Goal: Information Seeking & Learning: Learn about a topic

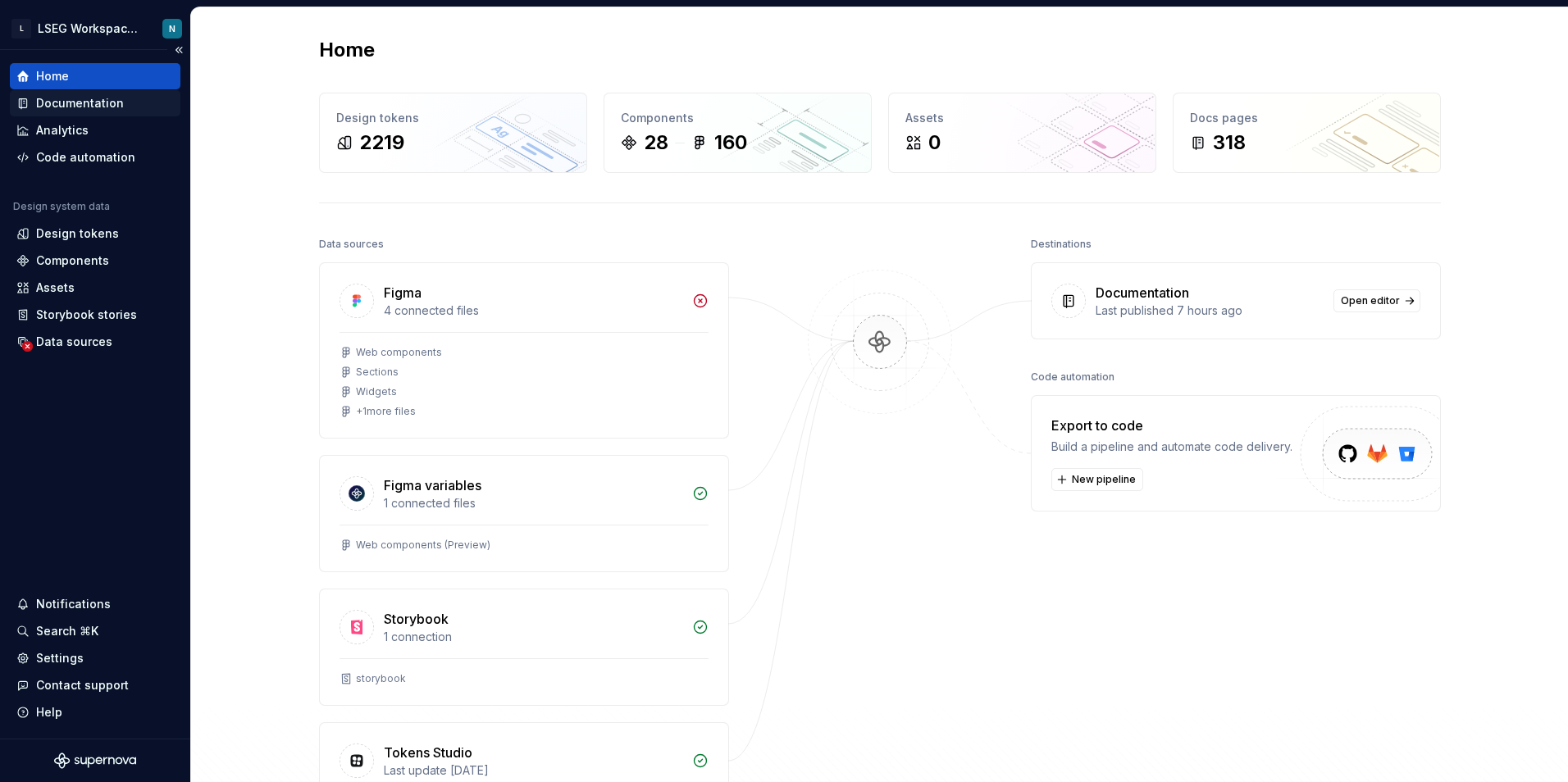
click at [90, 96] on div "Documentation" at bounding box center [79, 104] width 88 height 16
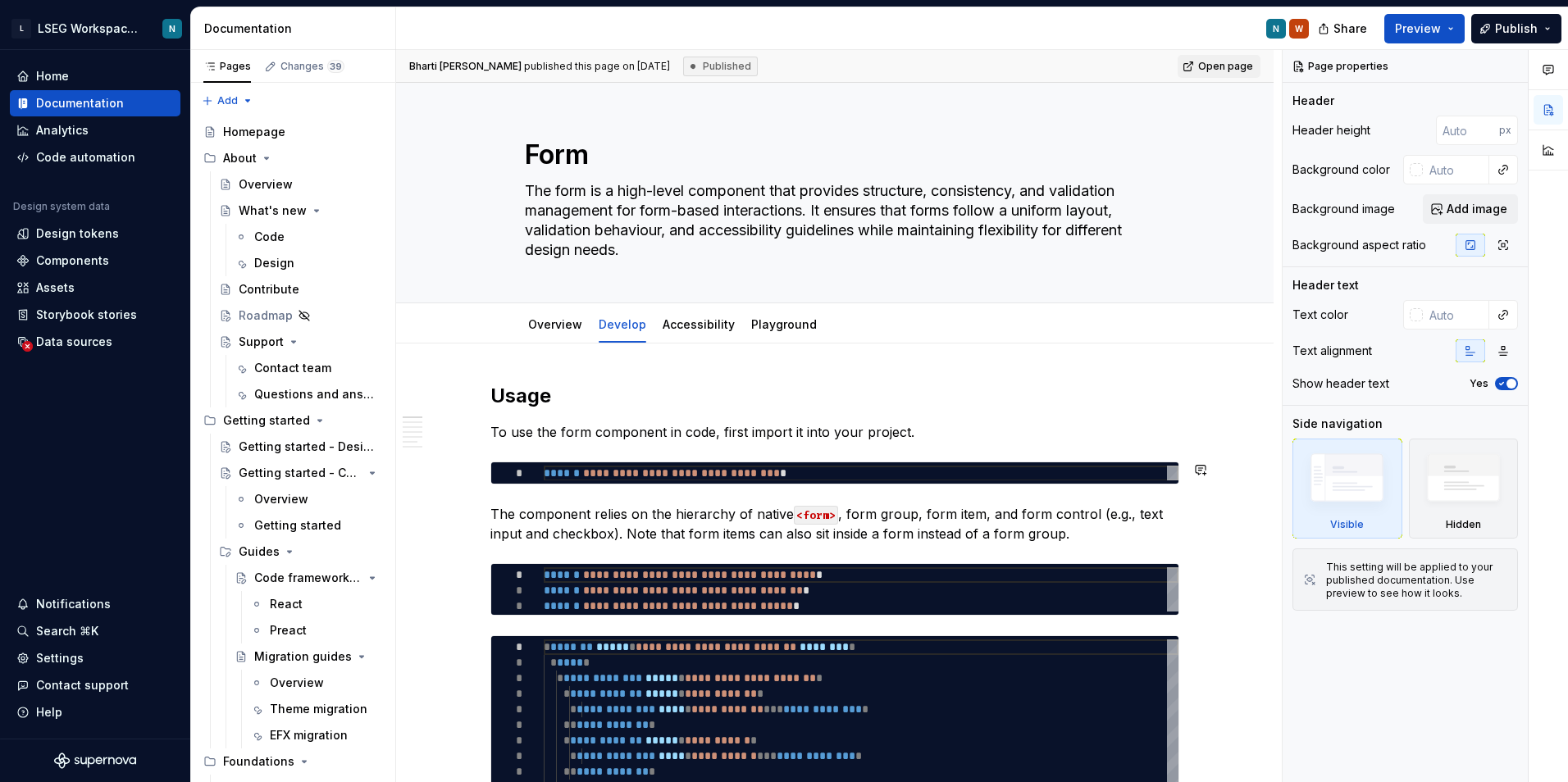
click at [839, 437] on p "To use the form component in code, first import it into your project." at bounding box center [834, 432] width 688 height 20
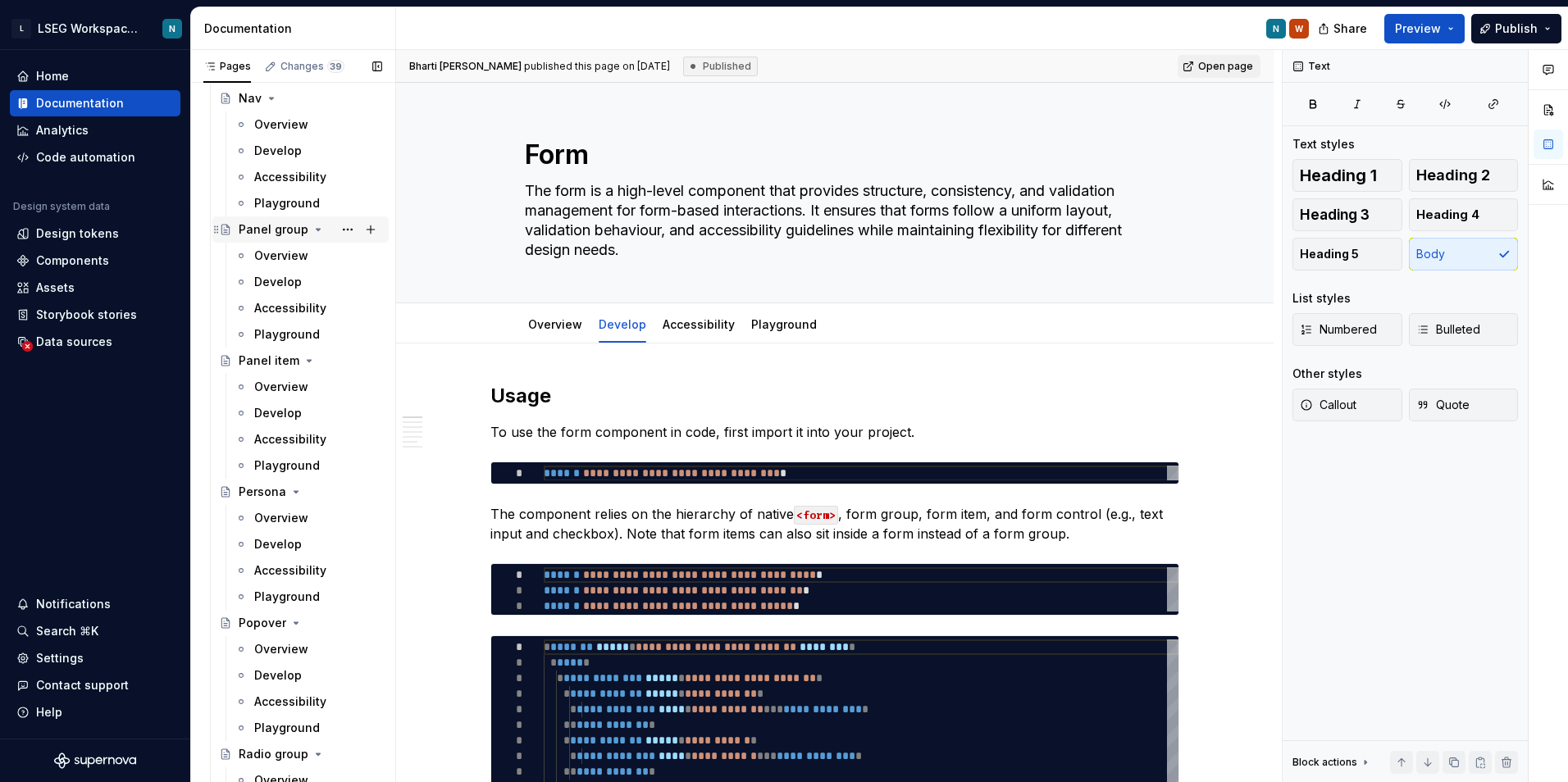
scroll to position [5493, 0]
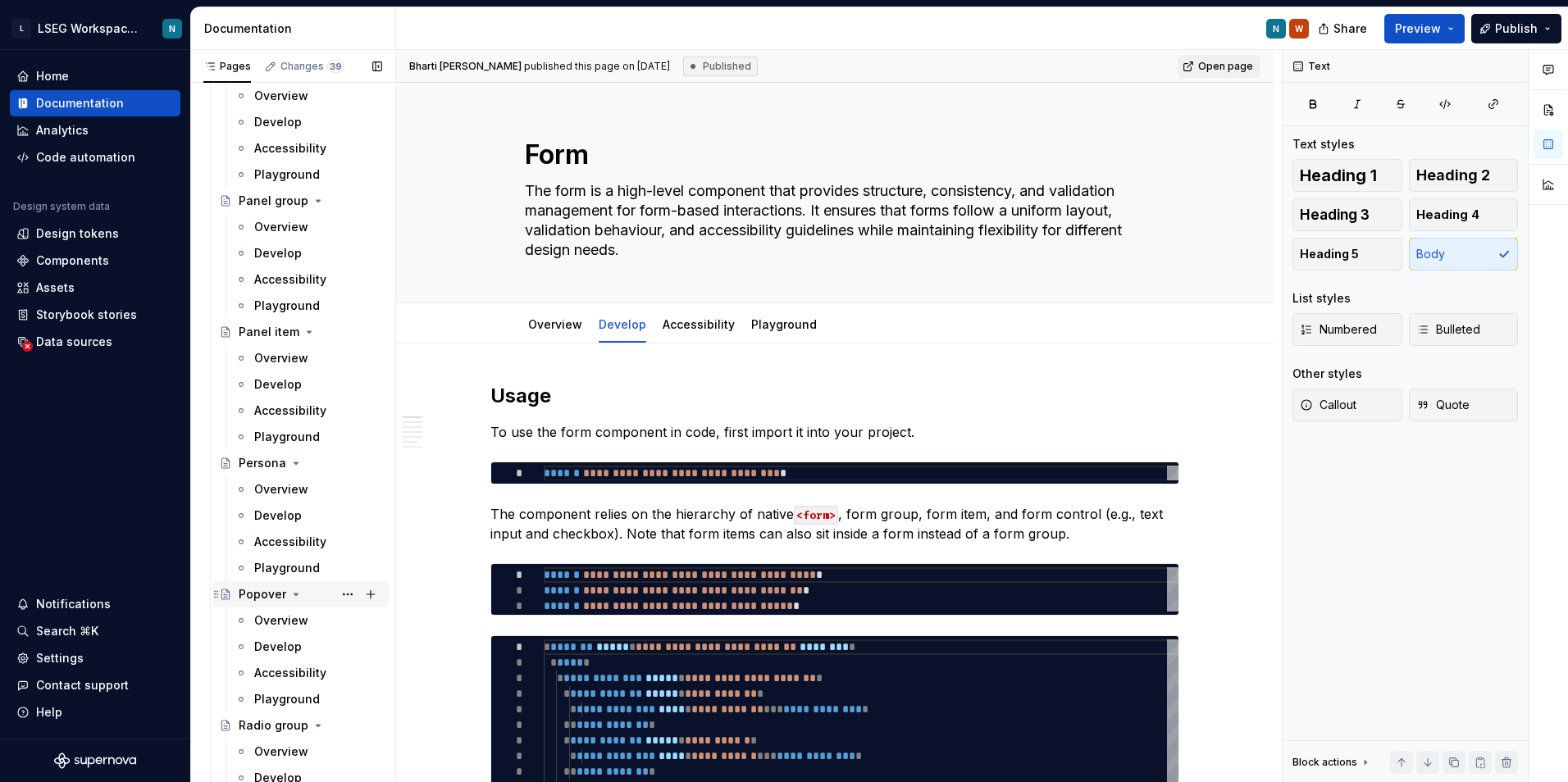
click at [258, 586] on div "Popover" at bounding box center [262, 595] width 47 height 16
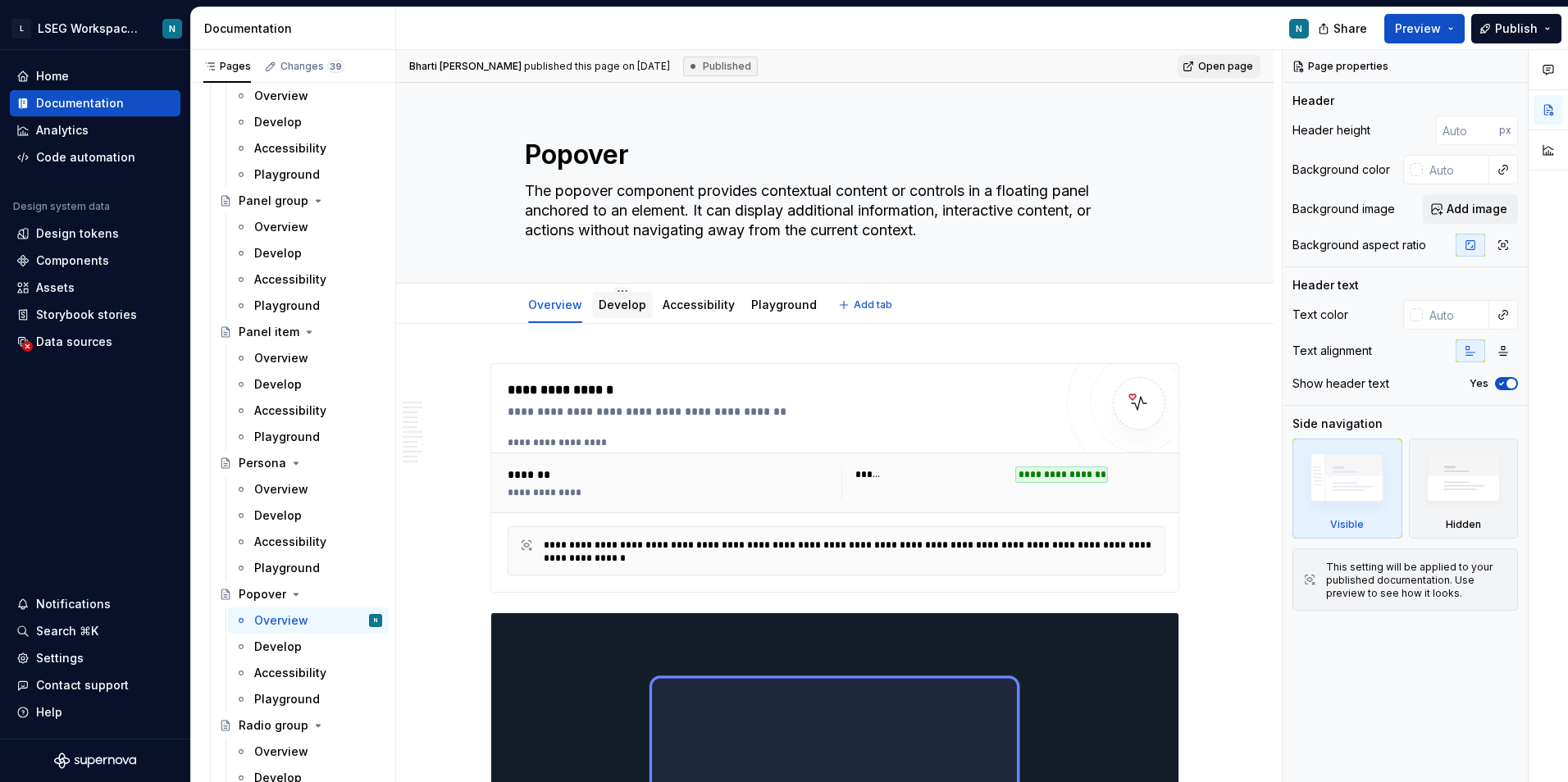
click at [629, 308] on link "Develop" at bounding box center [621, 304] width 47 height 14
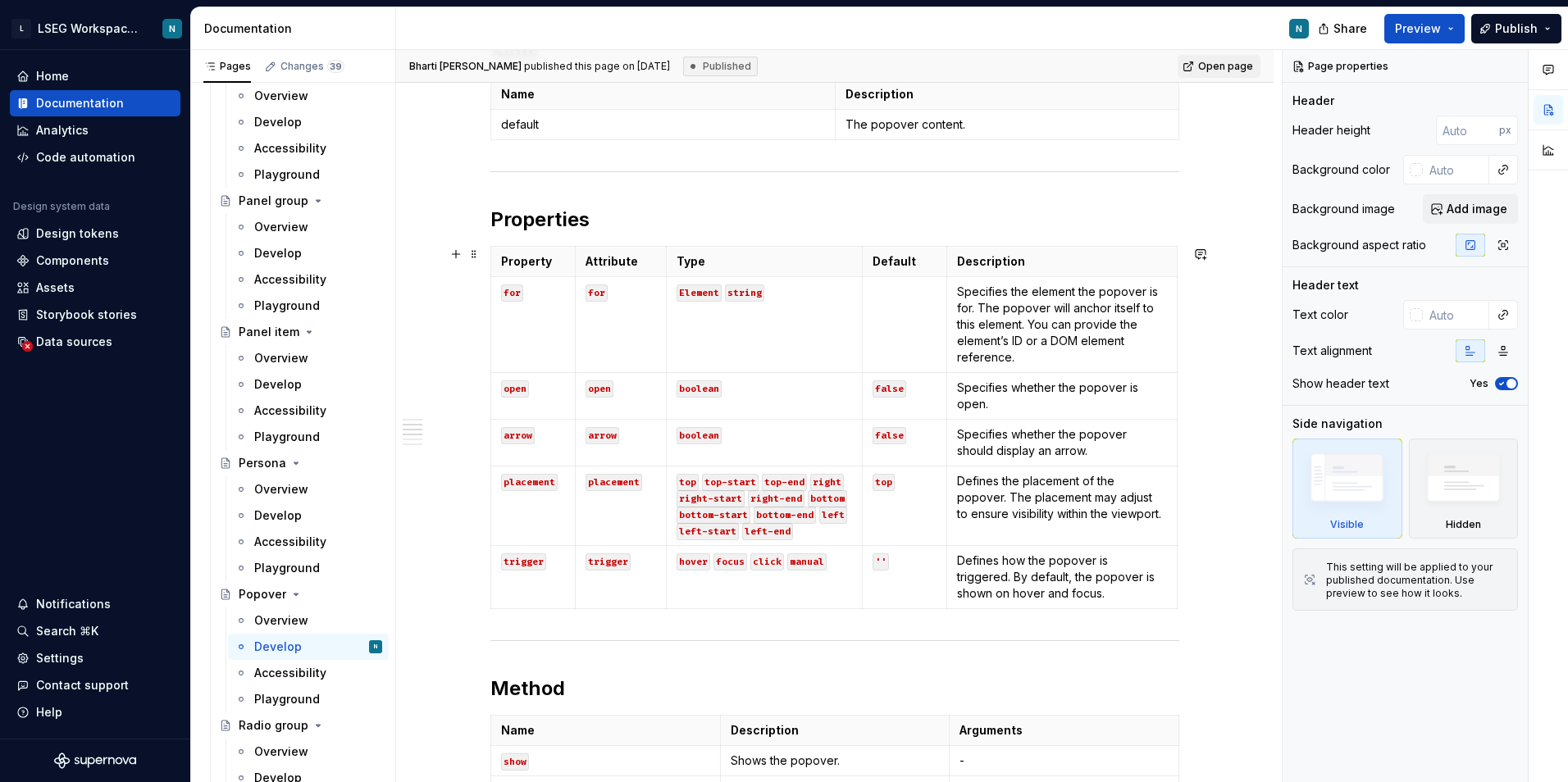
scroll to position [164, 0]
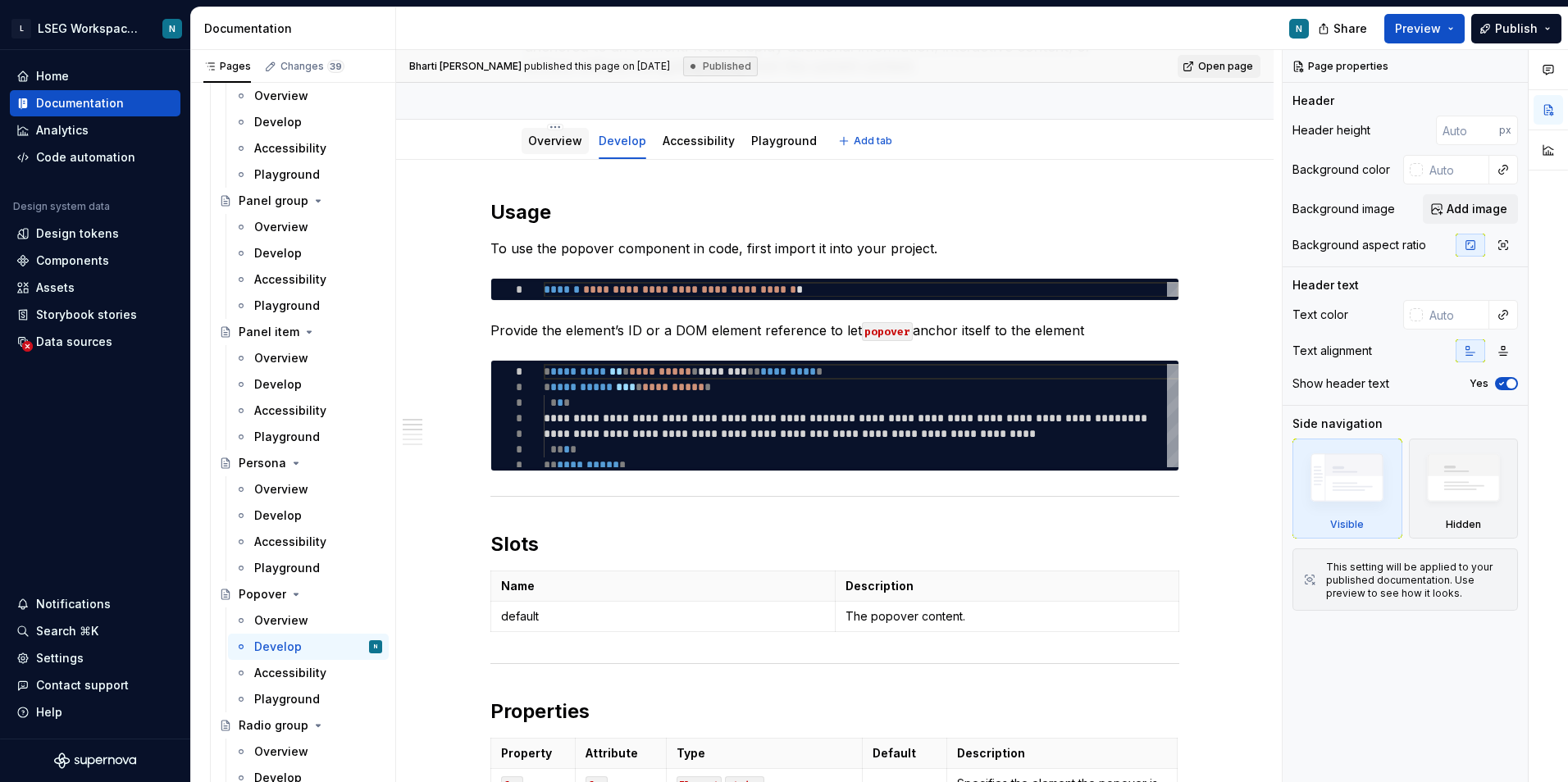
click at [550, 137] on link "Overview" at bounding box center [555, 141] width 54 height 14
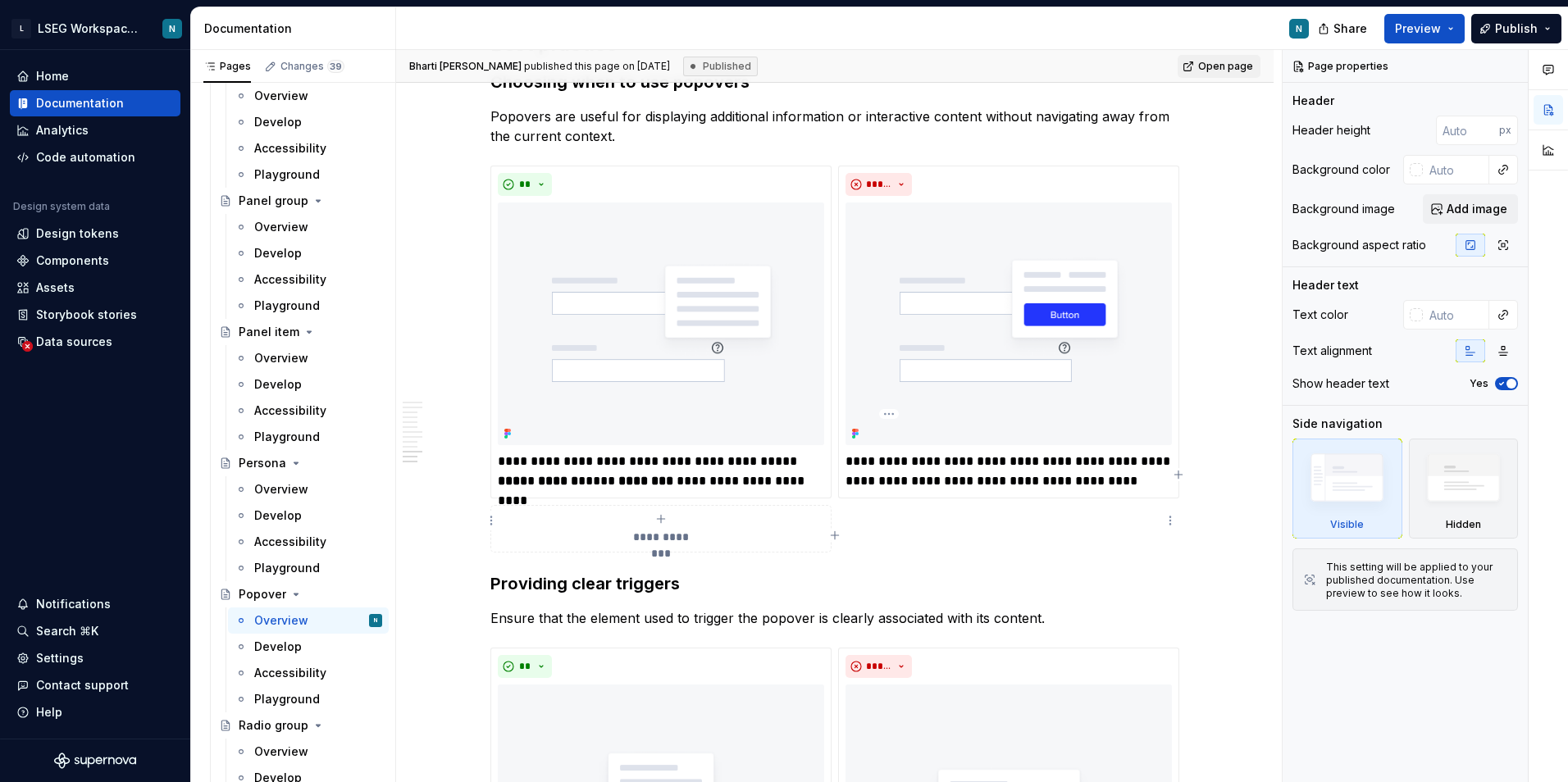
scroll to position [5657, 0]
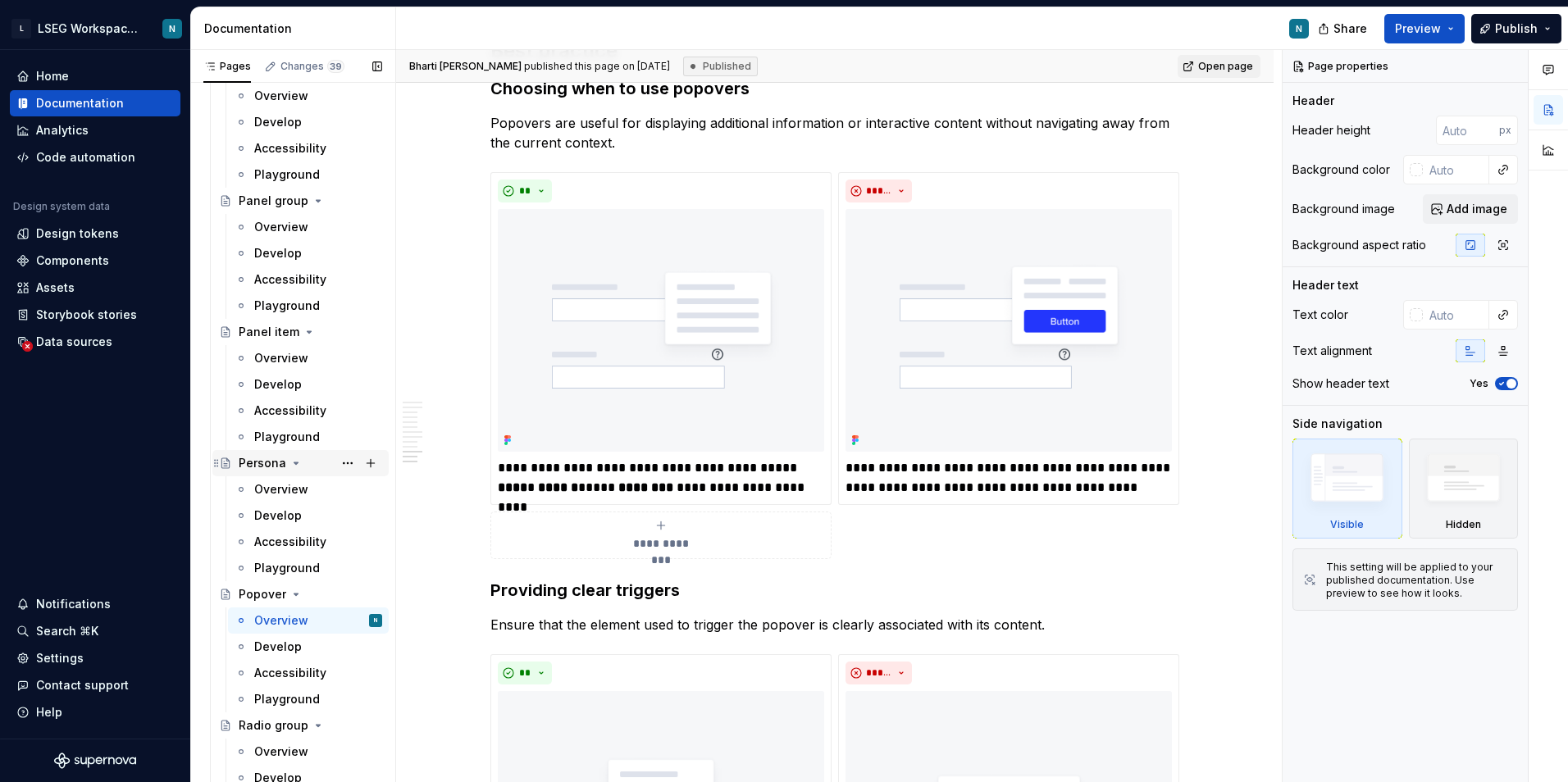
click at [242, 461] on div "Persona" at bounding box center [262, 463] width 47 height 16
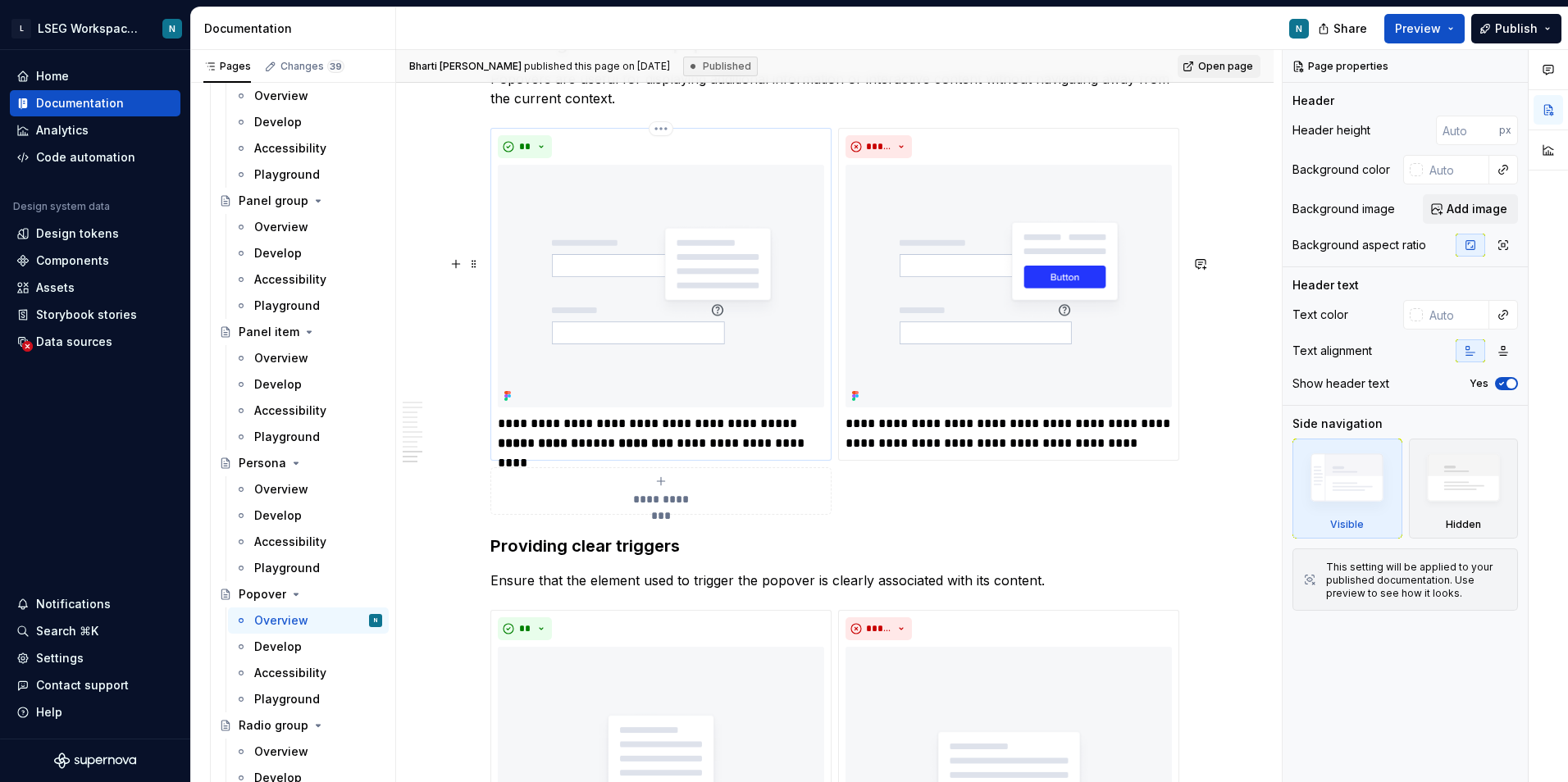
click at [581, 453] on p "**********" at bounding box center [661, 434] width 327 height 39
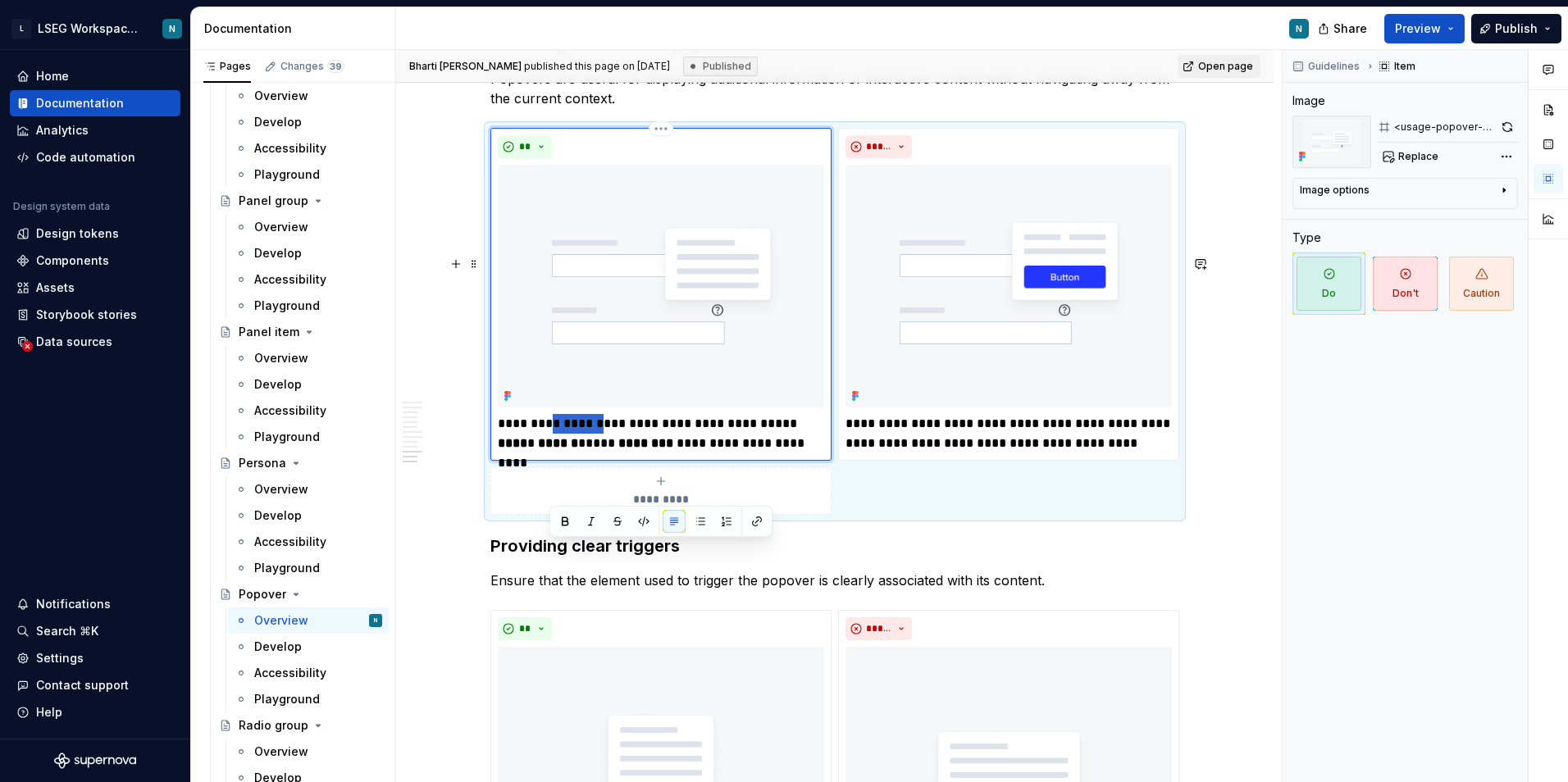
click at [581, 453] on p "**********" at bounding box center [661, 434] width 327 height 39
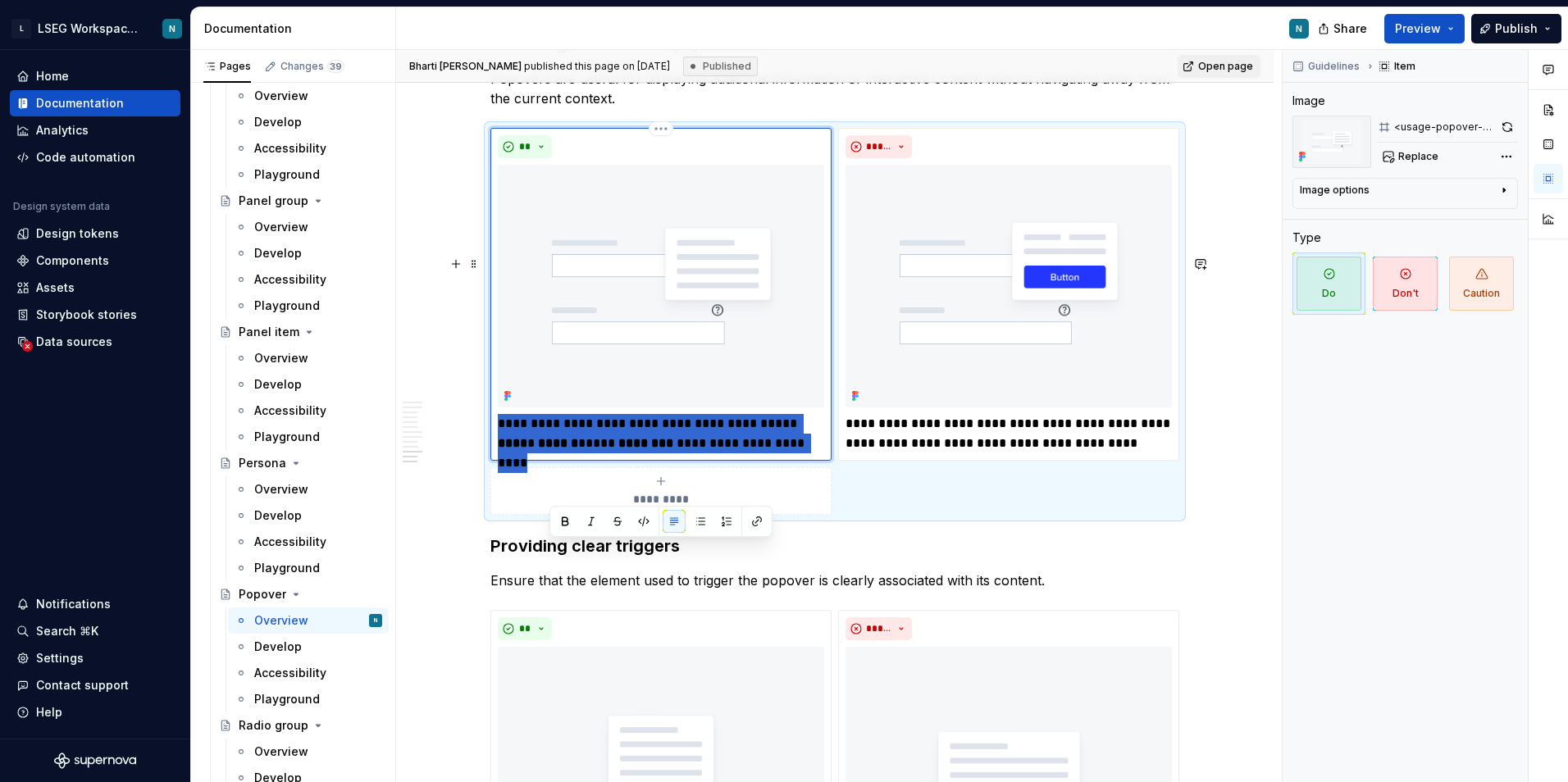
click at [581, 453] on p "**********" at bounding box center [661, 434] width 327 height 39
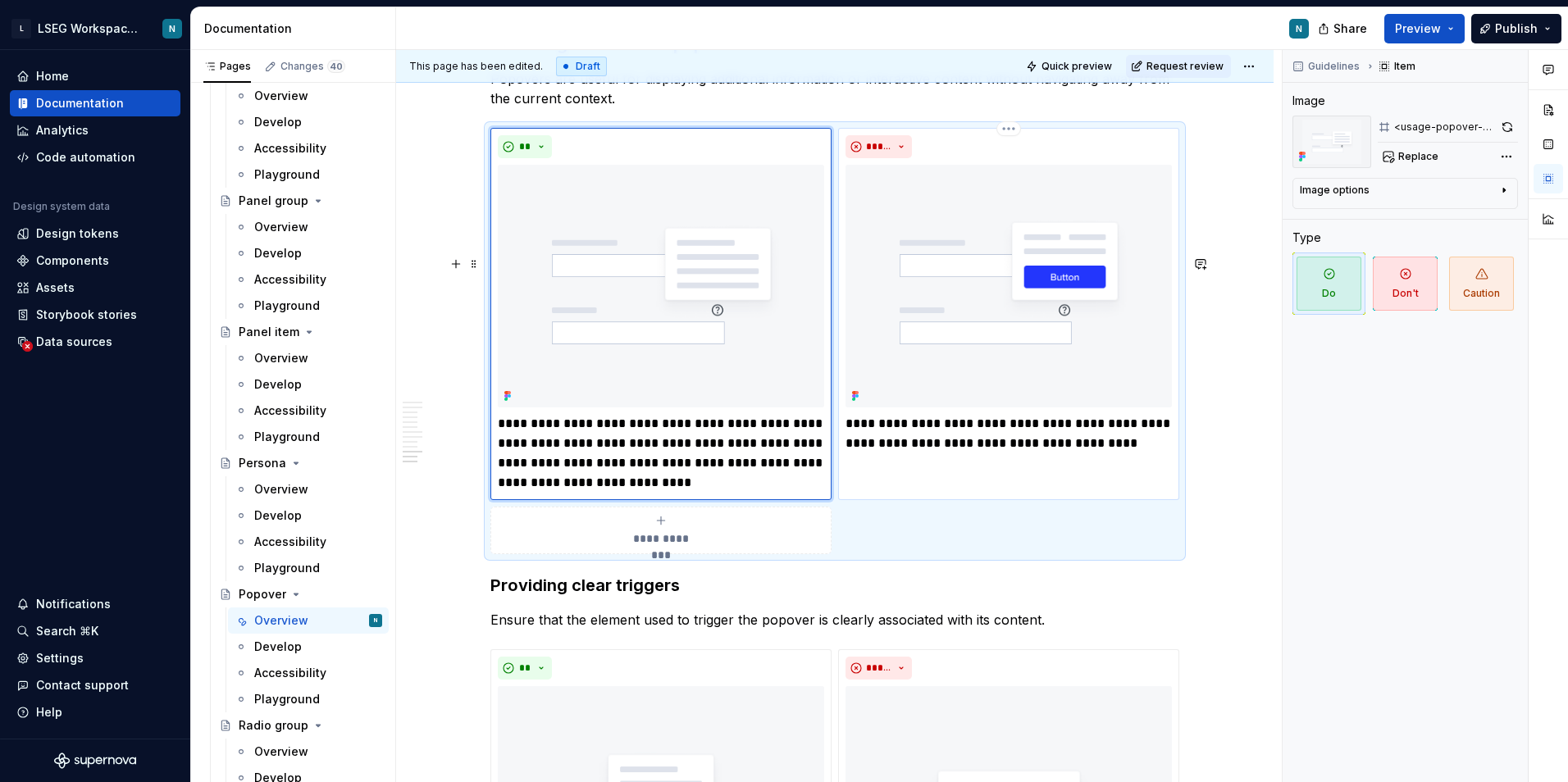
click at [889, 453] on p "**********" at bounding box center [1009, 434] width 327 height 39
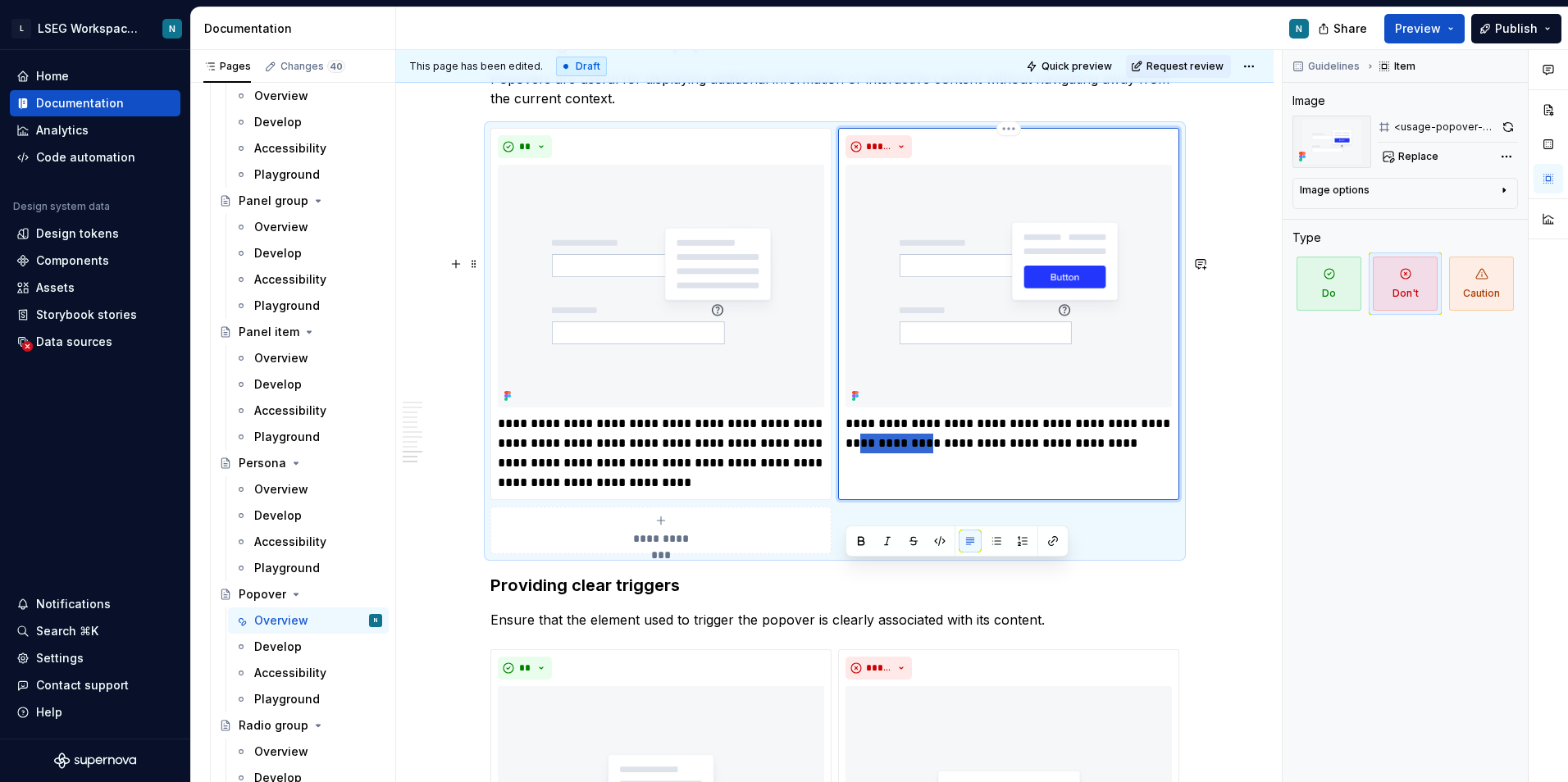
click at [889, 453] on p "**********" at bounding box center [1009, 434] width 327 height 39
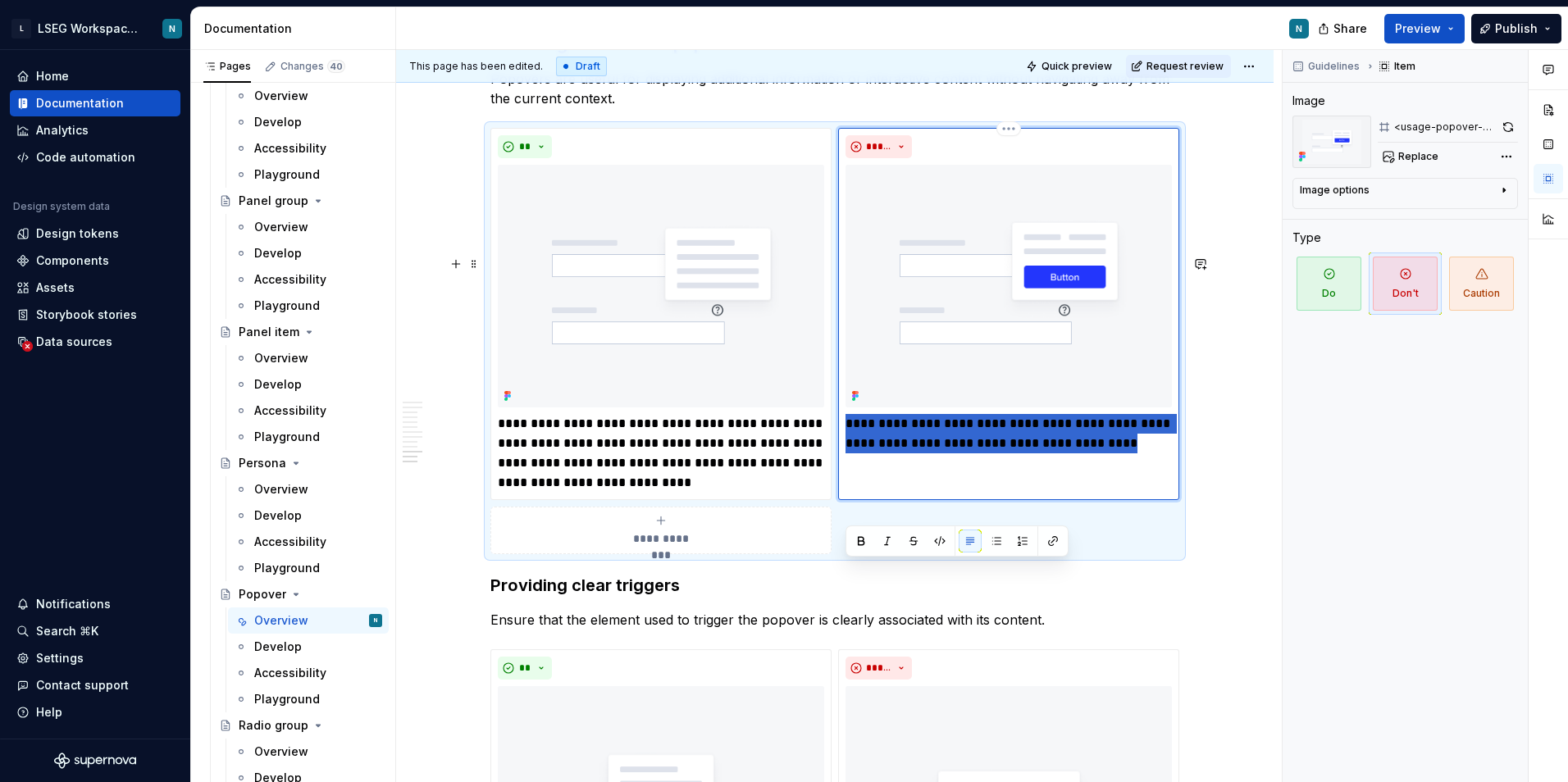
click at [889, 453] on p "**********" at bounding box center [1009, 434] width 327 height 39
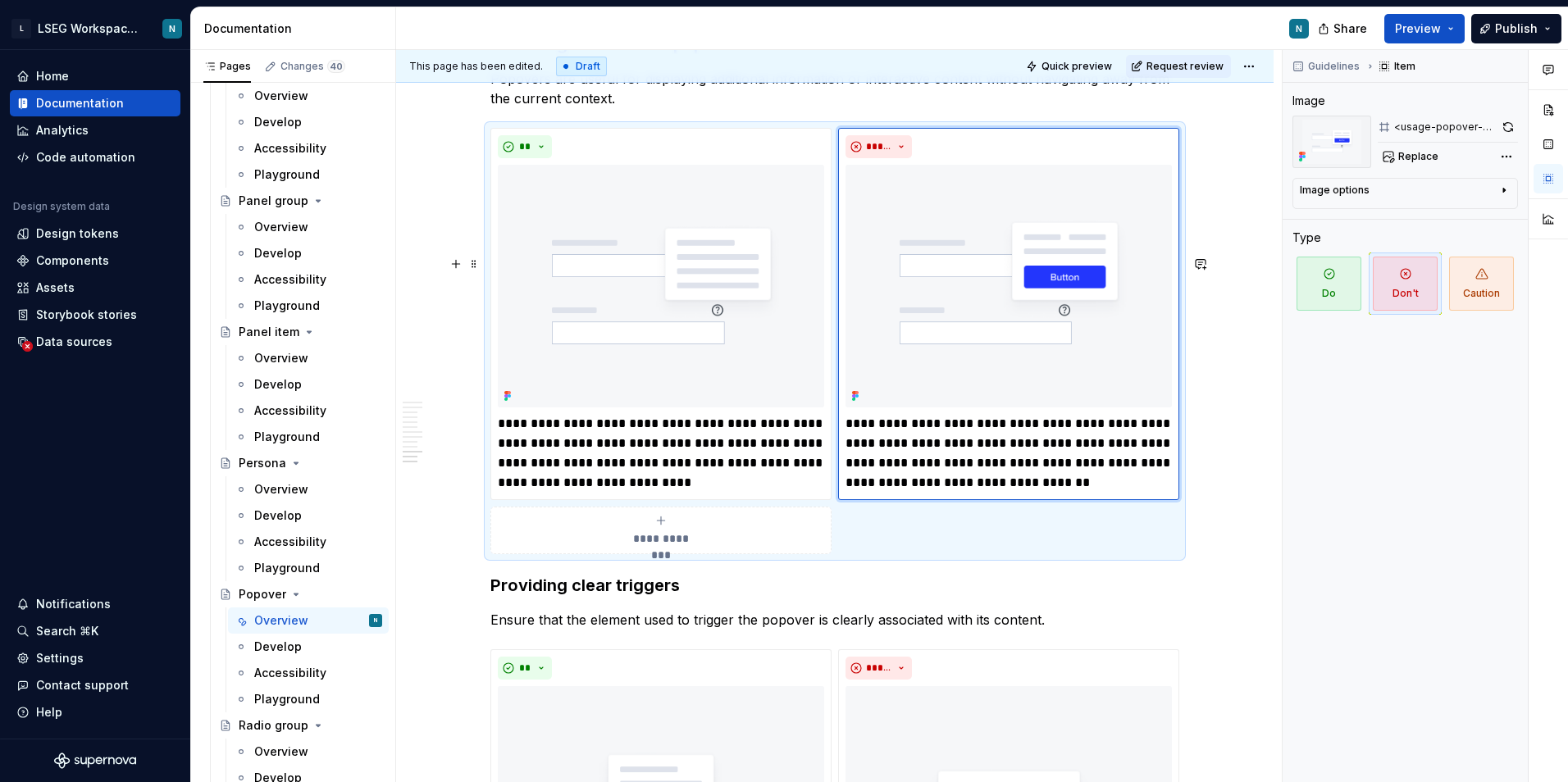
click at [723, 493] on p "**********" at bounding box center [661, 453] width 327 height 79
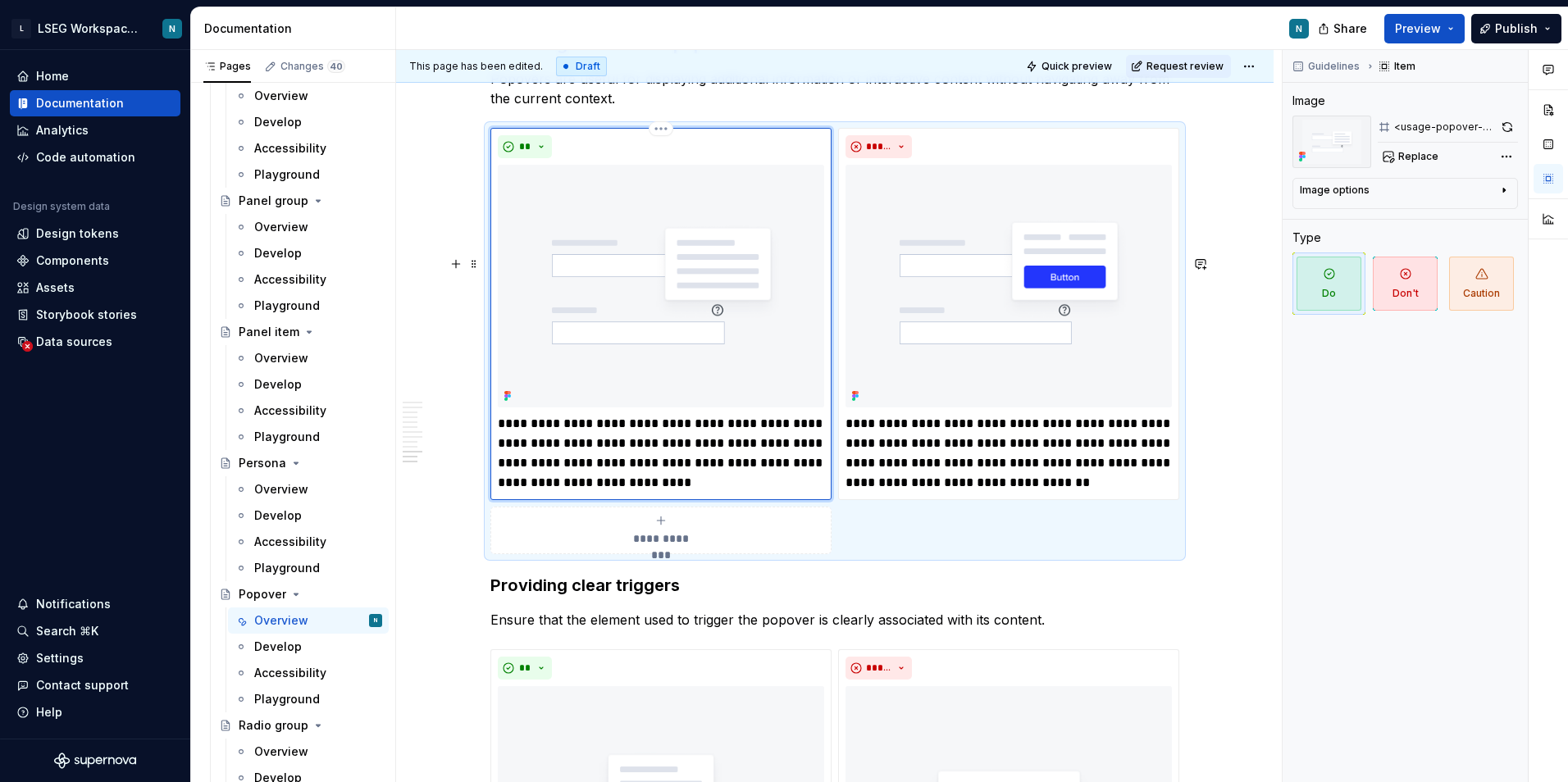
scroll to position [6194, 0]
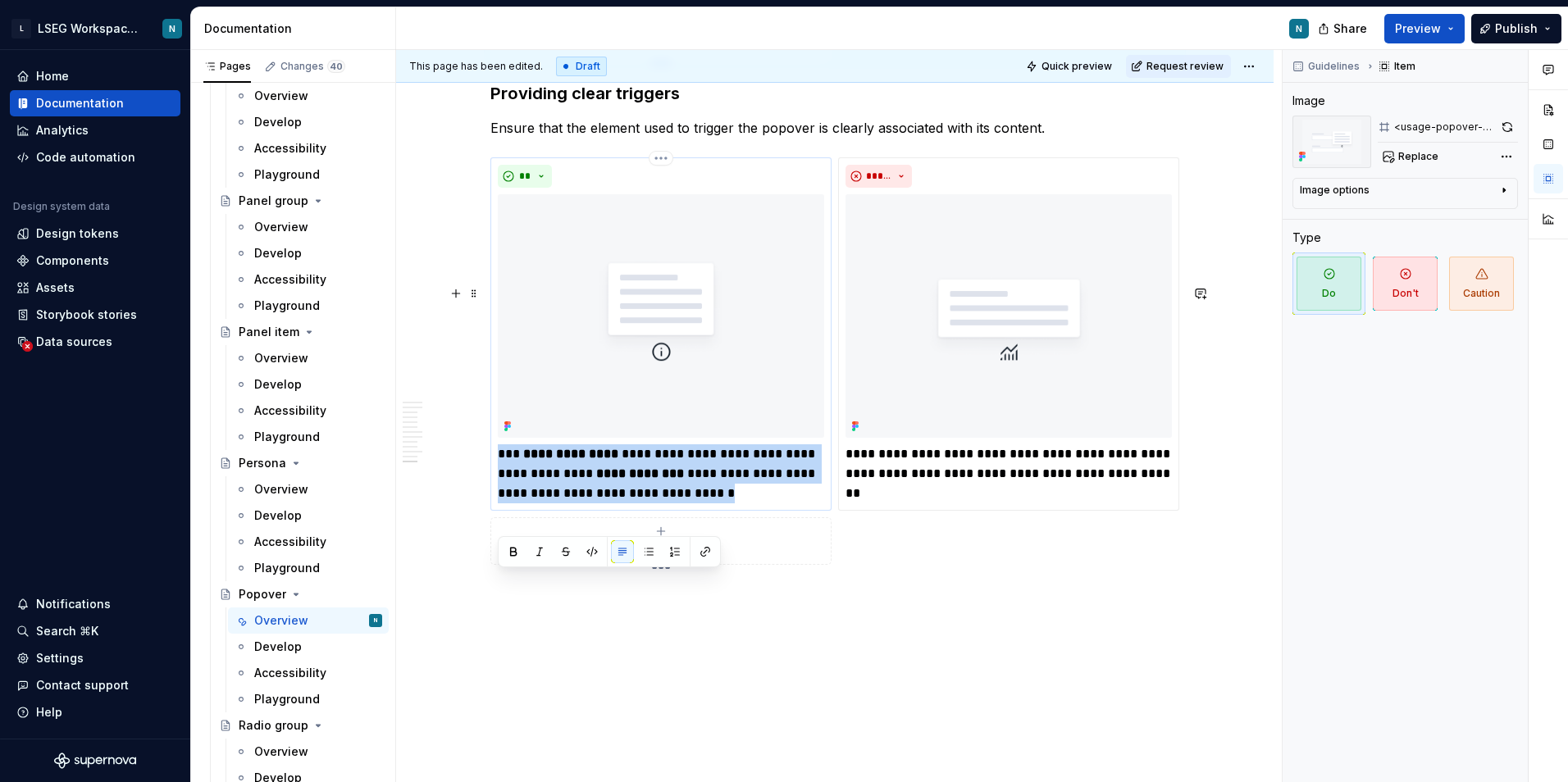
drag, startPoint x: 499, startPoint y: 587, endPoint x: 738, endPoint y: 626, distance: 242.2
click at [738, 503] on p "**********" at bounding box center [661, 474] width 327 height 59
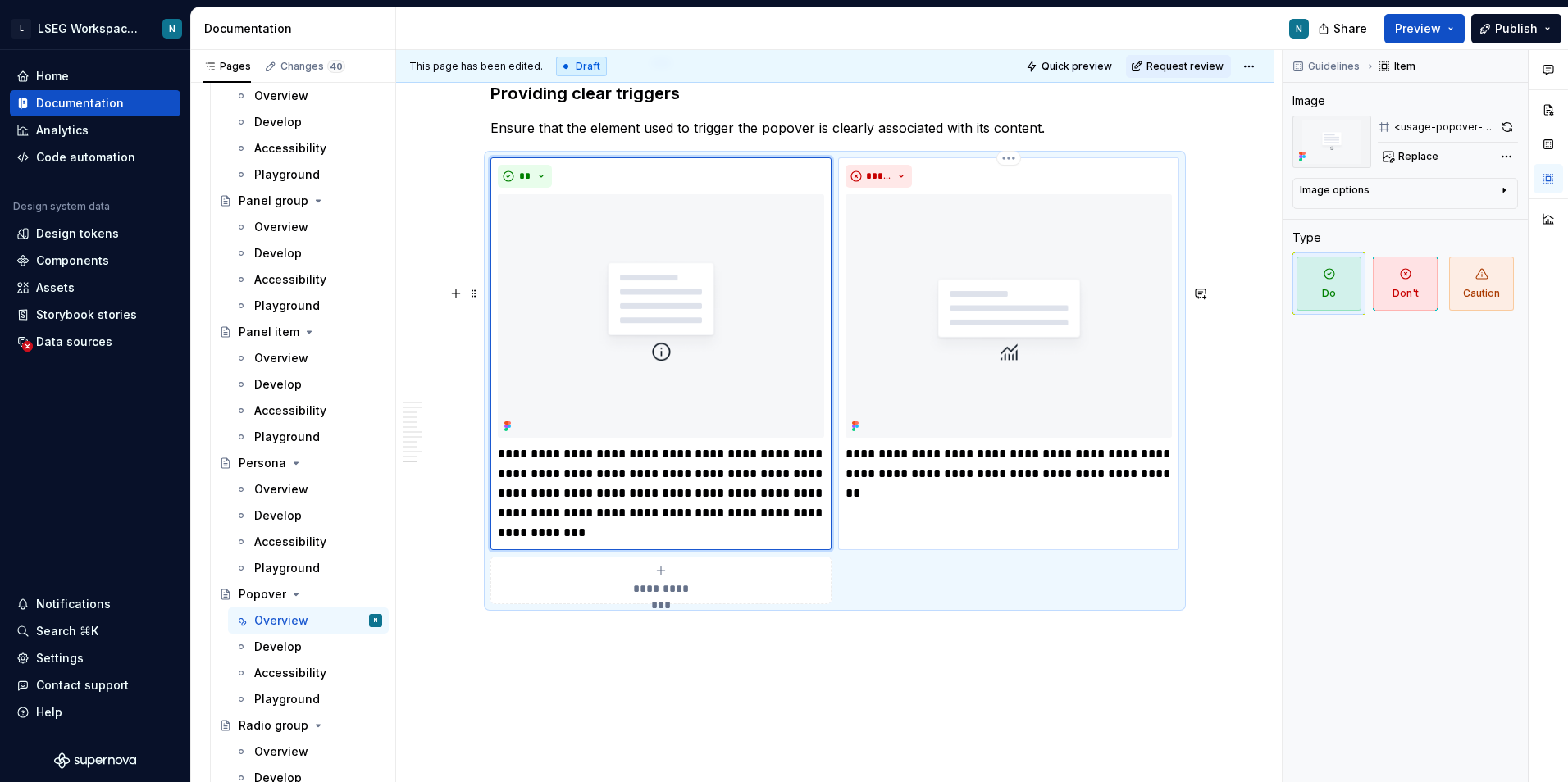
click at [882, 503] on p "**********" at bounding box center [1009, 474] width 327 height 59
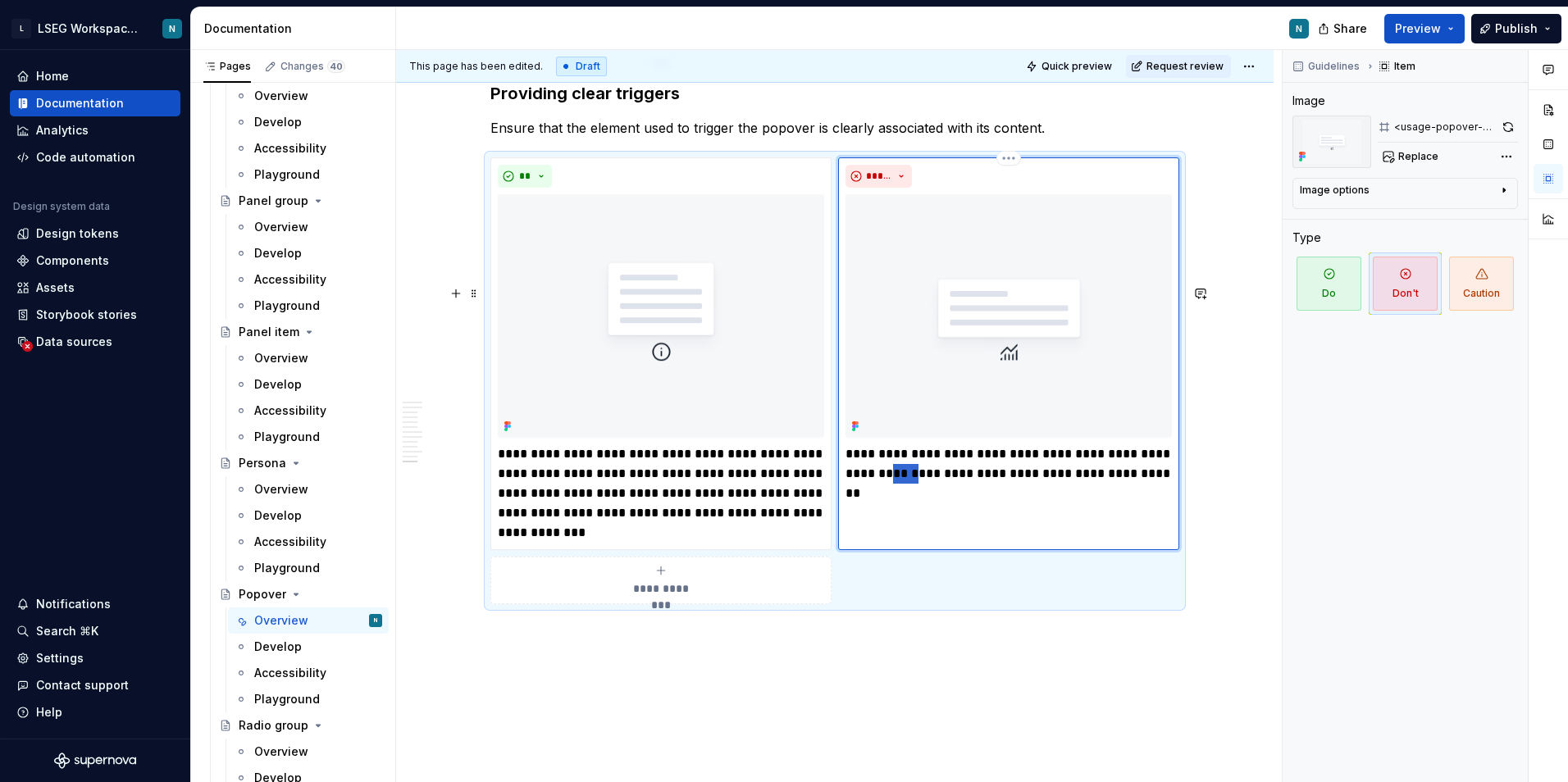
click at [882, 503] on p "**********" at bounding box center [1009, 474] width 327 height 59
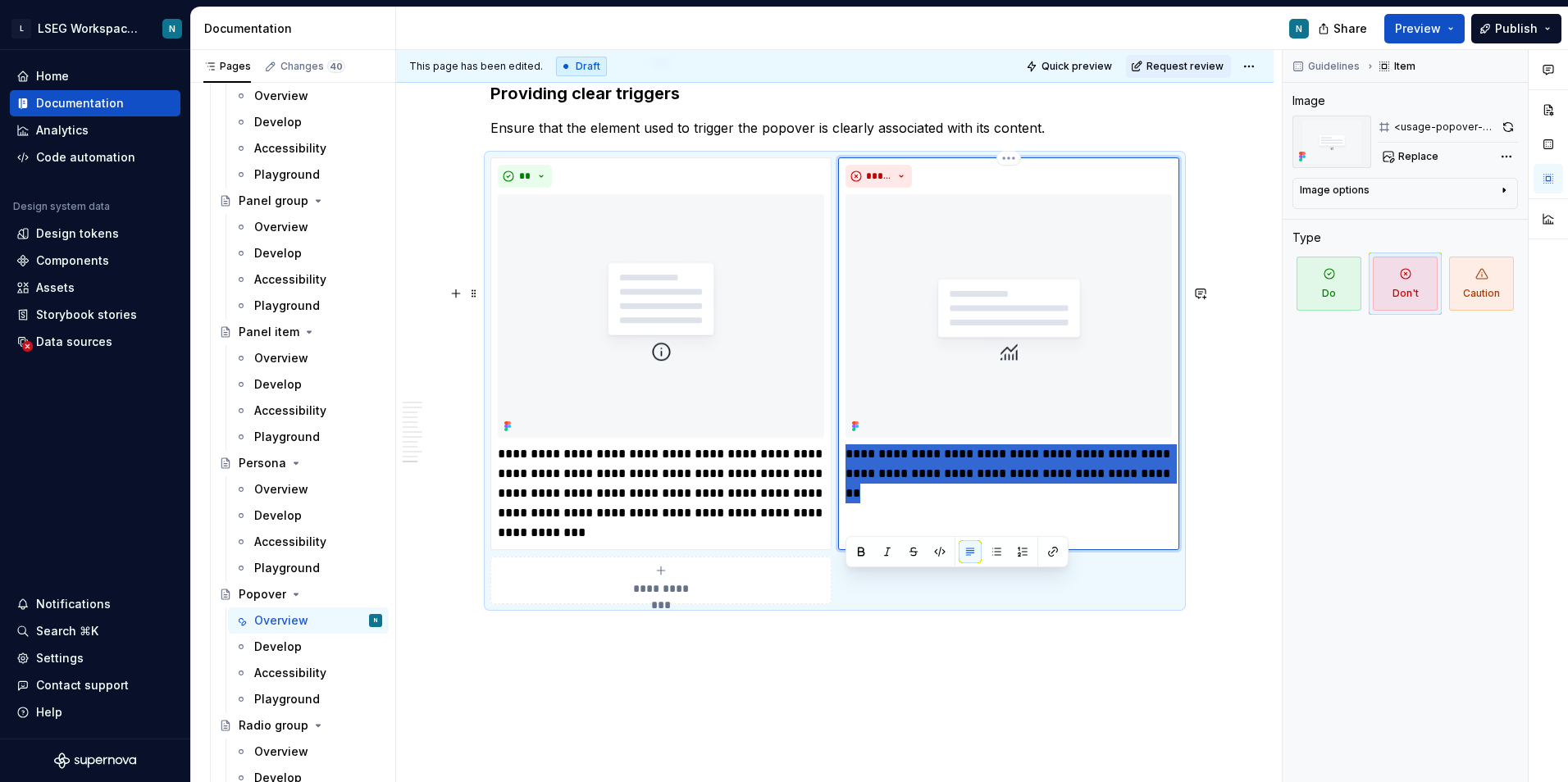
click at [882, 503] on p "**********" at bounding box center [1009, 474] width 327 height 59
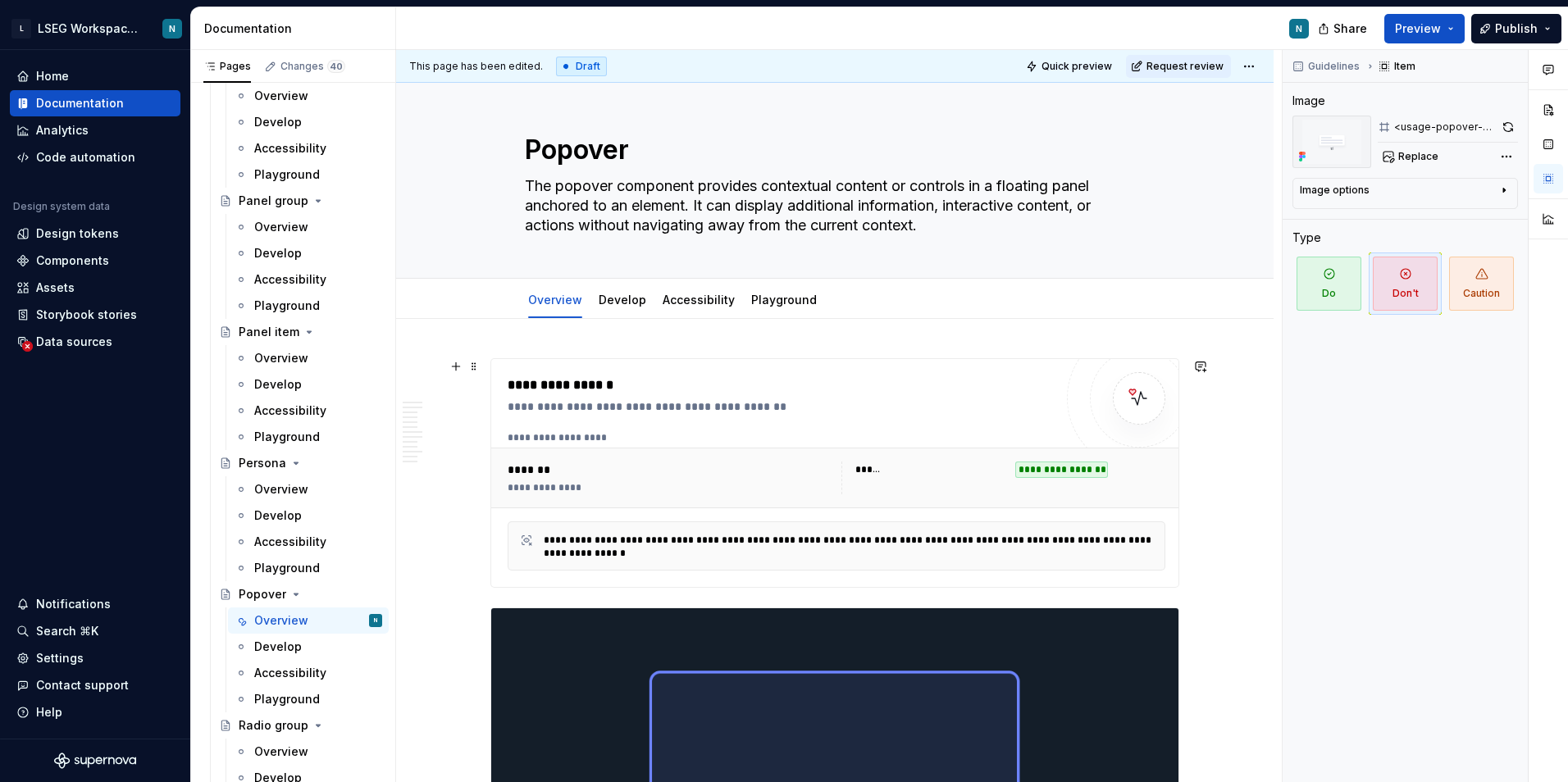
scroll to position [0, 0]
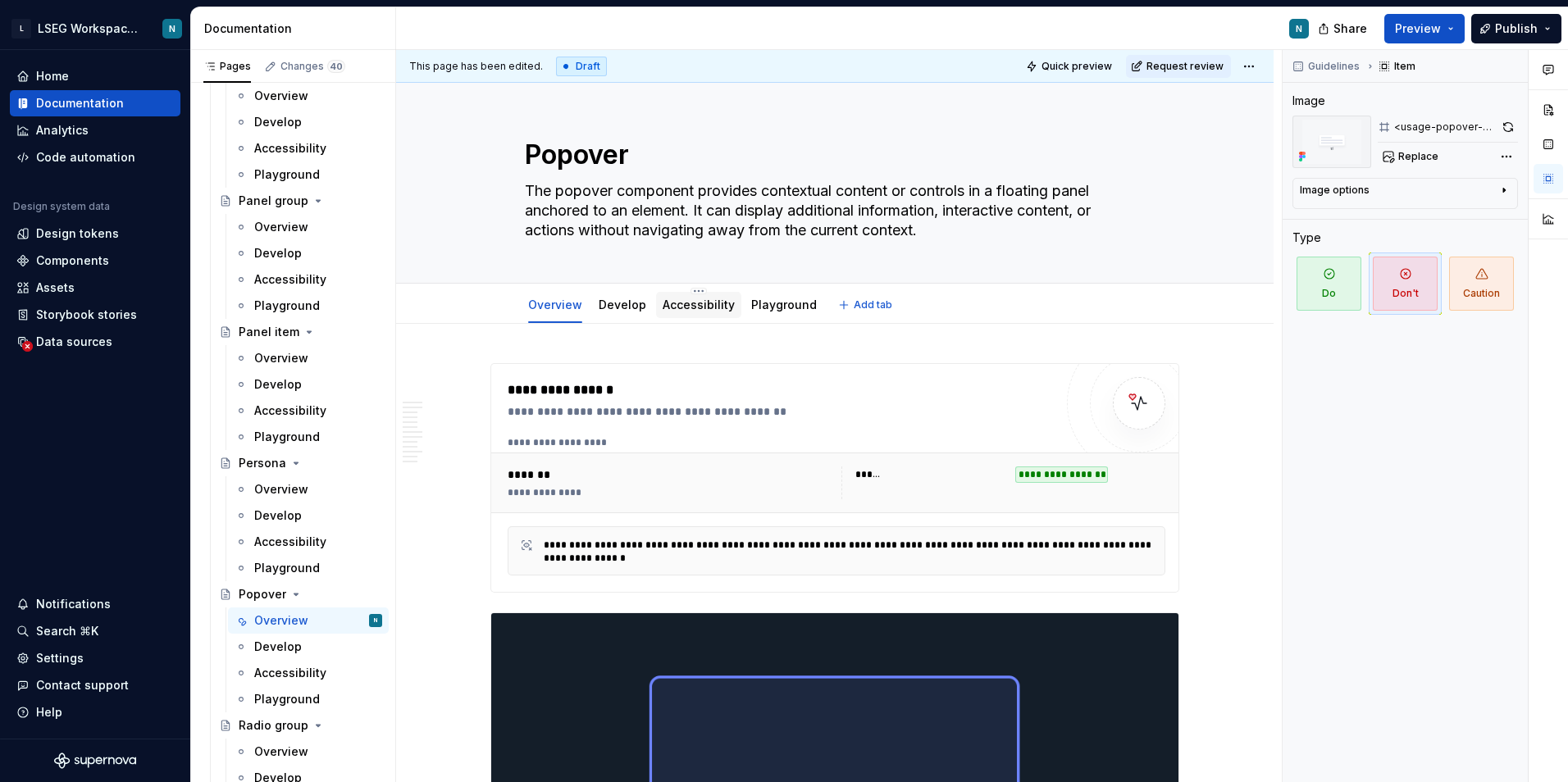
click at [656, 308] on div "Accessibility" at bounding box center [699, 304] width 86 height 26
click at [713, 308] on link "Accessibility" at bounding box center [698, 304] width 72 height 14
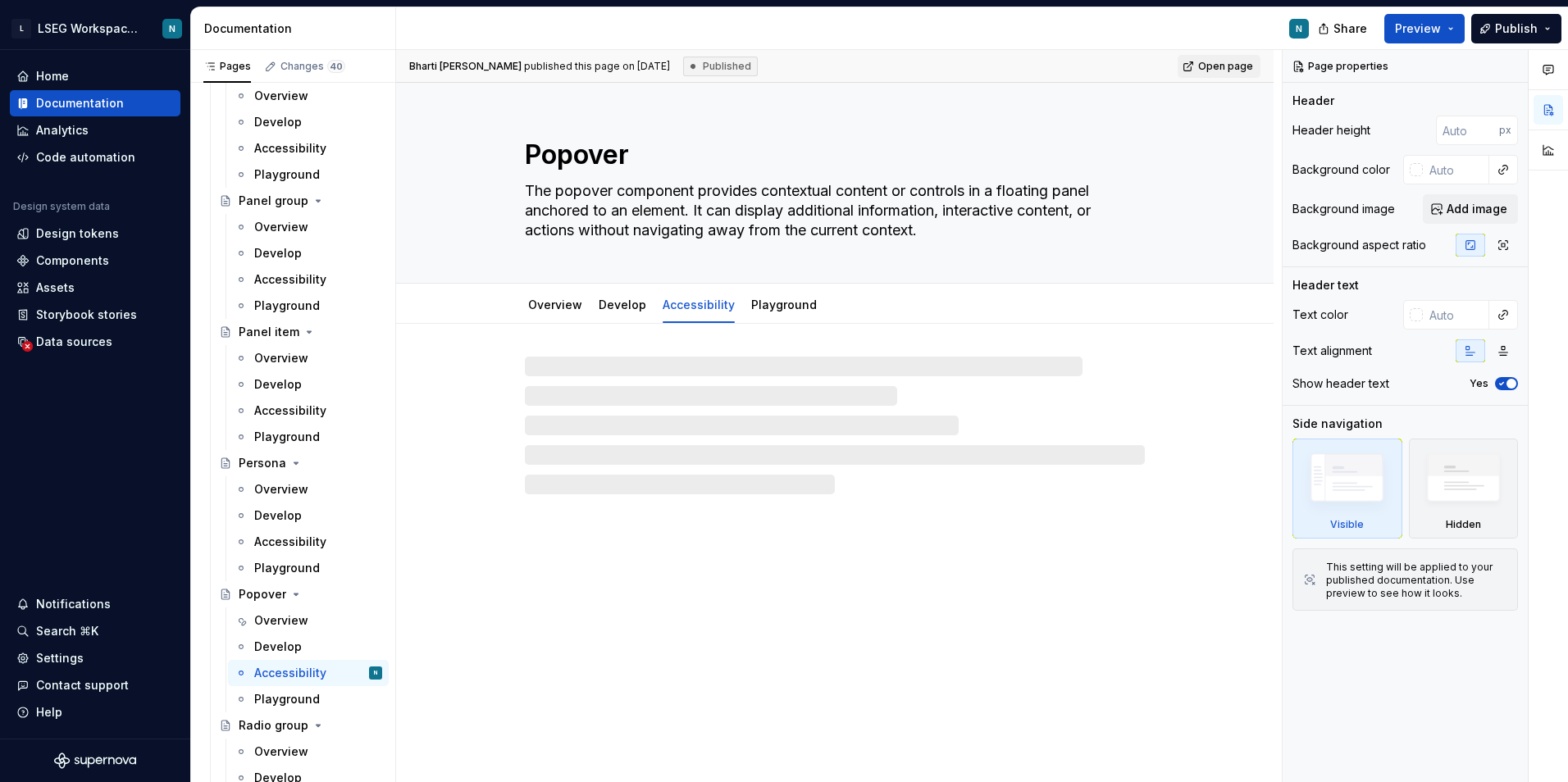
type textarea "*"
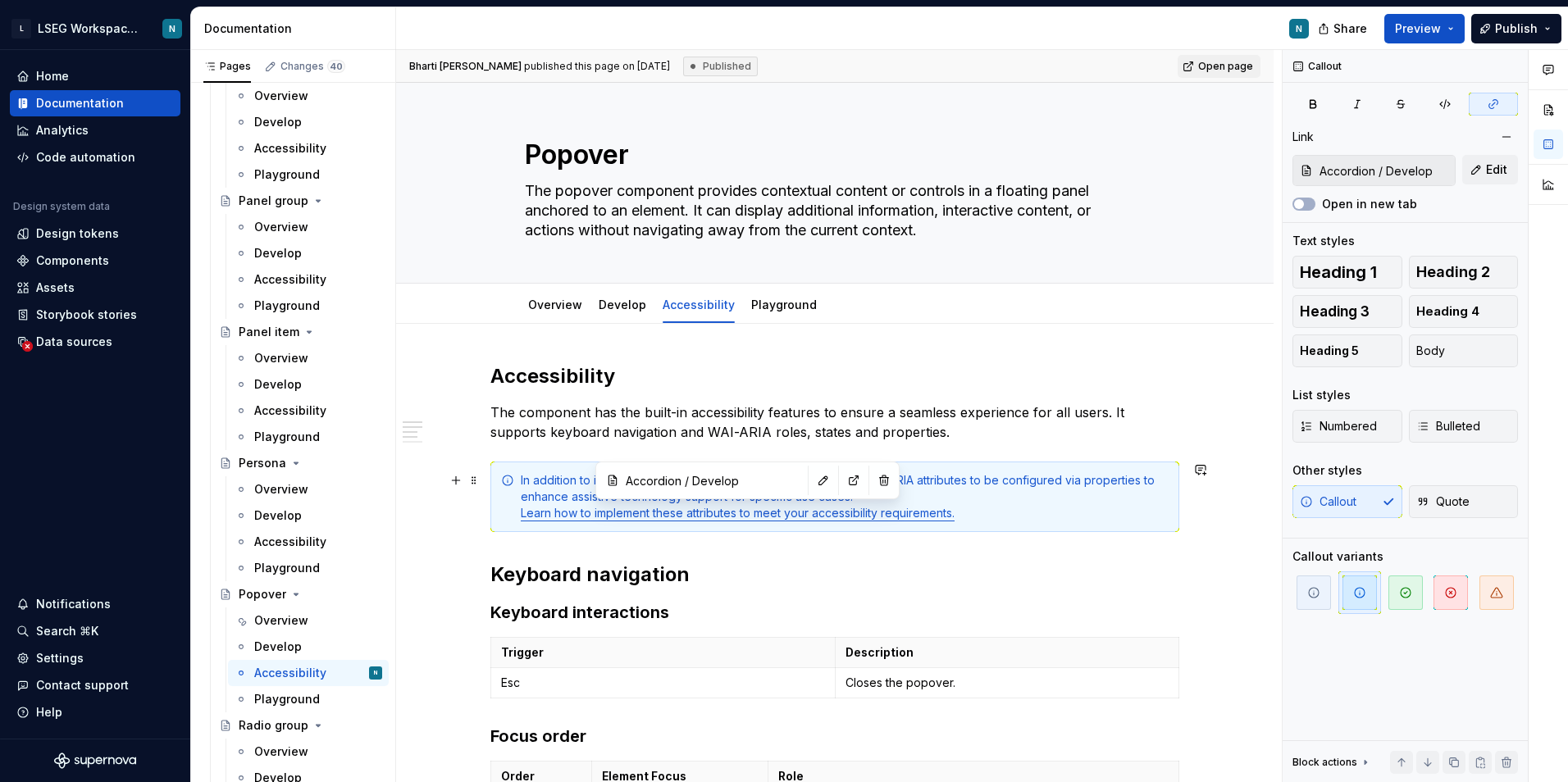
click at [739, 520] on div "In addition to its default accessibility support, the component allows ARIA att…" at bounding box center [845, 496] width 648 height 49
click at [729, 480] on input "Accordion / Develop" at bounding box center [712, 480] width 186 height 29
click at [812, 491] on button "button" at bounding box center [823, 480] width 23 height 23
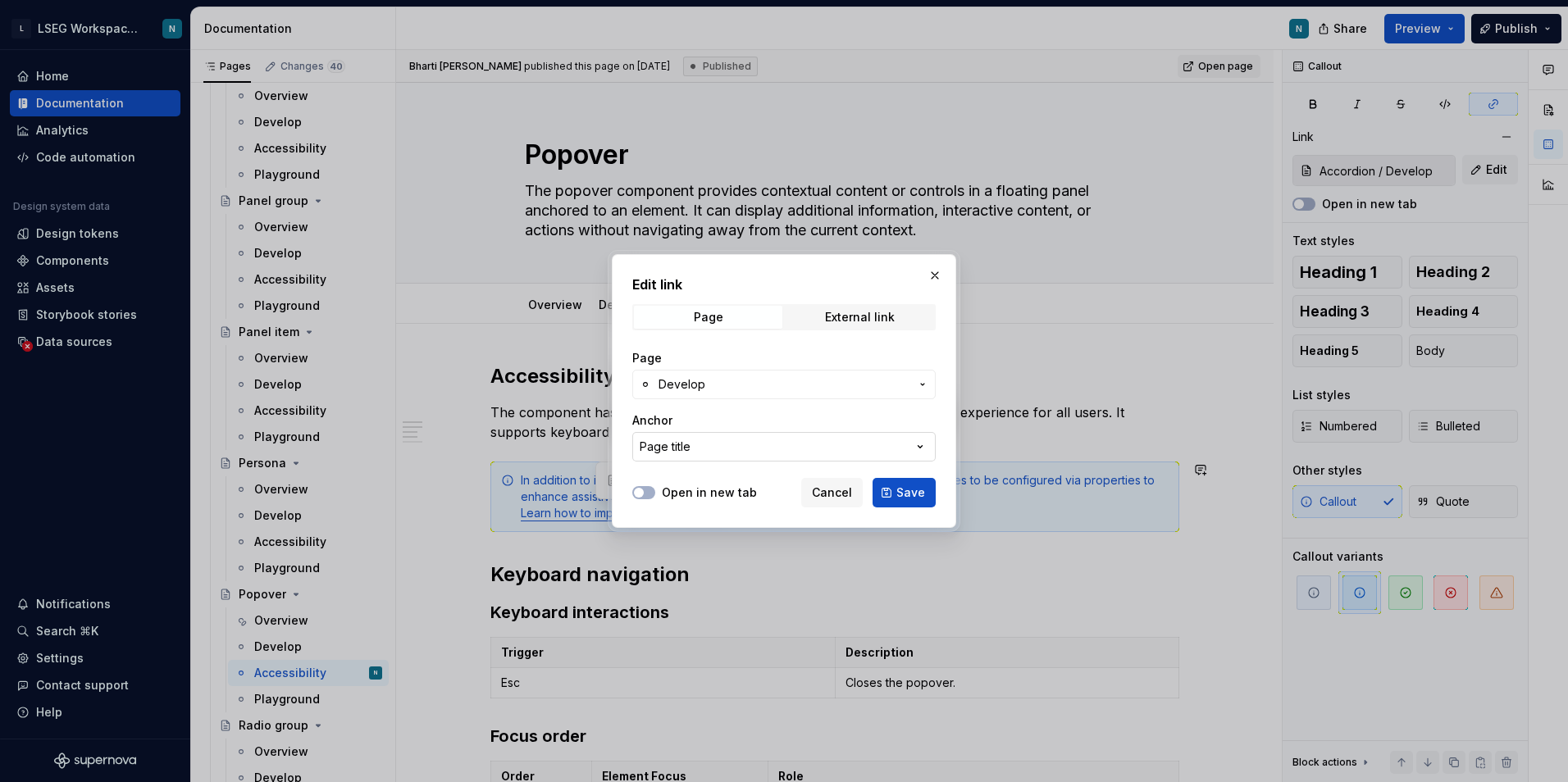
click at [753, 437] on button "Page title" at bounding box center [784, 446] width 304 height 29
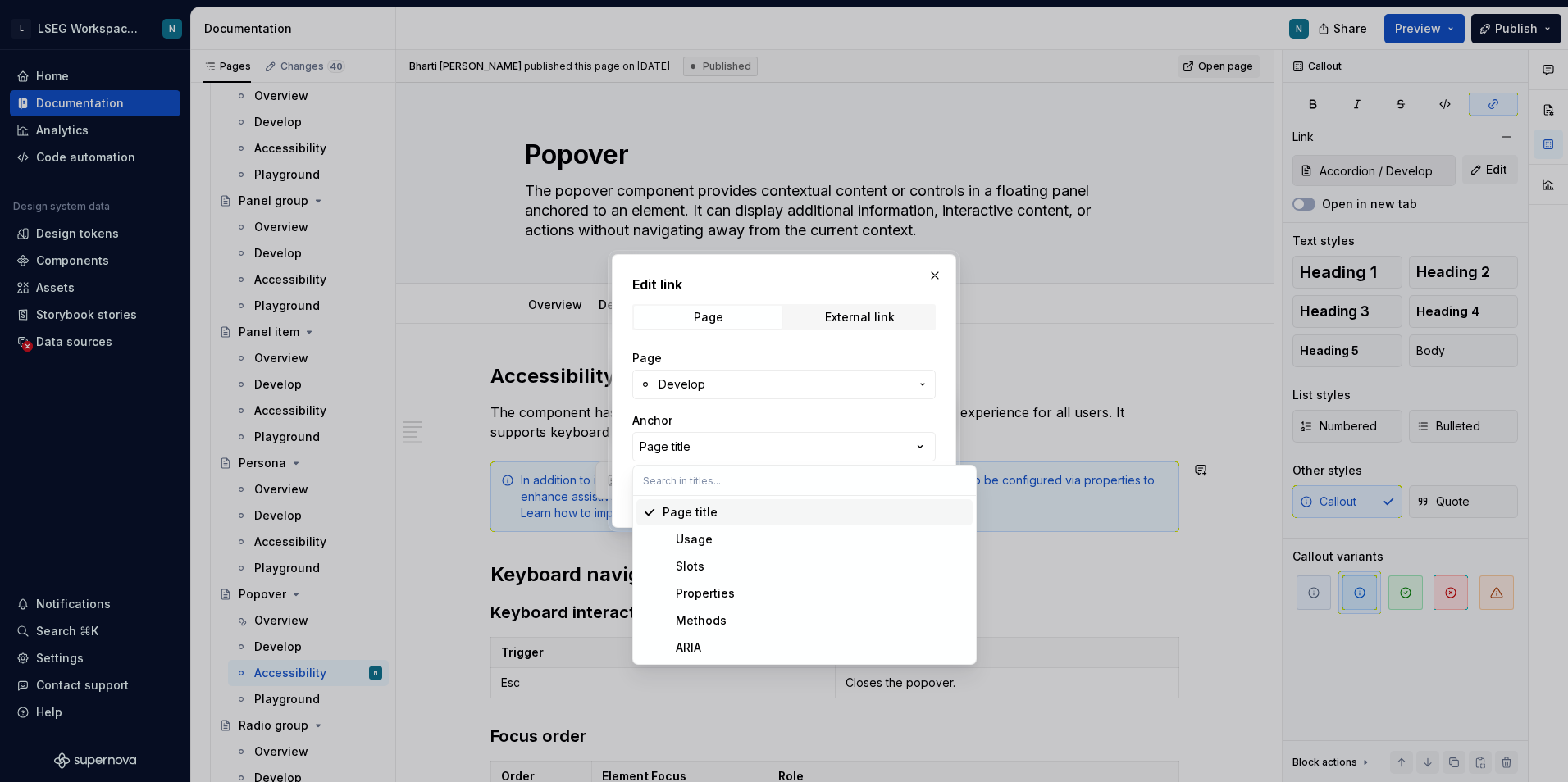
click at [771, 420] on div "Edit link Page External link Page Develop Anchor Page title Open in new tab Can…" at bounding box center [784, 391] width 1568 height 782
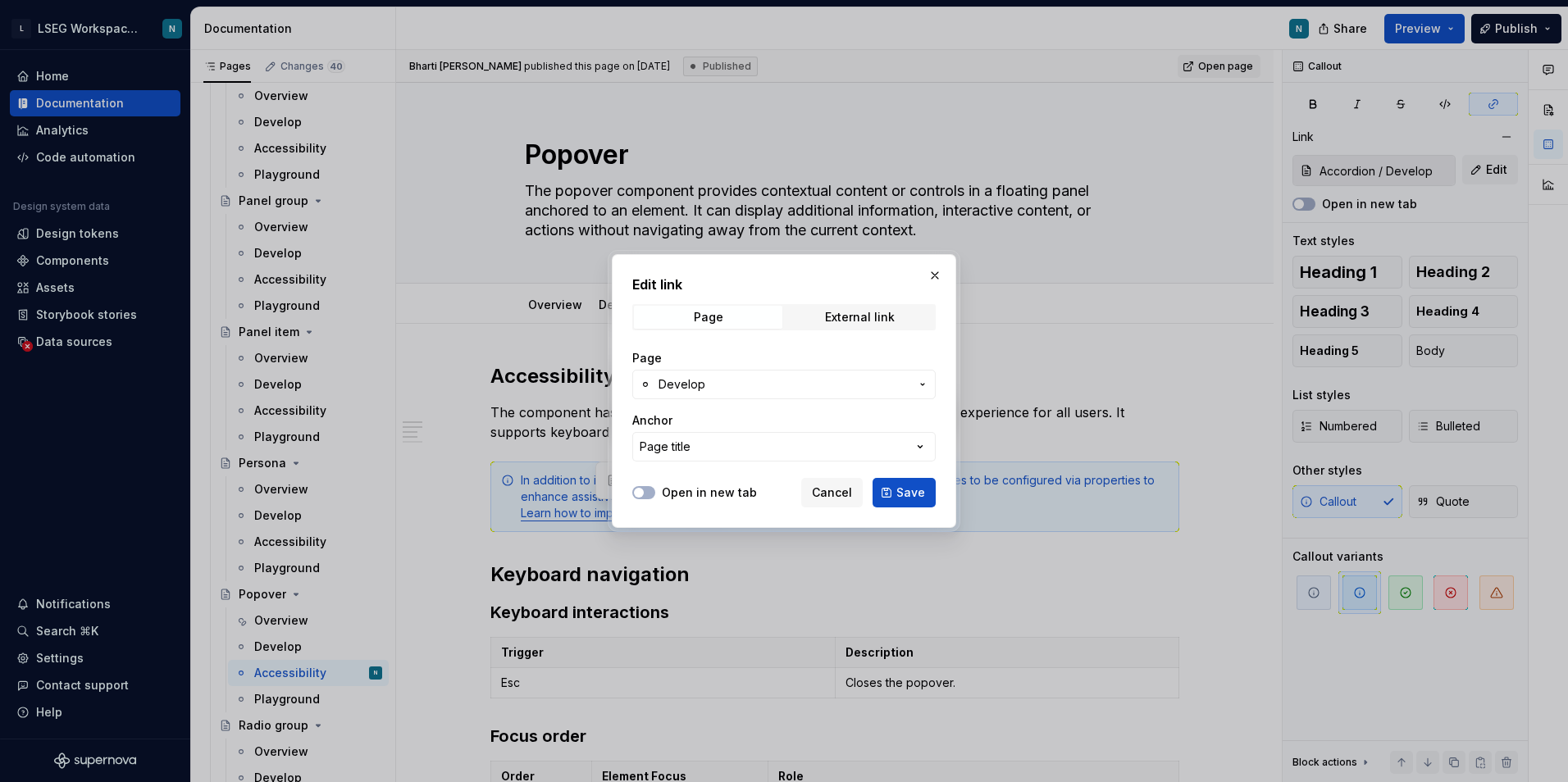
click at [763, 382] on span "Develop" at bounding box center [783, 385] width 251 height 16
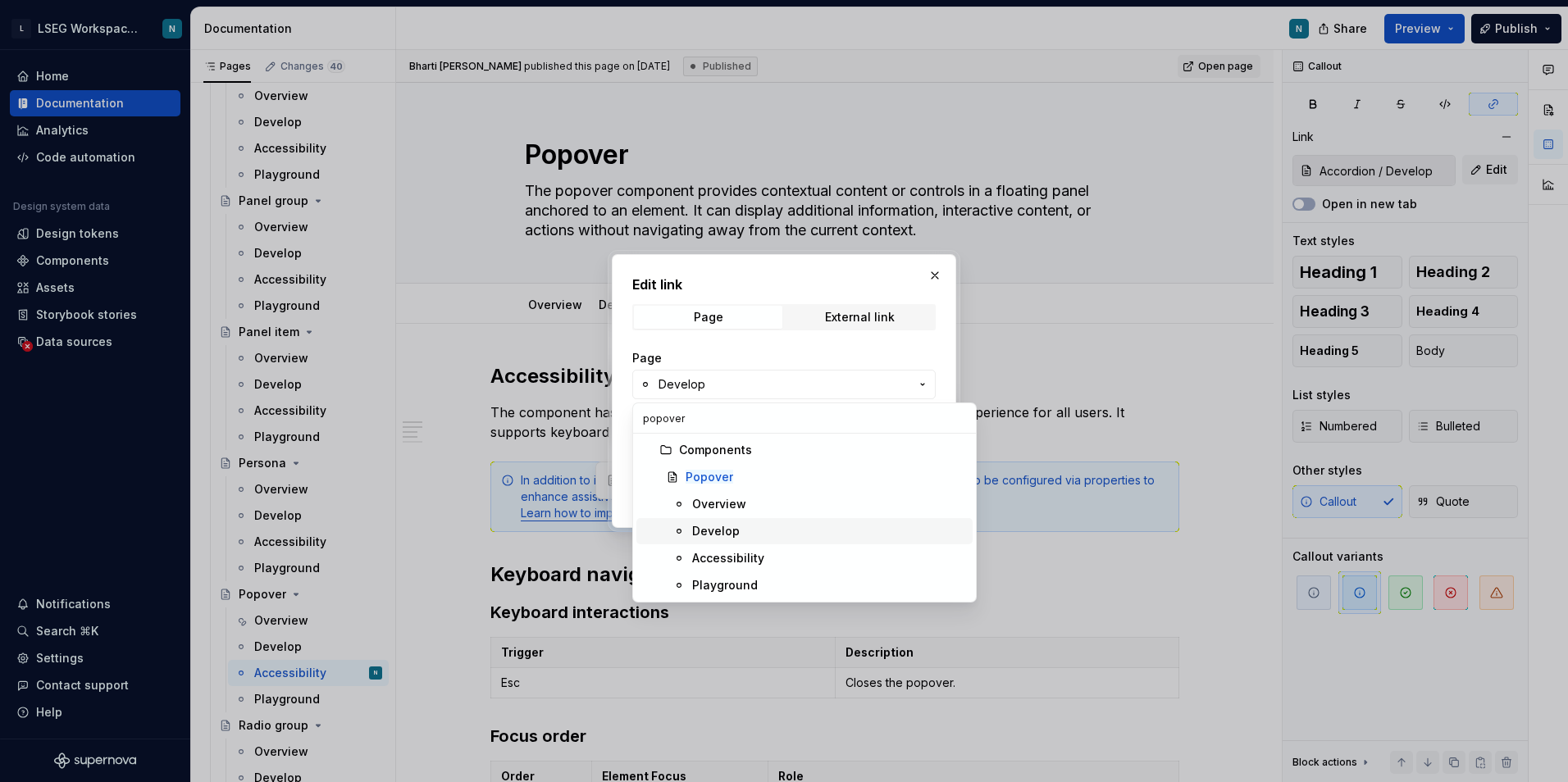
type input "popover"
click at [727, 537] on div "Develop" at bounding box center [715, 531] width 47 height 16
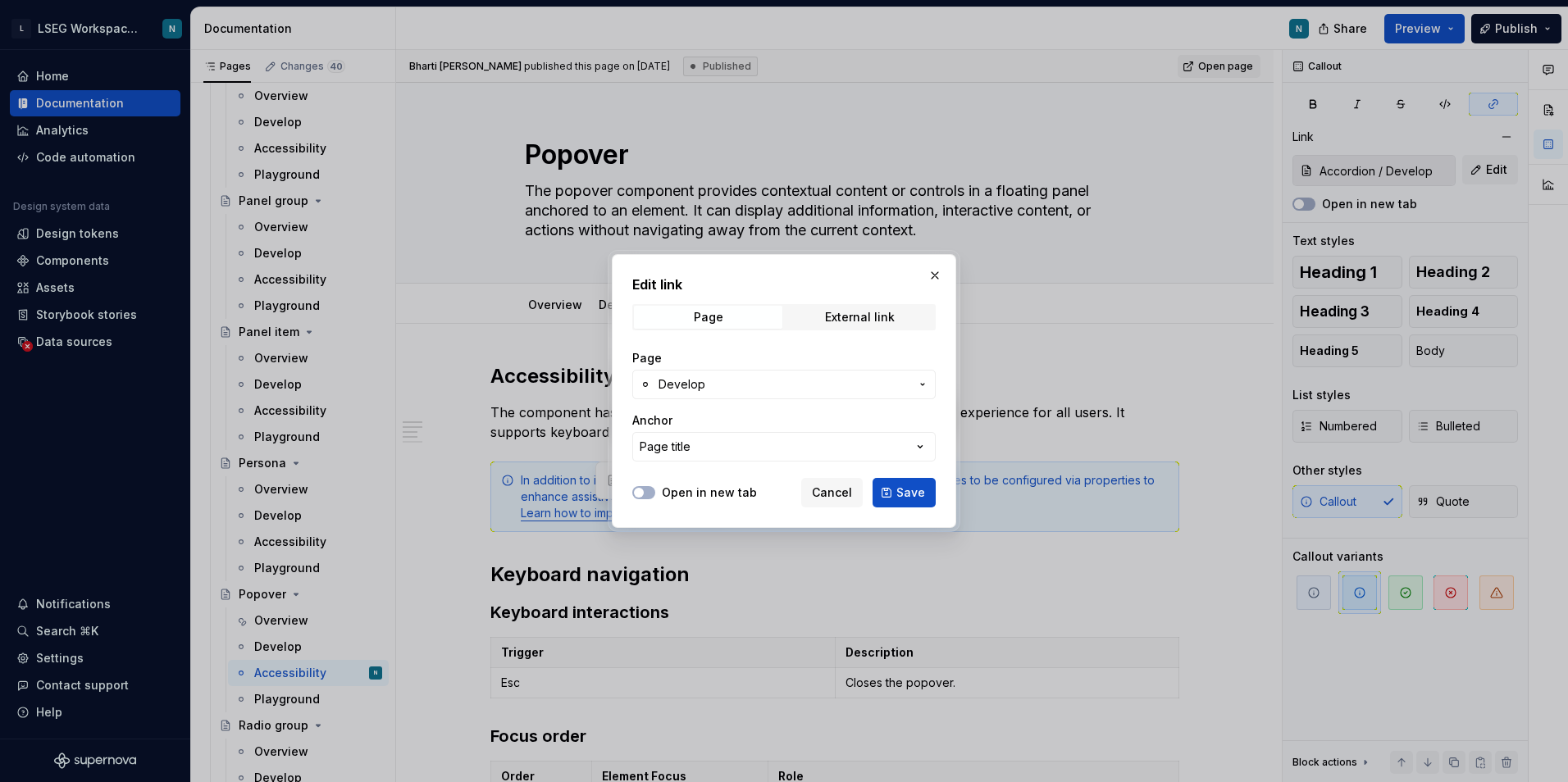
click at [778, 401] on div "Page Develop Anchor Page title" at bounding box center [784, 405] width 304 height 131
click at [910, 493] on span "Save" at bounding box center [911, 493] width 29 height 16
type input "Popover / Develop"
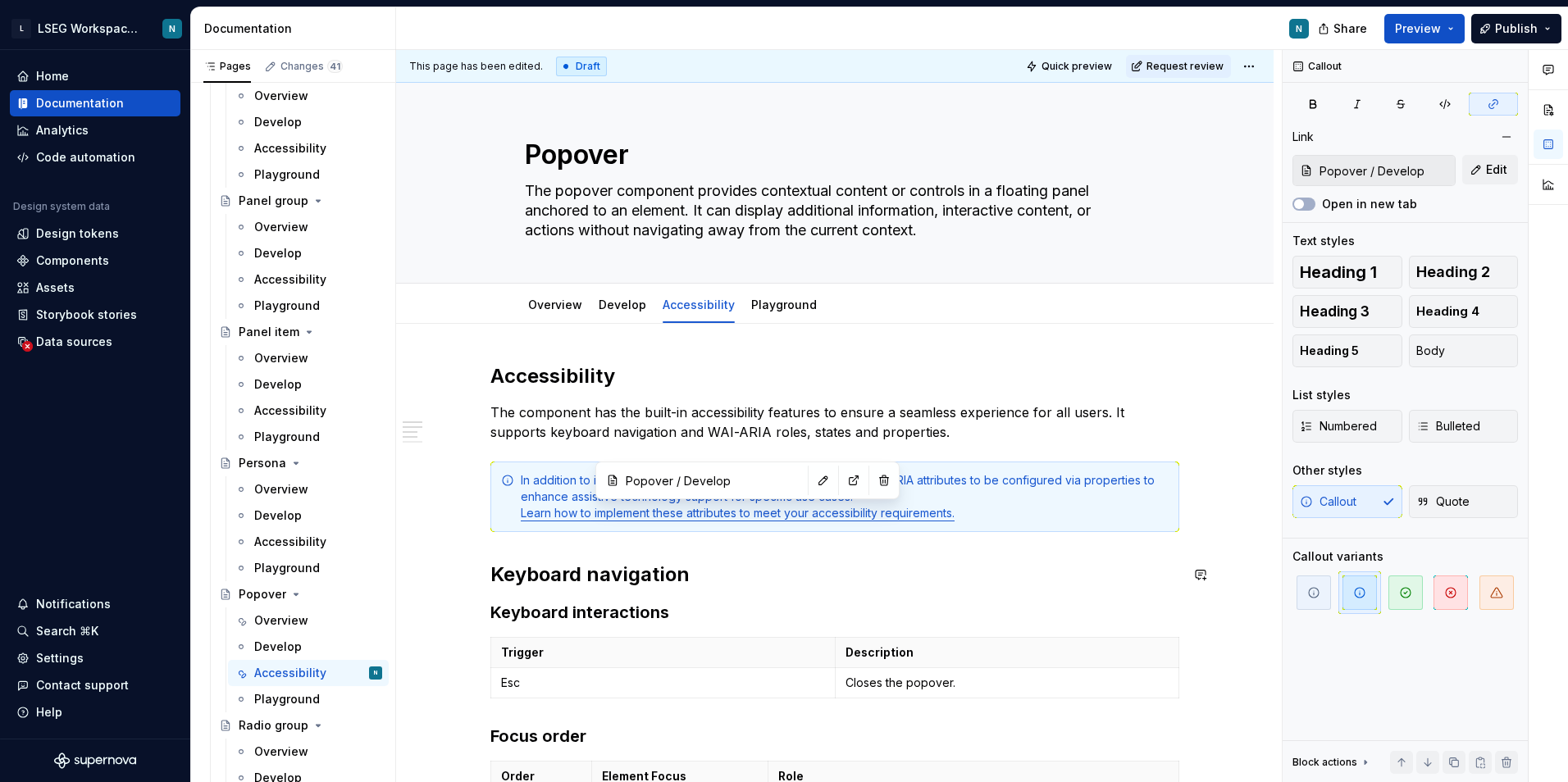
click at [746, 547] on div "Accessibility The component has the built-in accessibility features to ensure a…" at bounding box center [834, 707] width 688 height 688
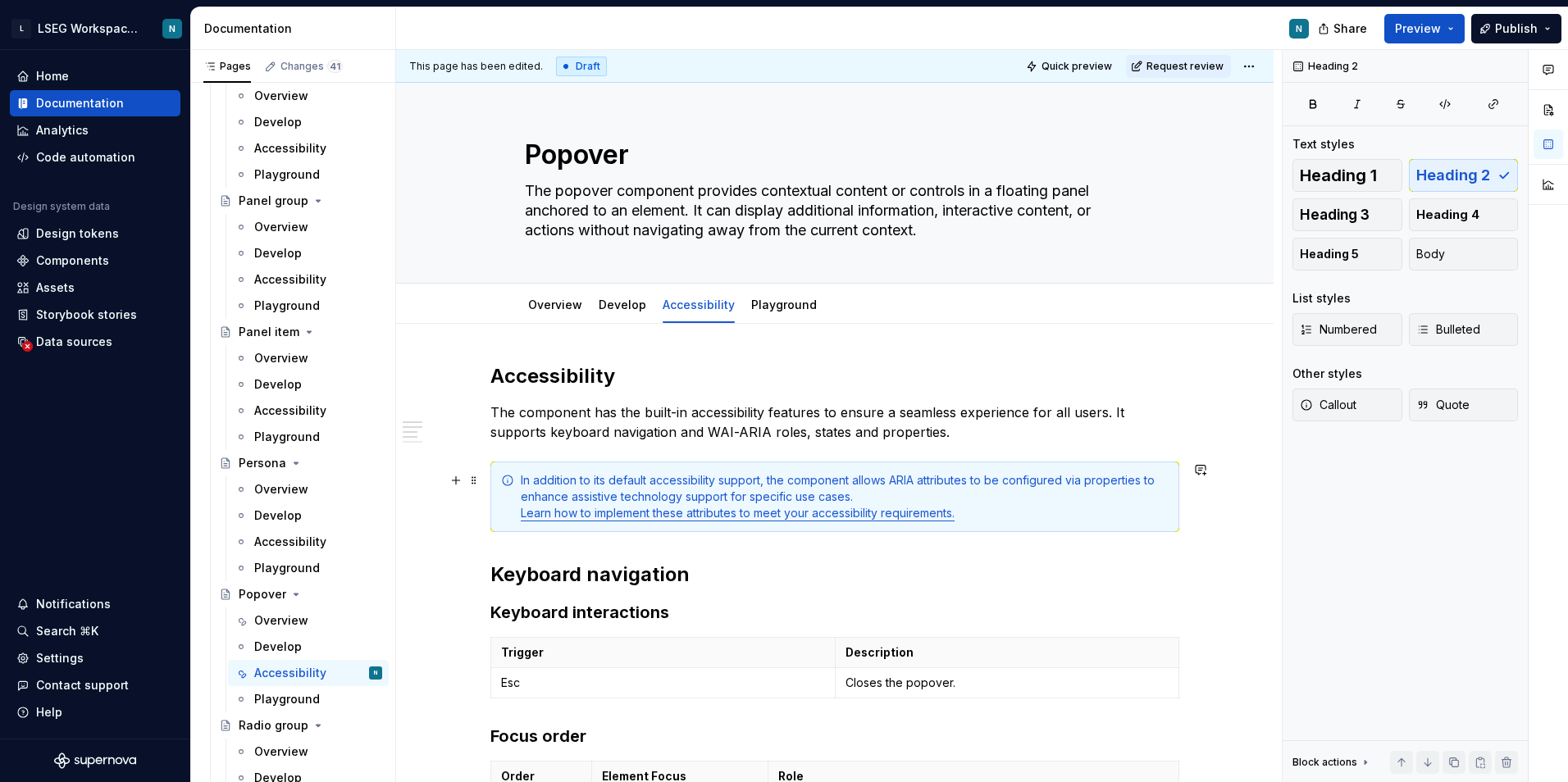
click at [690, 502] on div "In addition to its default accessibility support, the component allows ARIA att…" at bounding box center [845, 496] width 648 height 49
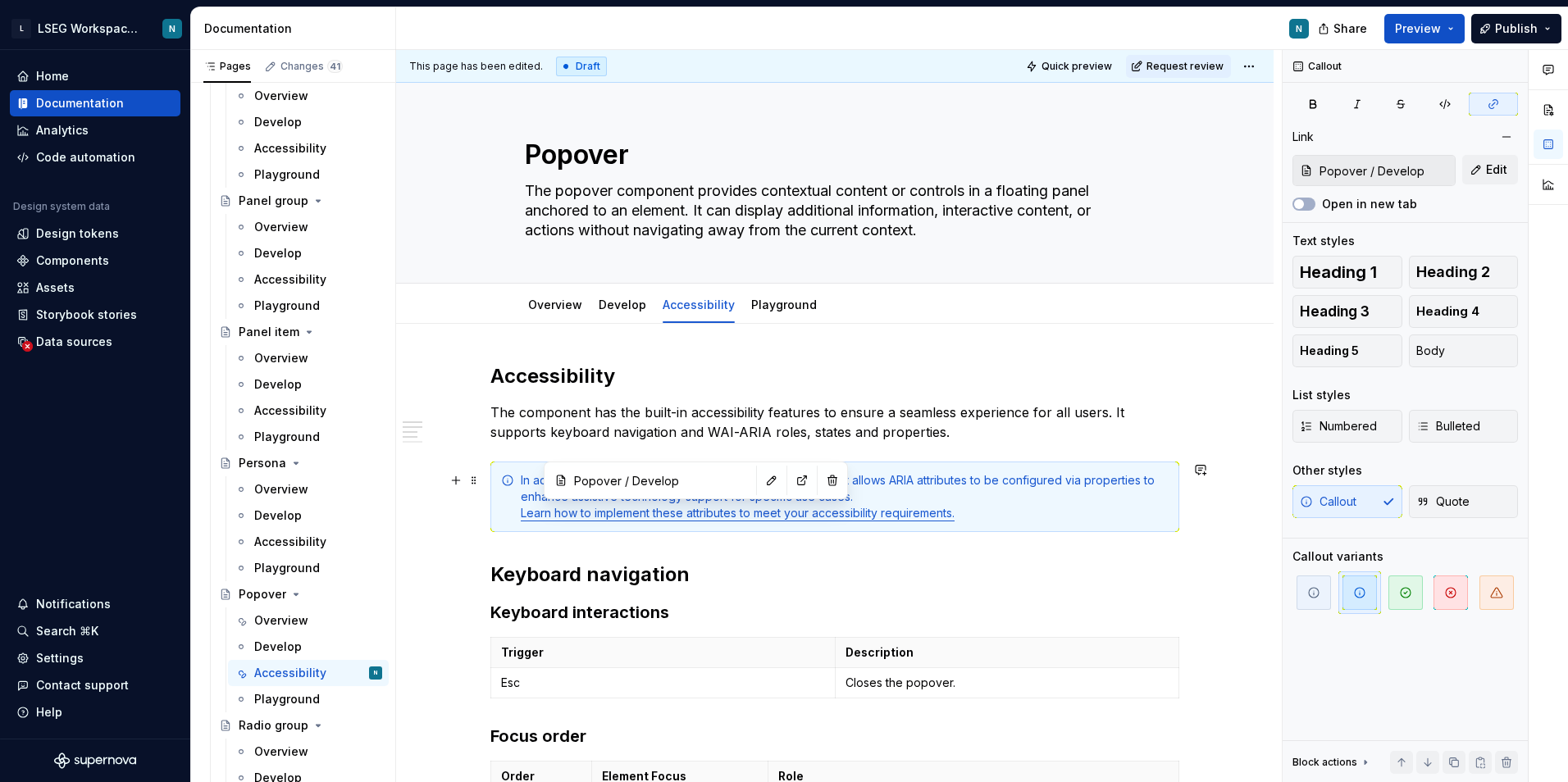
click at [688, 514] on link "Learn how to implement these attributes to meet your accessibility requirements." at bounding box center [738, 513] width 434 height 14
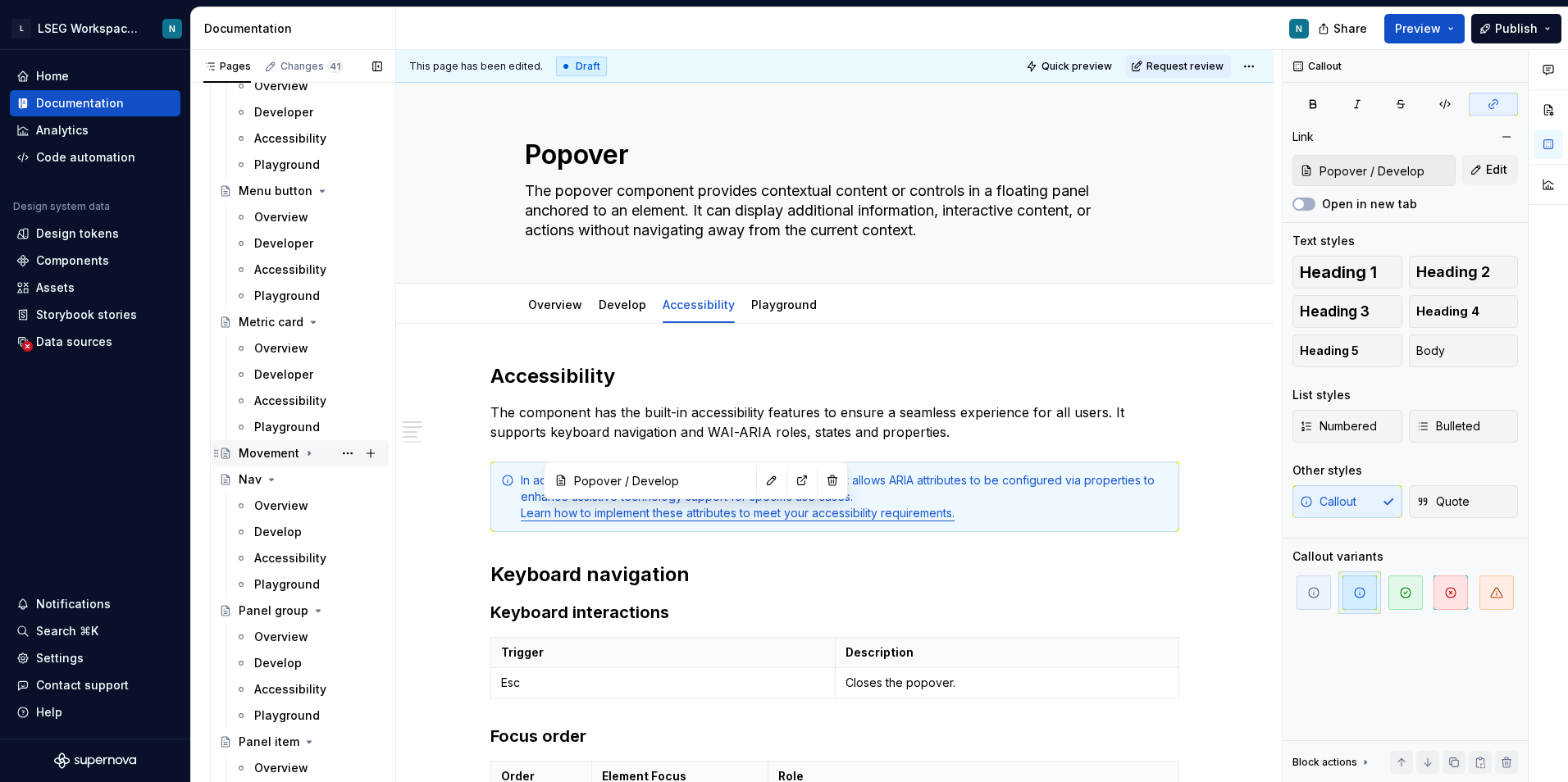
click at [303, 454] on icon "Page tree" at bounding box center [309, 453] width 13 height 13
click at [305, 454] on icon "Page tree" at bounding box center [309, 453] width 13 height 13
click at [281, 452] on div "Movement" at bounding box center [269, 453] width 61 height 16
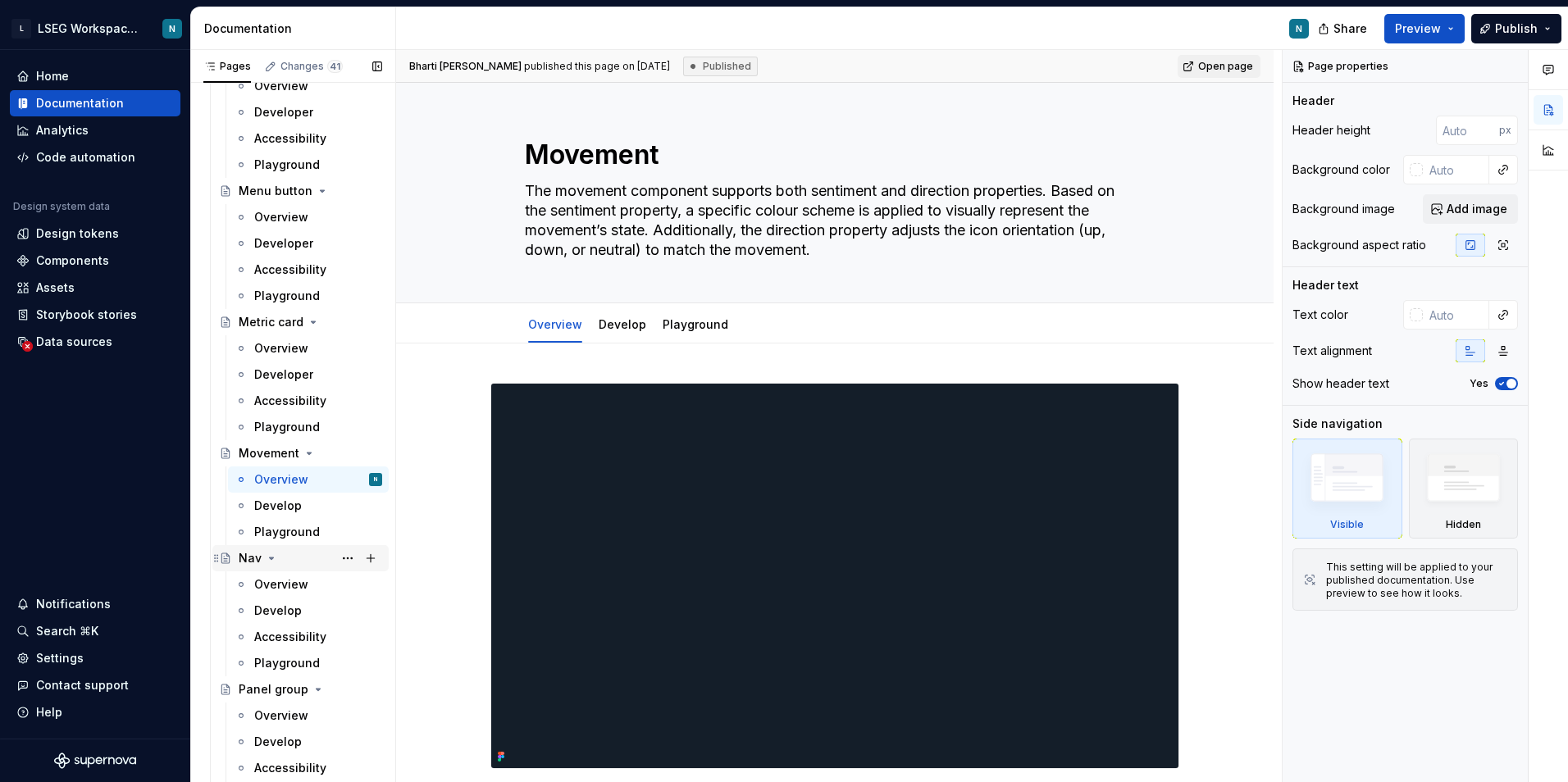
click at [241, 558] on div "Nav" at bounding box center [250, 558] width 23 height 16
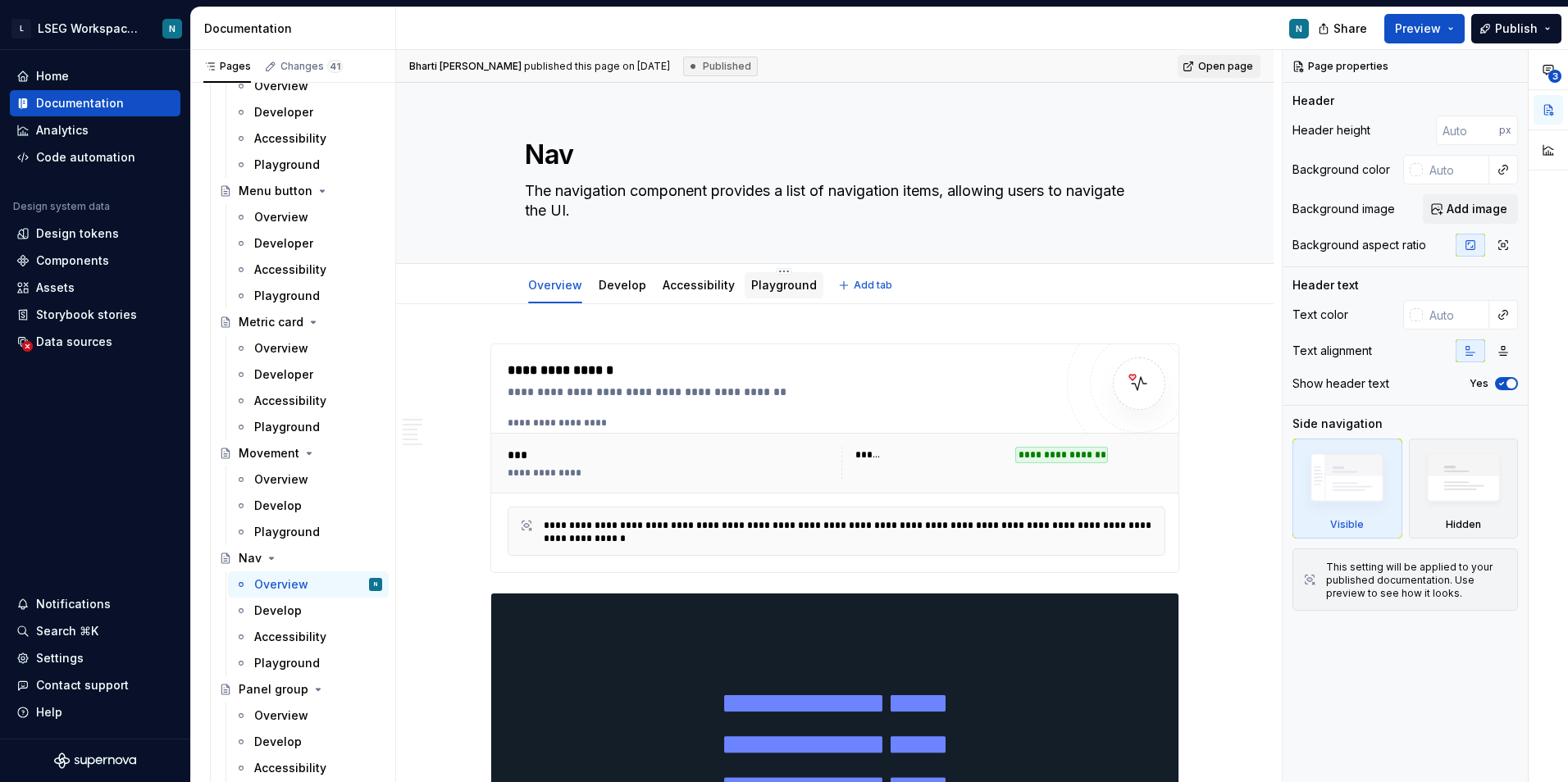
click at [770, 291] on link "Playground" at bounding box center [783, 285] width 65 height 14
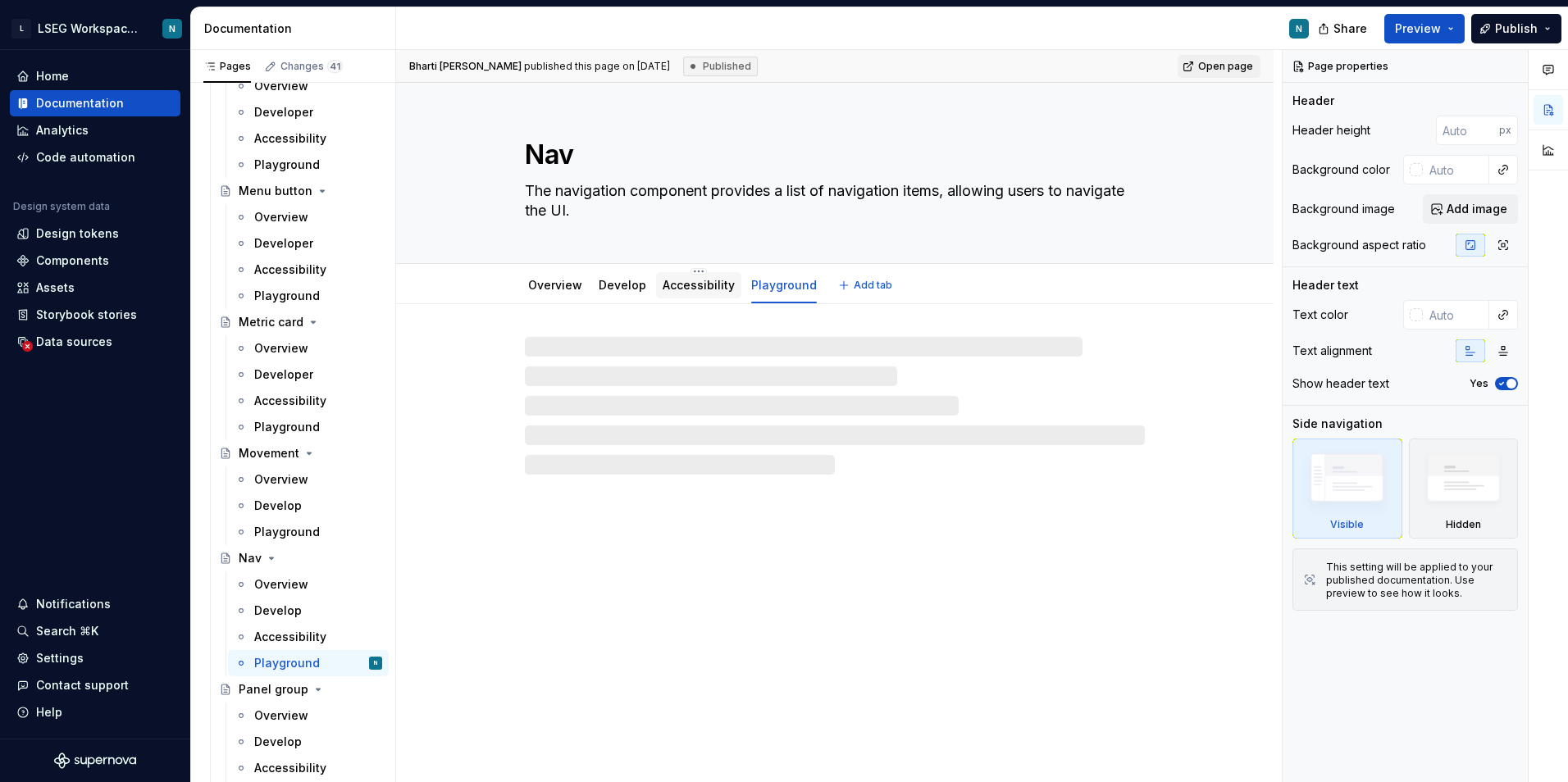
click at [696, 291] on link "Accessibility" at bounding box center [698, 285] width 72 height 14
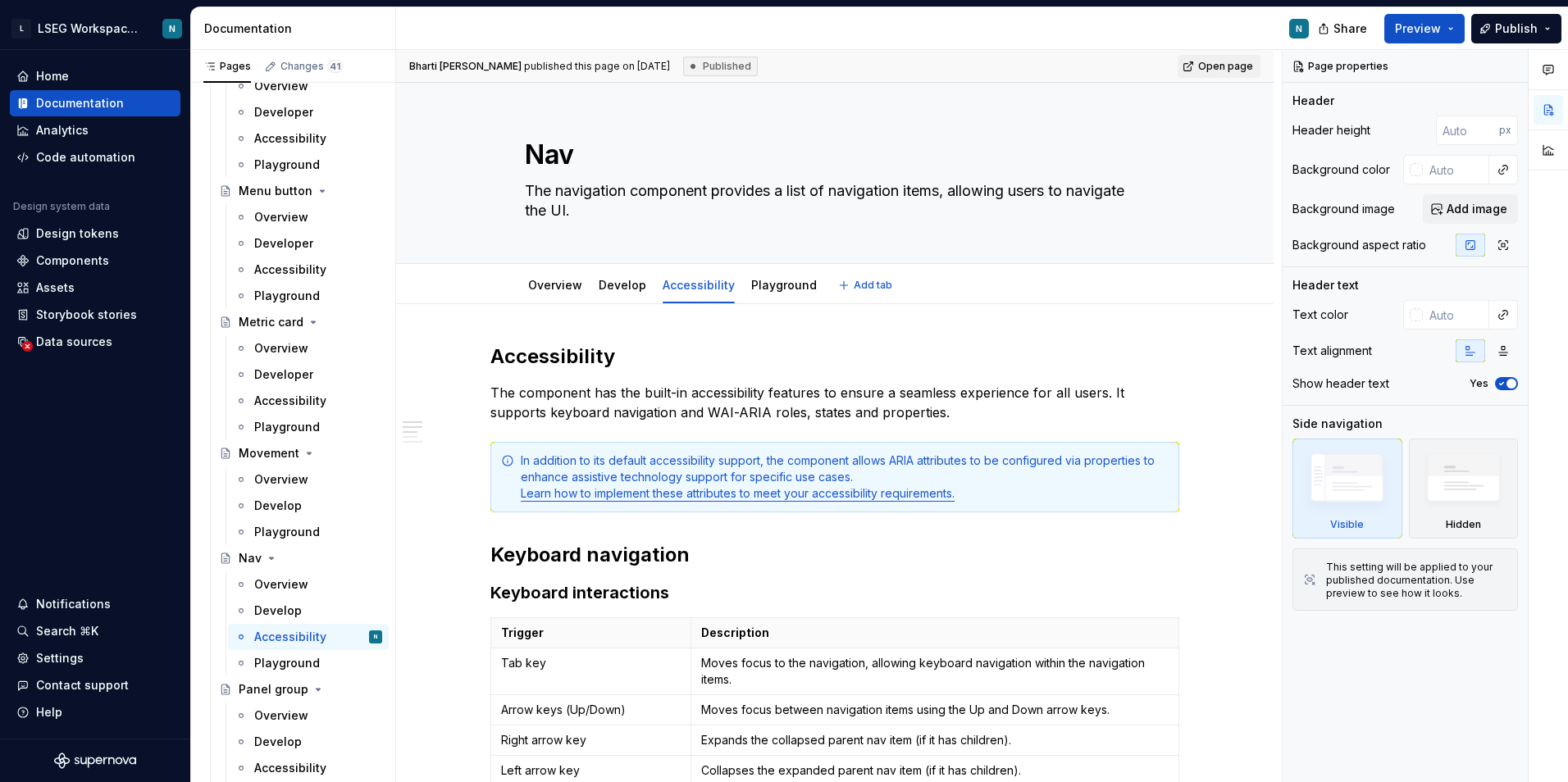
type textarea "*"
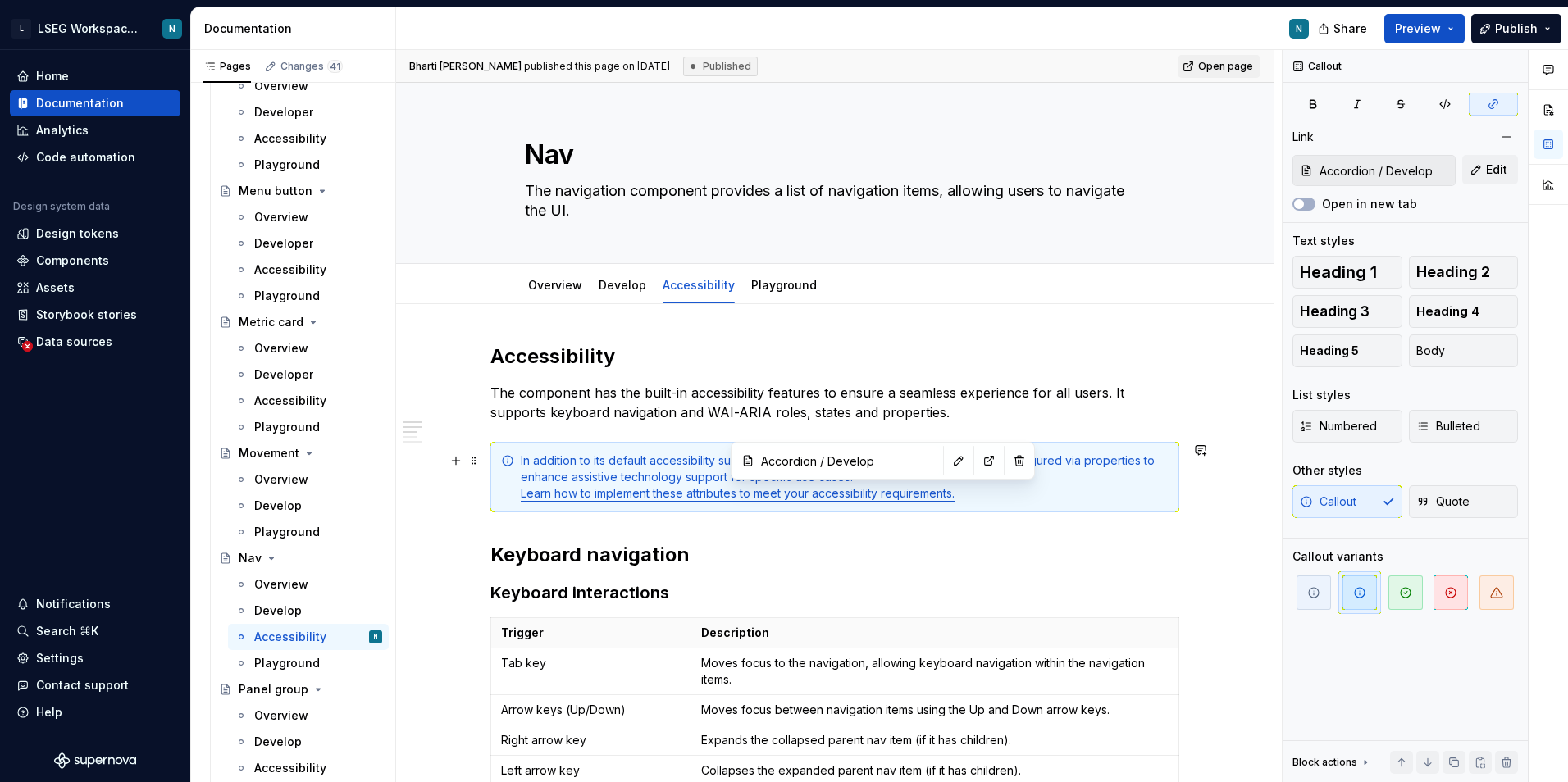
click at [874, 491] on link "Learn how to implement these attributes to meet your accessibility requirements." at bounding box center [738, 494] width 434 height 14
click at [947, 463] on button "button" at bounding box center [959, 461] width 23 height 23
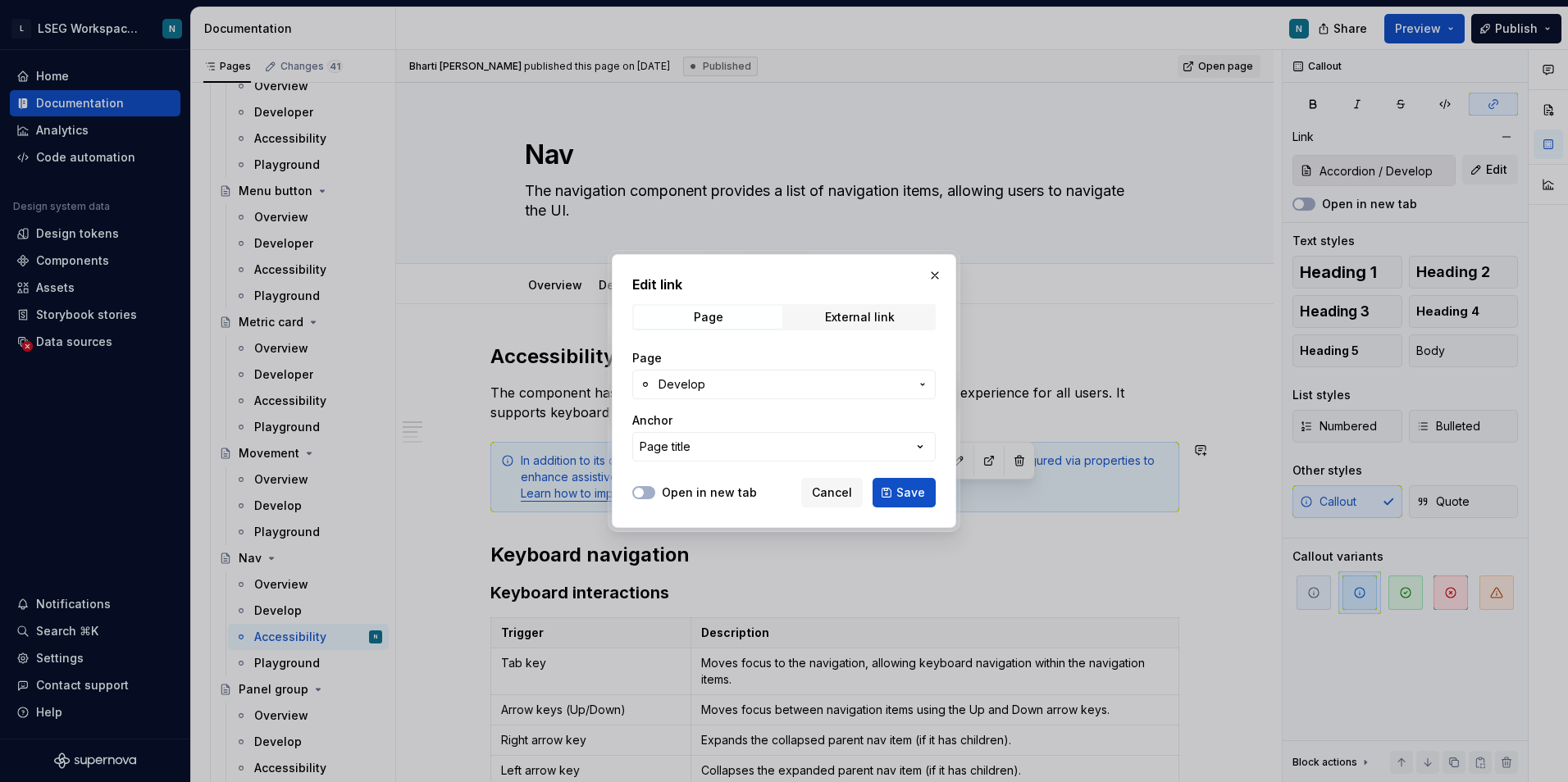
click at [732, 383] on span "Develop" at bounding box center [783, 385] width 251 height 16
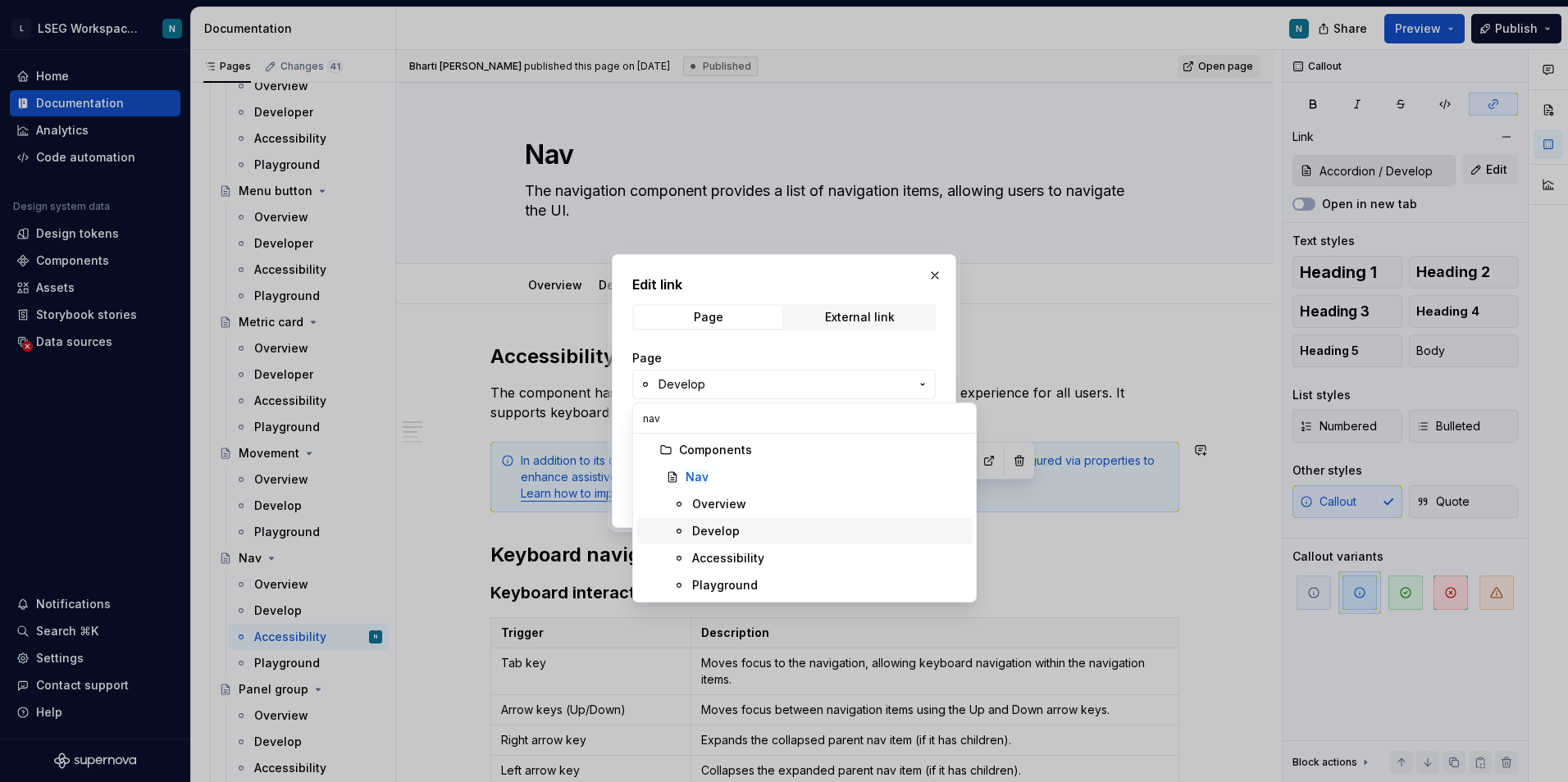
type input "nav"
click at [730, 537] on div "Develop" at bounding box center [715, 531] width 47 height 16
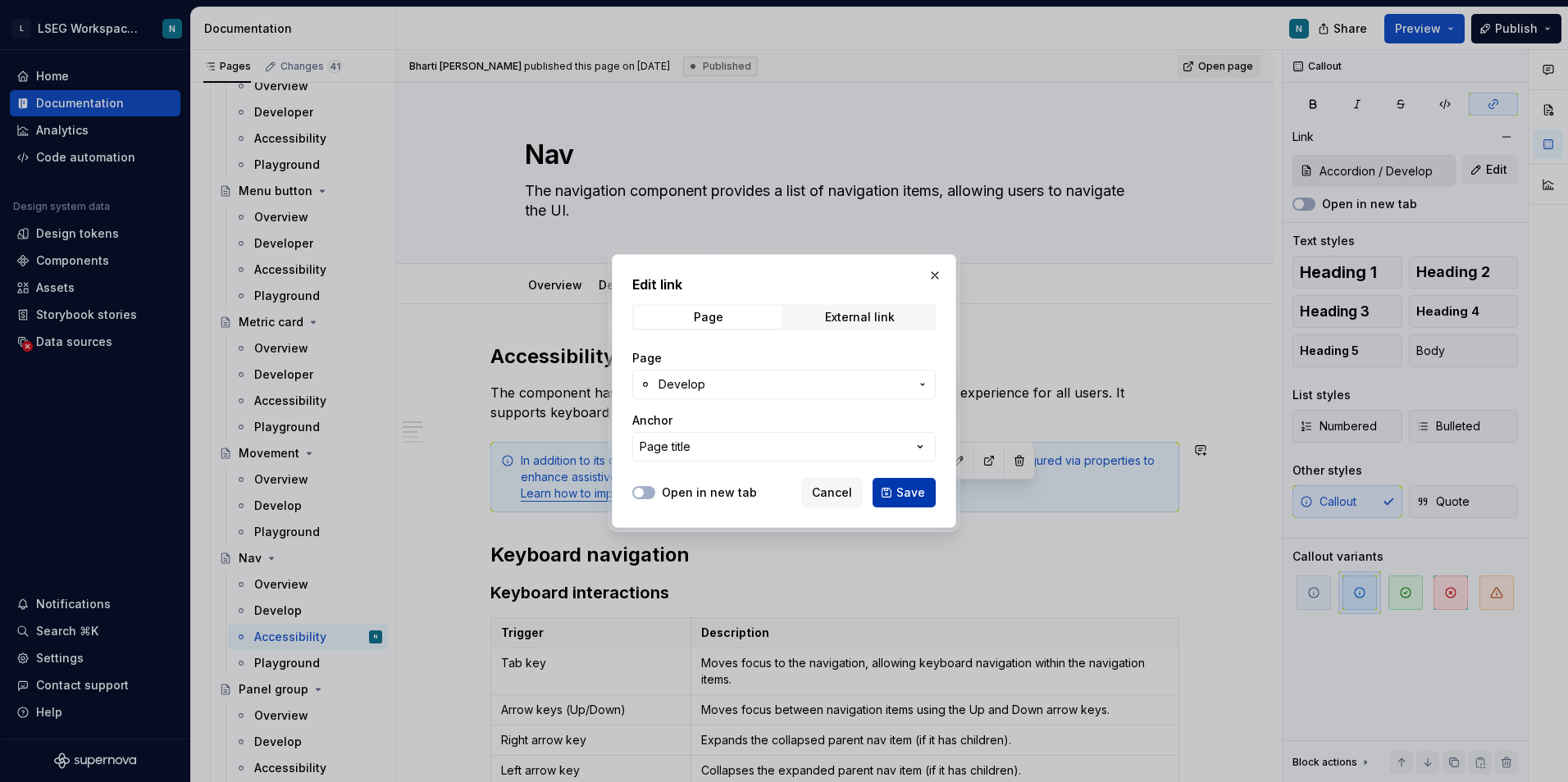
click at [922, 500] on span "Save" at bounding box center [911, 493] width 29 height 16
type input "Nav / Develop"
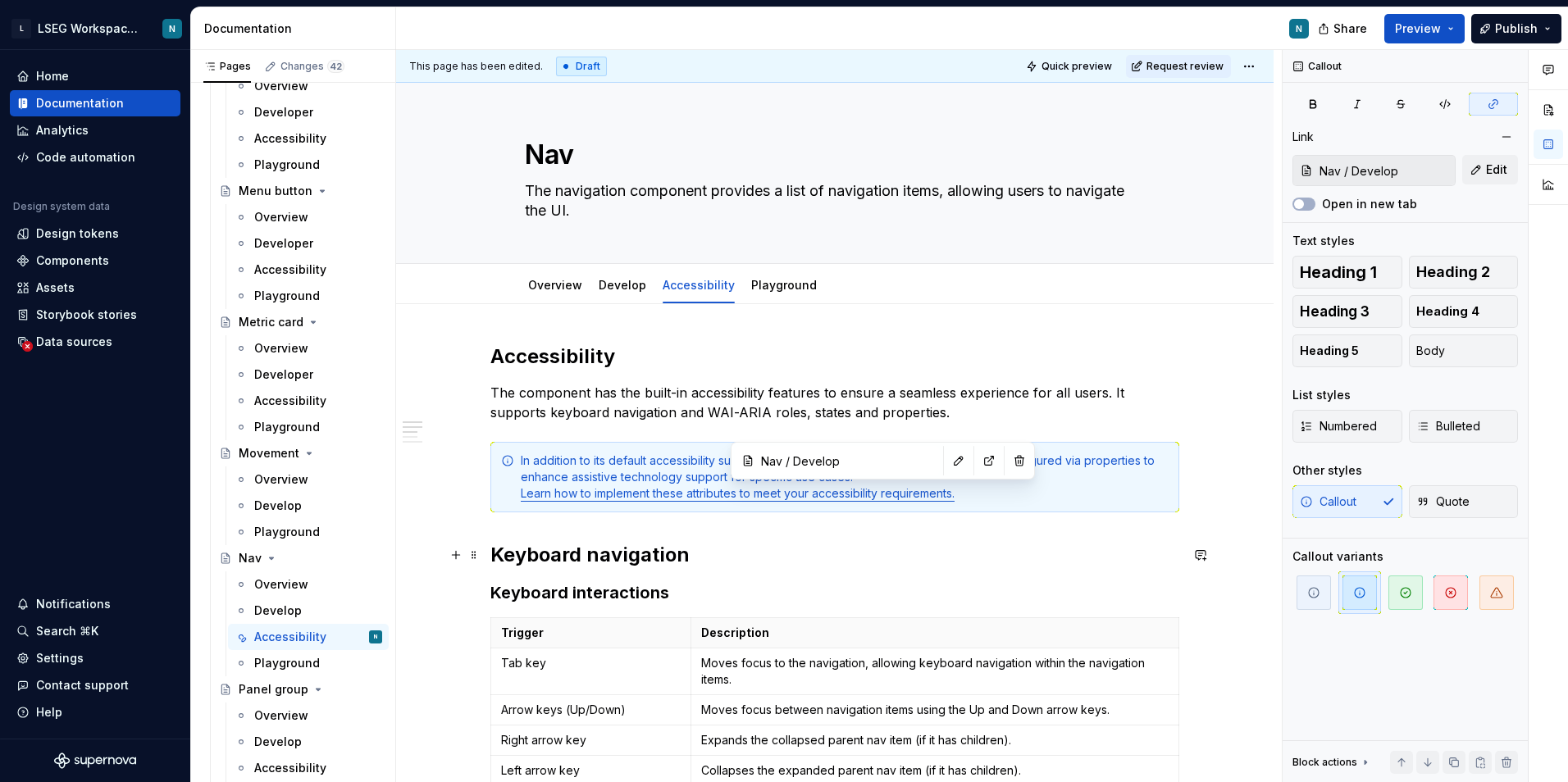
click at [884, 546] on h2 "Keyboard navigation" at bounding box center [834, 554] width 688 height 26
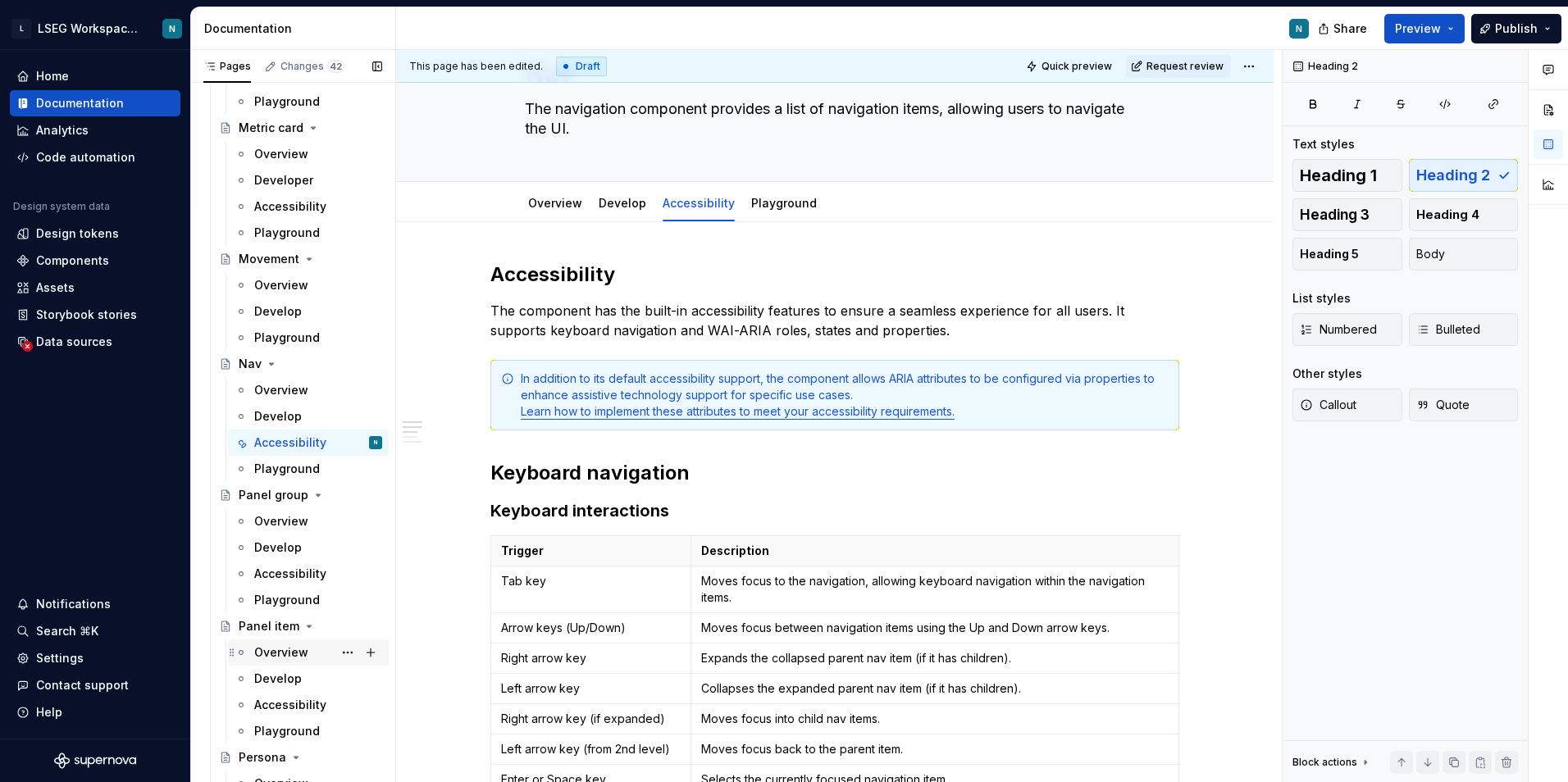
scroll to position [5329, 0]
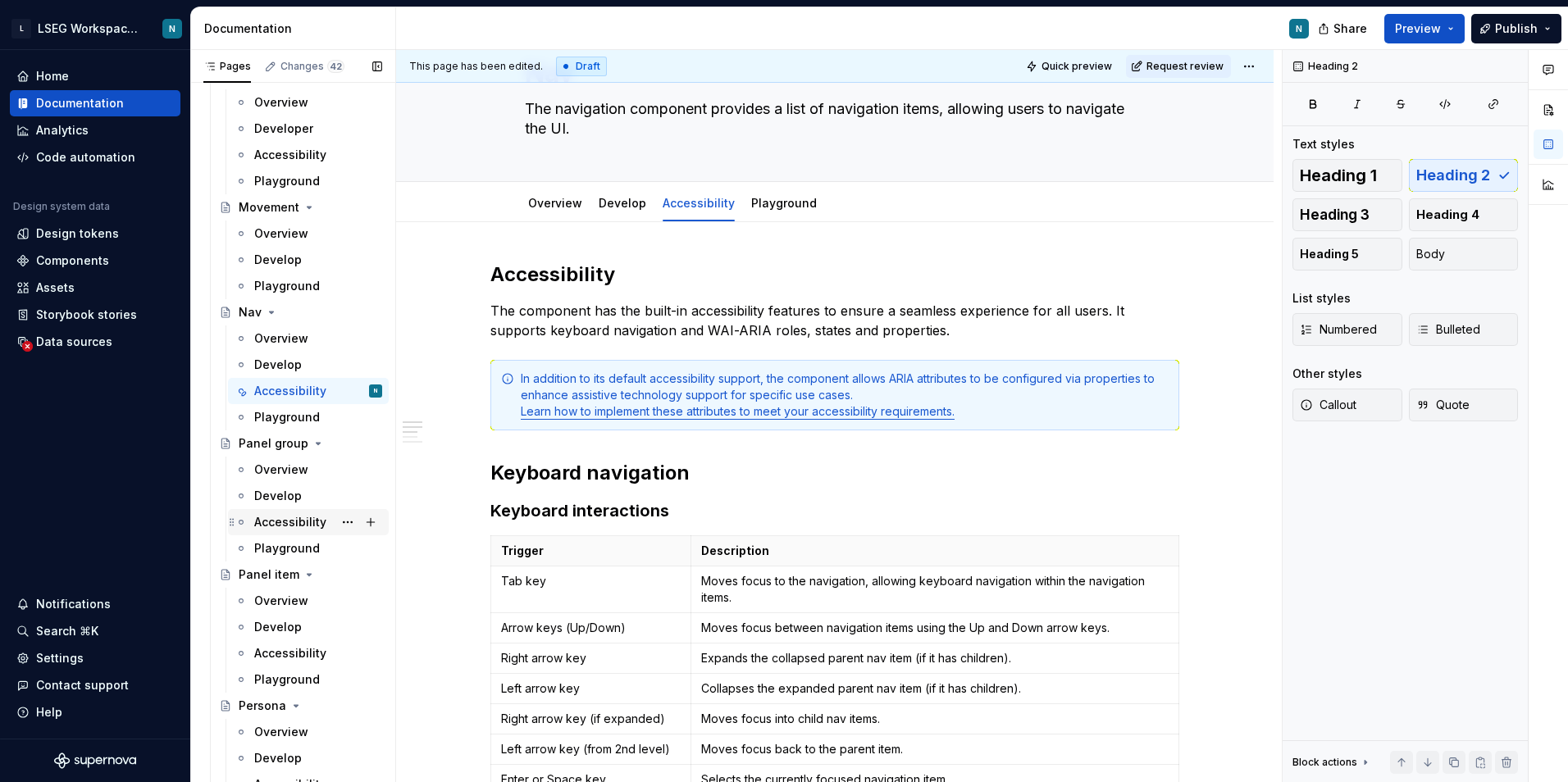
click at [294, 518] on div "Accessibility" at bounding box center [290, 522] width 72 height 16
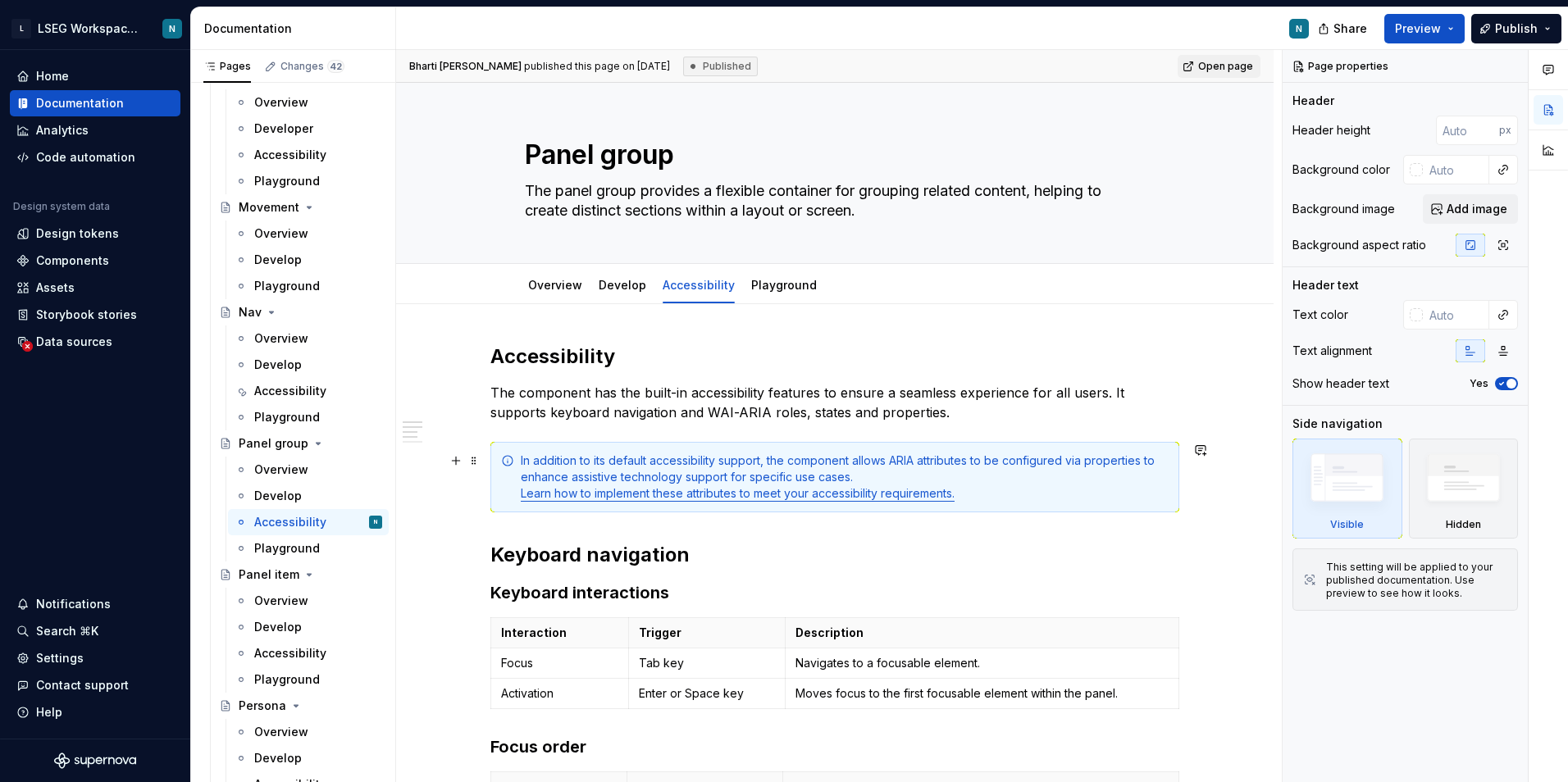
click at [824, 495] on link "Learn how to implement these attributes to meet your accessibility requirements." at bounding box center [738, 494] width 434 height 14
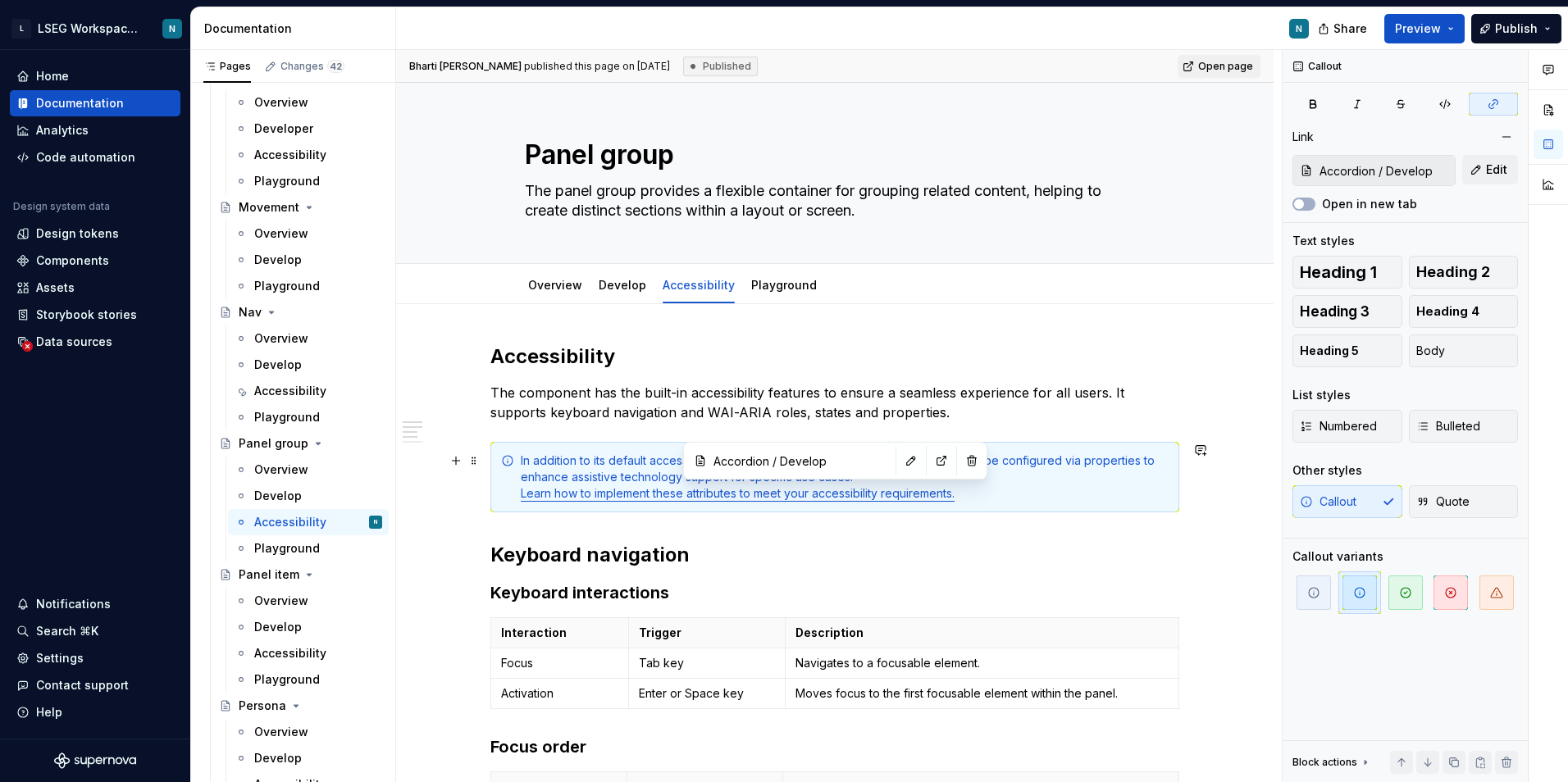
type textarea "*"
click at [900, 466] on button "button" at bounding box center [912, 461] width 23 height 23
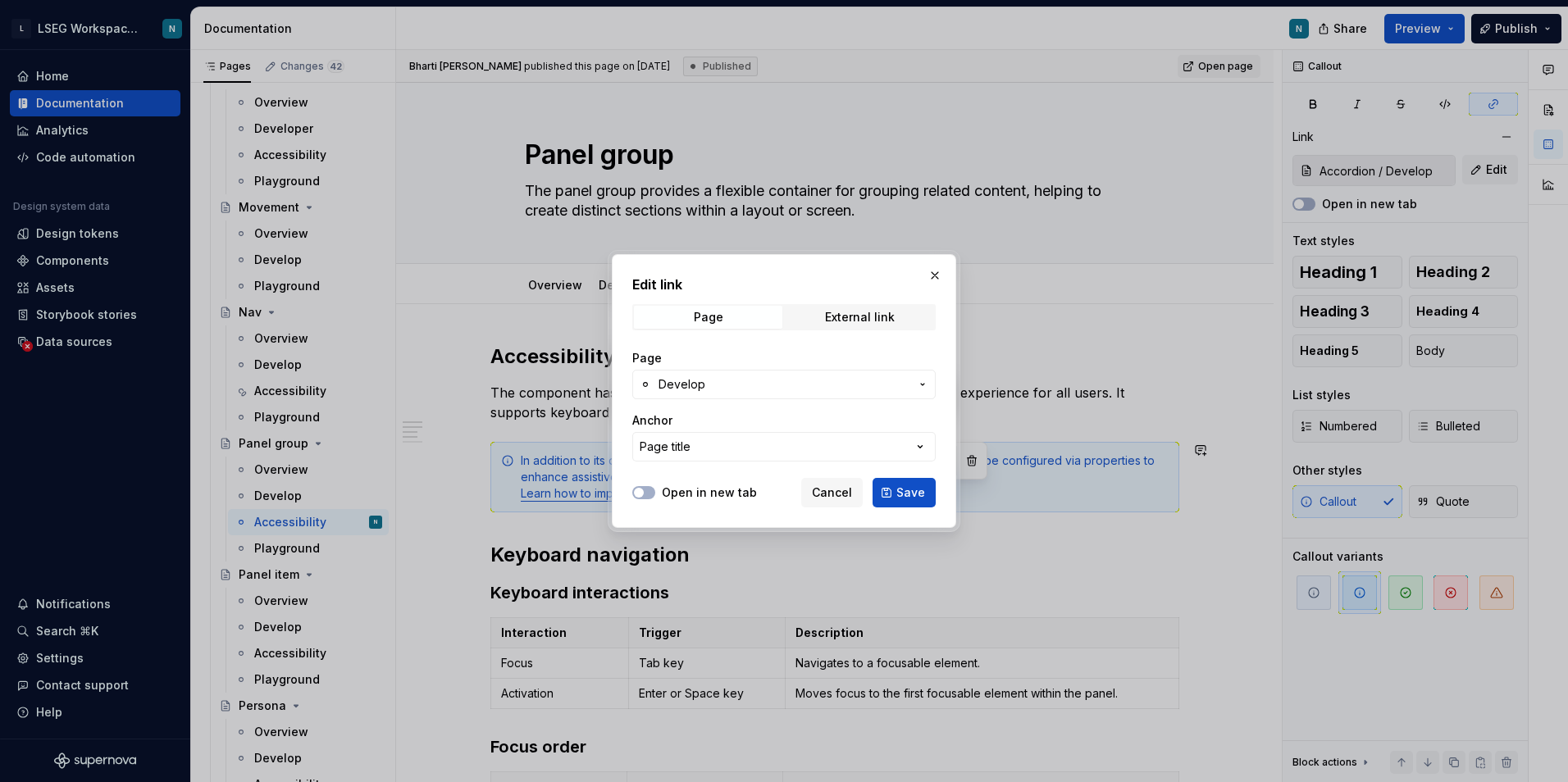
click at [735, 394] on button "Develop" at bounding box center [784, 384] width 304 height 29
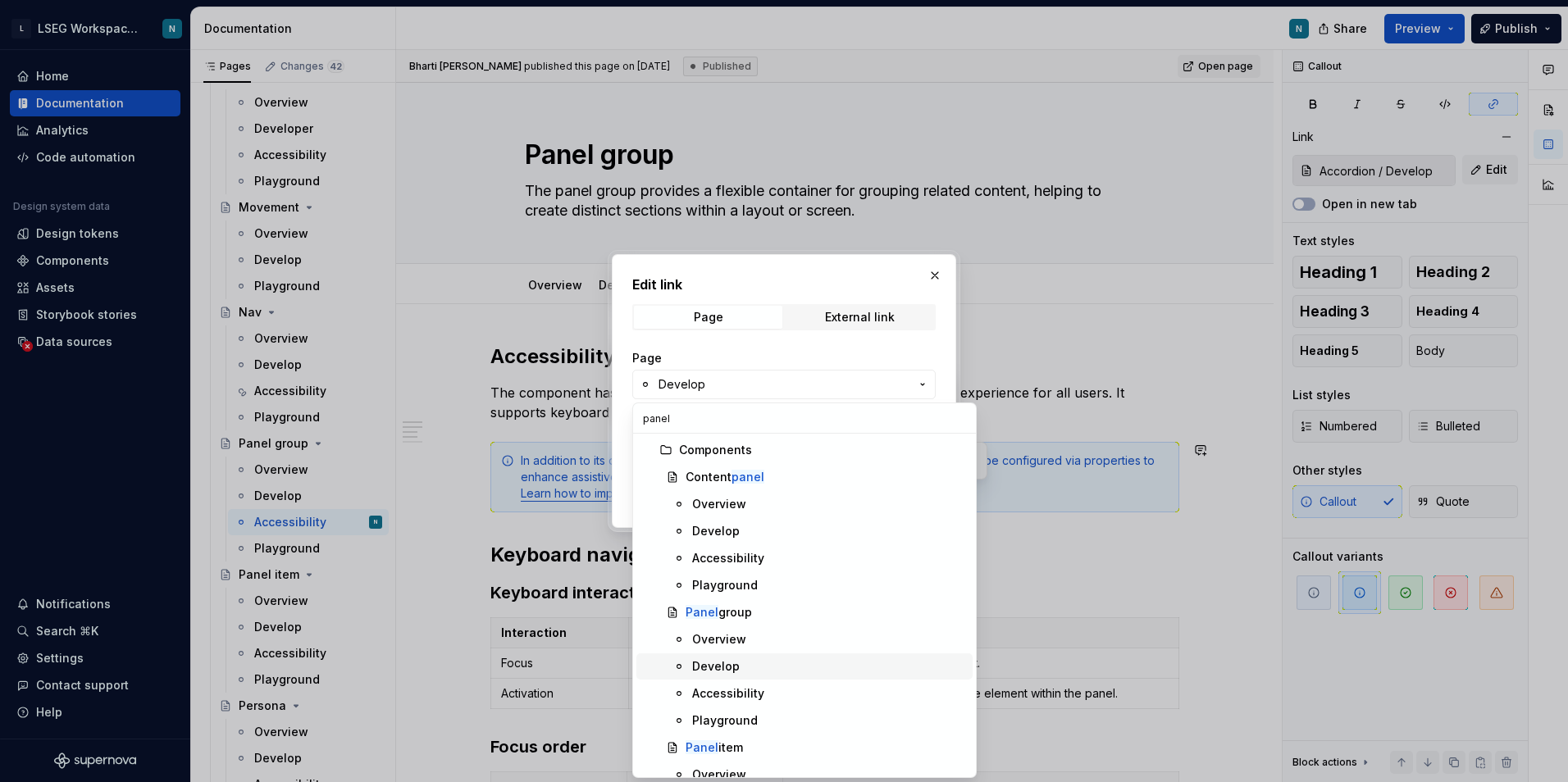
type input "panel"
click at [732, 670] on div "Develop" at bounding box center [715, 666] width 47 height 16
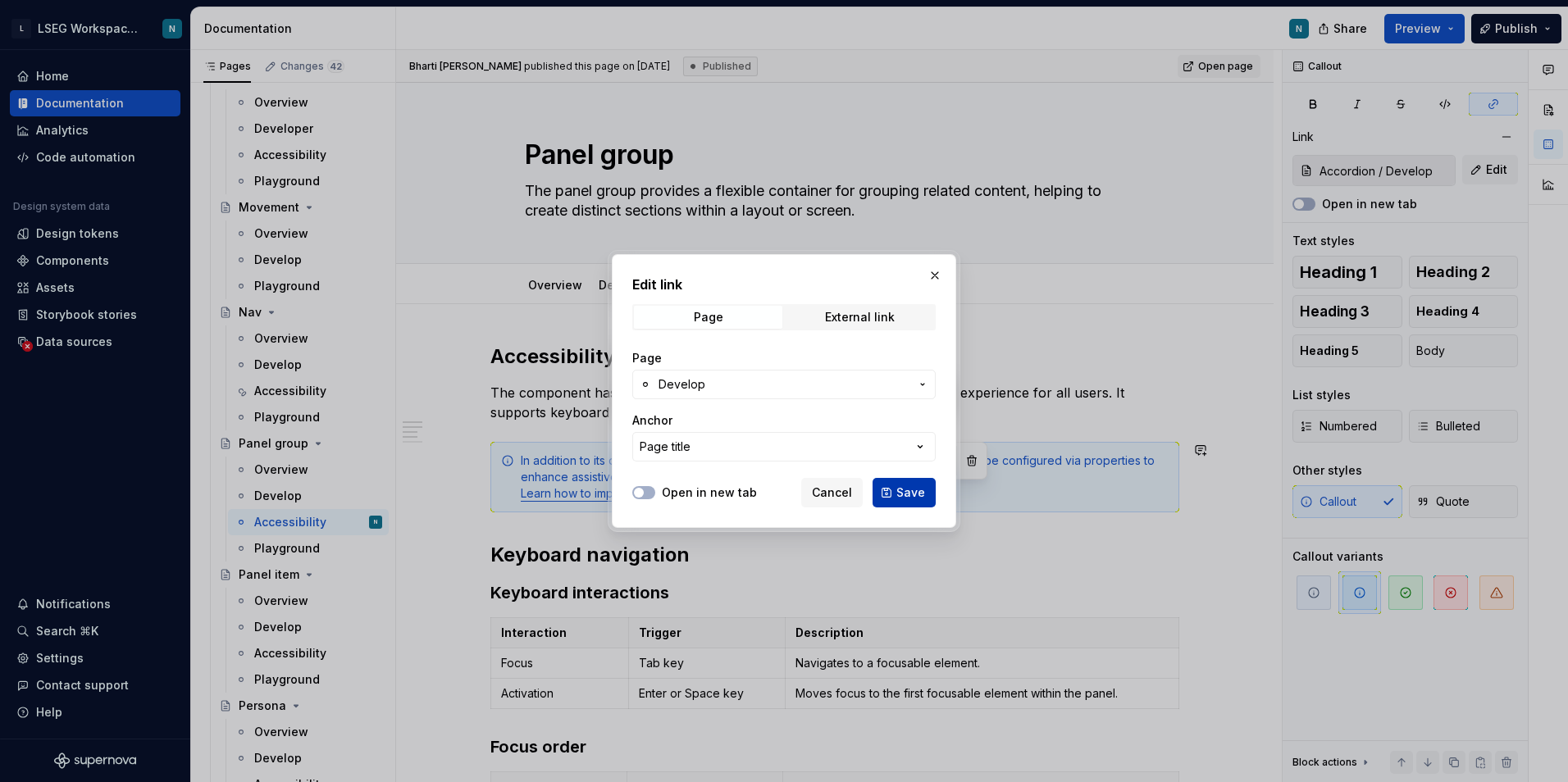
click at [891, 491] on button "Save" at bounding box center [904, 492] width 63 height 29
type input "Panel group / Develop"
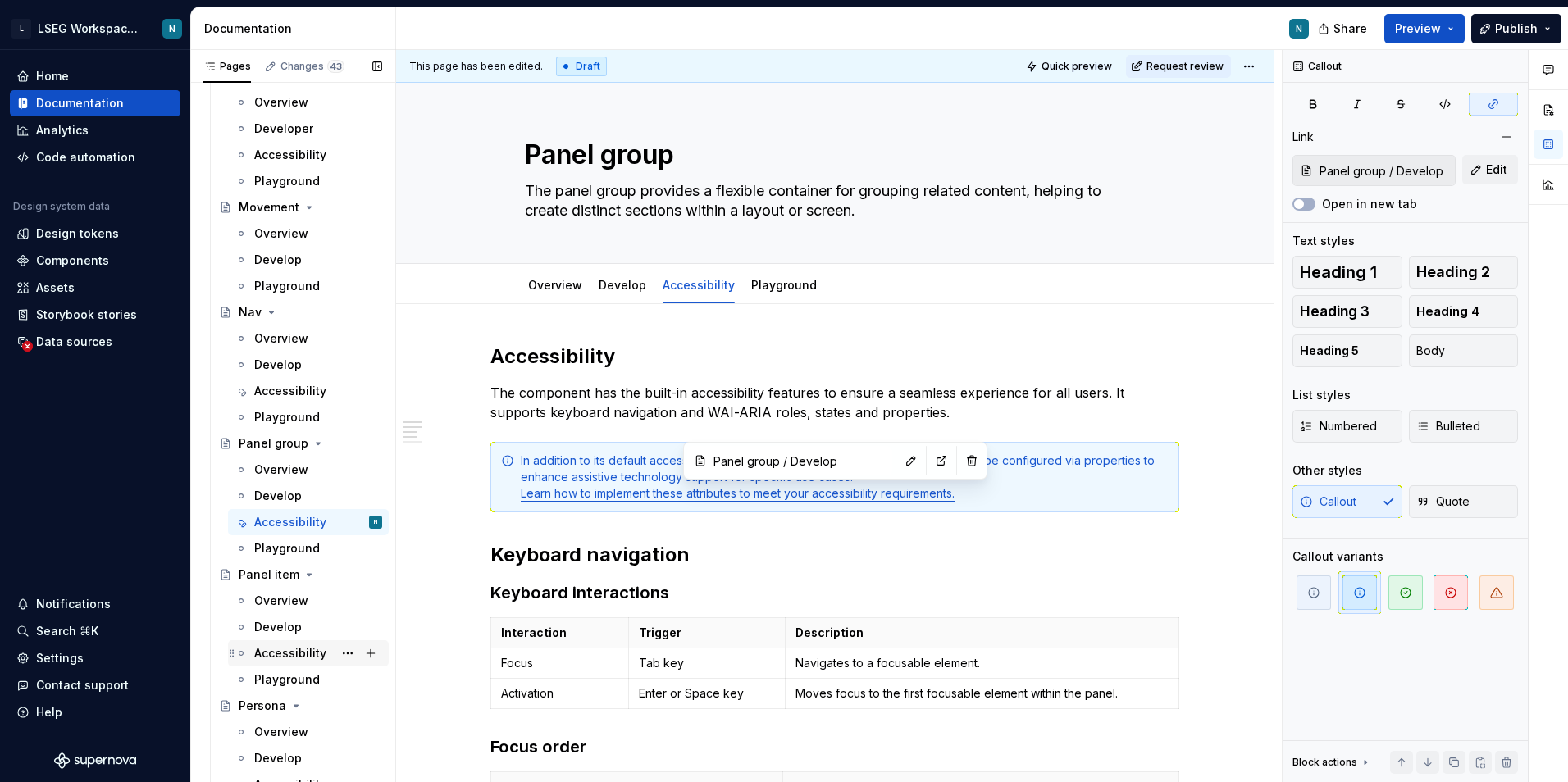
click at [292, 642] on div "Accessibility" at bounding box center [318, 653] width 128 height 23
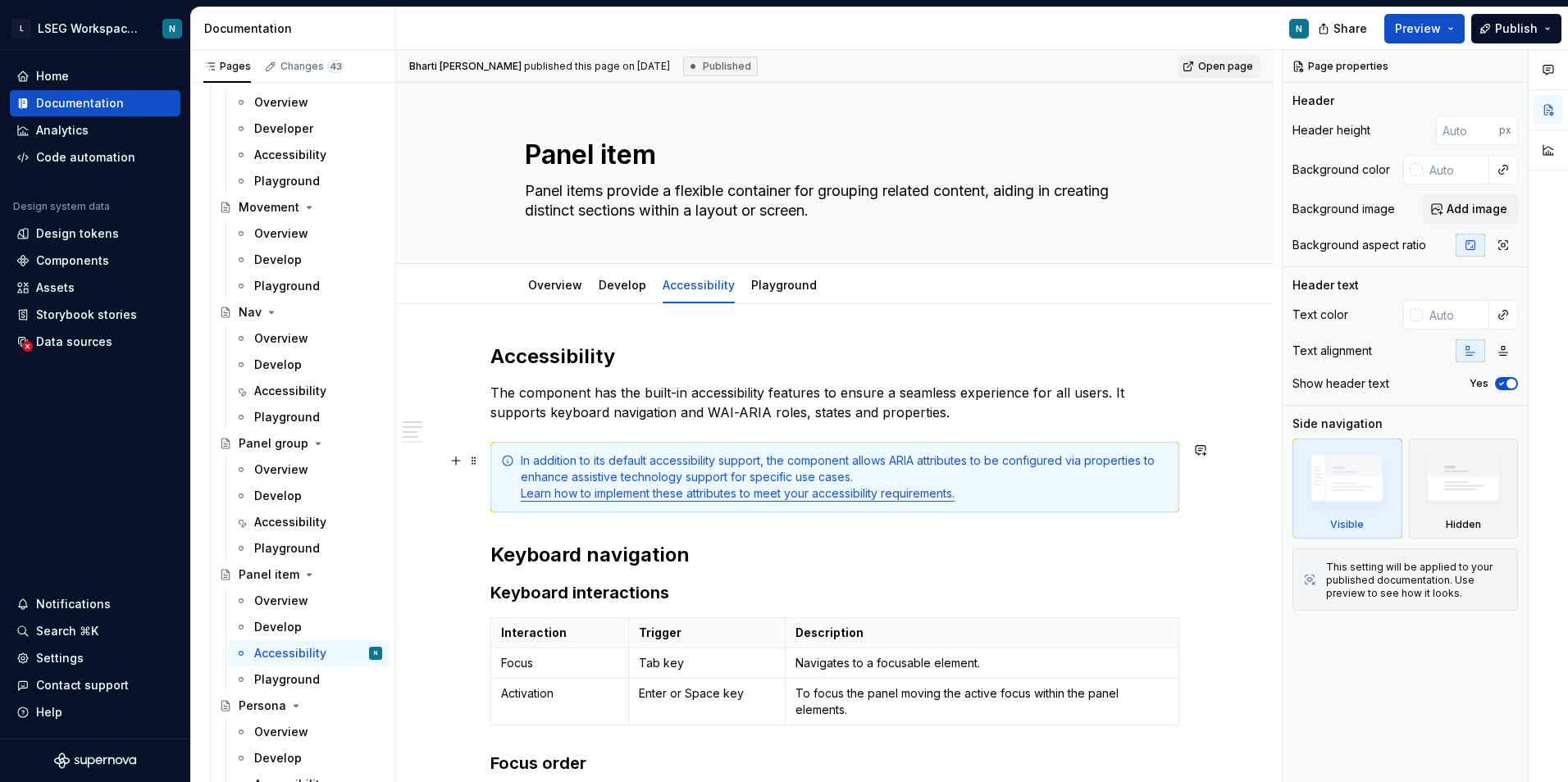
click at [626, 502] on div "In addition to its default accessibility support, the component allows ARIA att…" at bounding box center [834, 477] width 688 height 71
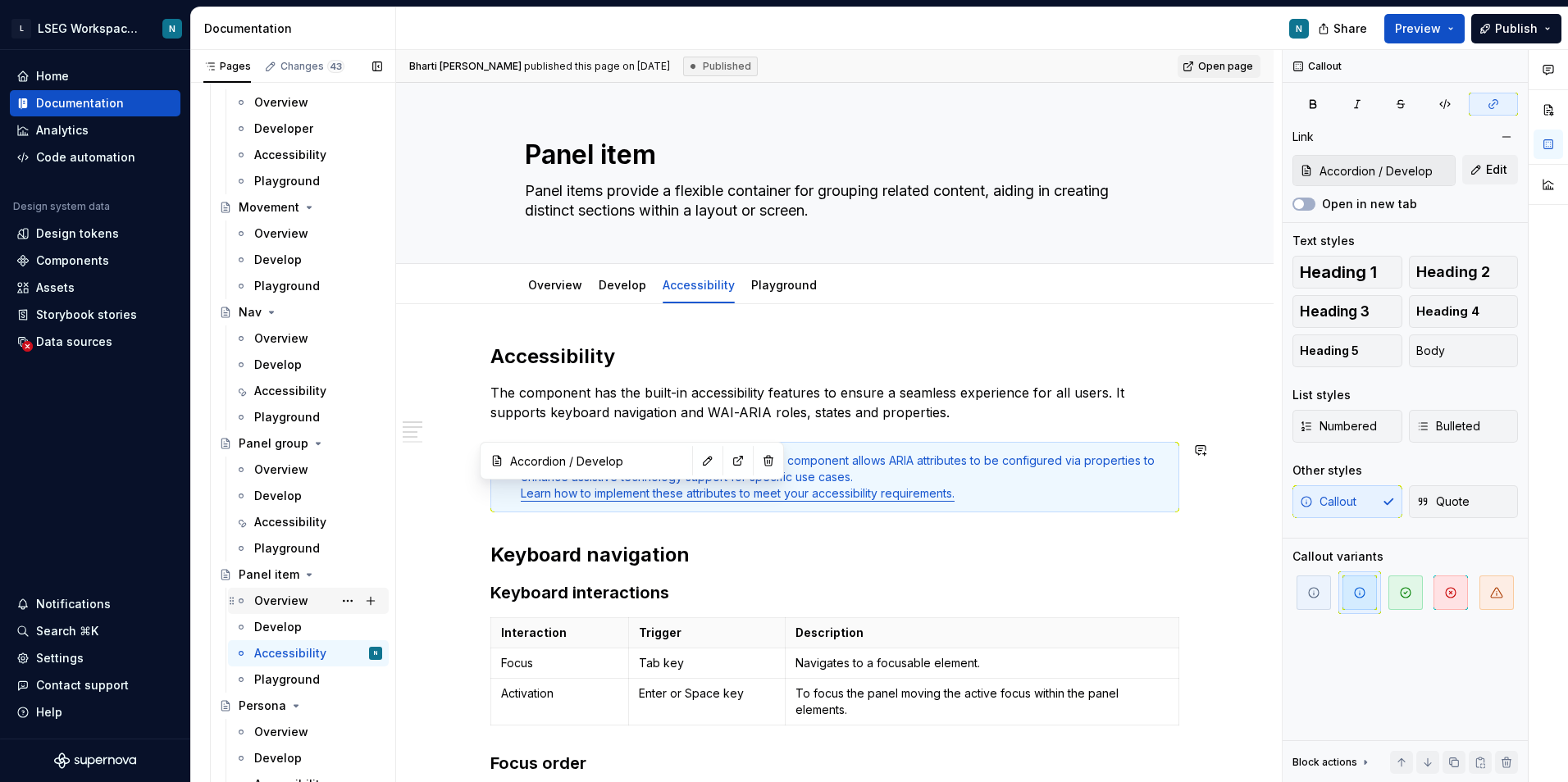
type textarea "*"
click at [696, 458] on button "button" at bounding box center [708, 461] width 23 height 23
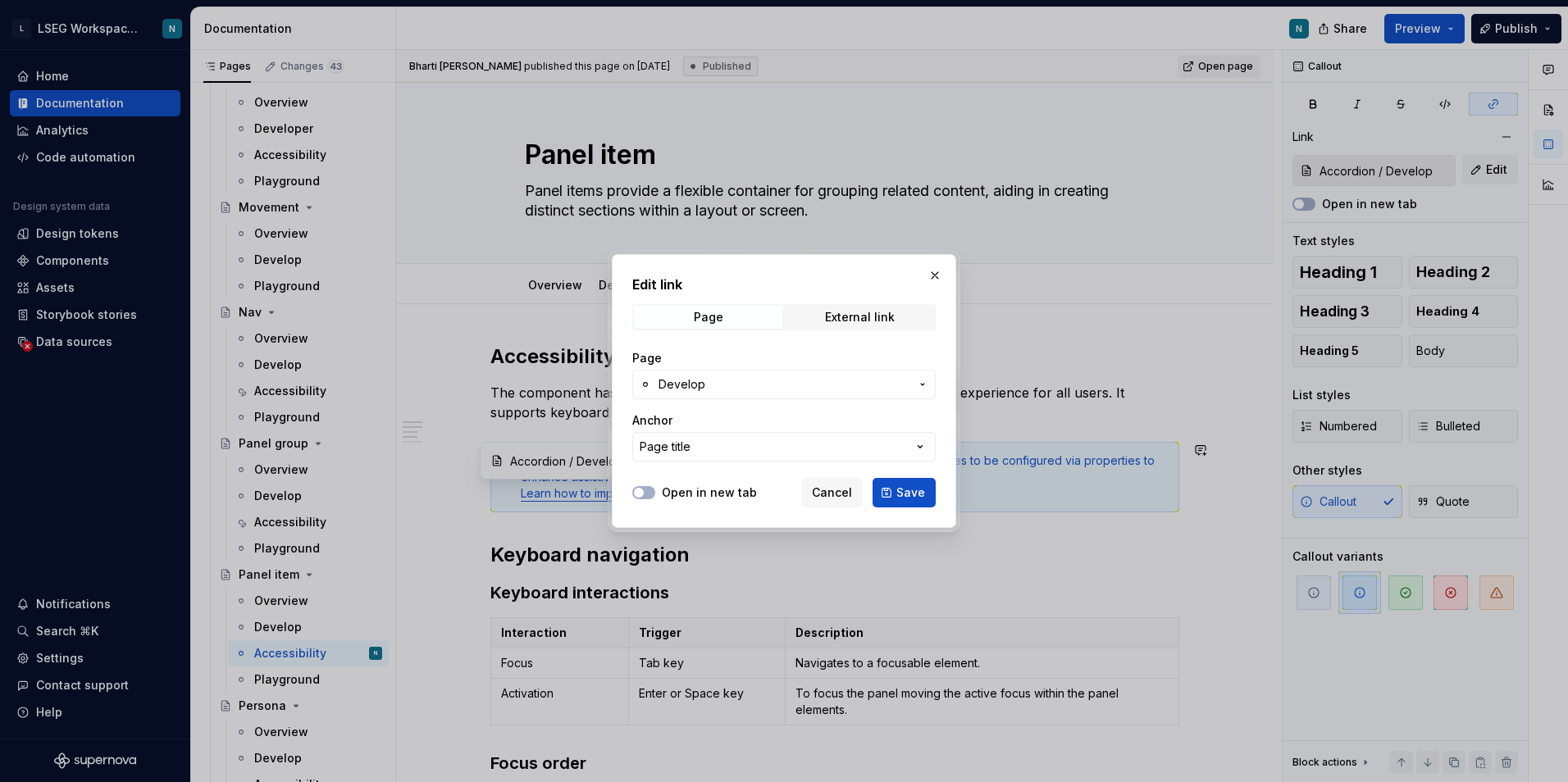
click at [738, 386] on span "Develop" at bounding box center [783, 385] width 251 height 16
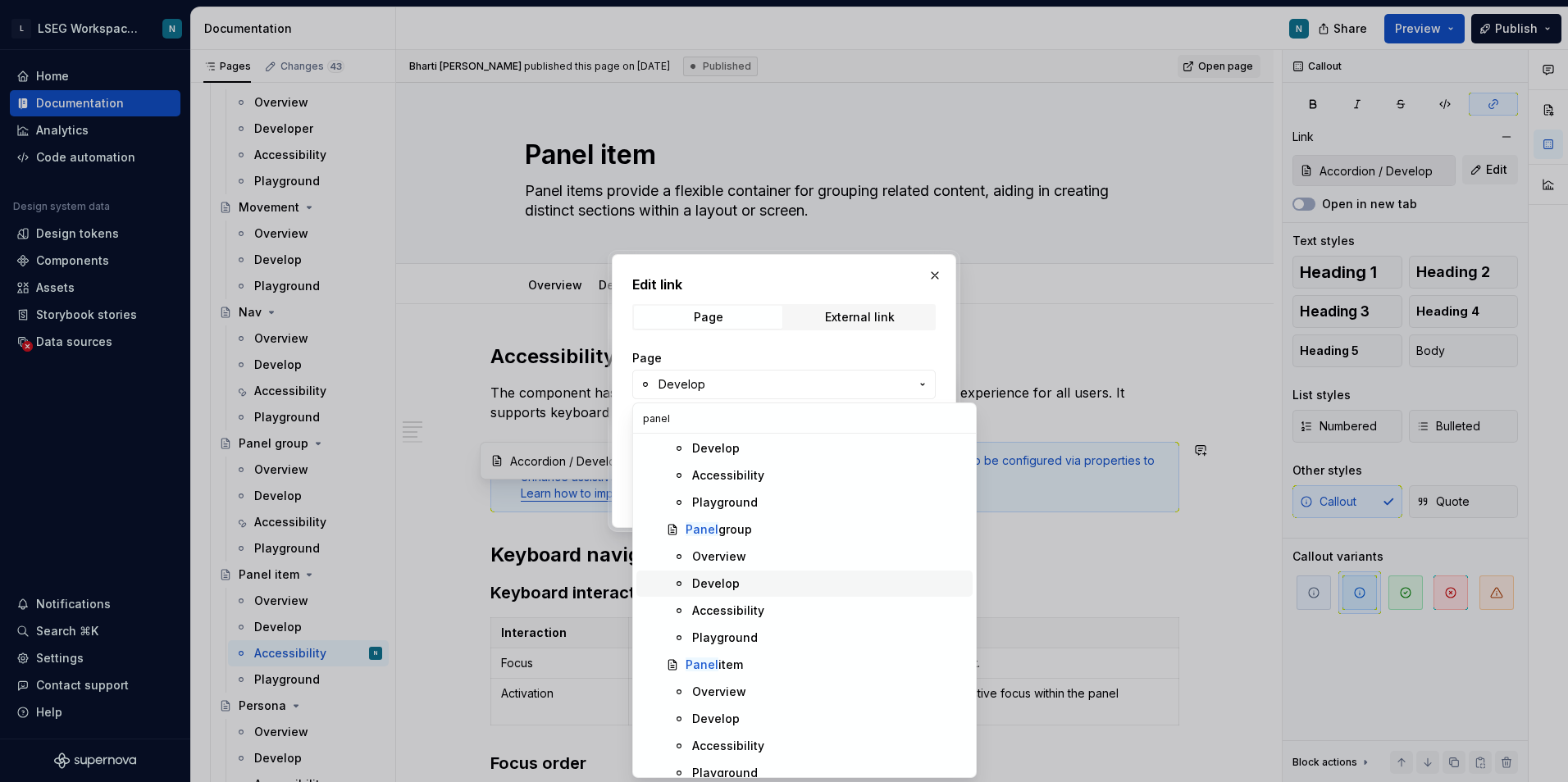
scroll to position [96, 0]
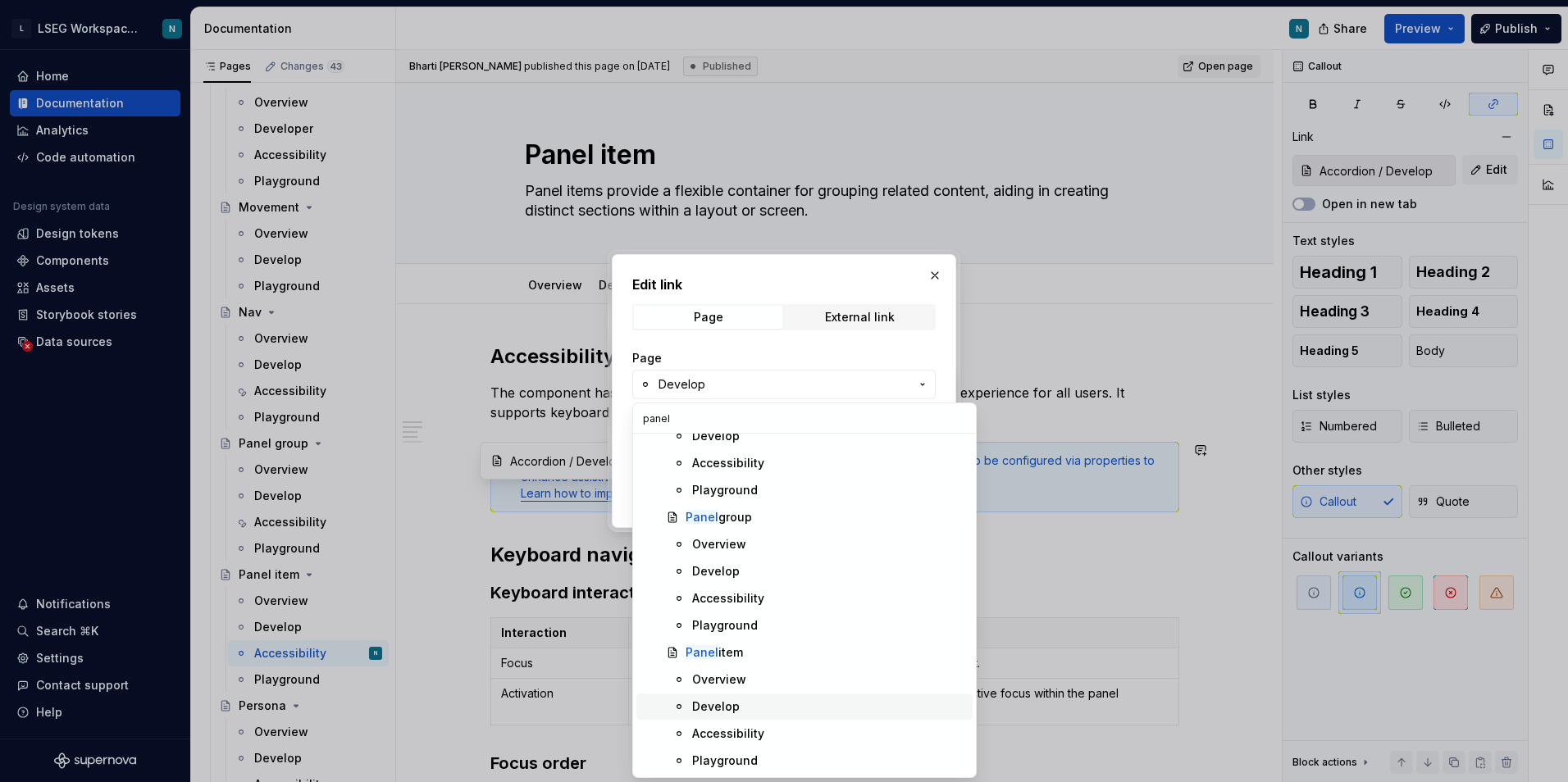
type input "panel"
click at [746, 713] on div "Develop" at bounding box center [829, 706] width 274 height 16
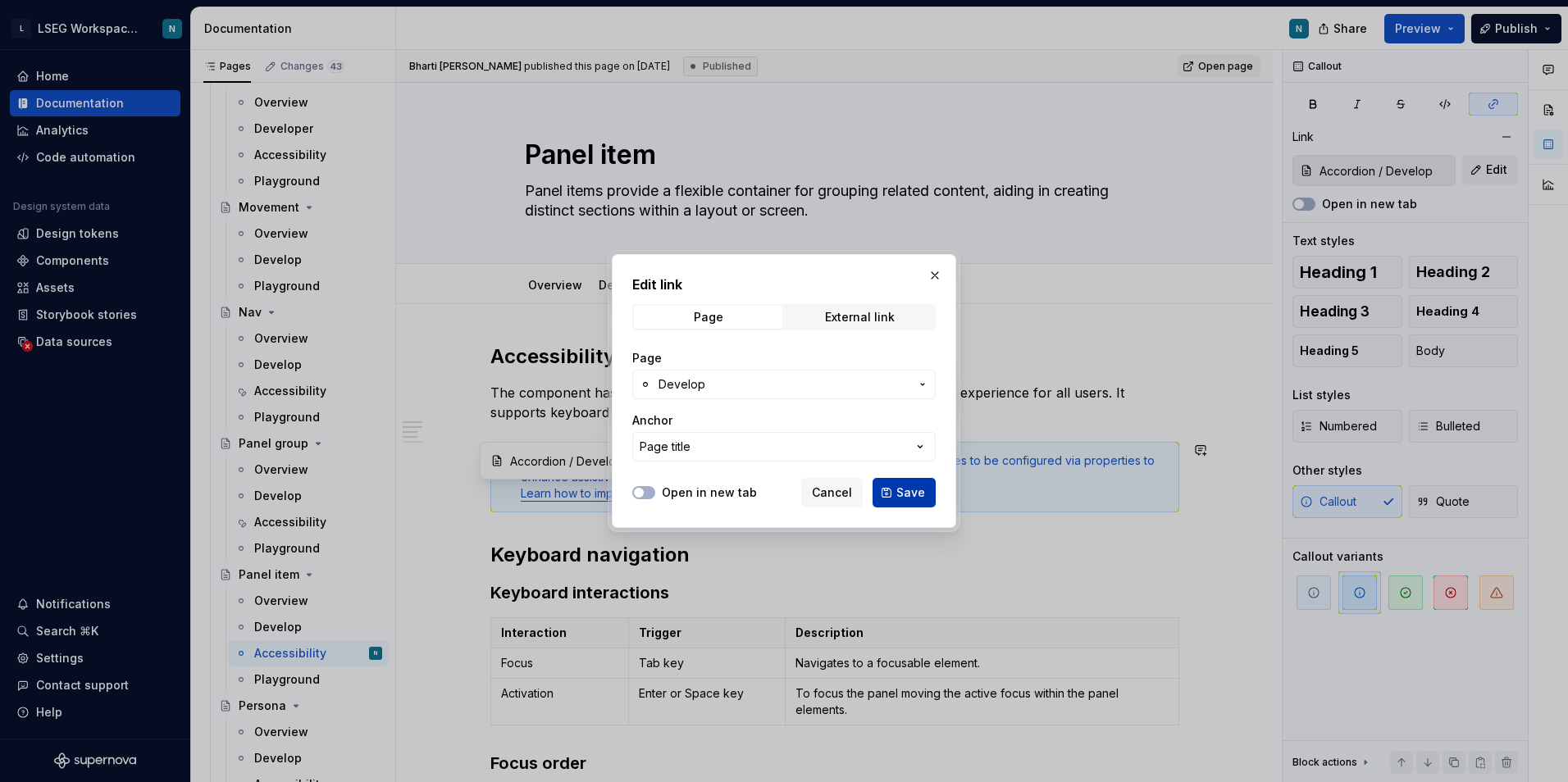
click at [900, 490] on span "Save" at bounding box center [911, 493] width 29 height 16
type input "Panel item / Develop"
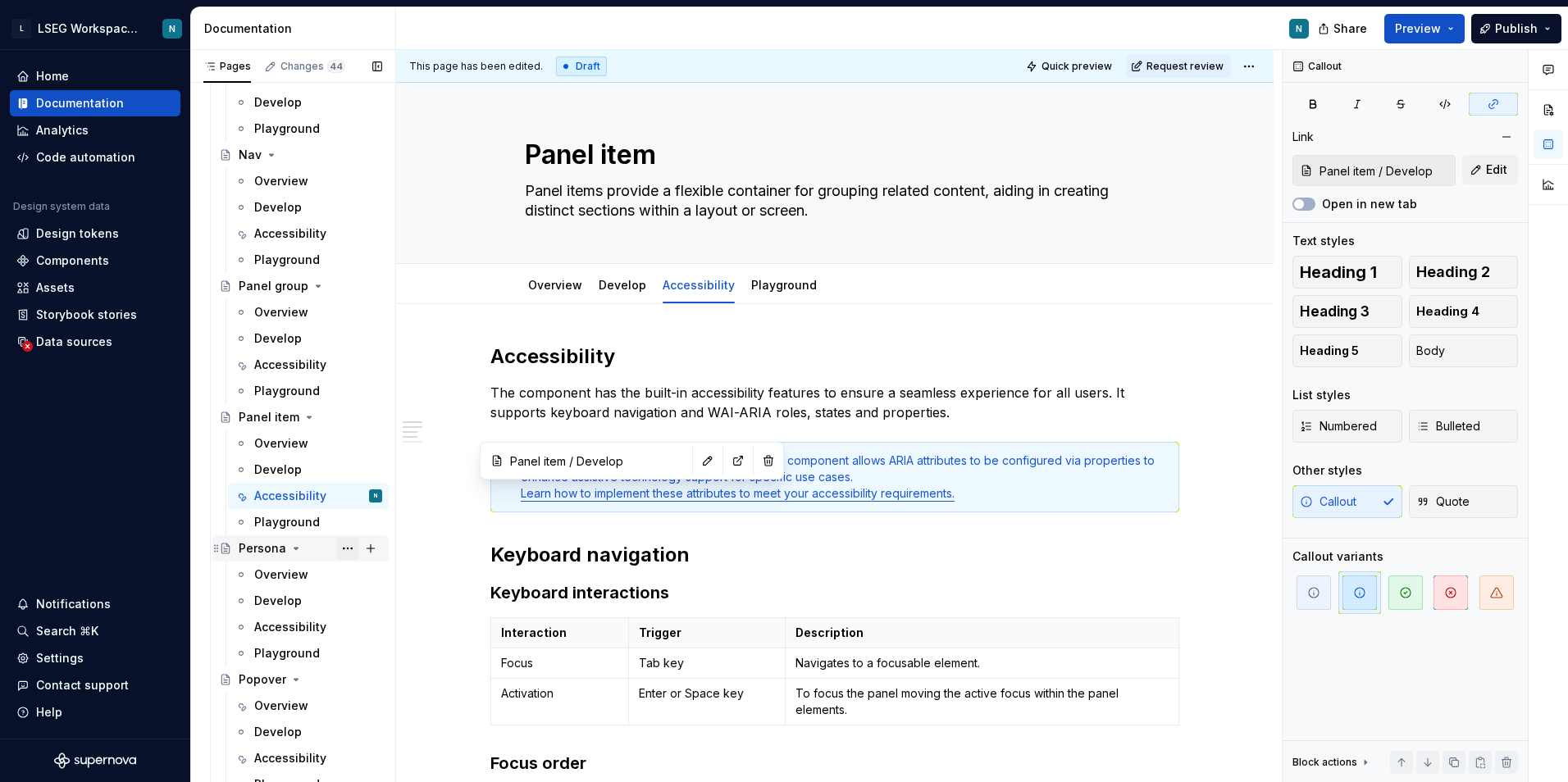
scroll to position [5493, 0]
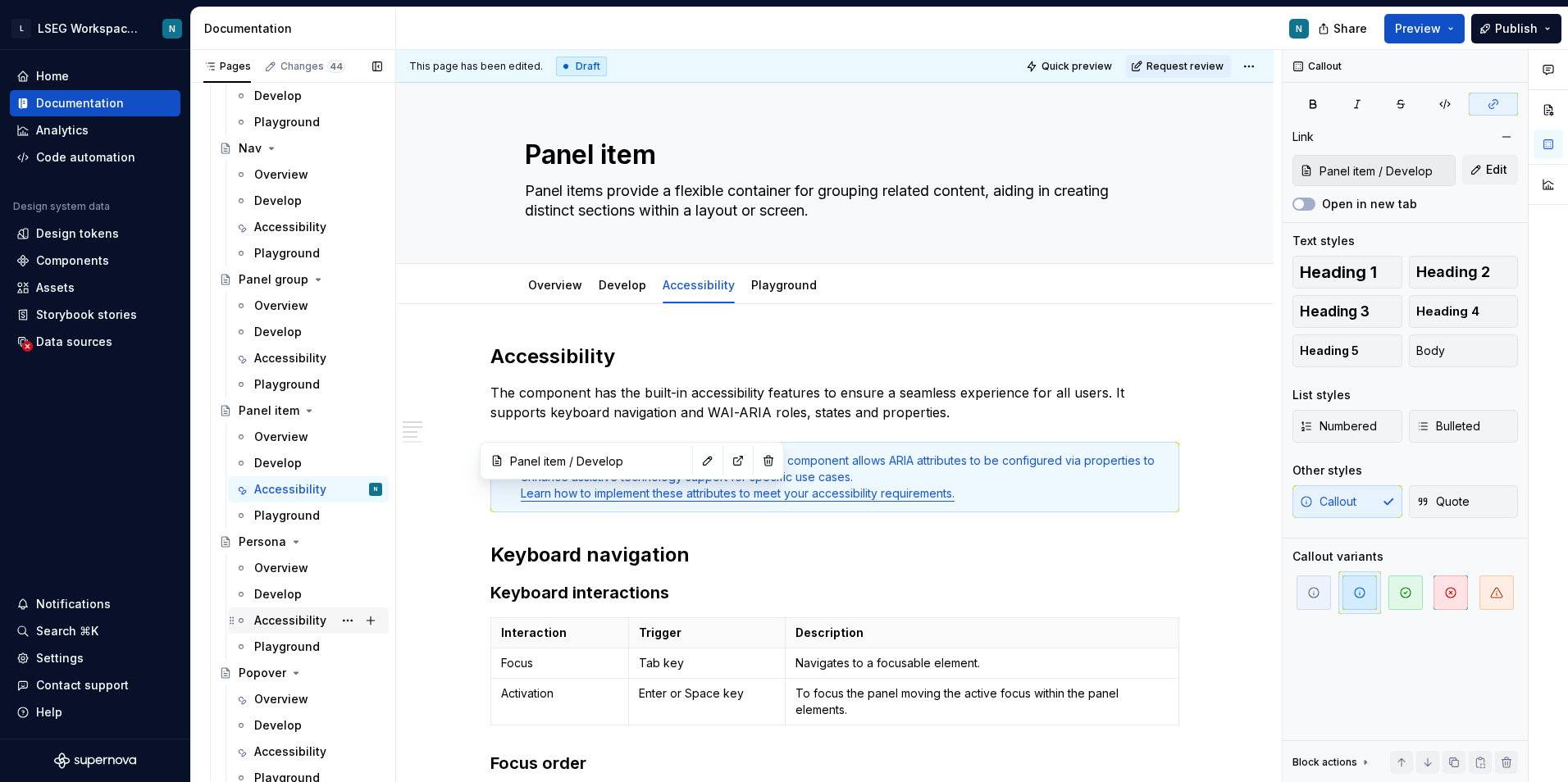
click at [296, 618] on div "Accessibility" at bounding box center [290, 620] width 72 height 16
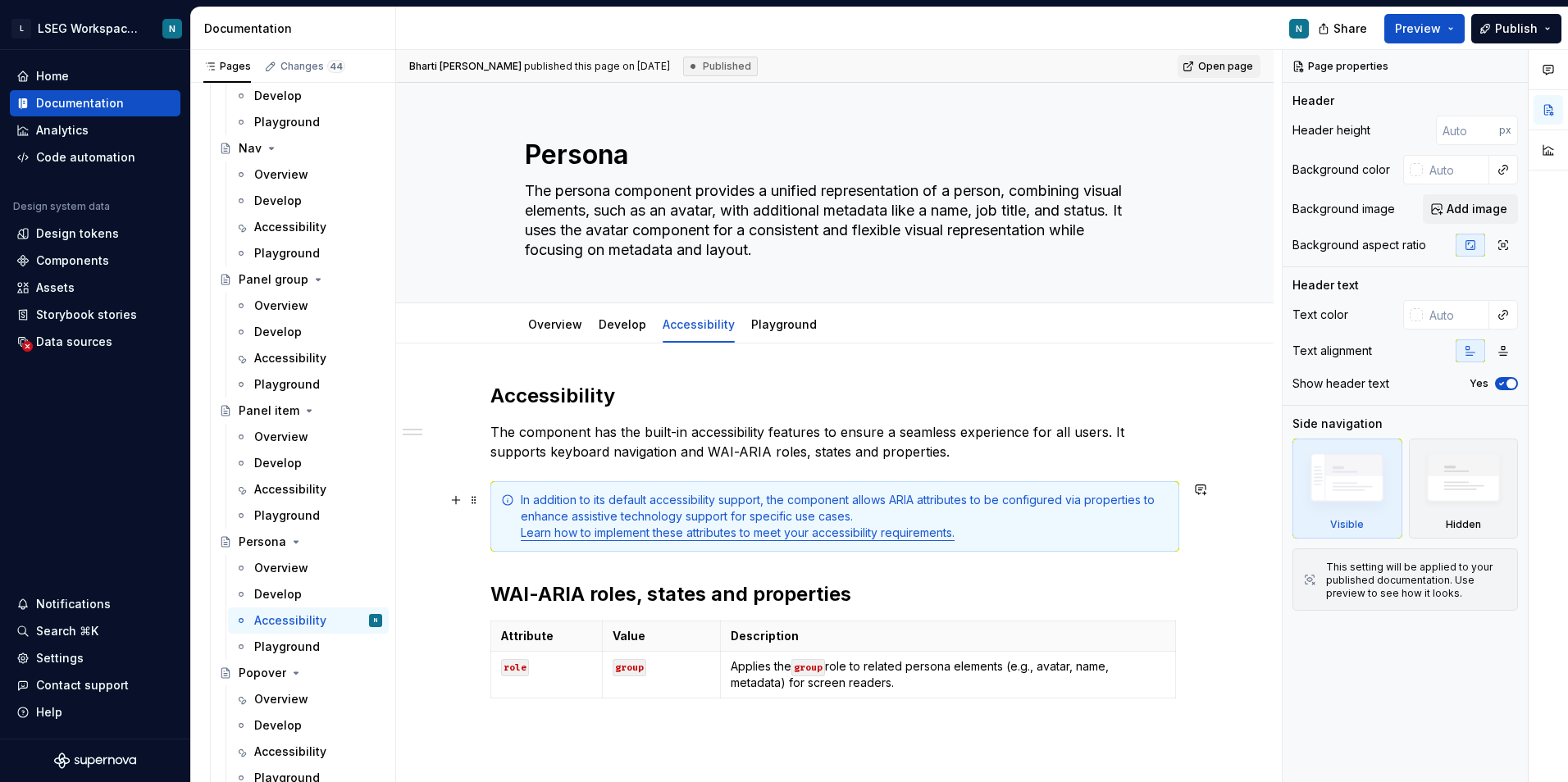
click at [789, 537] on link "Learn how to implement these attributes to meet your accessibility requirements." at bounding box center [738, 533] width 434 height 14
type textarea "*"
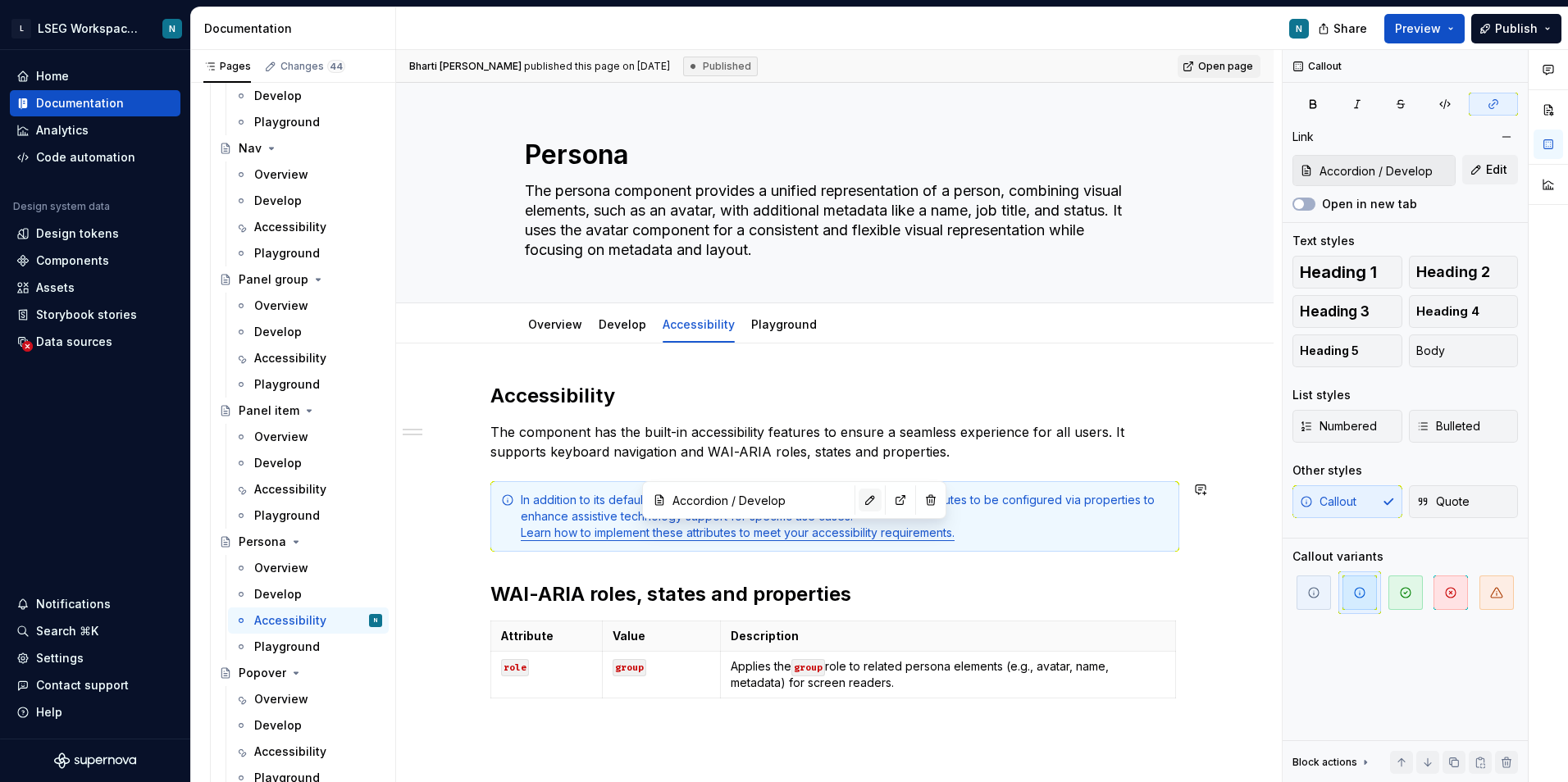
click at [859, 497] on button "button" at bounding box center [871, 500] width 23 height 23
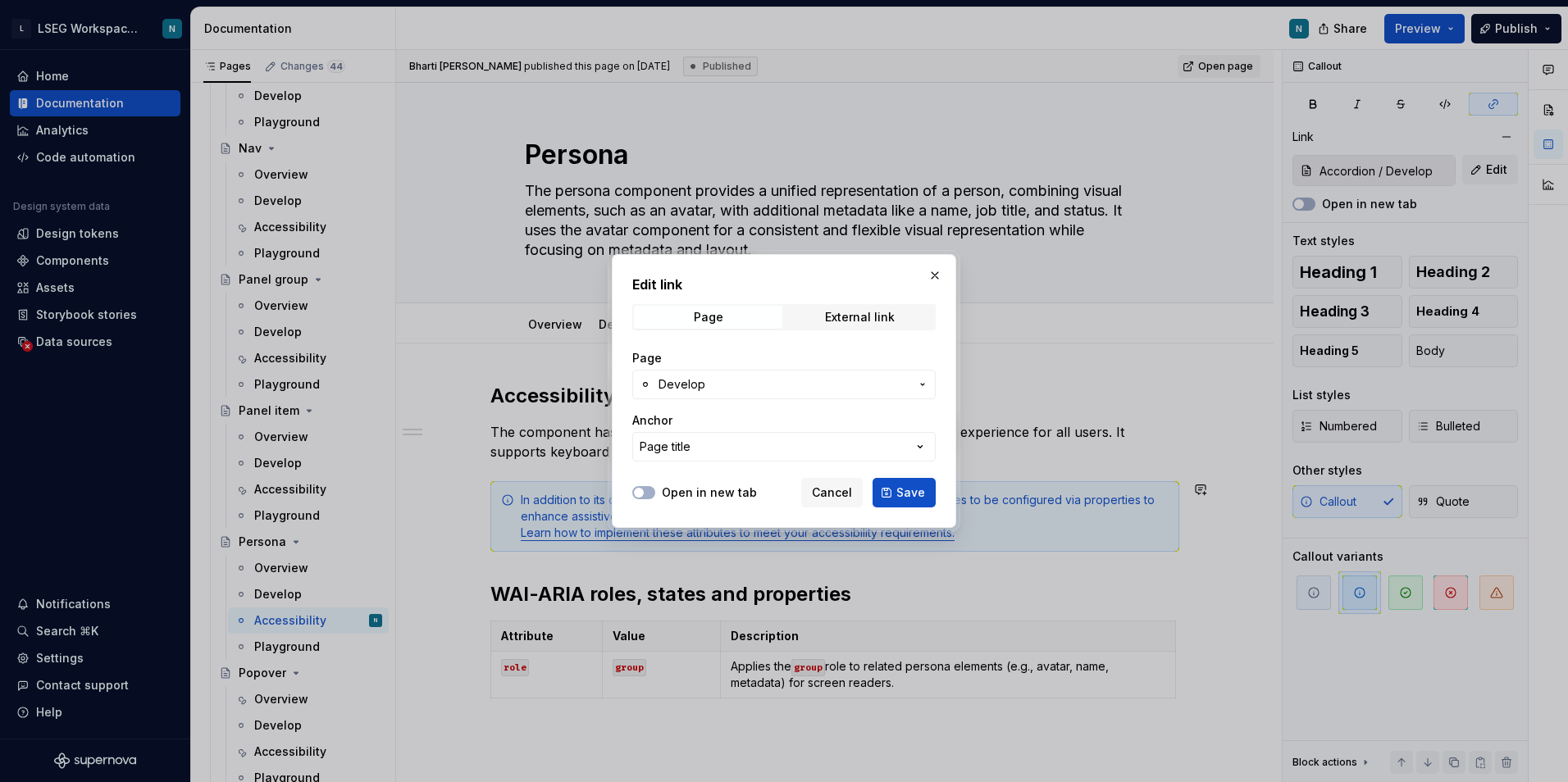
click at [839, 398] on button "Develop" at bounding box center [784, 384] width 304 height 29
click at [846, 393] on div "Edit link Page External link Page Develop Anchor Page title Open in new tab Can…" at bounding box center [784, 391] width 1568 height 782
click at [846, 393] on button "Develop" at bounding box center [784, 384] width 304 height 29
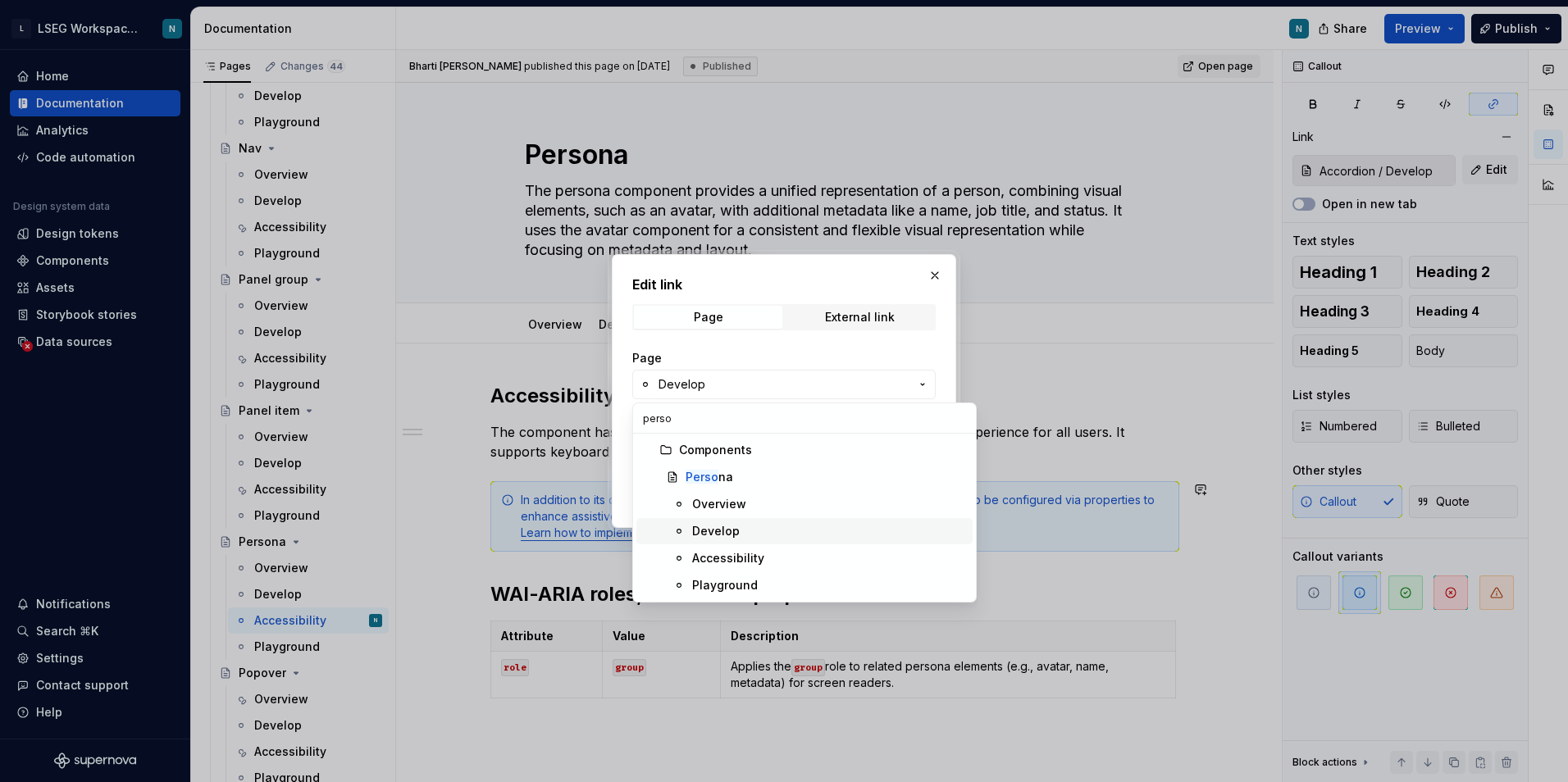
type input "perso"
click at [795, 523] on div "Develop" at bounding box center [829, 531] width 274 height 16
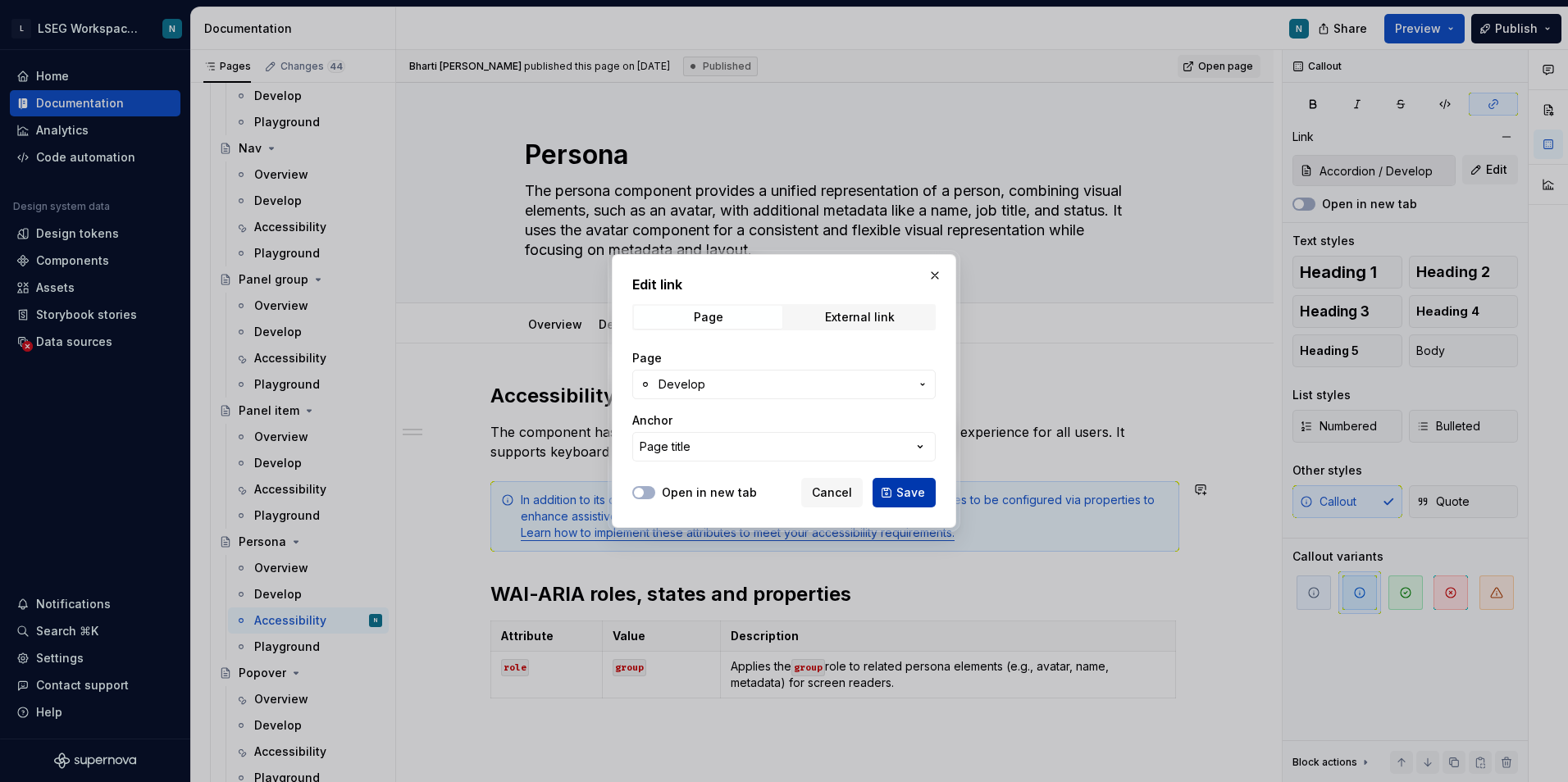
click at [906, 480] on button "Save" at bounding box center [904, 492] width 63 height 29
type input "Persona / Develop"
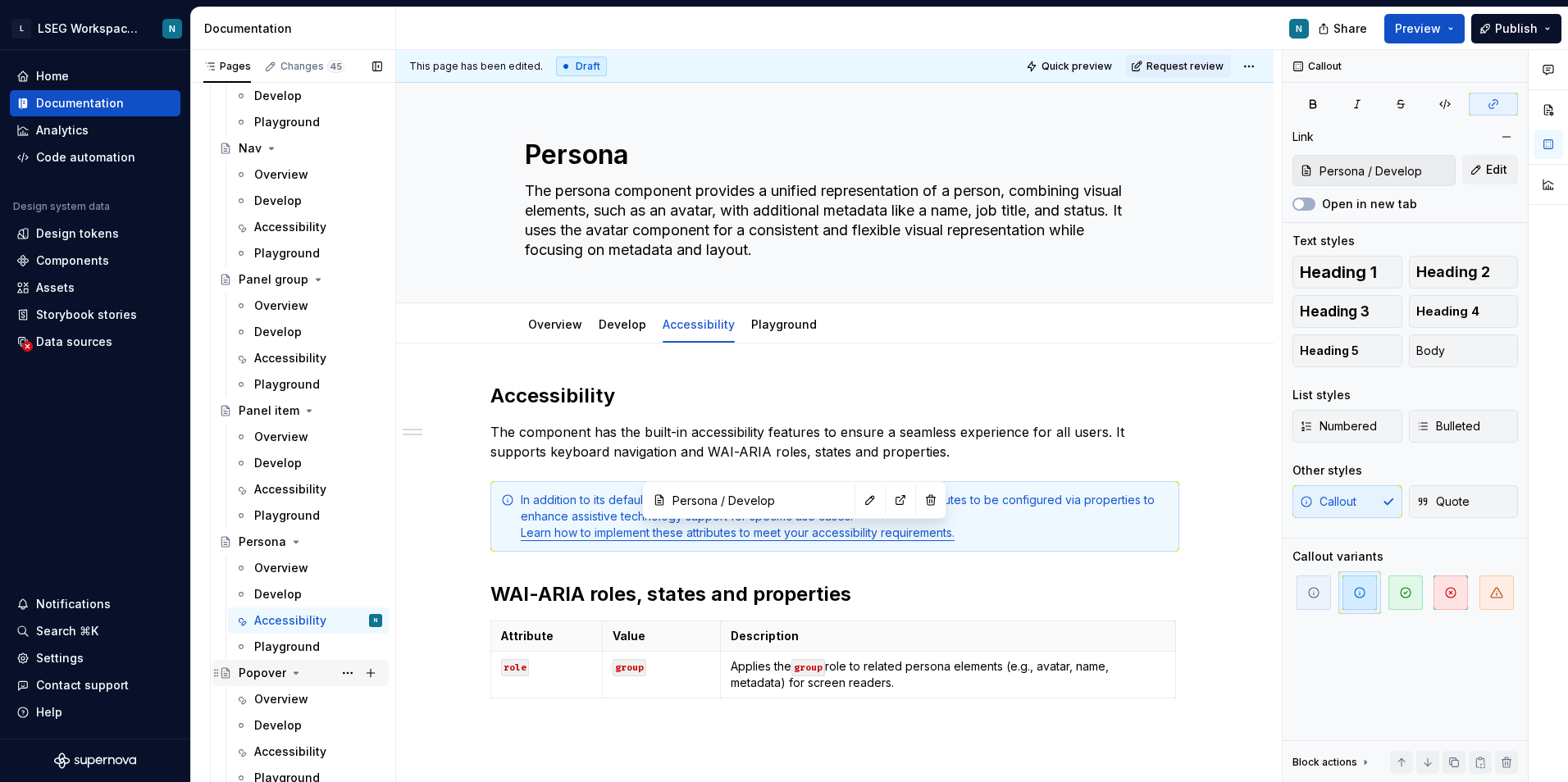
scroll to position [5821, 0]
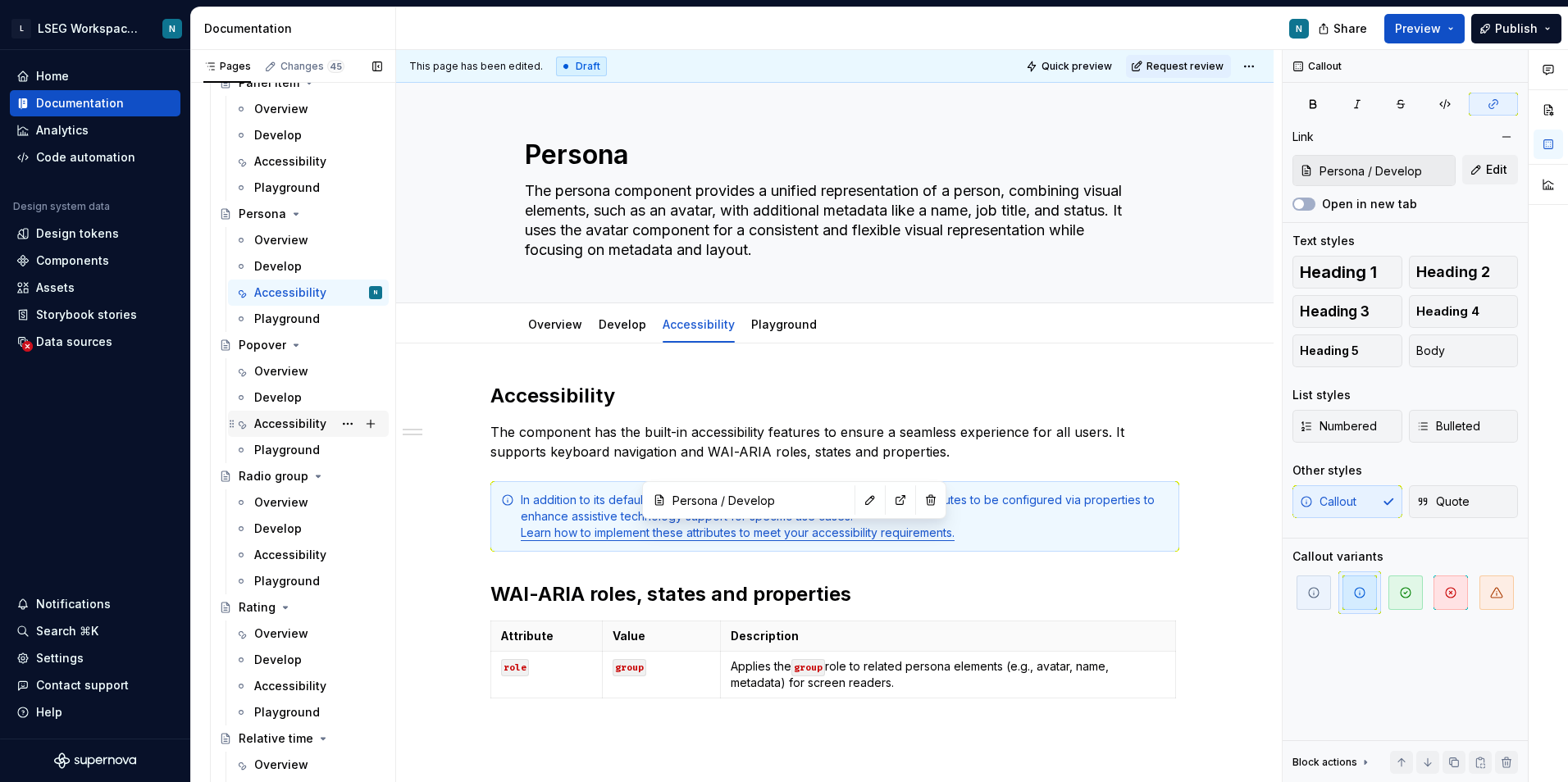
click at [281, 427] on div "Accessibility" at bounding box center [290, 424] width 72 height 16
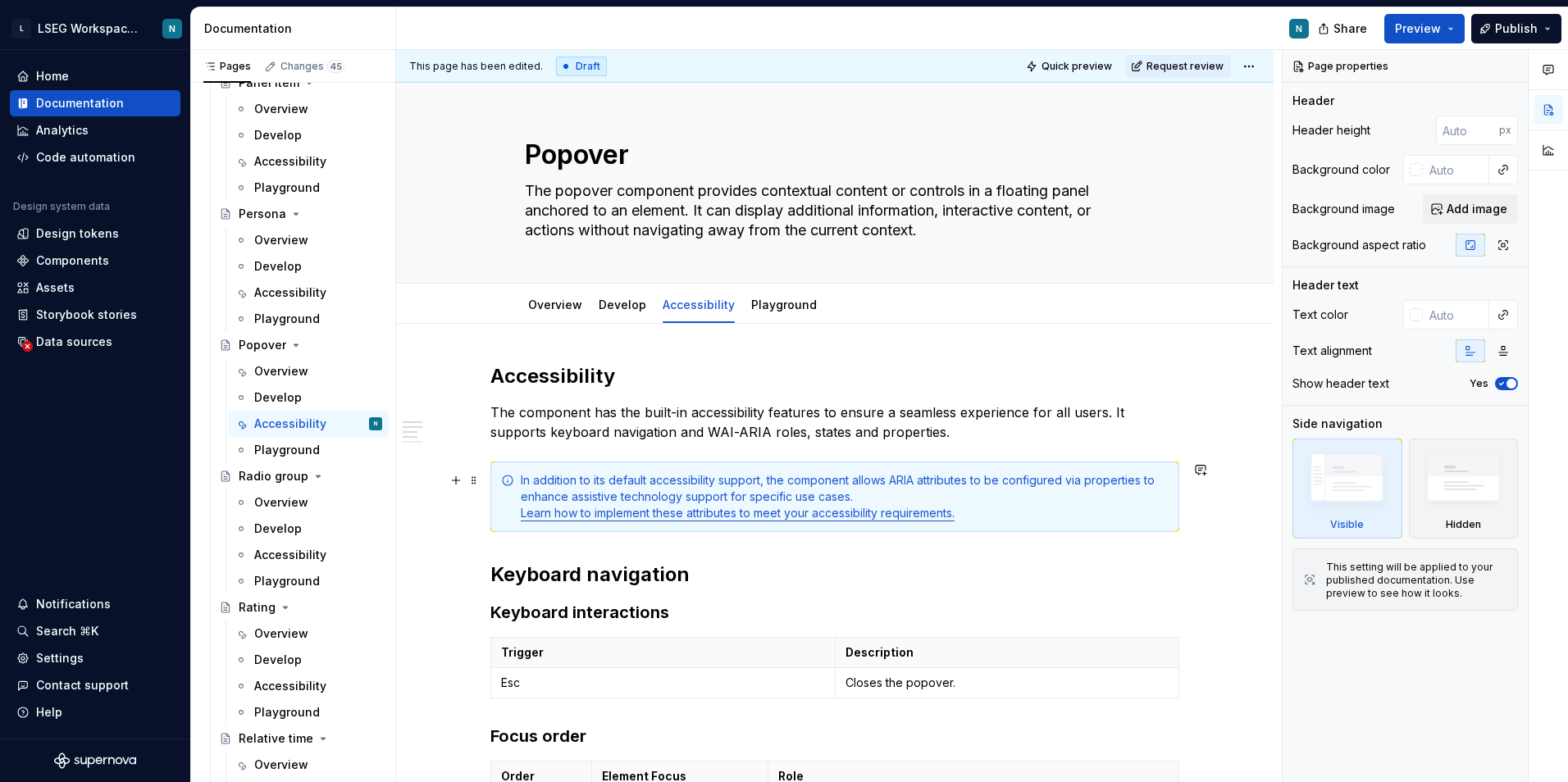
click at [741, 512] on link "Learn how to implement these attributes to meet your accessibility requirements." at bounding box center [738, 513] width 434 height 14
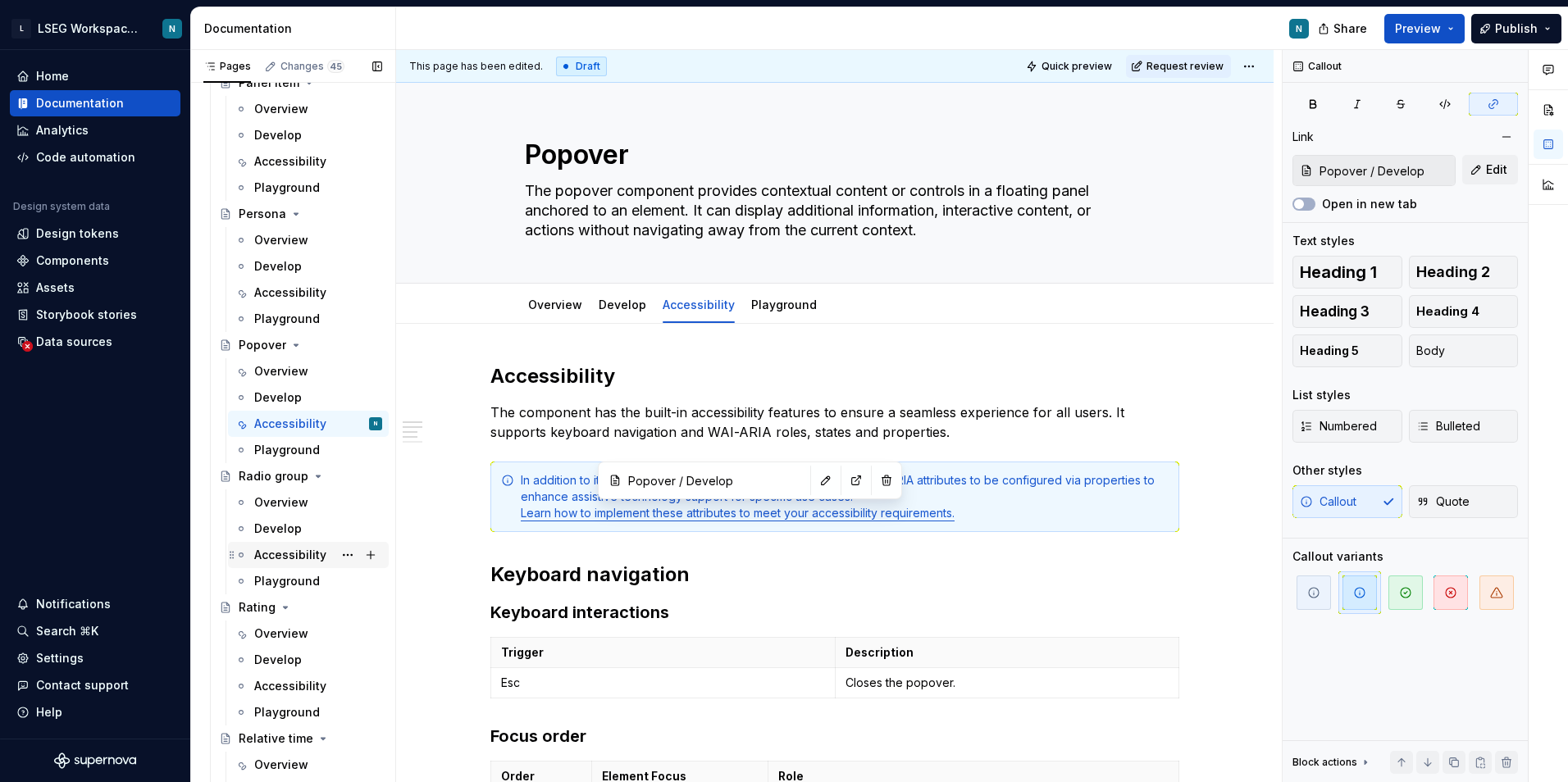
click at [277, 562] on div "Accessibility" at bounding box center [290, 555] width 72 height 16
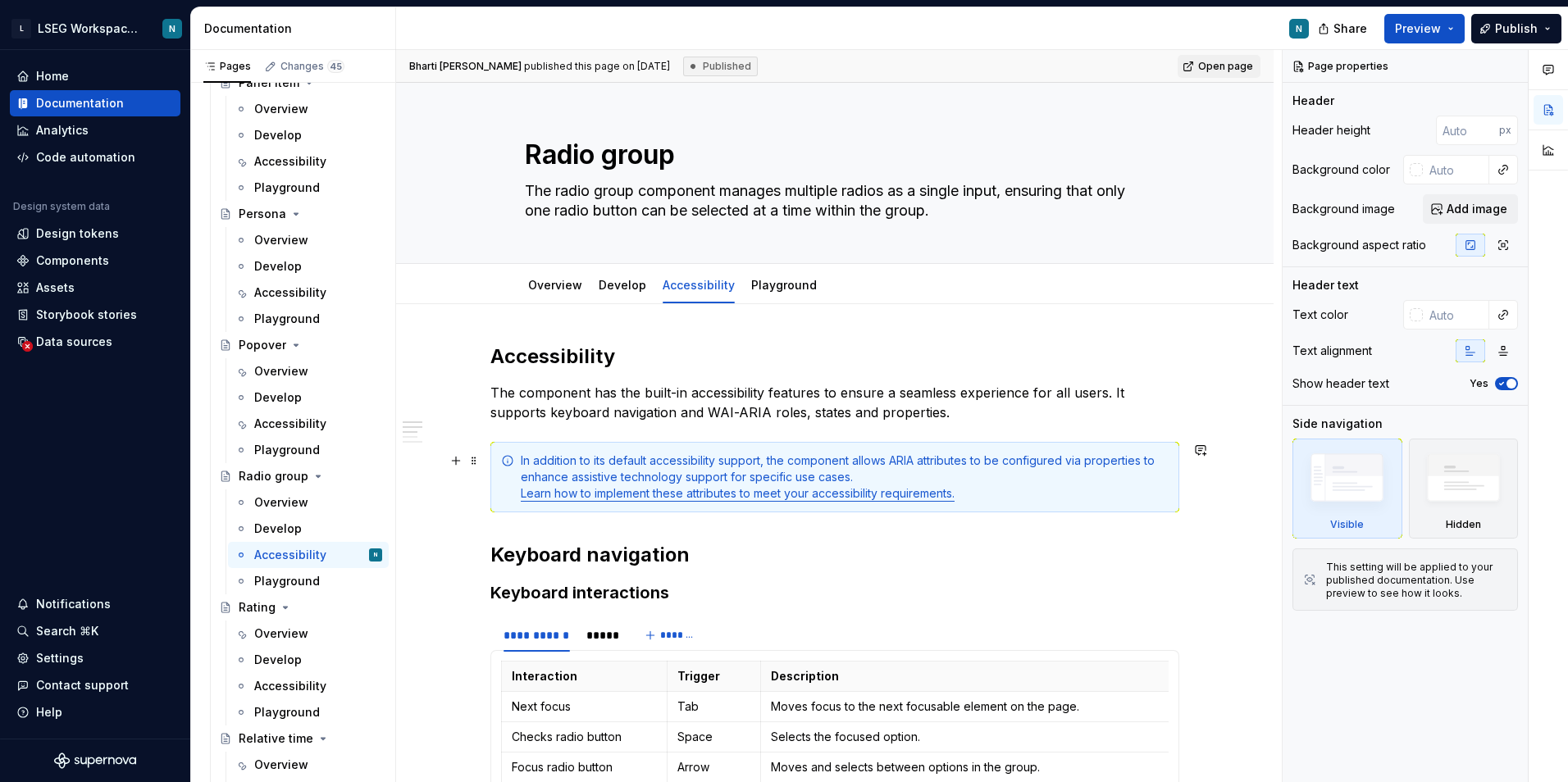
click at [753, 495] on link "Learn how to implement these attributes to meet your accessibility requirements." at bounding box center [738, 494] width 434 height 14
type textarea "*"
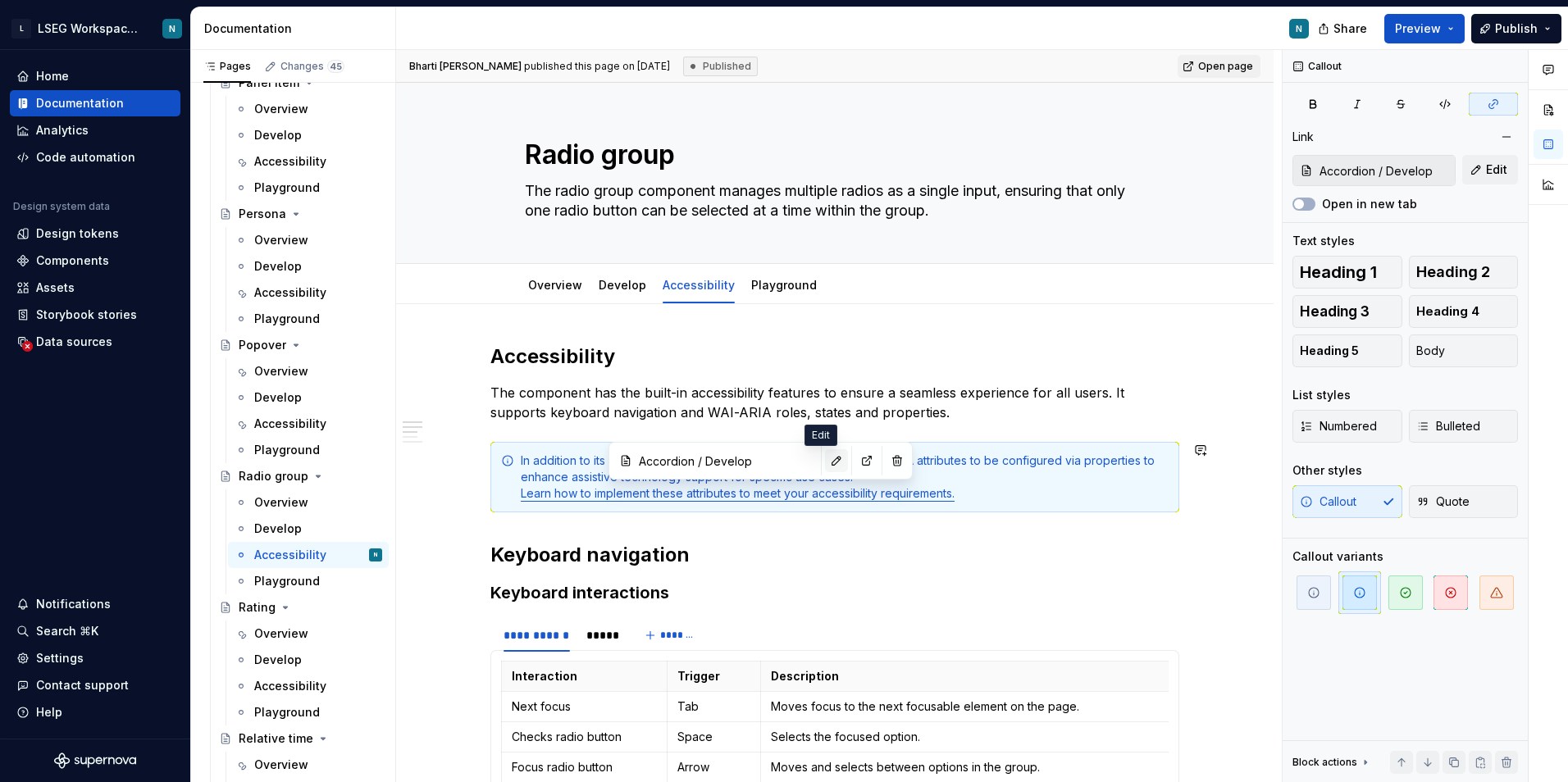
click at [827, 469] on button "button" at bounding box center [837, 461] width 23 height 23
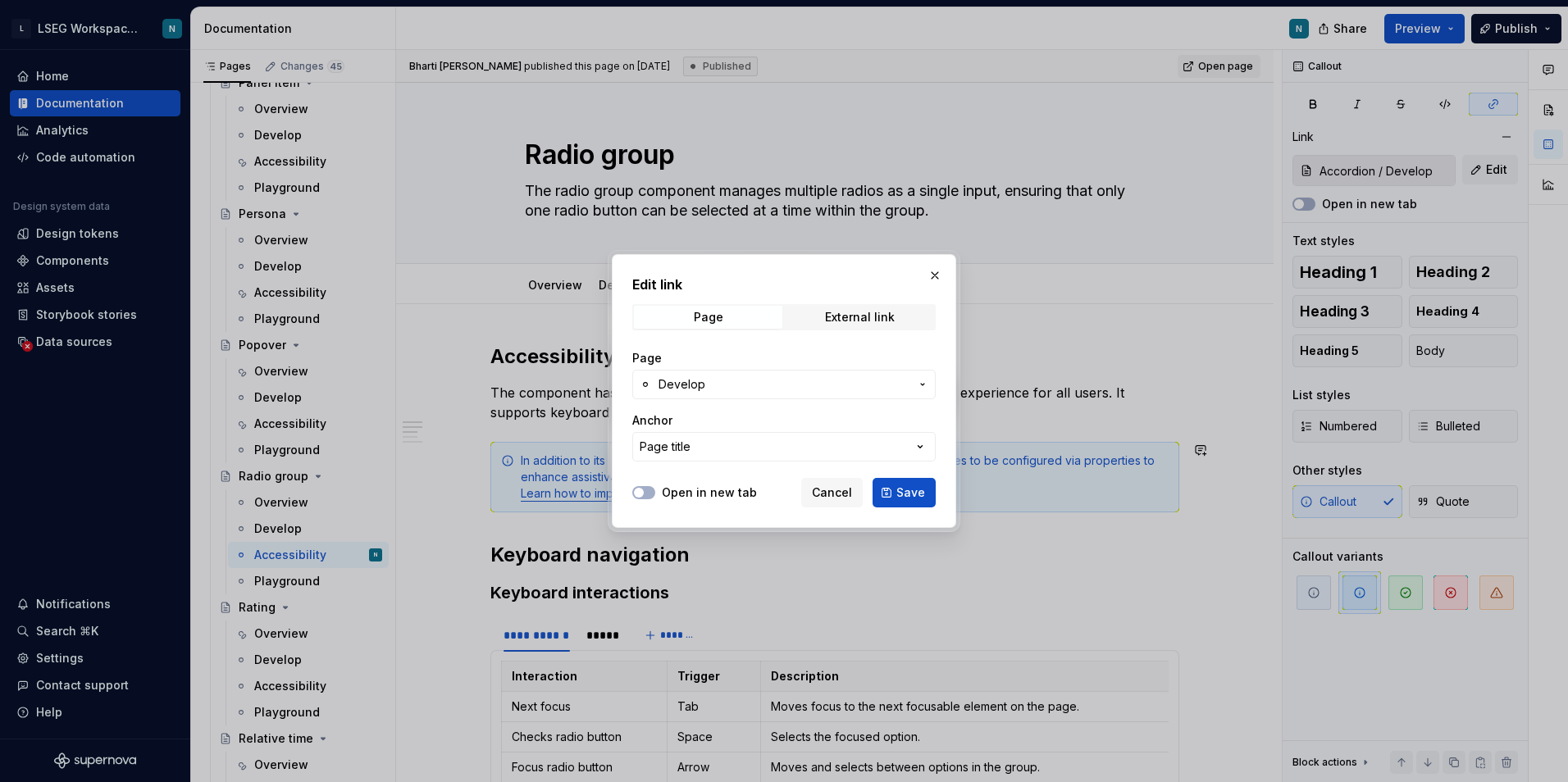
click at [819, 397] on button "Develop" at bounding box center [784, 384] width 304 height 29
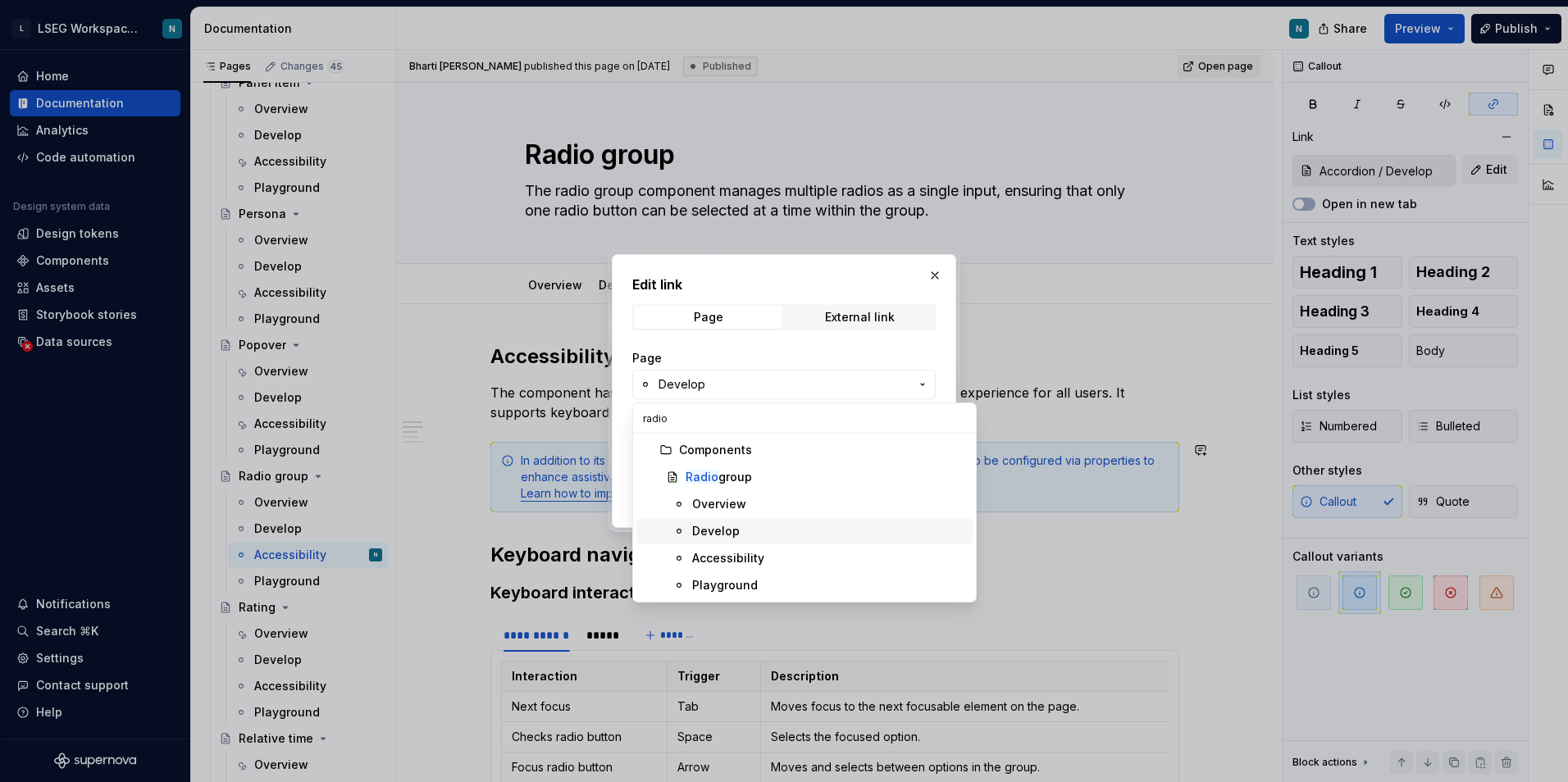
type input "radio"
click at [736, 535] on div "Develop" at bounding box center [715, 531] width 47 height 16
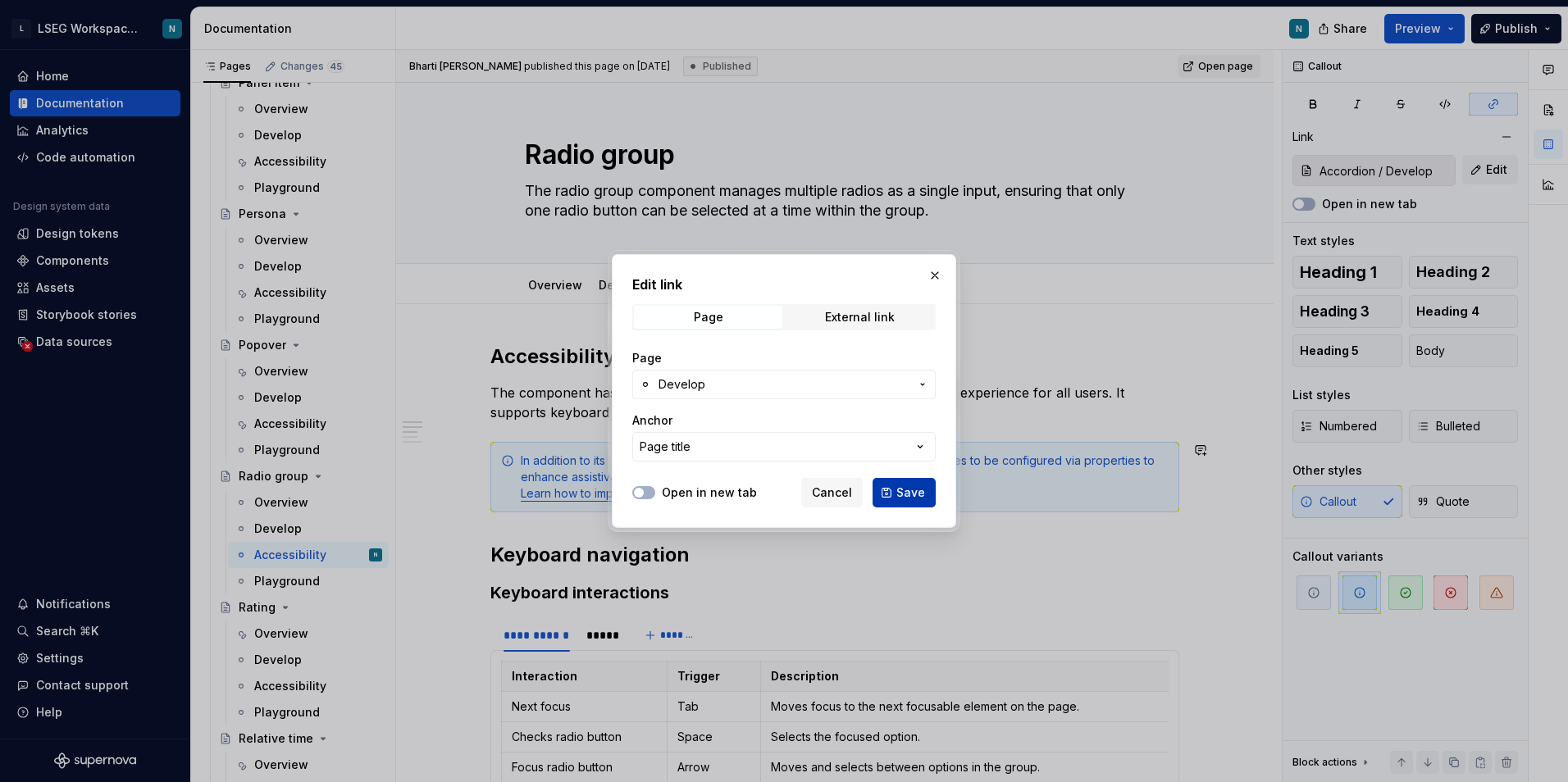
click at [923, 488] on span "Save" at bounding box center [911, 493] width 29 height 16
type input "Radio group / Develop"
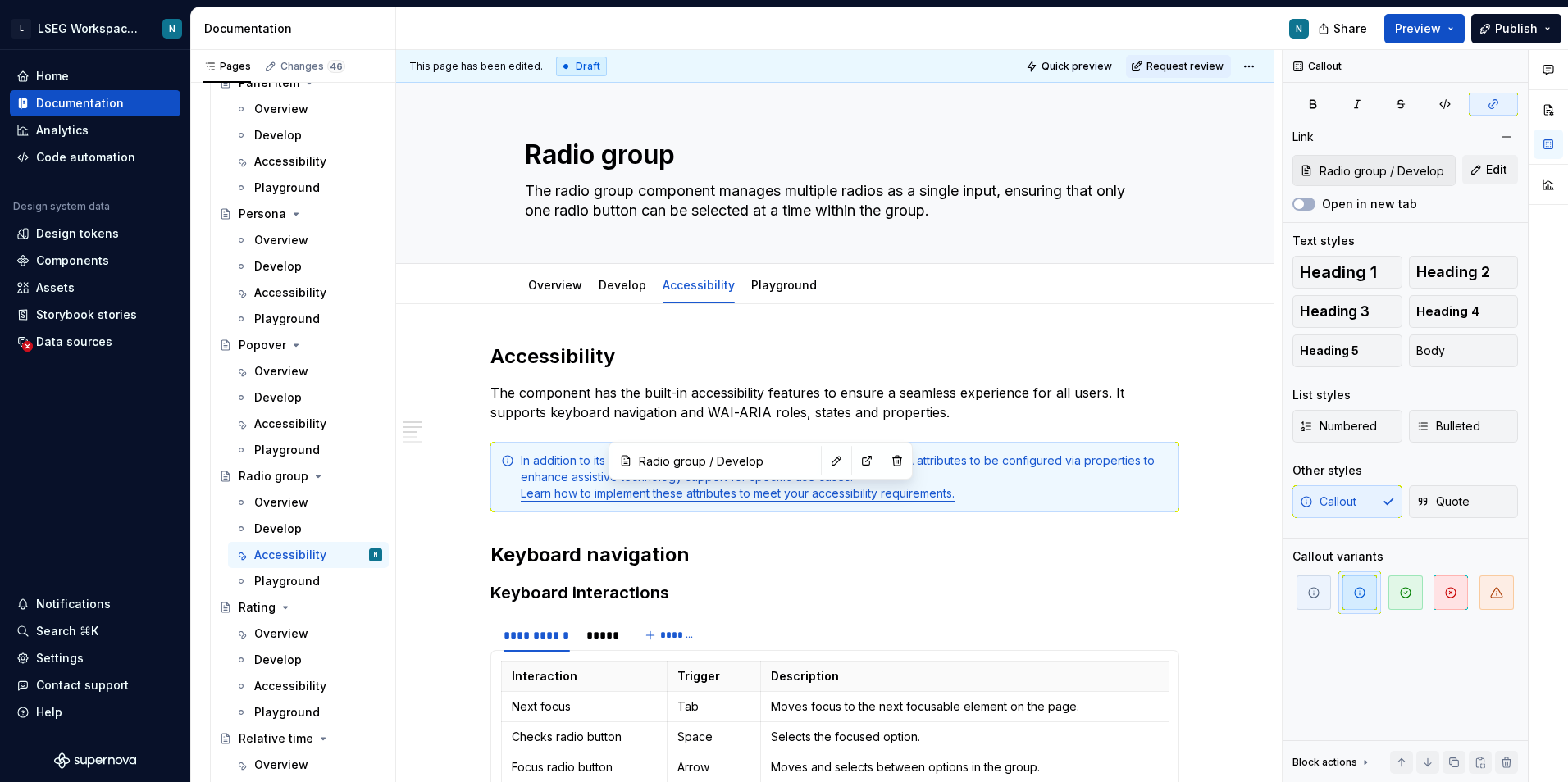
scroll to position [5903, 0]
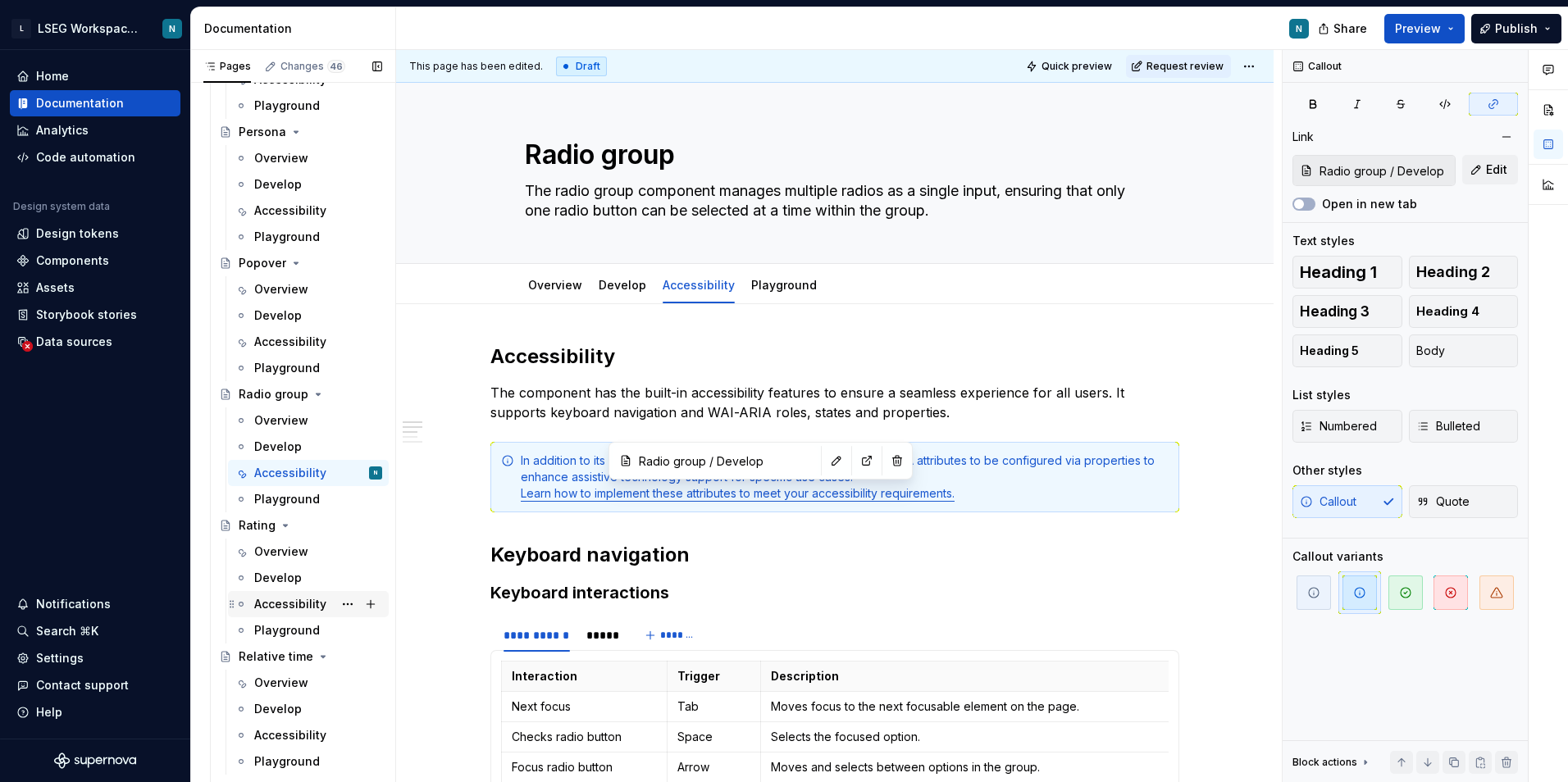
click at [288, 595] on div "Accessibility" at bounding box center [318, 604] width 128 height 23
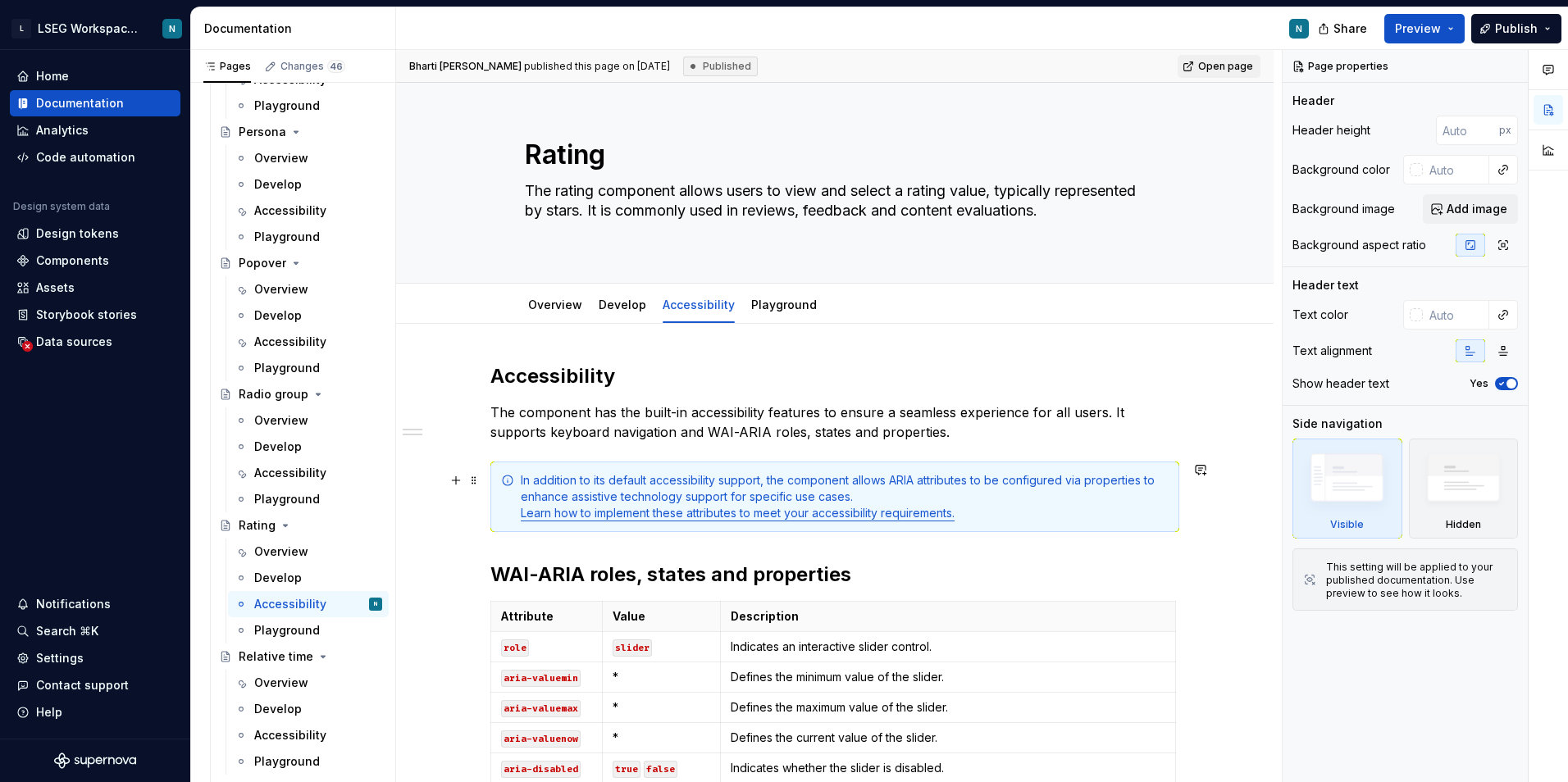
click at [901, 514] on link "Learn how to implement these attributes to meet your accessibility requirements." at bounding box center [738, 513] width 434 height 14
type textarea "*"
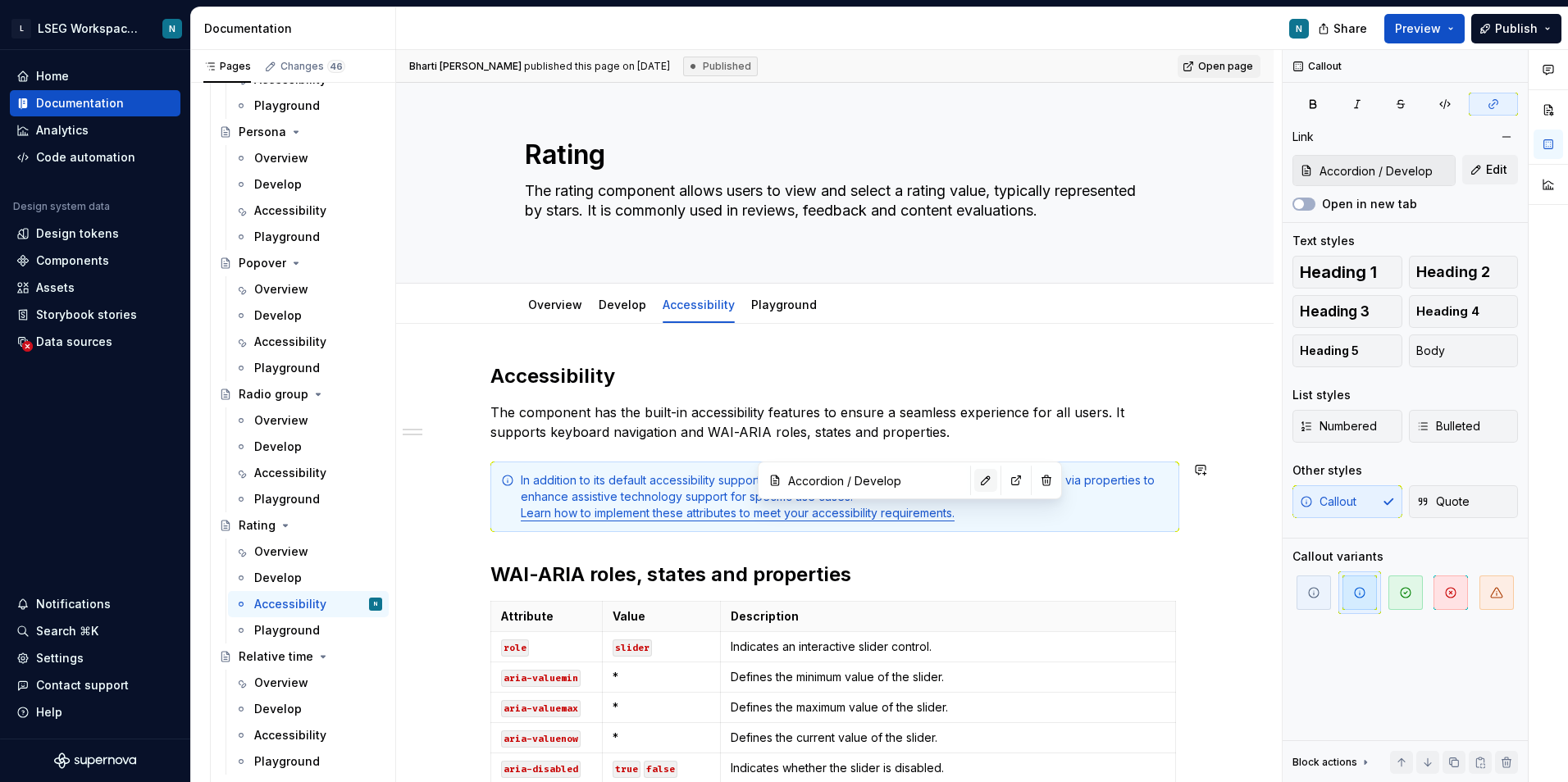
click at [974, 475] on button "button" at bounding box center [986, 480] width 23 height 23
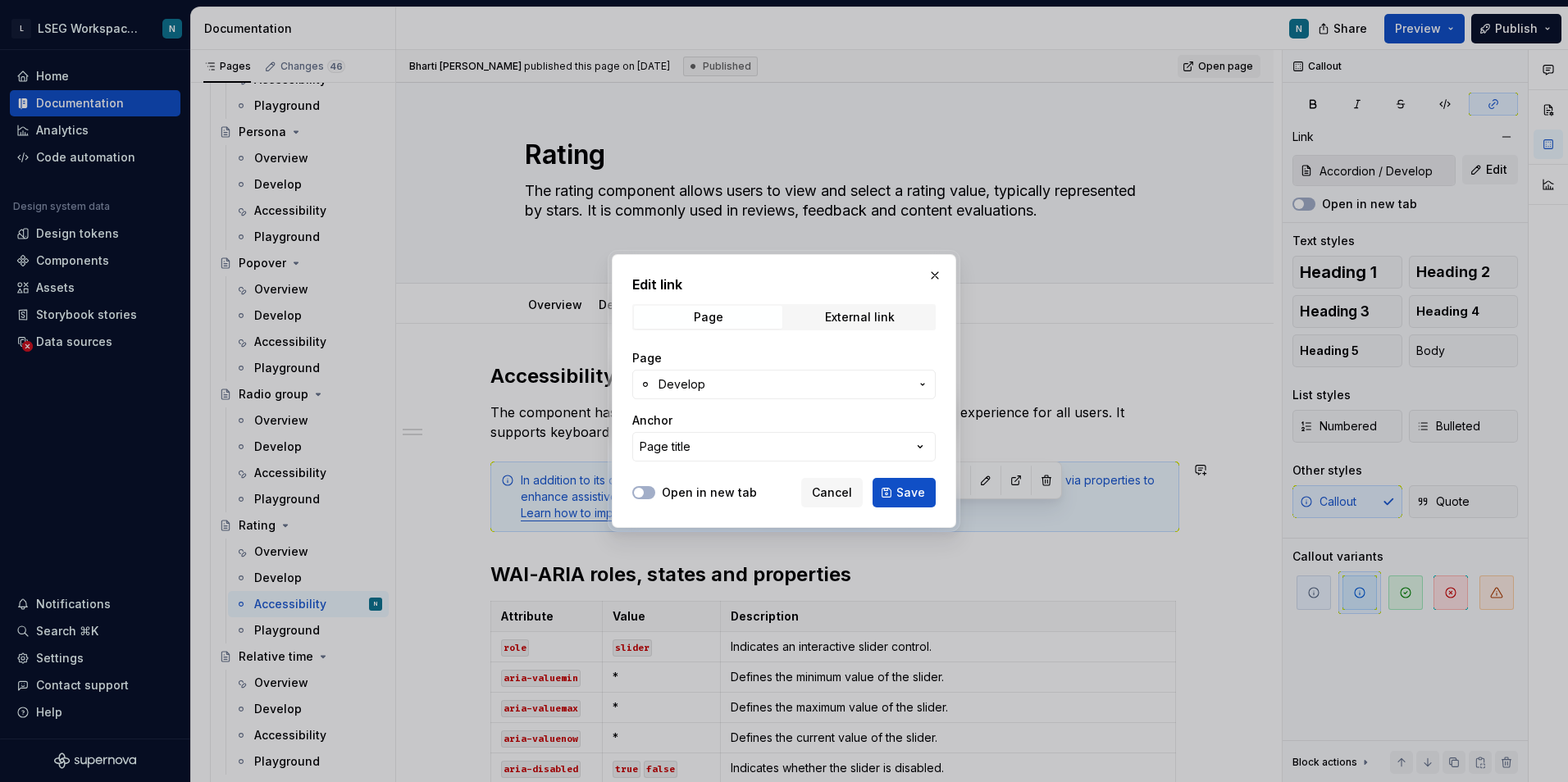
click at [709, 379] on span "Develop" at bounding box center [783, 385] width 251 height 16
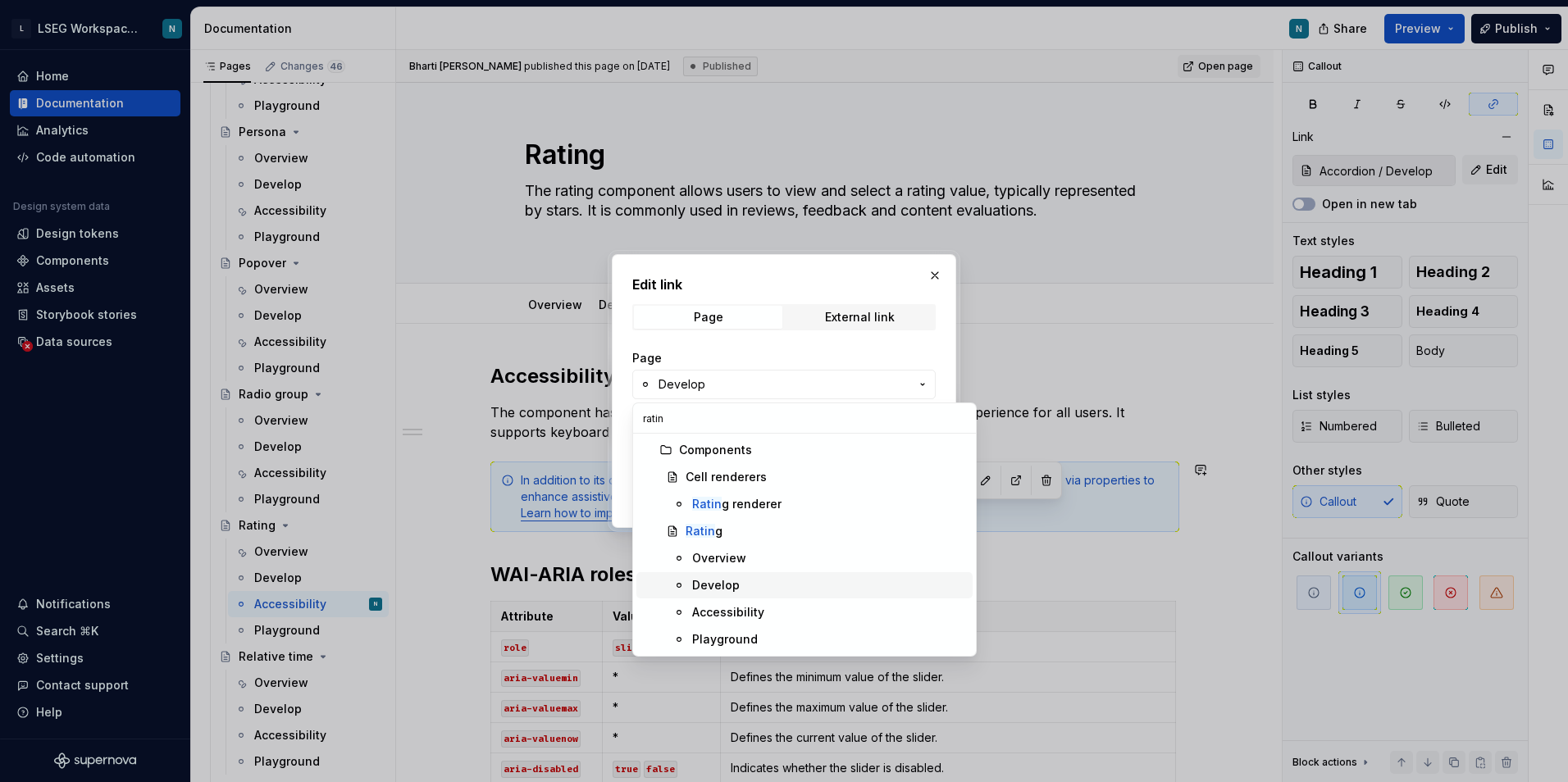
type input "ratin"
click at [759, 597] on span "Develop" at bounding box center [805, 585] width 337 height 26
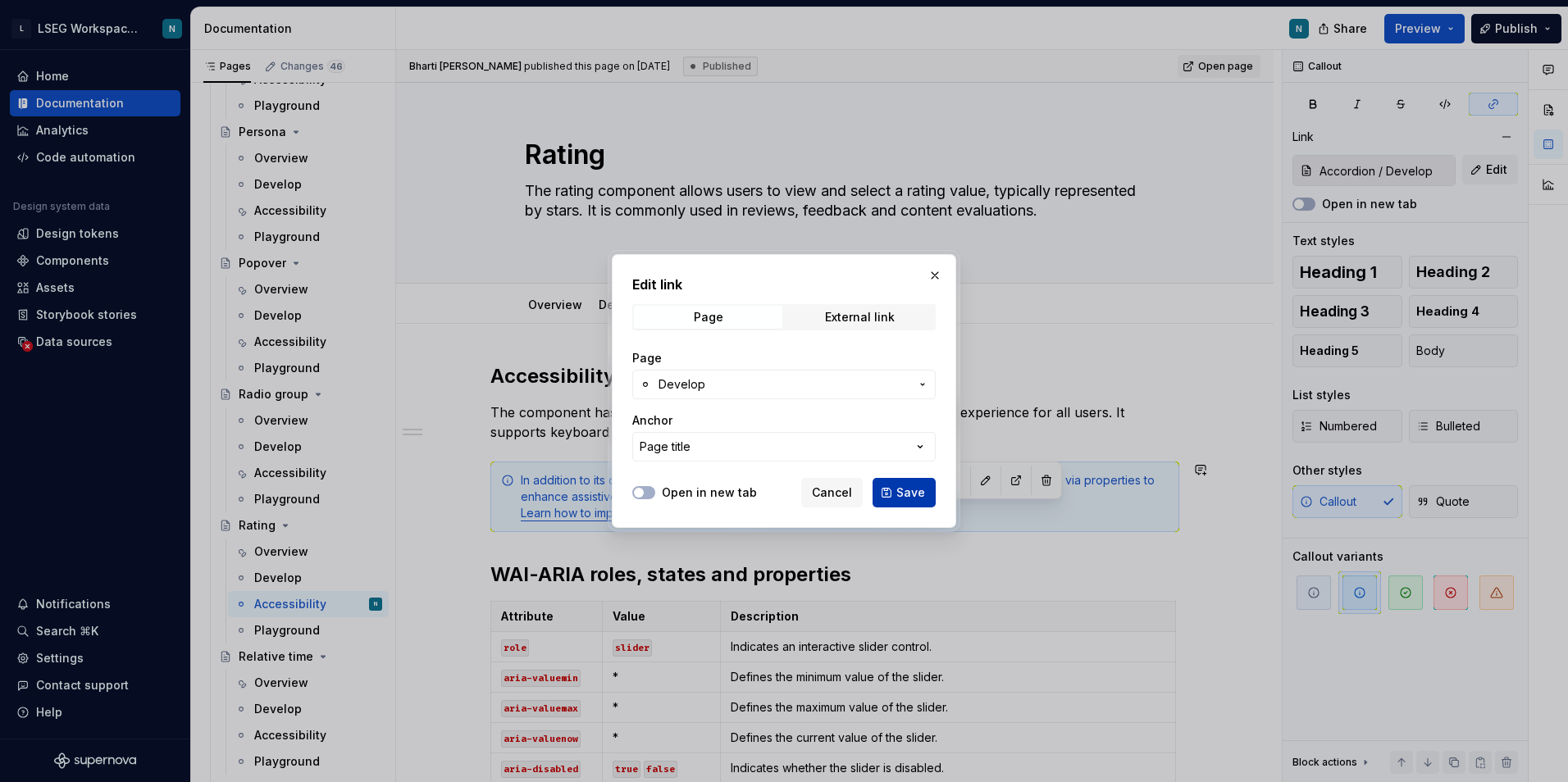
click at [916, 496] on span "Save" at bounding box center [911, 493] width 29 height 16
type input "Rating / Develop"
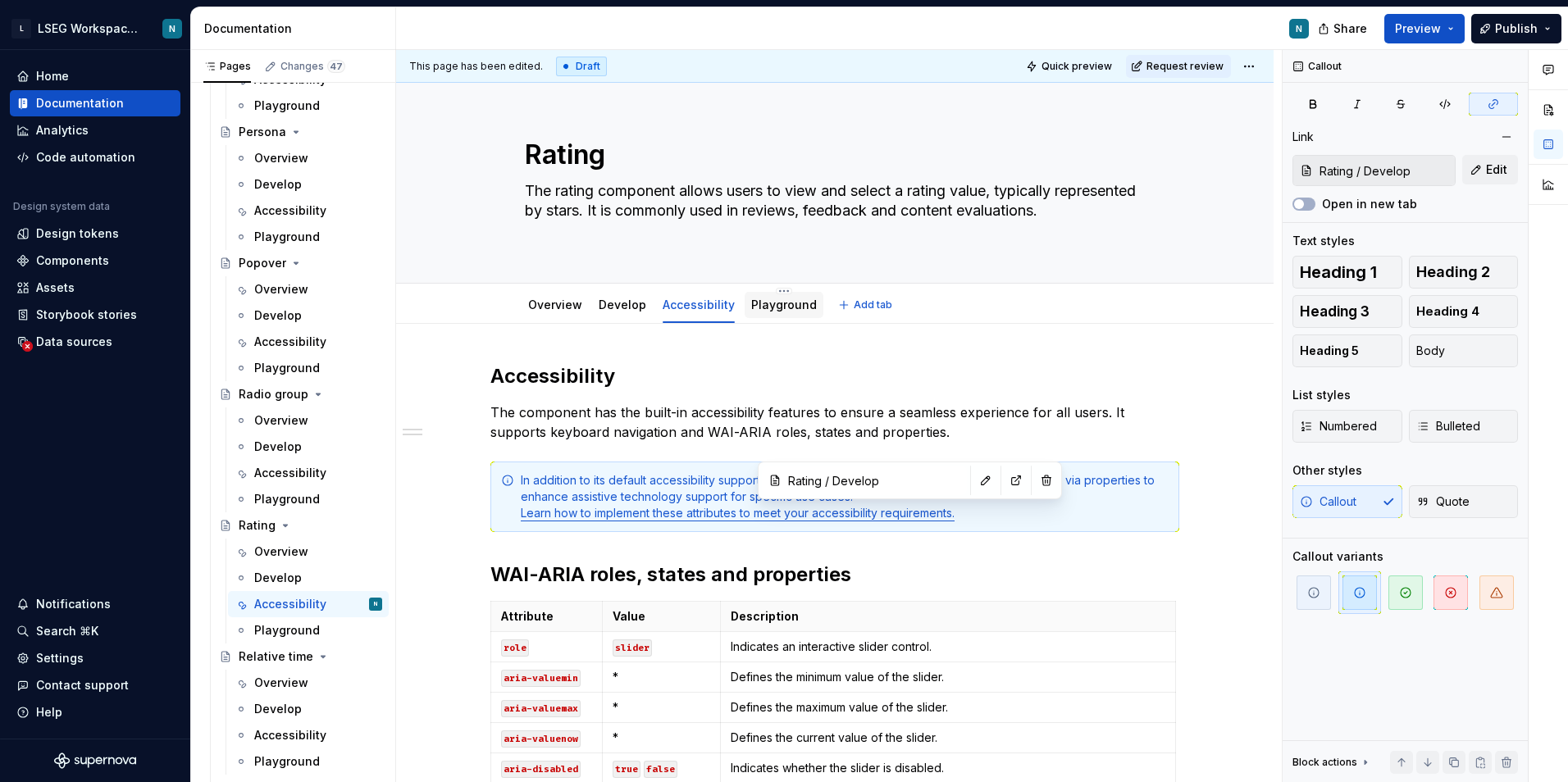
click at [764, 313] on div "Playground" at bounding box center [783, 305] width 65 height 20
click at [1116, 431] on p "The component has the built-in accessibility features to ensure a seamless expe…" at bounding box center [834, 422] width 688 height 39
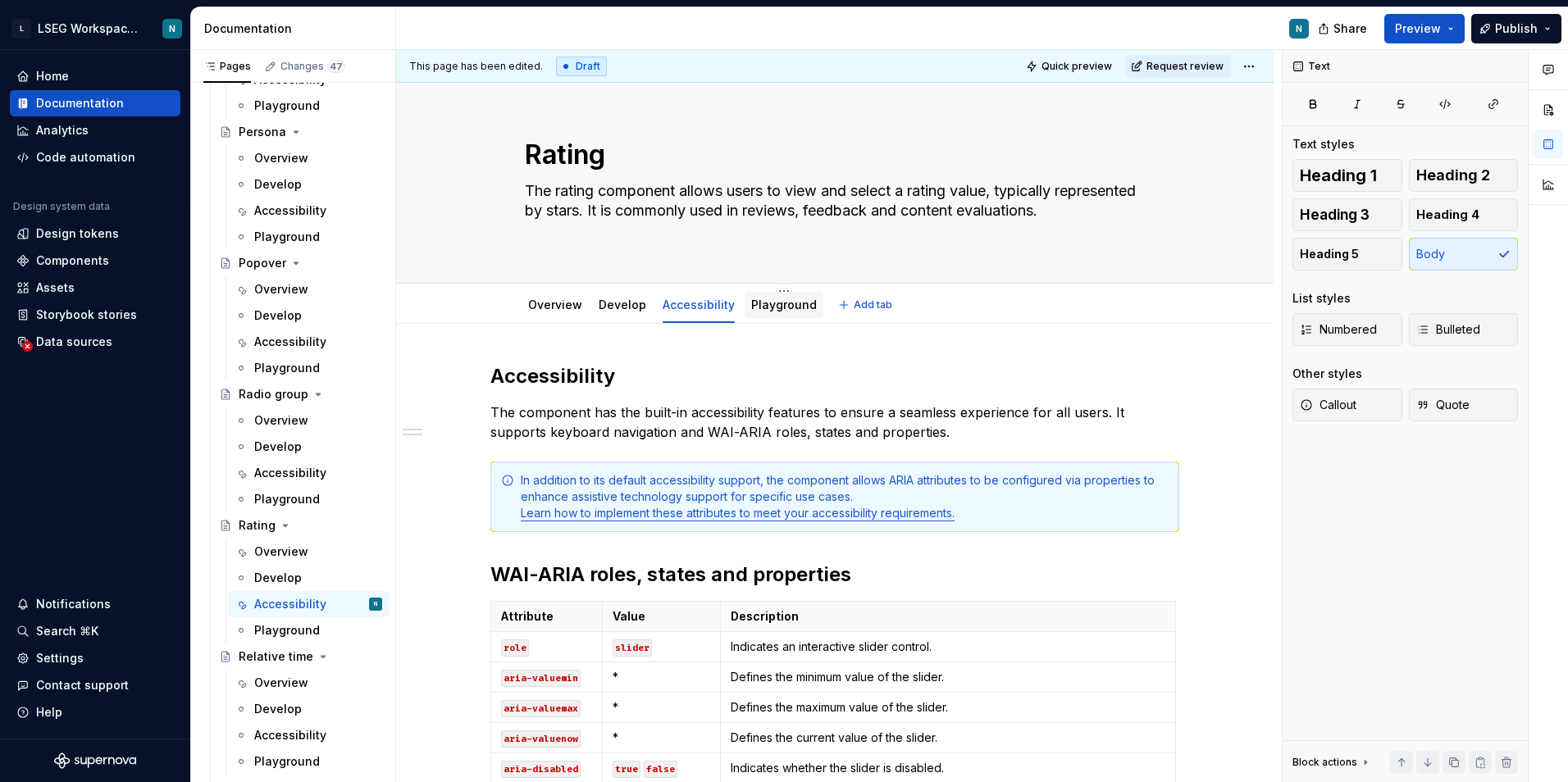
click at [779, 317] on div "Playground" at bounding box center [784, 304] width 79 height 26
click at [771, 305] on link "Playground" at bounding box center [783, 304] width 65 height 14
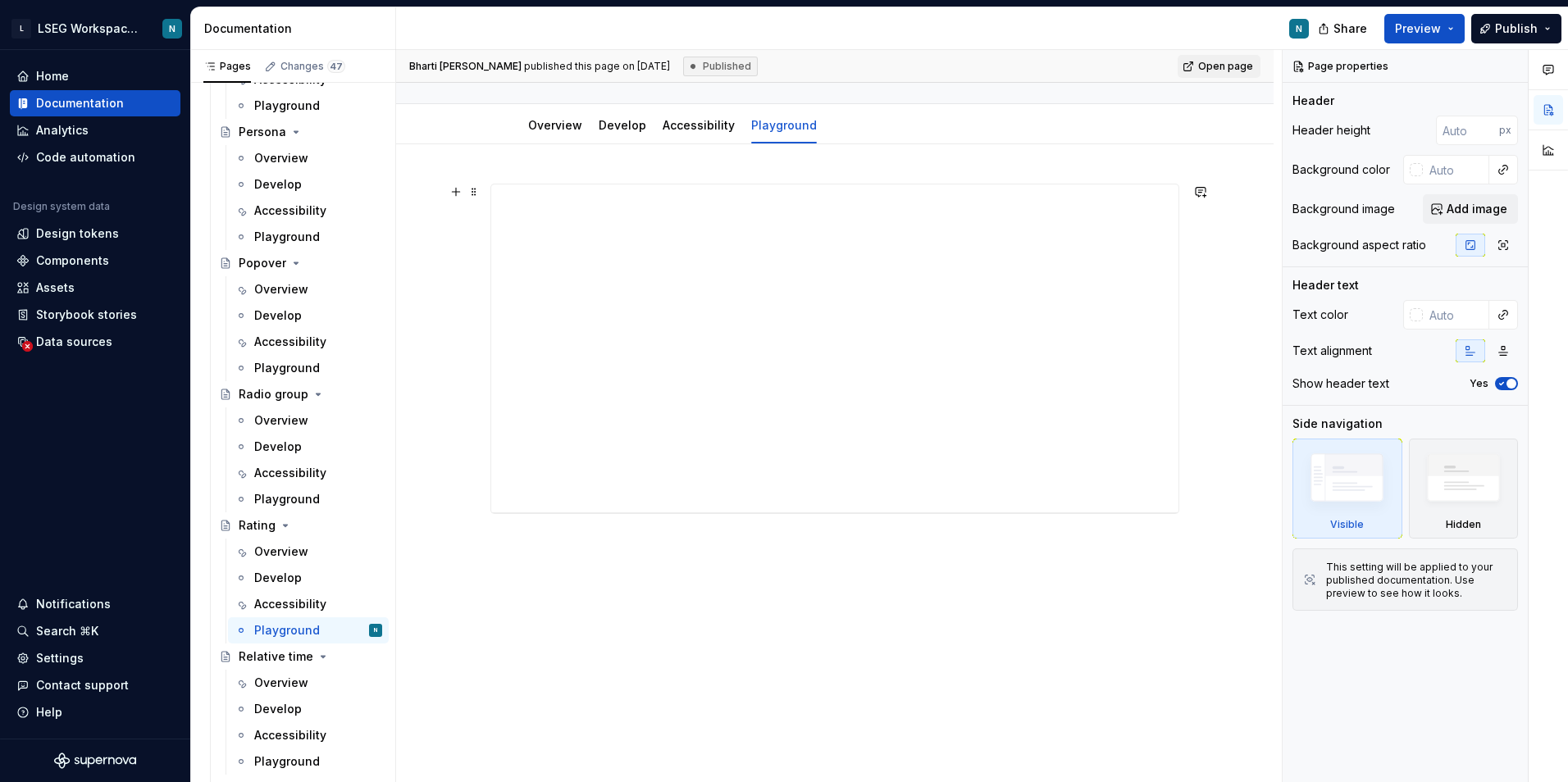
scroll to position [204, 0]
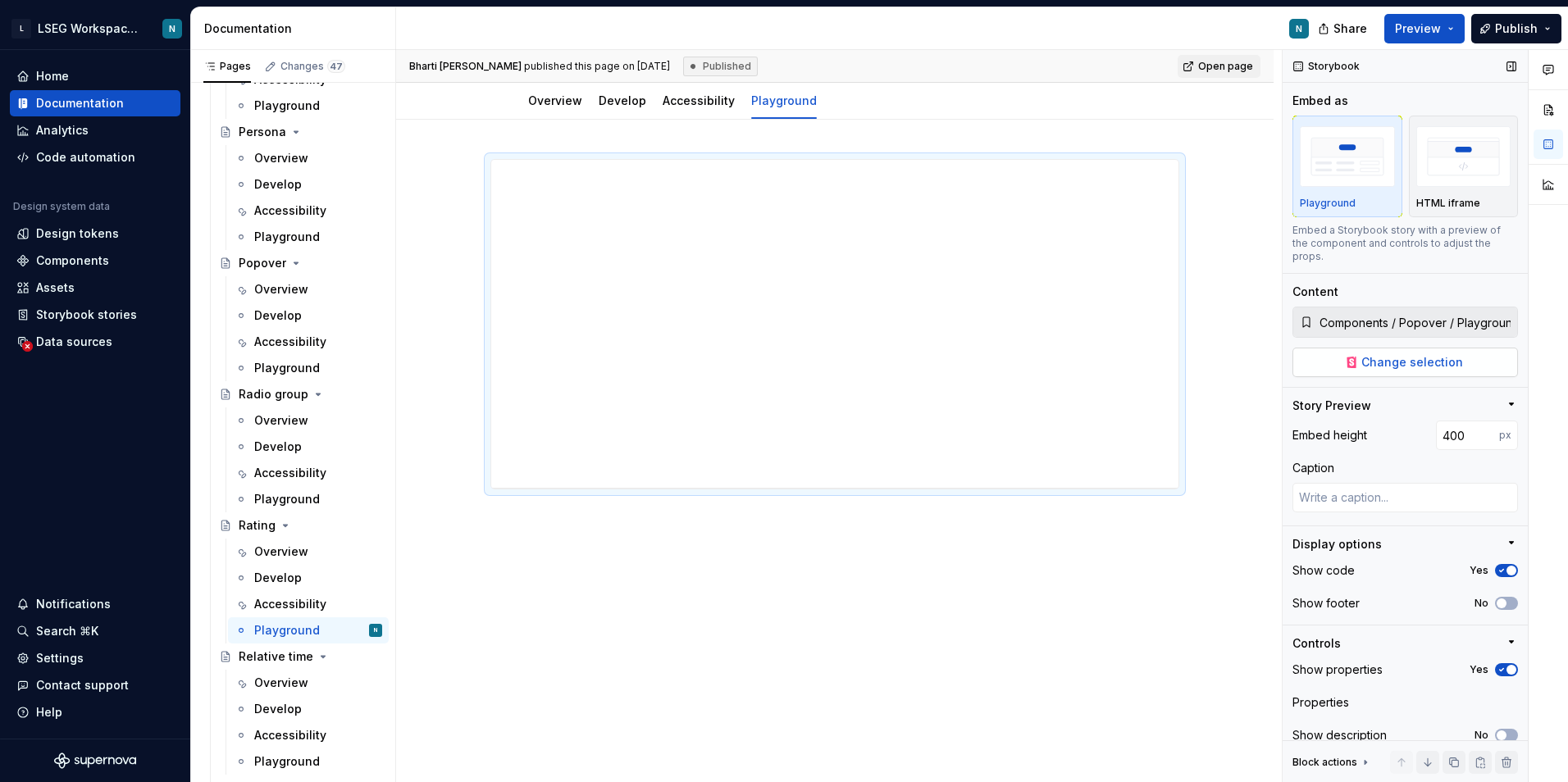
click at [1416, 372] on button "Change selection" at bounding box center [1405, 362] width 226 height 29
type textarea "*"
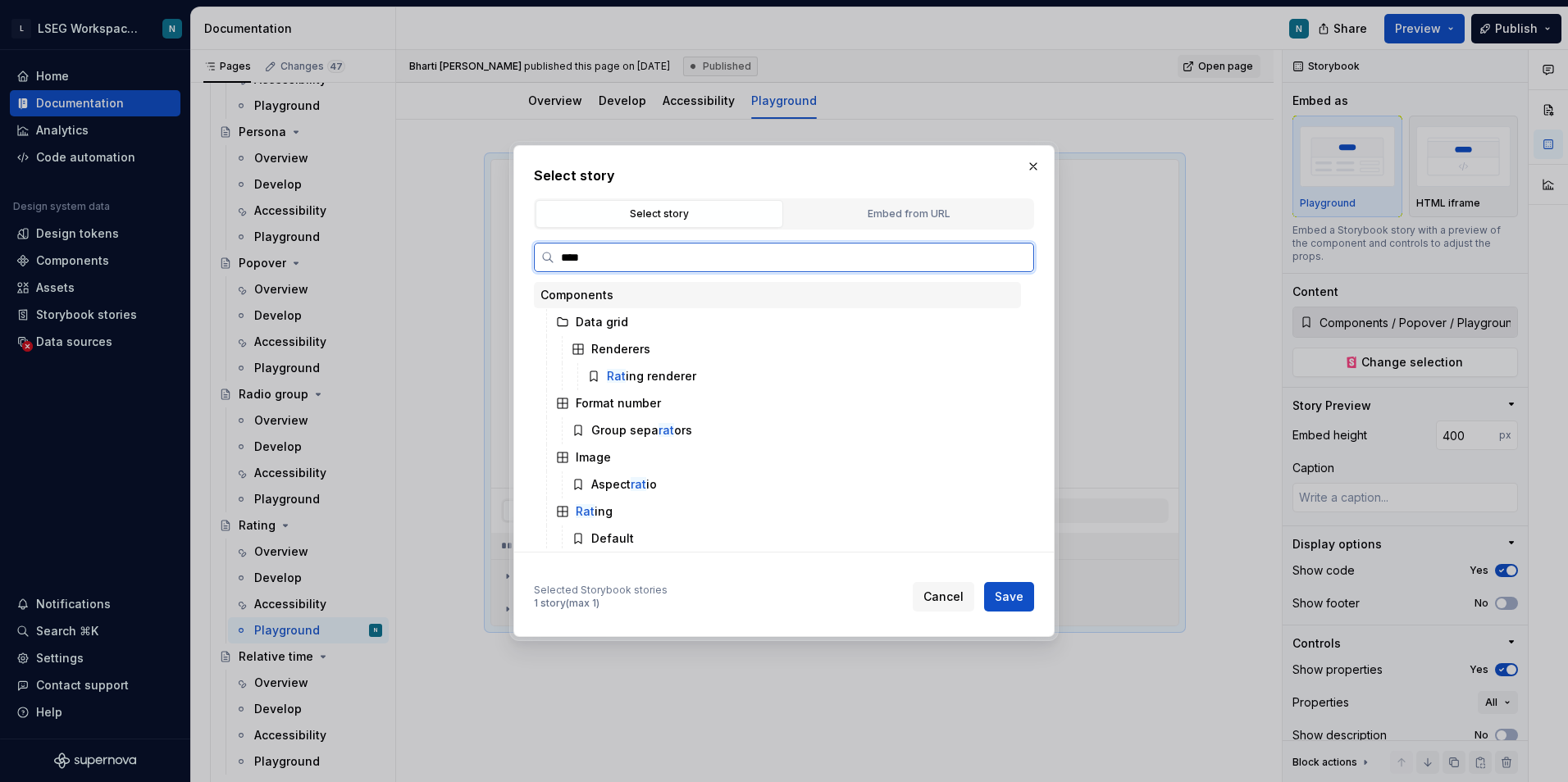
type input "*****"
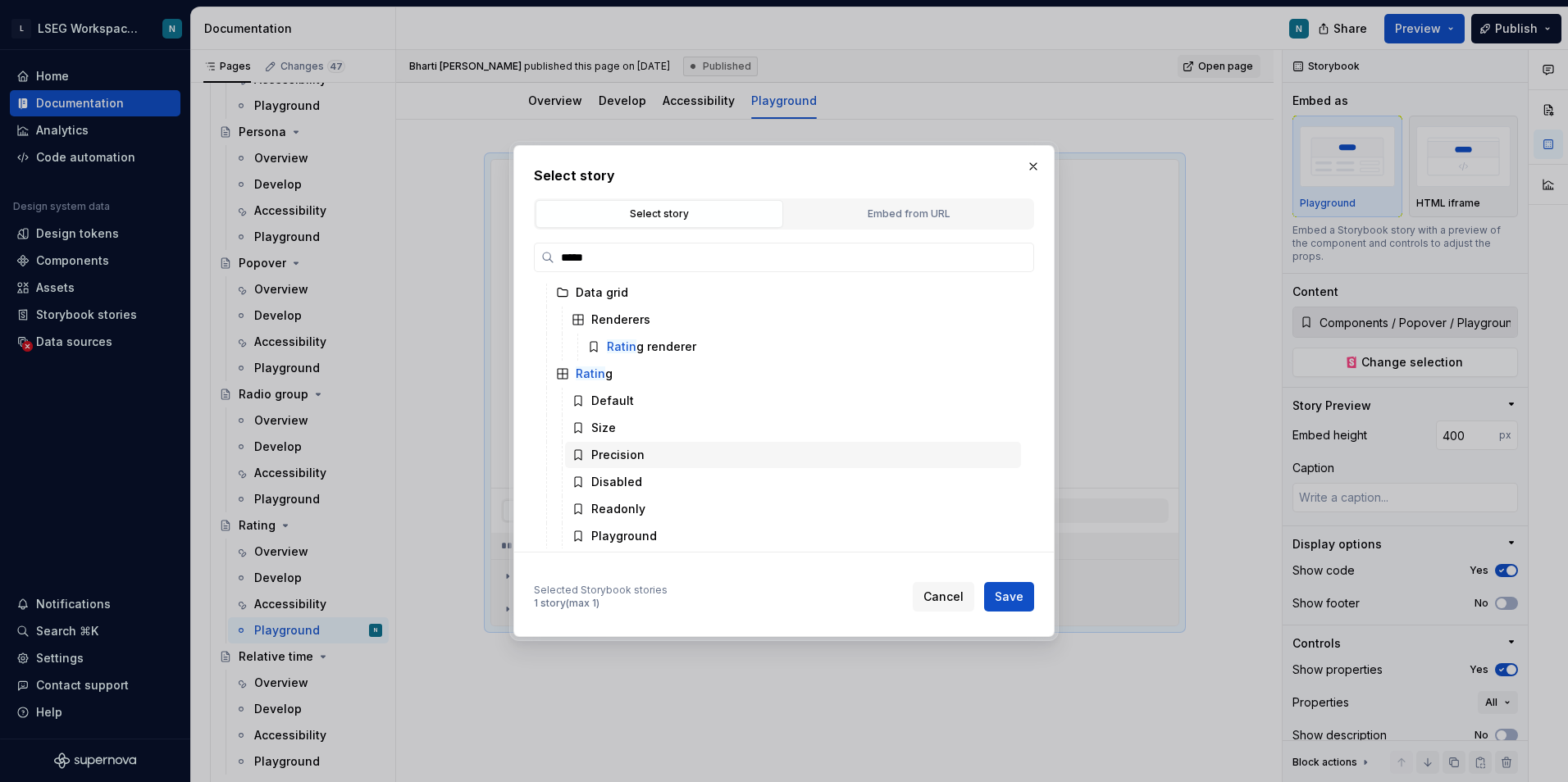
scroll to position [31, 0]
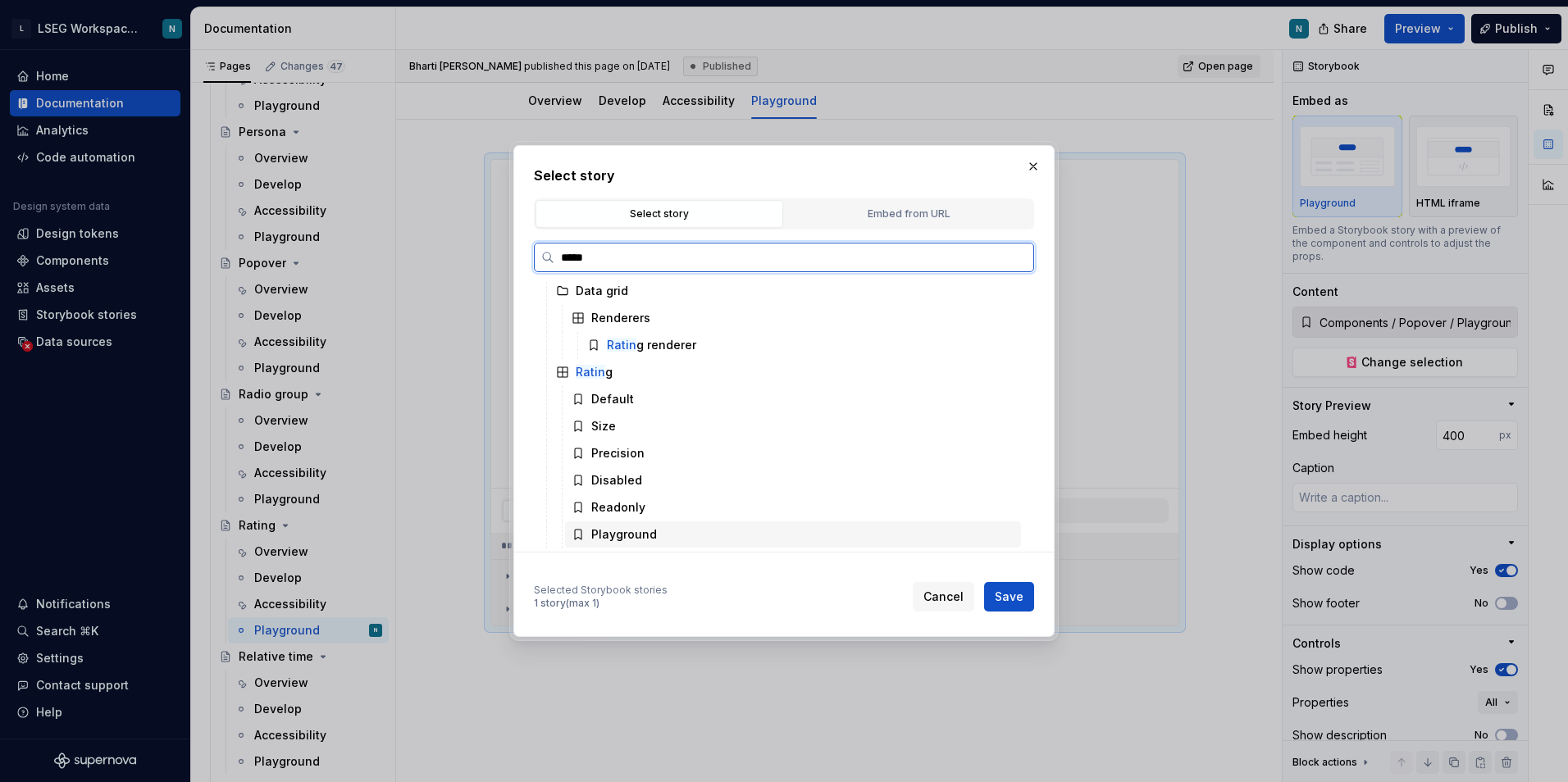
click at [689, 528] on div "Playground" at bounding box center [793, 534] width 456 height 26
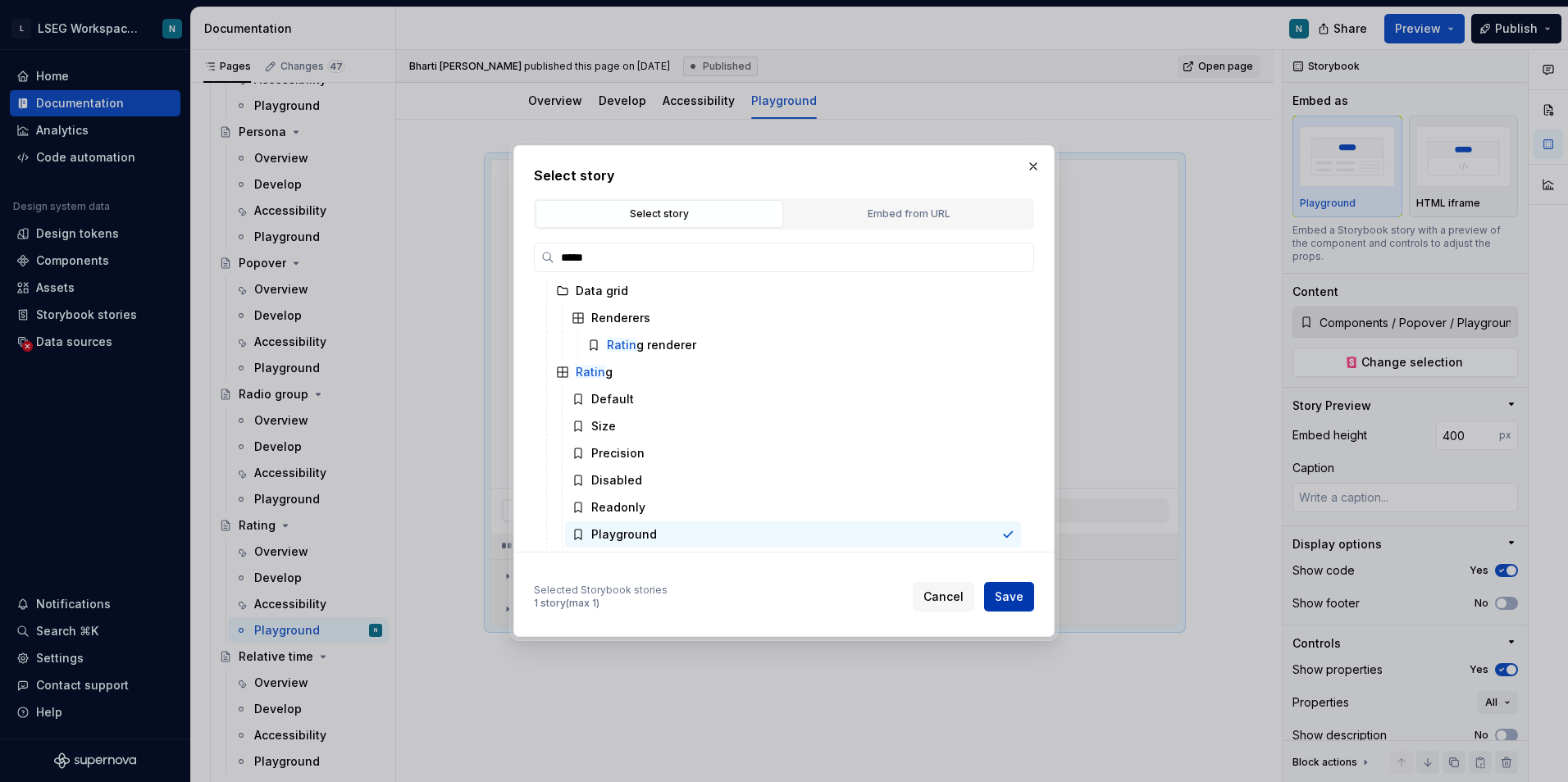
click at [1013, 598] on span "Save" at bounding box center [1009, 596] width 29 height 16
type textarea "*"
type input "Components / Rating / Playground"
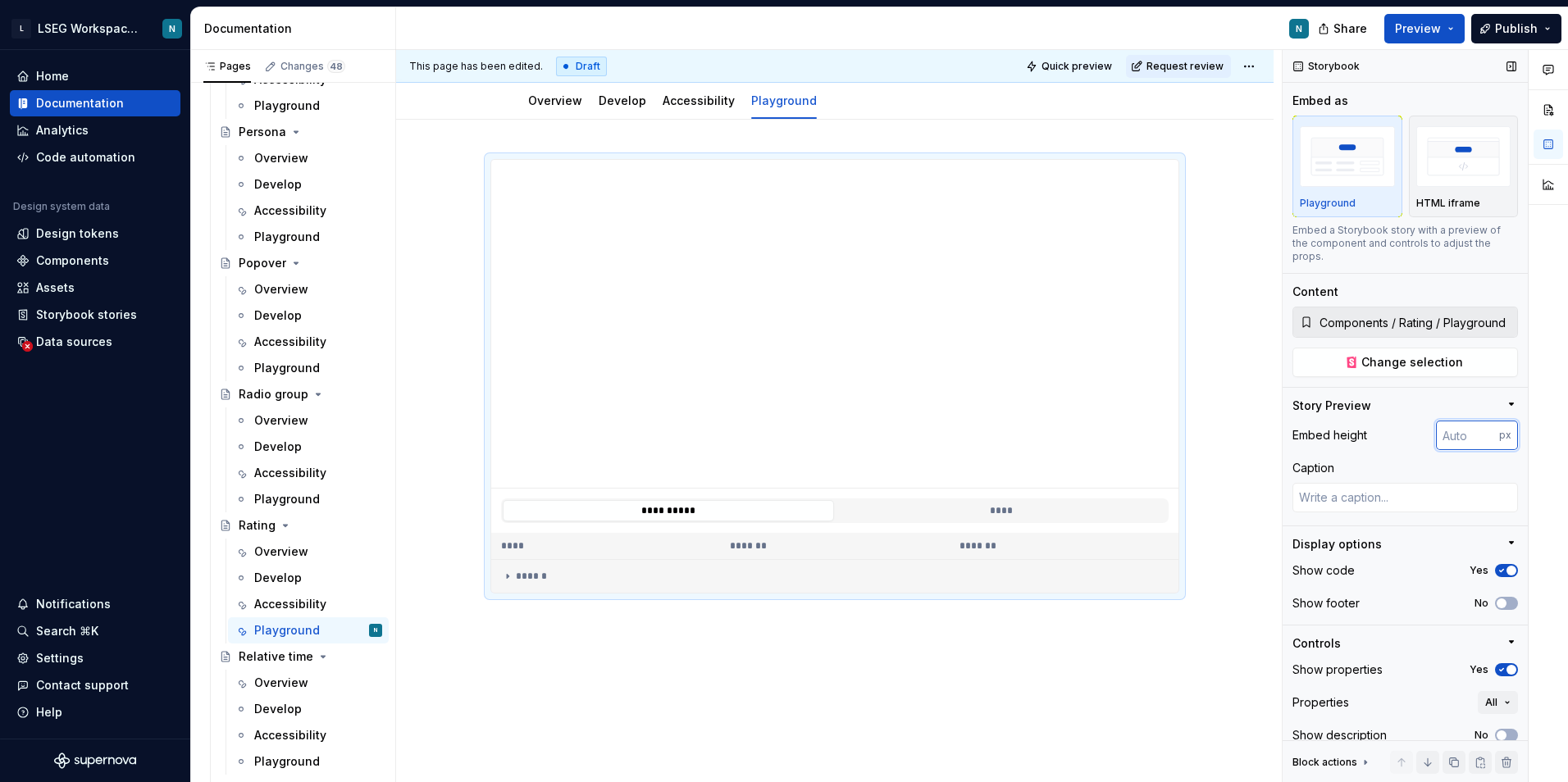
click at [1461, 437] on input "number" at bounding box center [1467, 435] width 63 height 29
type input "200"
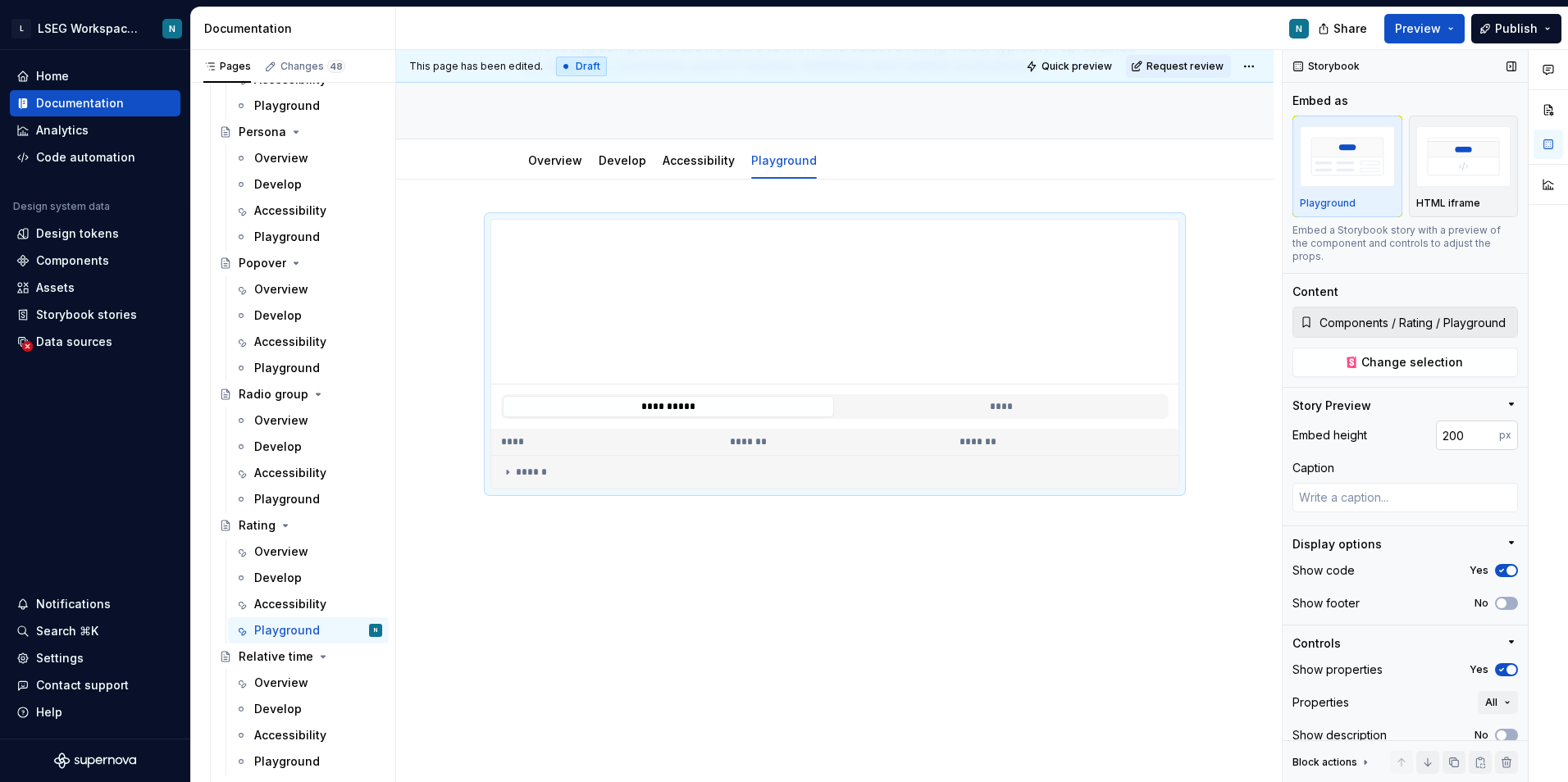
scroll to position [145, 0]
click at [992, 560] on div "**********" at bounding box center [835, 481] width 878 height 603
type textarea "*"
click at [1437, 432] on input "200" at bounding box center [1467, 435] width 63 height 29
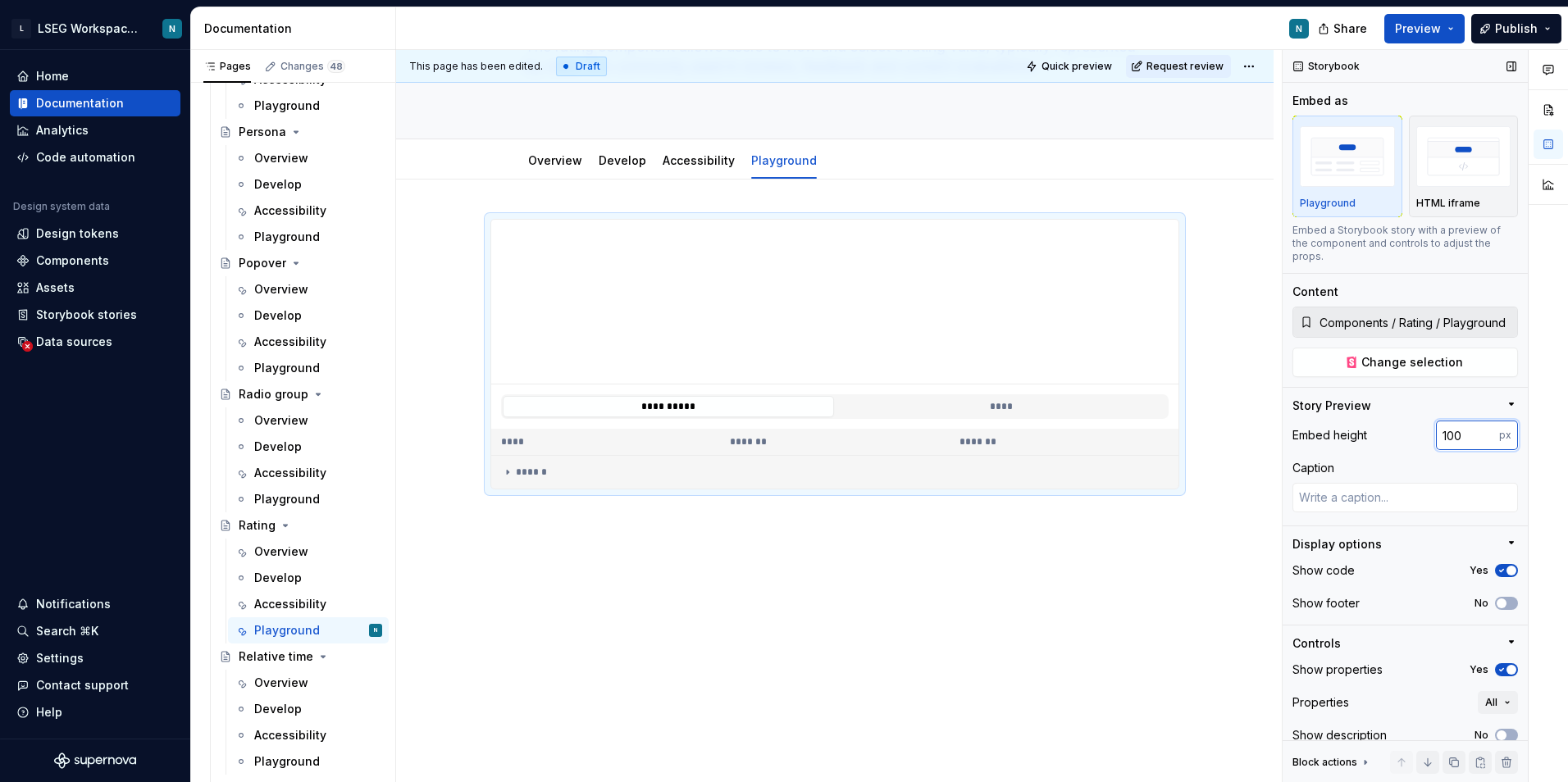
type input "100"
type textarea "*"
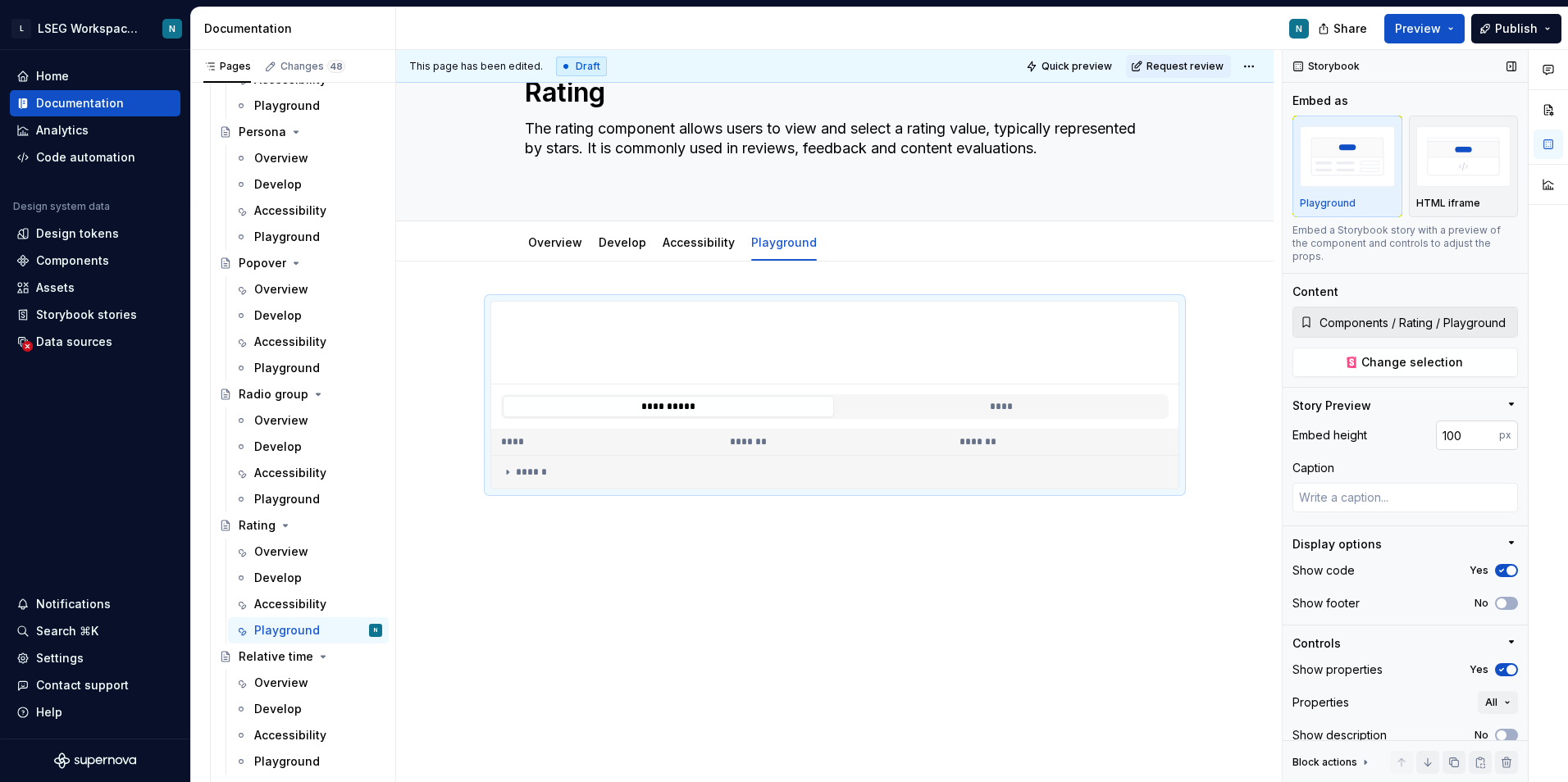
click at [1438, 438] on input "100" at bounding box center [1467, 435] width 63 height 29
type input "200"
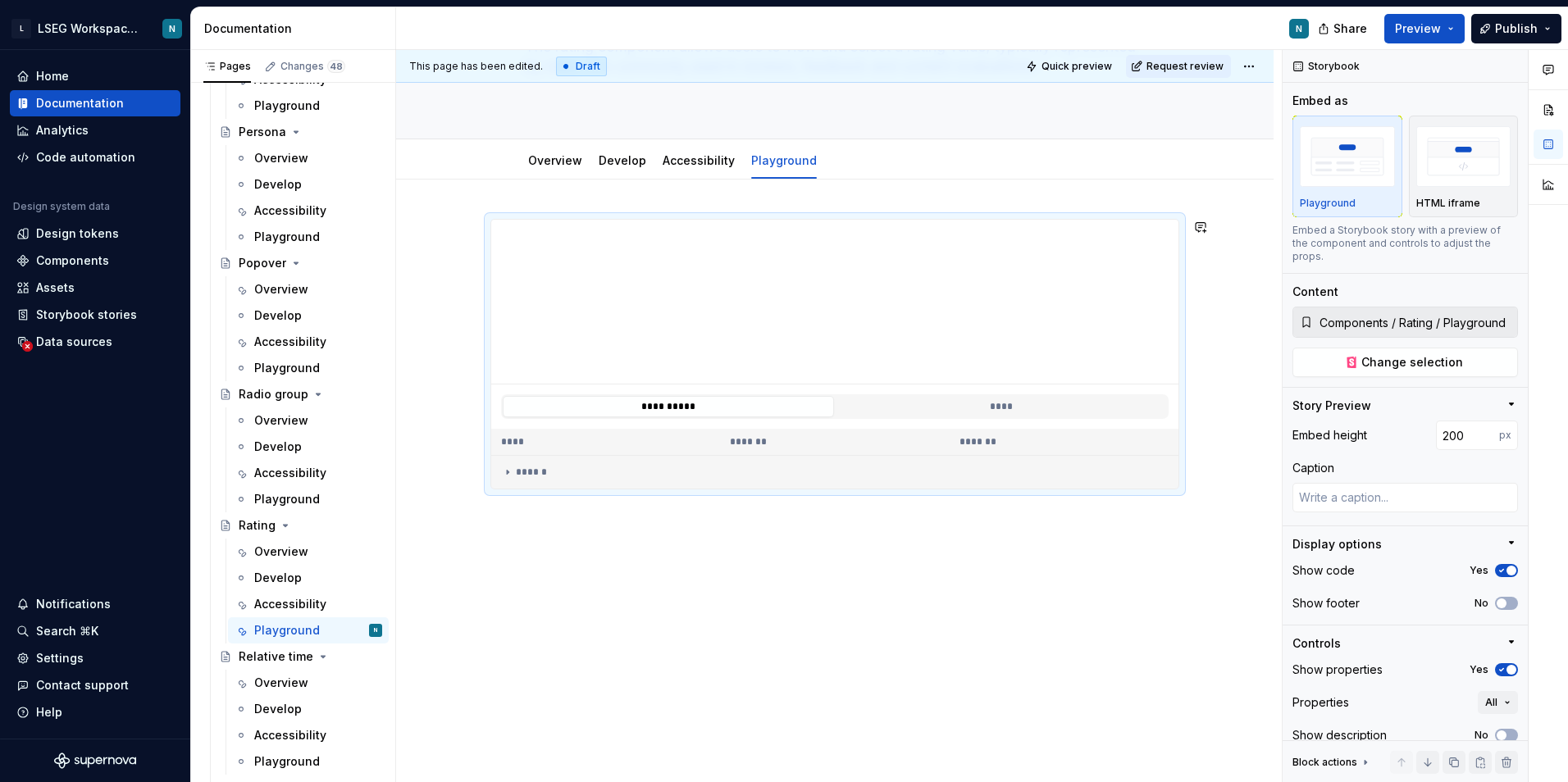
click at [705, 760] on div "**********" at bounding box center [835, 481] width 878 height 603
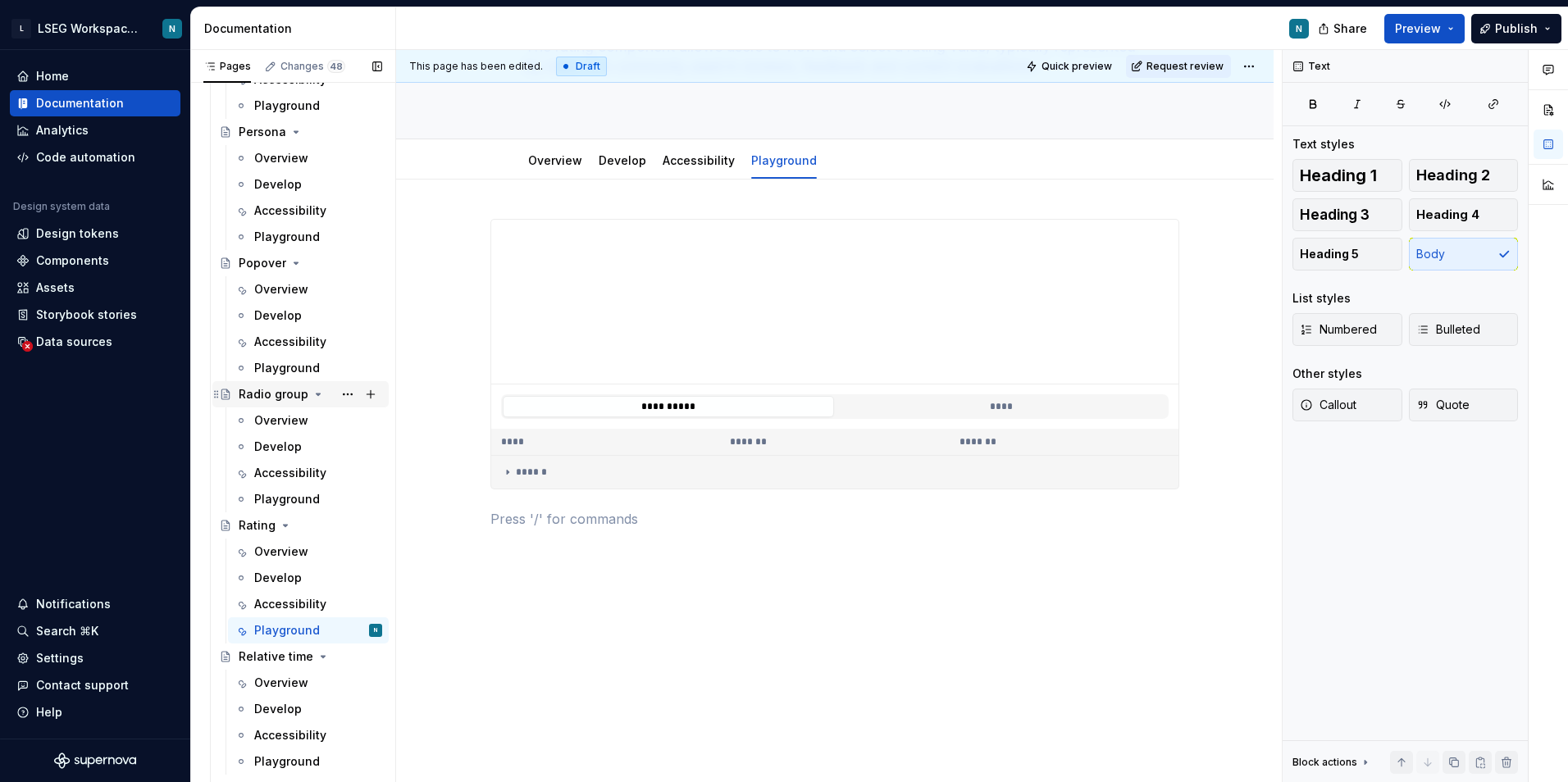
click at [237, 396] on div "Radio group" at bounding box center [300, 395] width 163 height 23
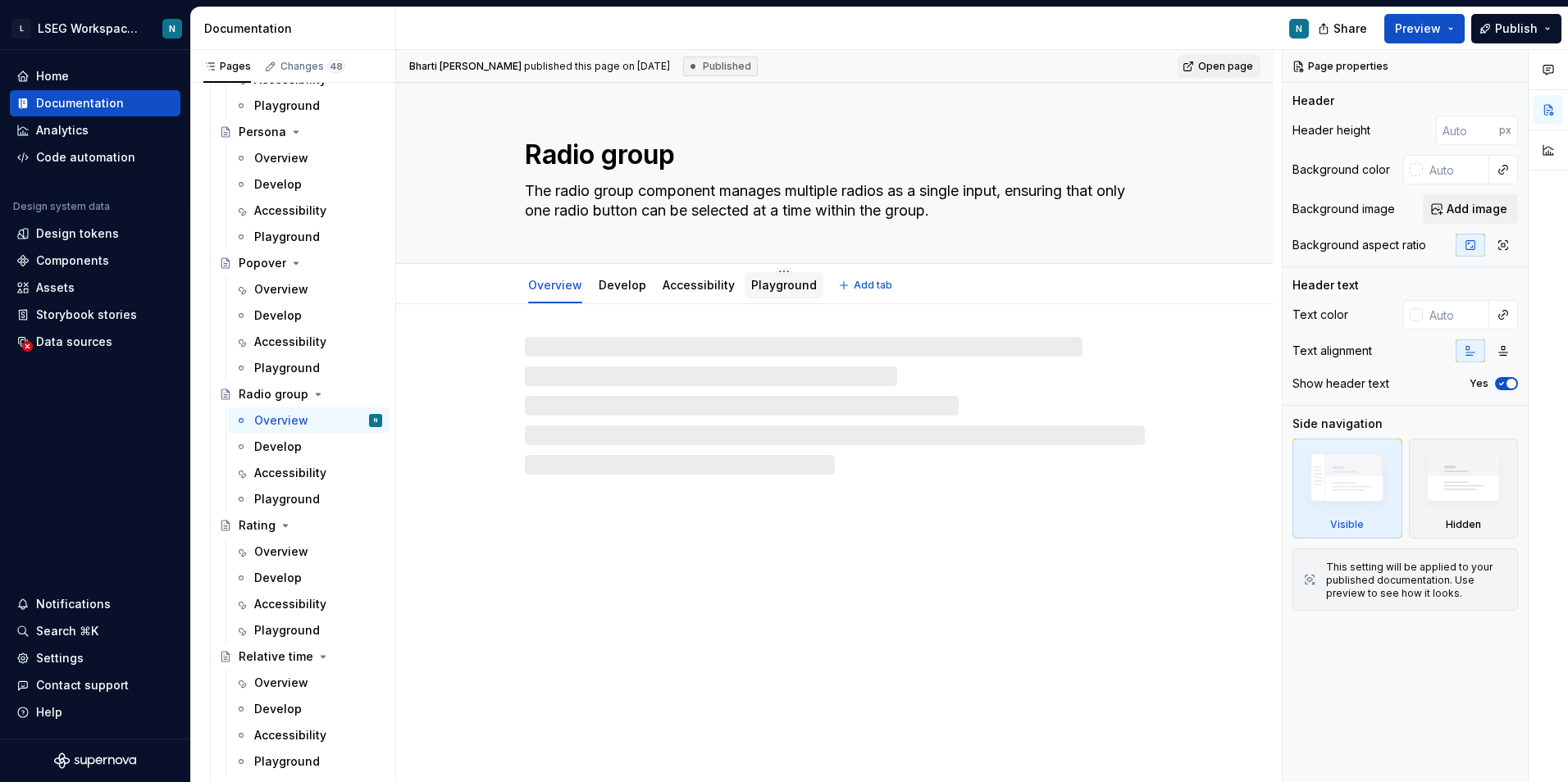
click at [751, 293] on div "Playground" at bounding box center [783, 285] width 65 height 16
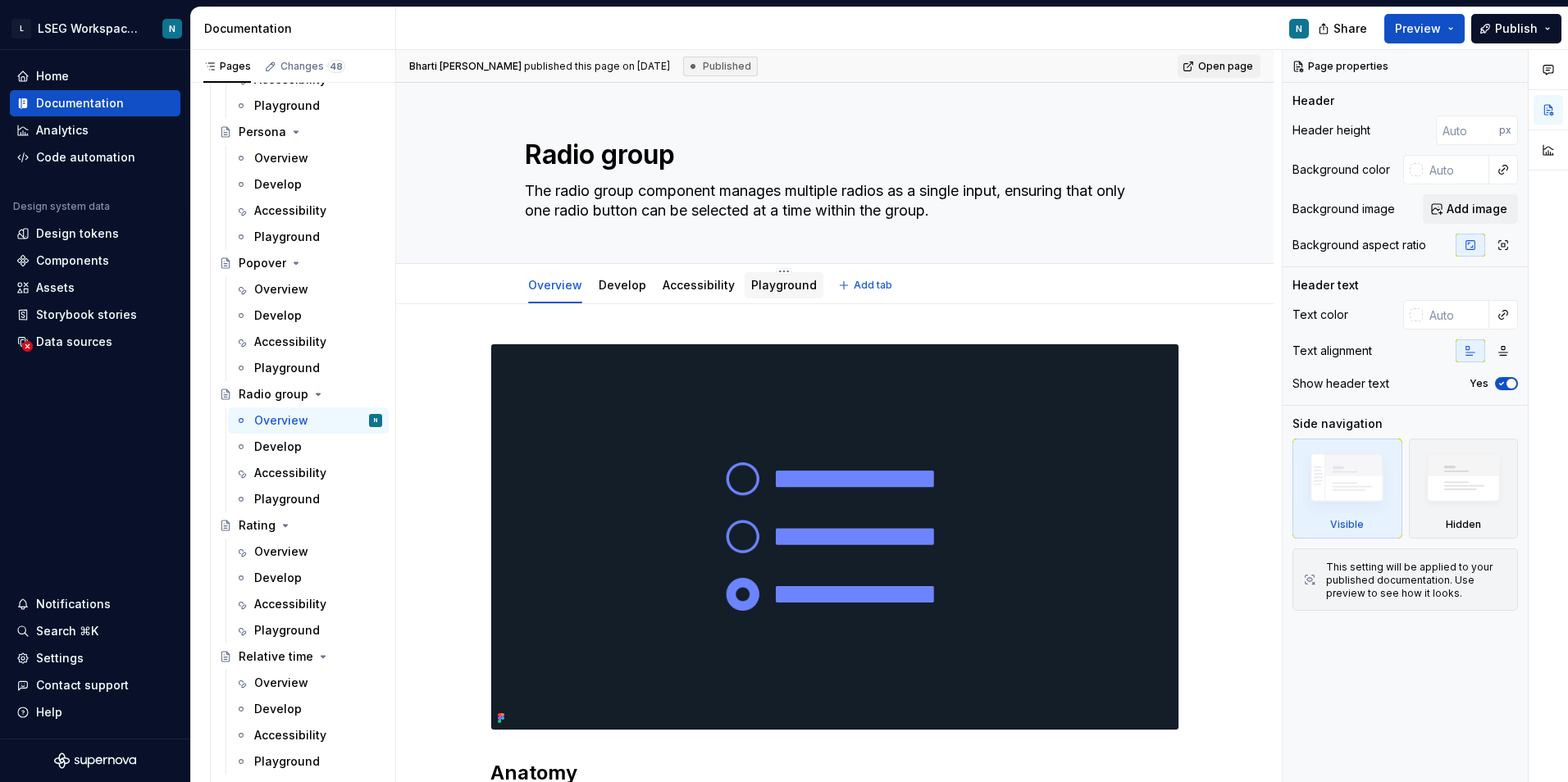
click at [754, 295] on div "Playground" at bounding box center [784, 285] width 79 height 26
click at [753, 289] on link "Playground" at bounding box center [783, 285] width 65 height 14
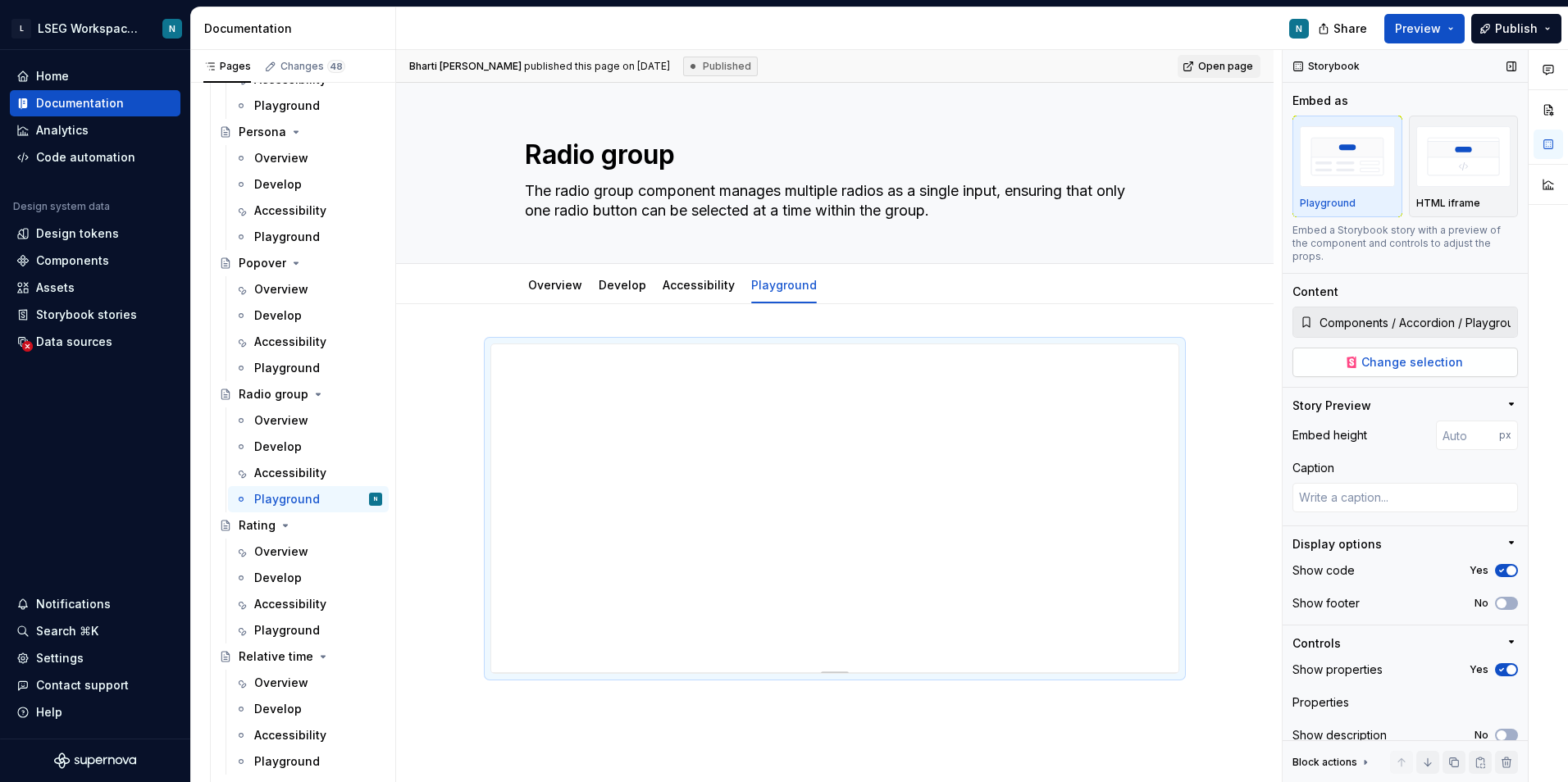
click at [1355, 374] on button "Change selection" at bounding box center [1405, 362] width 226 height 29
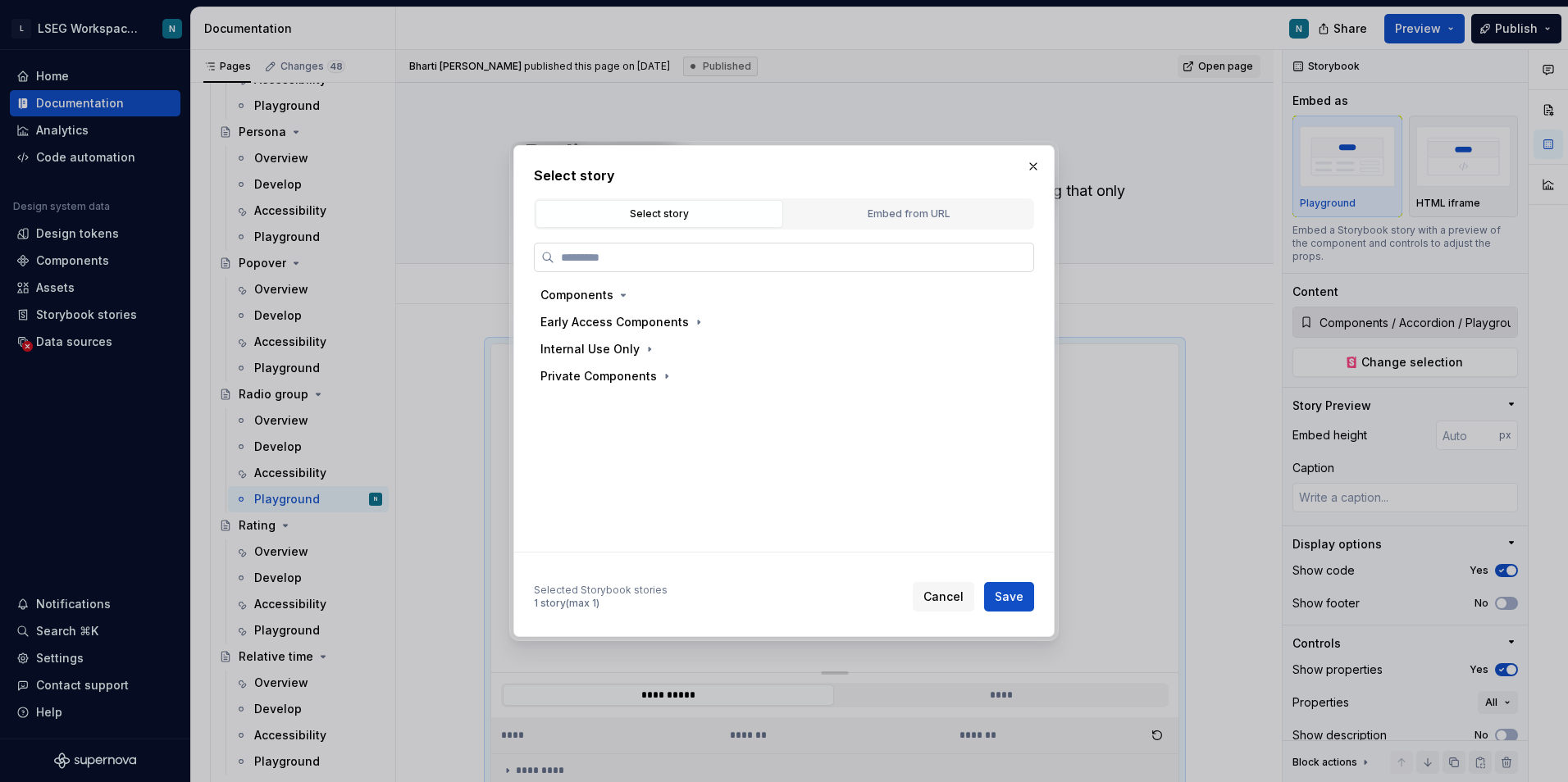
type textarea "*"
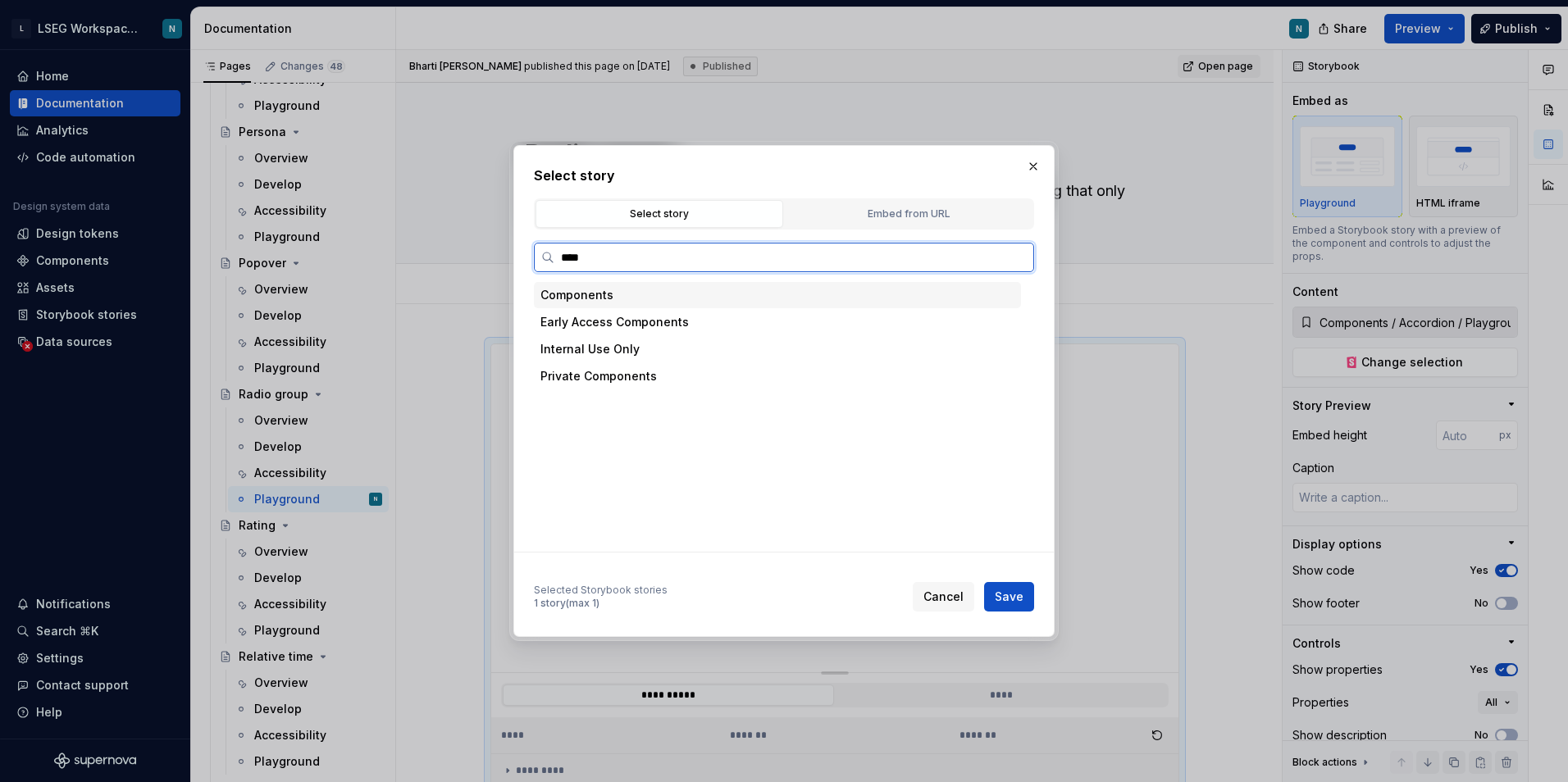
type input "*****"
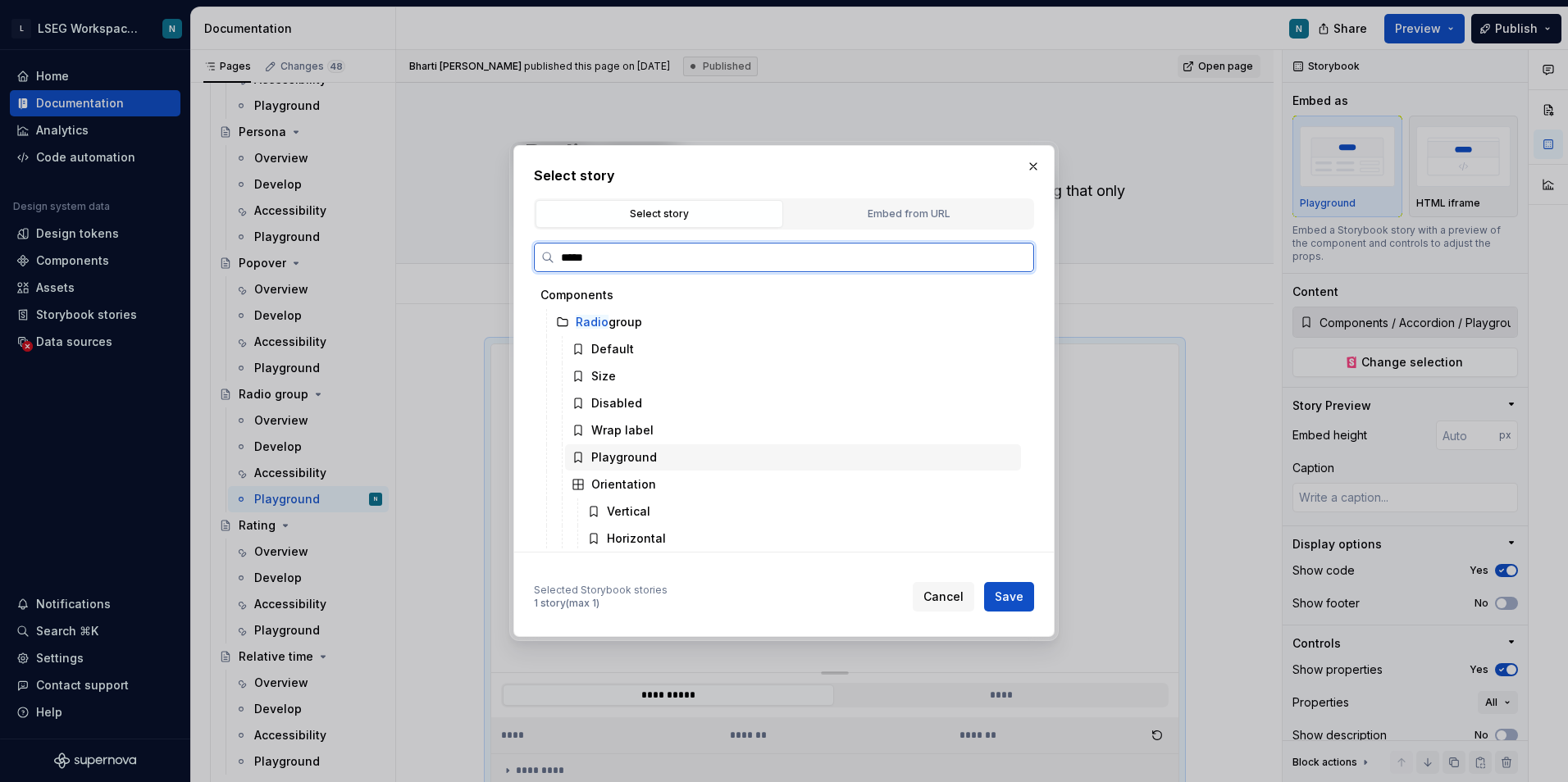
click at [657, 454] on div "Playground" at bounding box center [793, 457] width 456 height 26
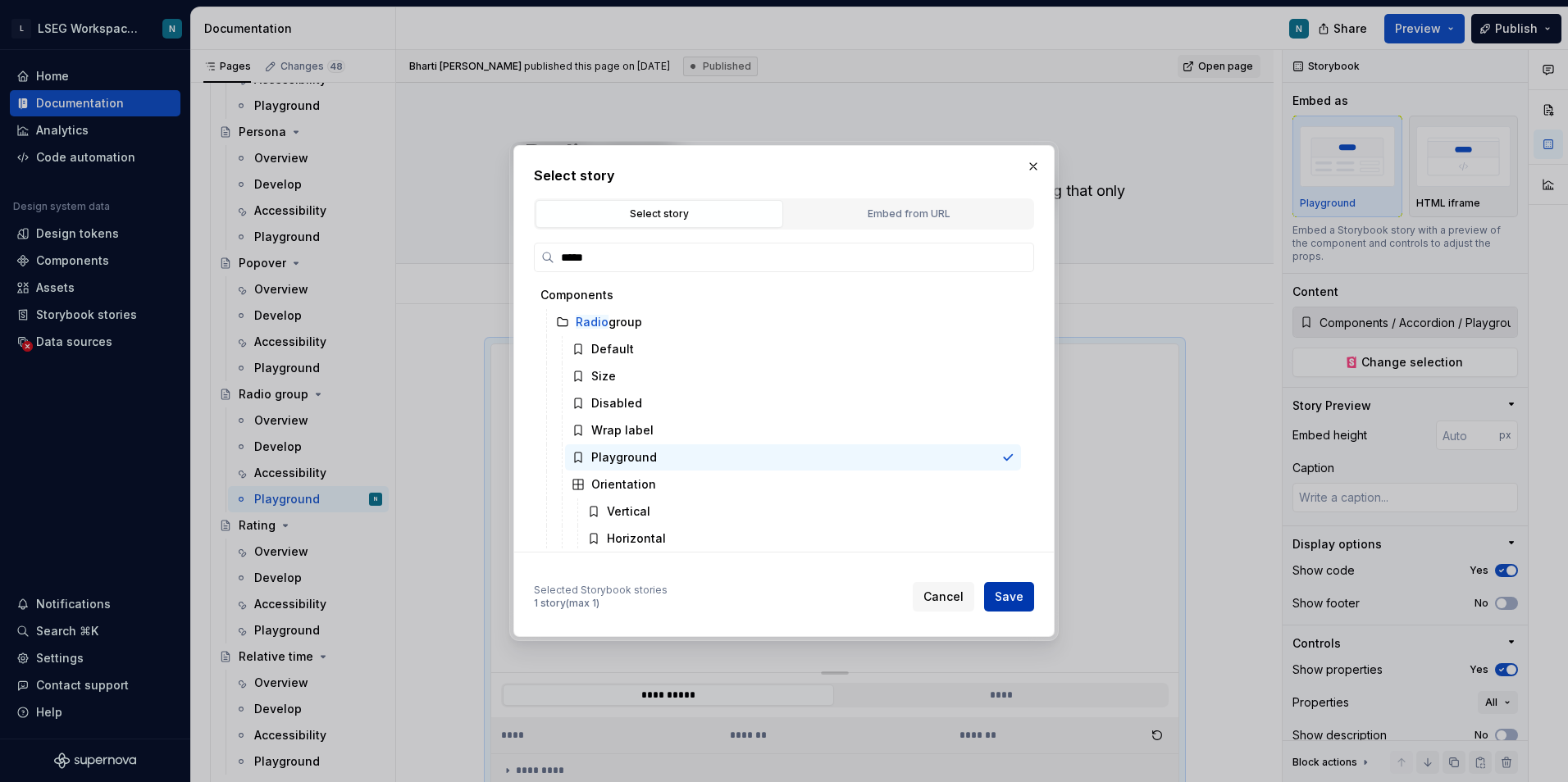
click at [1012, 597] on span "Save" at bounding box center [1009, 596] width 29 height 16
type textarea "*"
type input "Components / Radio group / Playground"
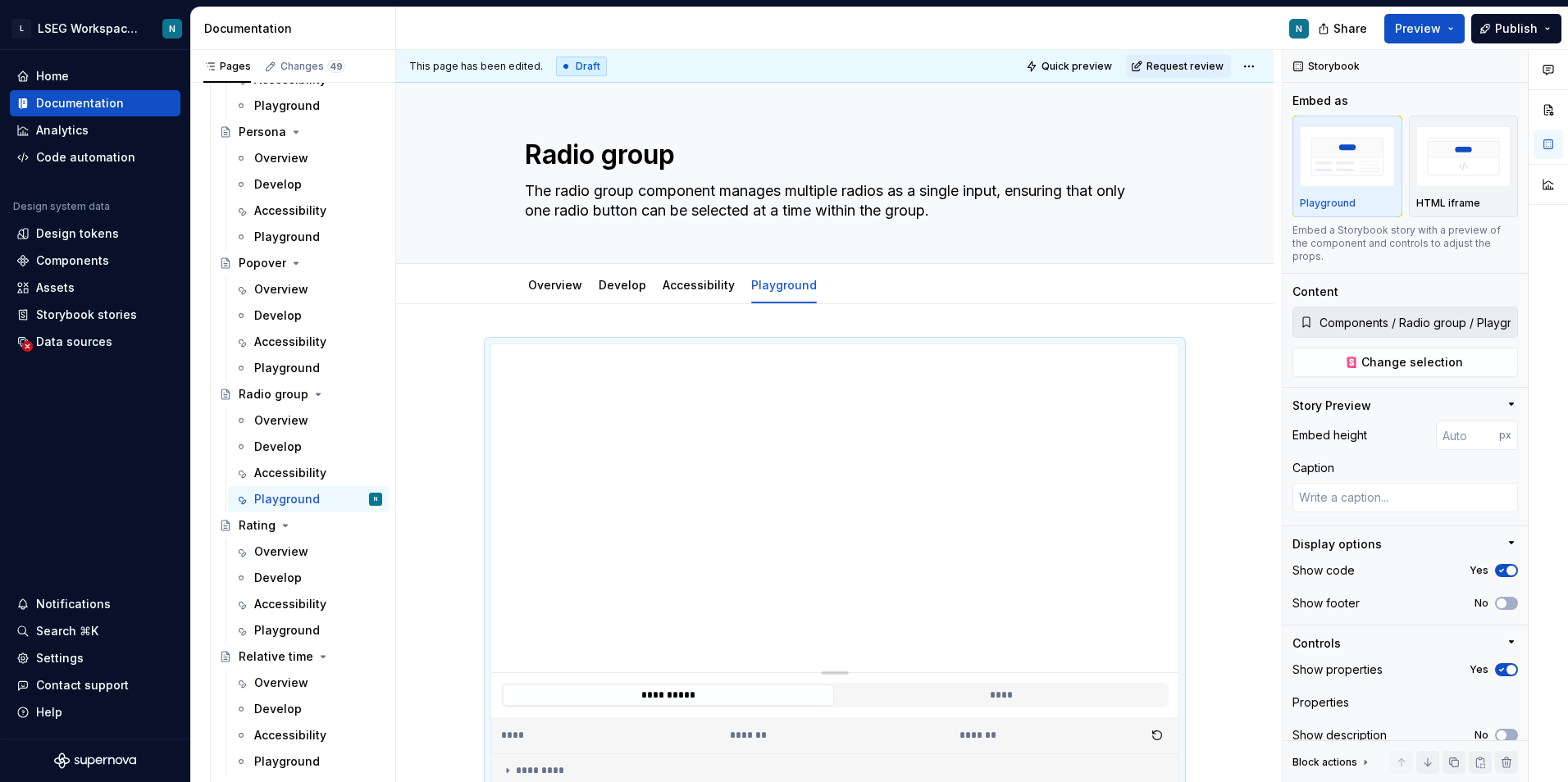
scroll to position [71, 0]
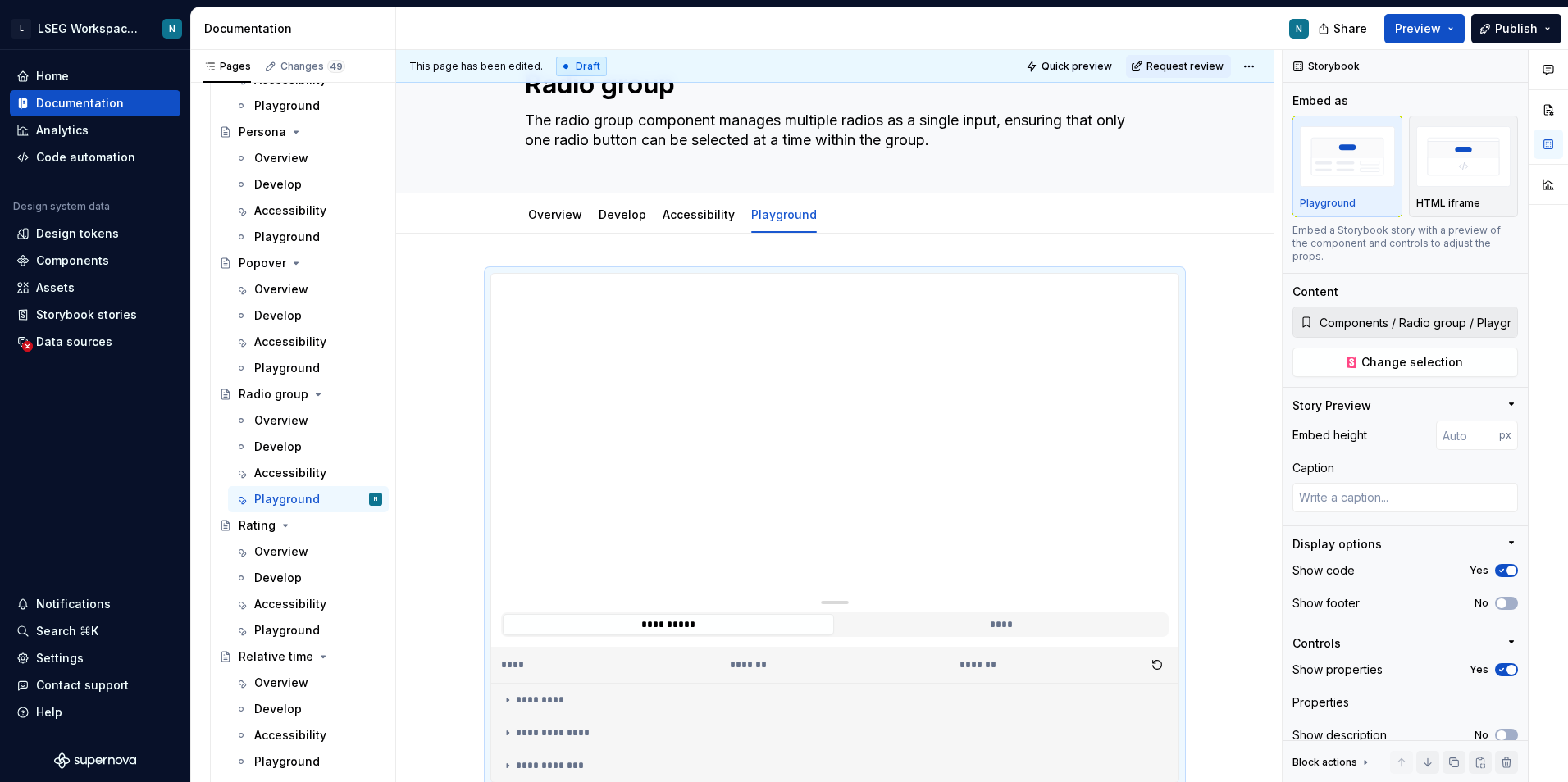
type textarea "*"
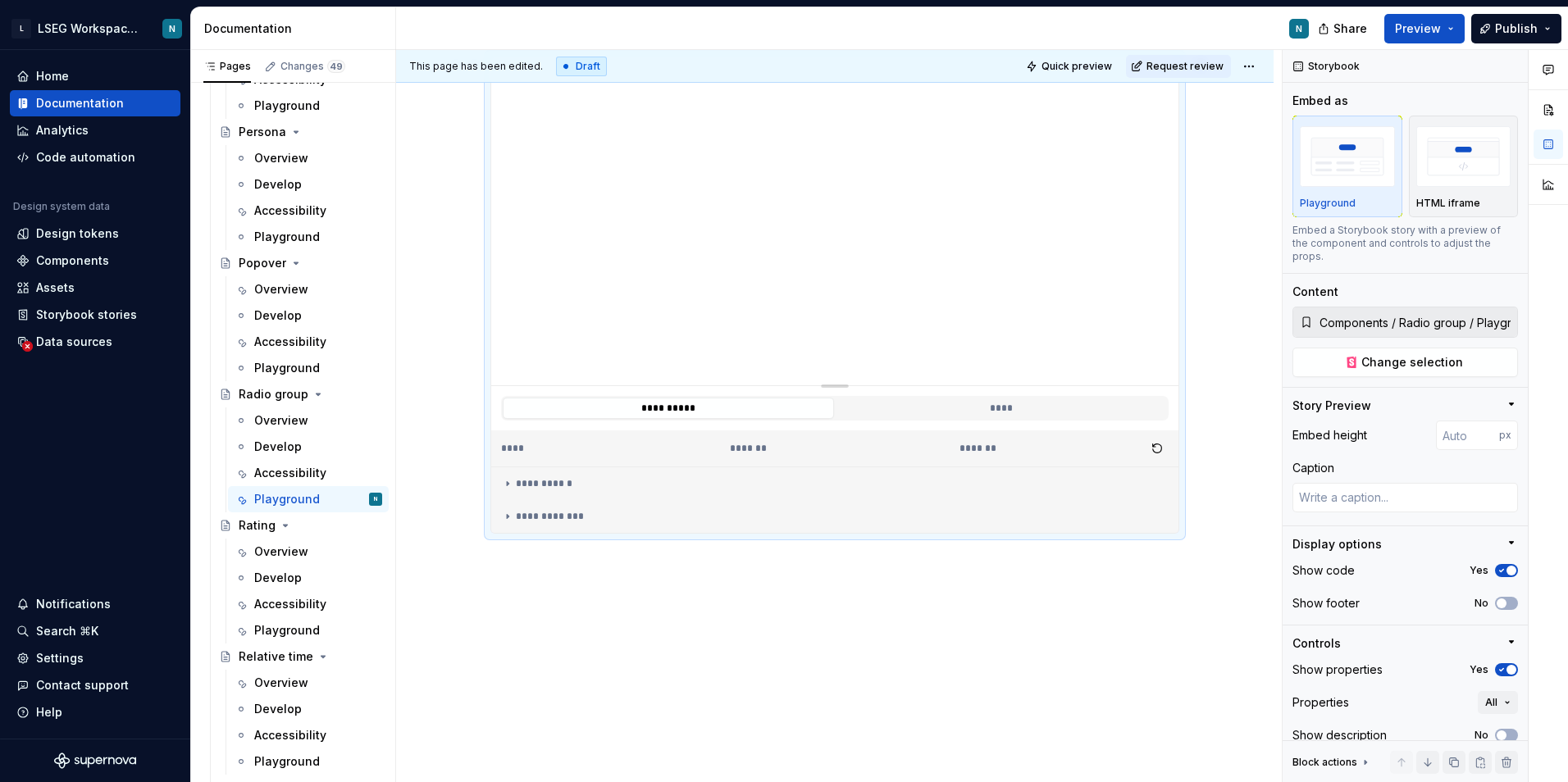
scroll to position [331, 0]
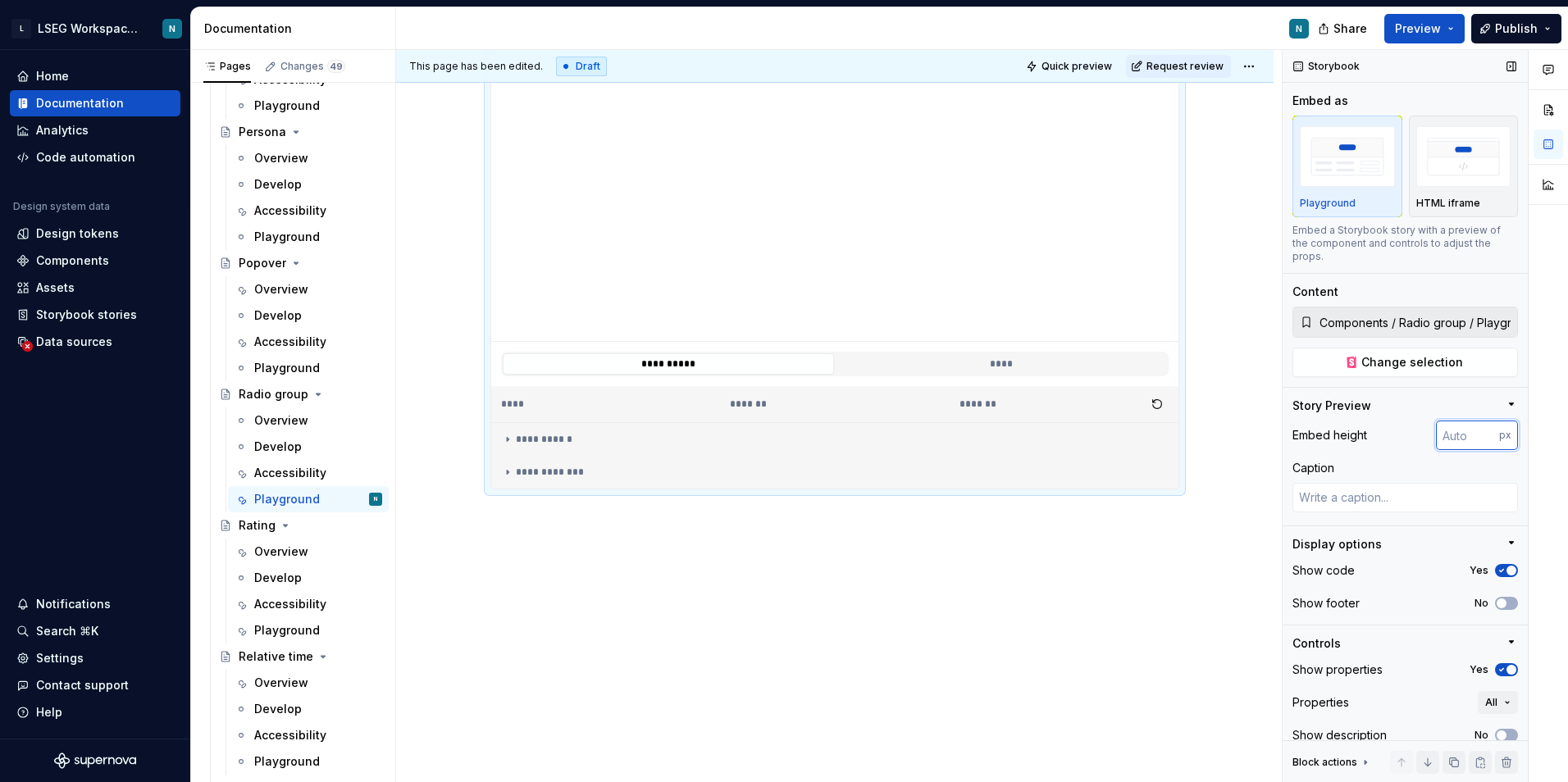
click at [1453, 434] on input "number" at bounding box center [1467, 435] width 63 height 29
type input "200"
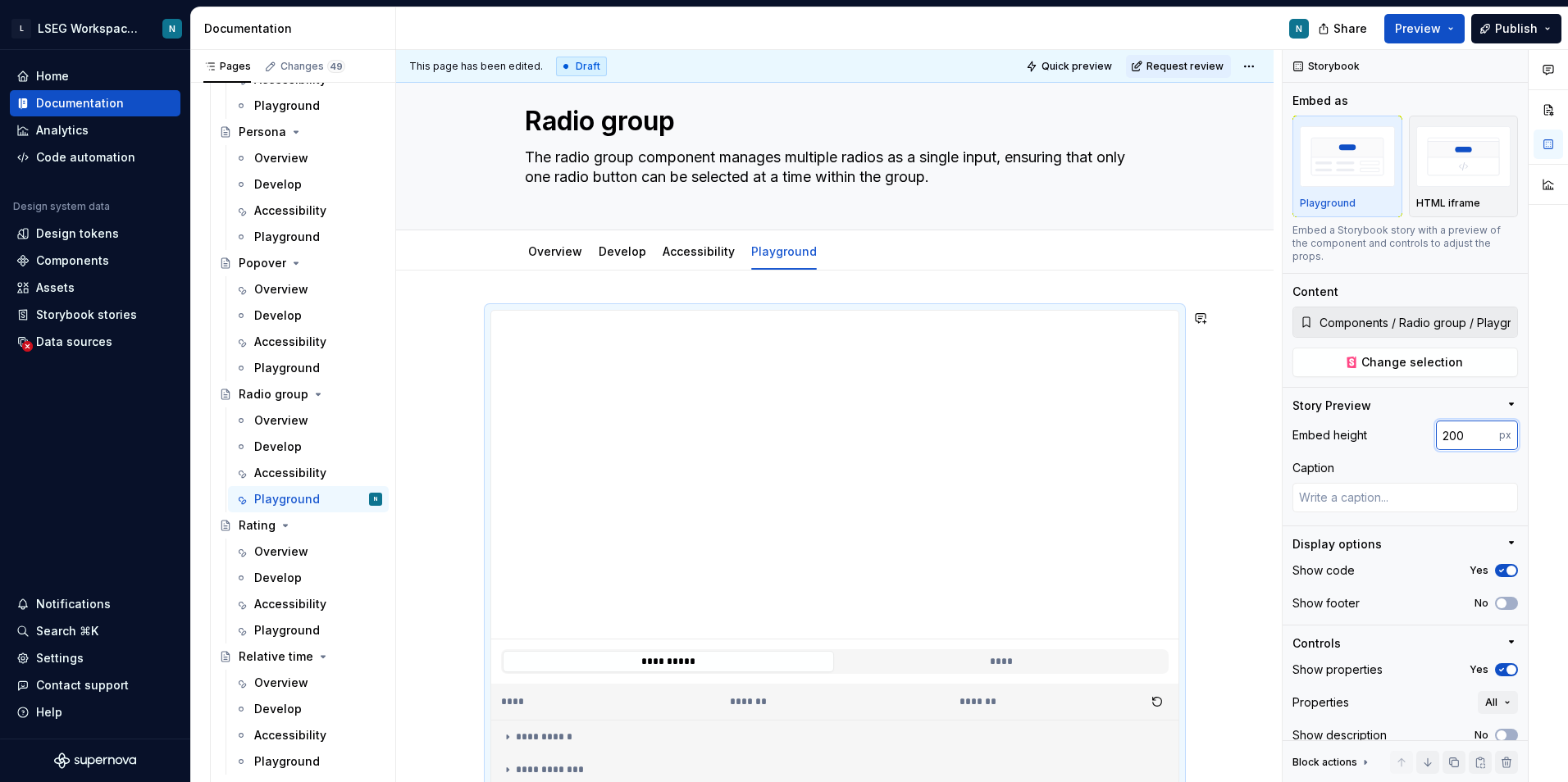
scroll to position [4, 0]
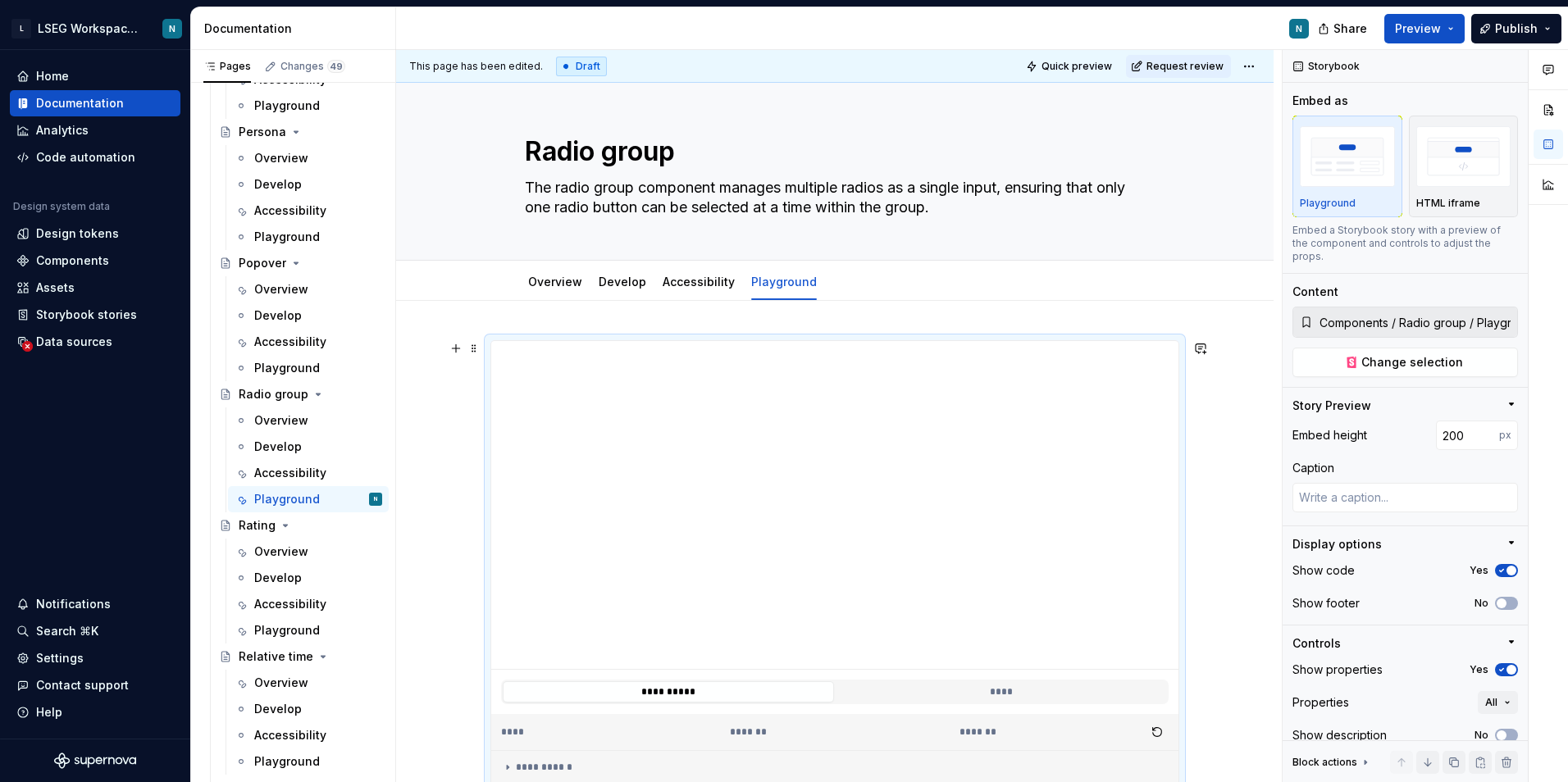
click at [1262, 512] on div "**********" at bounding box center [839, 416] width 886 height 733
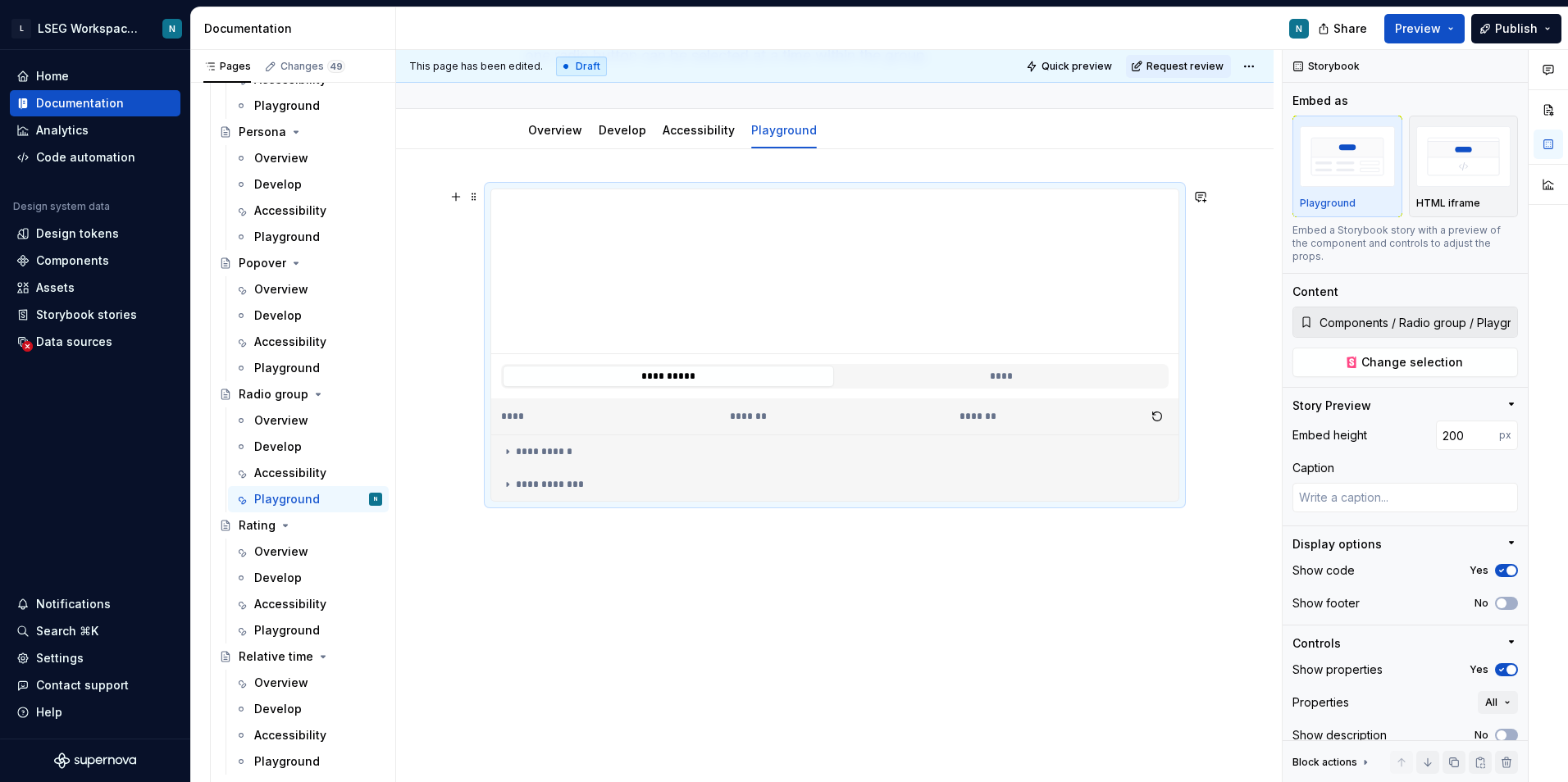
scroll to position [167, 0]
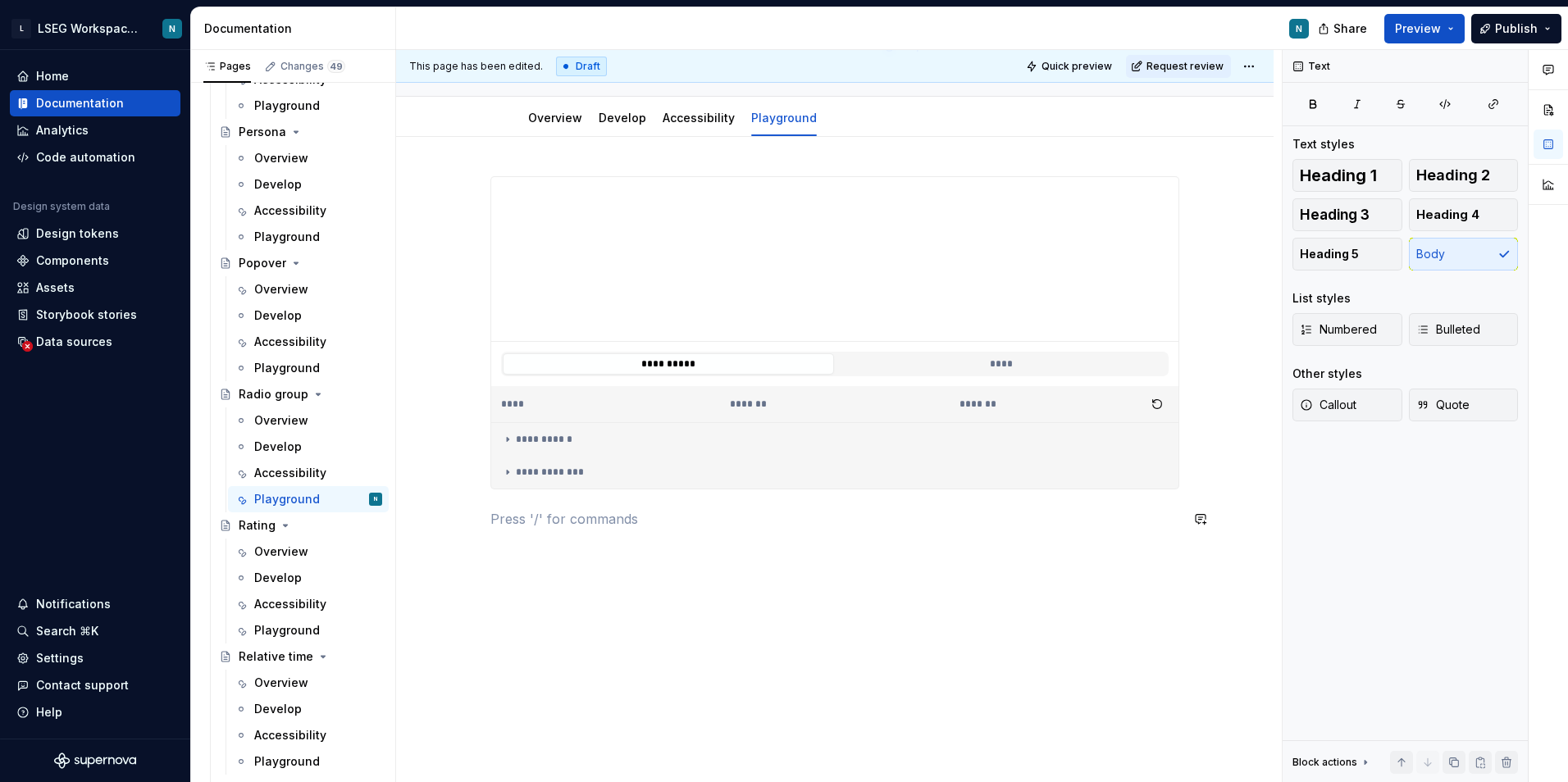
click at [620, 543] on div "**********" at bounding box center [834, 362] width 688 height 372
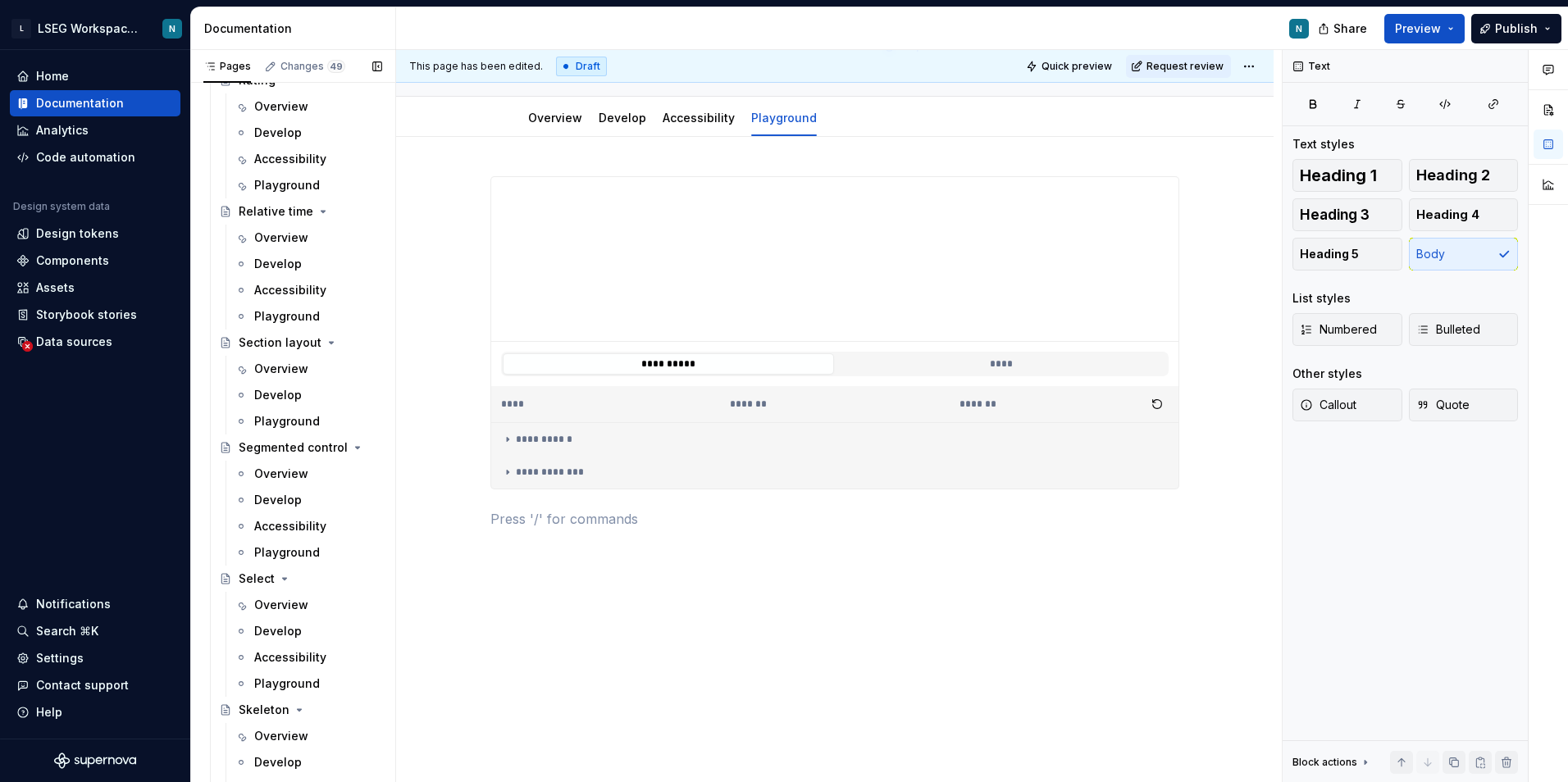
scroll to position [6477, 0]
drag, startPoint x: 264, startPoint y: 688, endPoint x: 528, endPoint y: 199, distance: 555.7
click at [264, 688] on div "Playground" at bounding box center [287, 686] width 65 height 16
click at [455, 192] on button "button" at bounding box center [456, 185] width 23 height 23
type textarea "*"
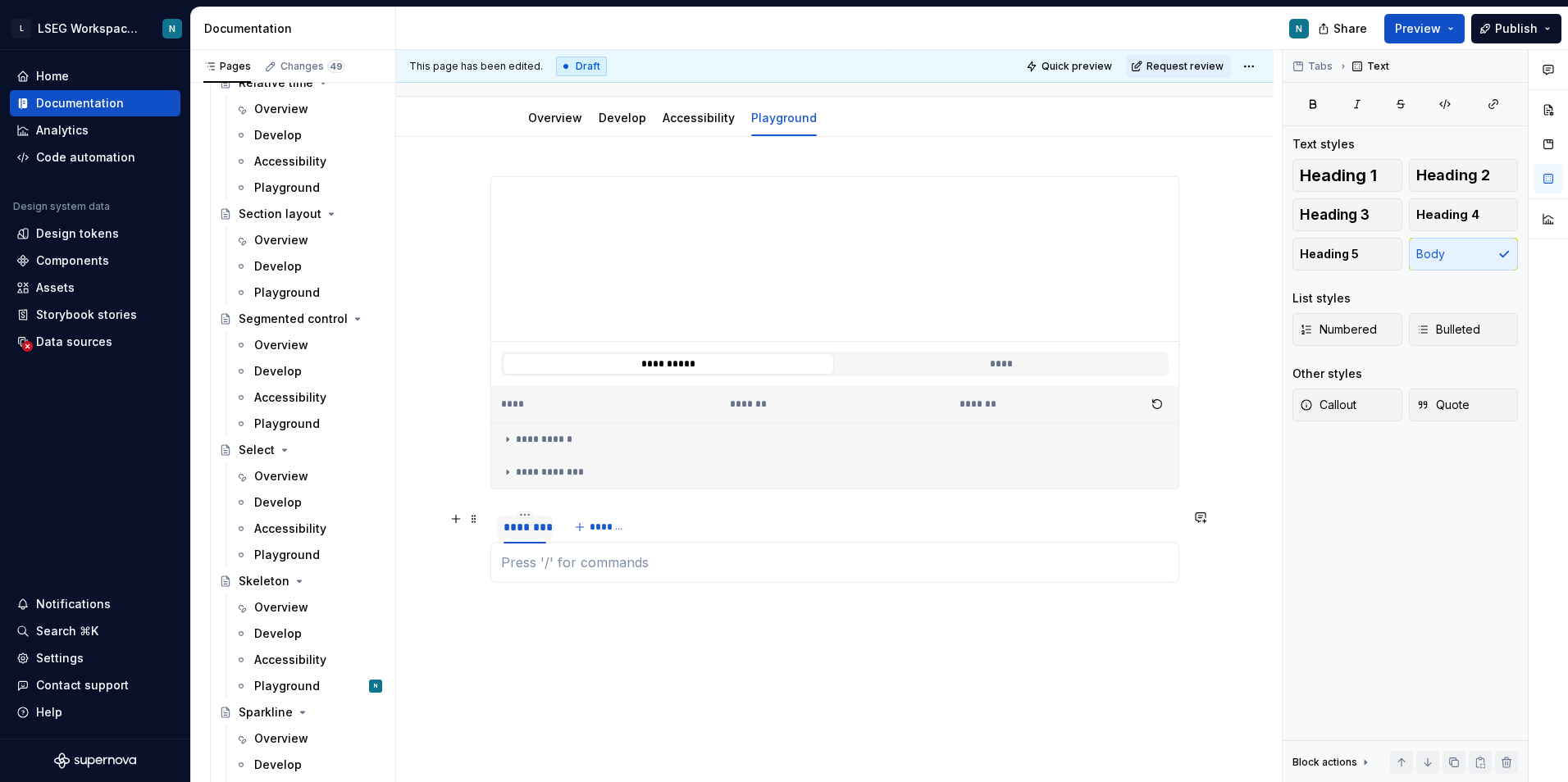
click at [522, 528] on div "********" at bounding box center [525, 527] width 43 height 16
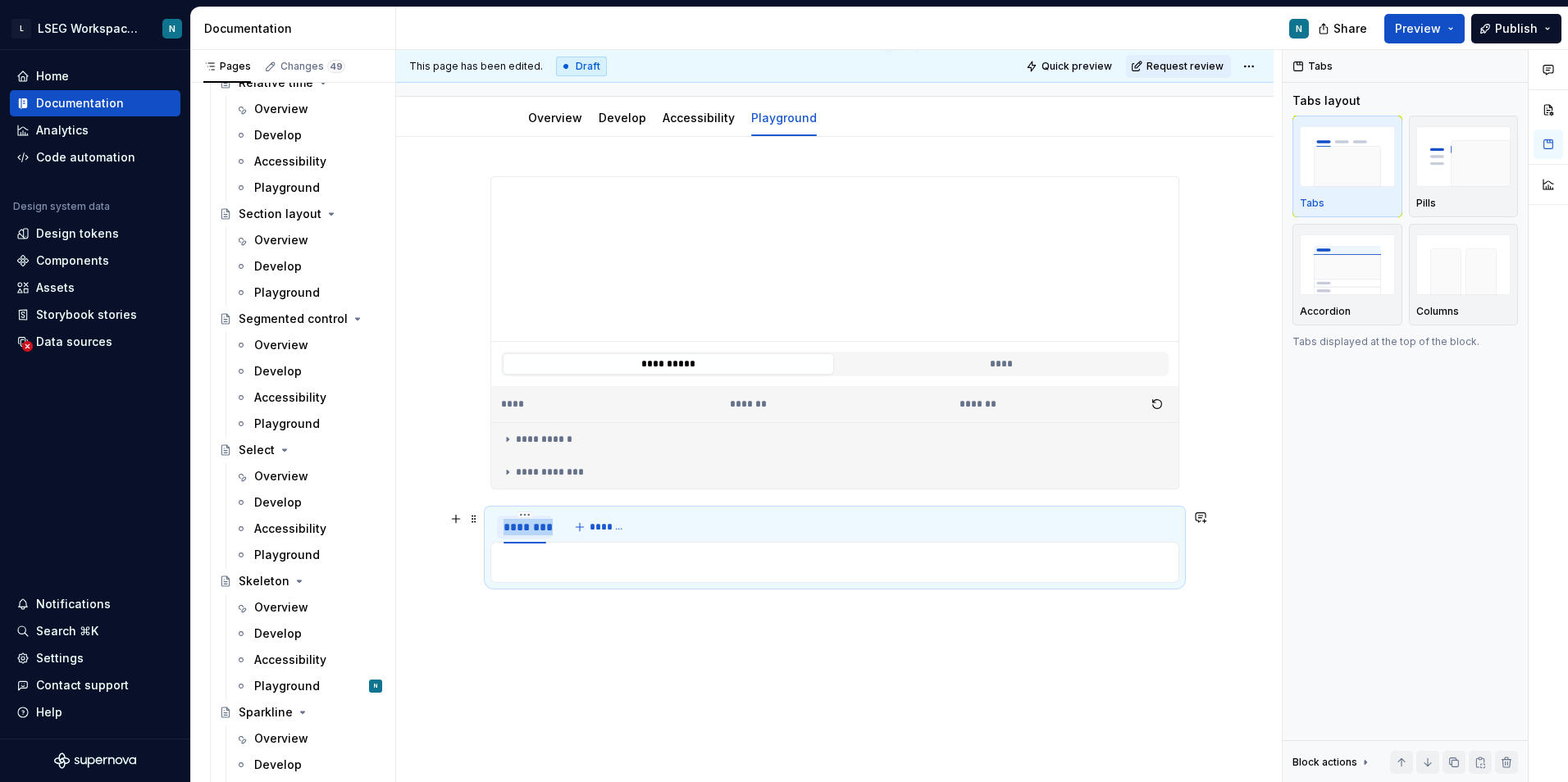
click at [522, 528] on div "********" at bounding box center [525, 527] width 43 height 16
type textarea "*"
type input "**********"
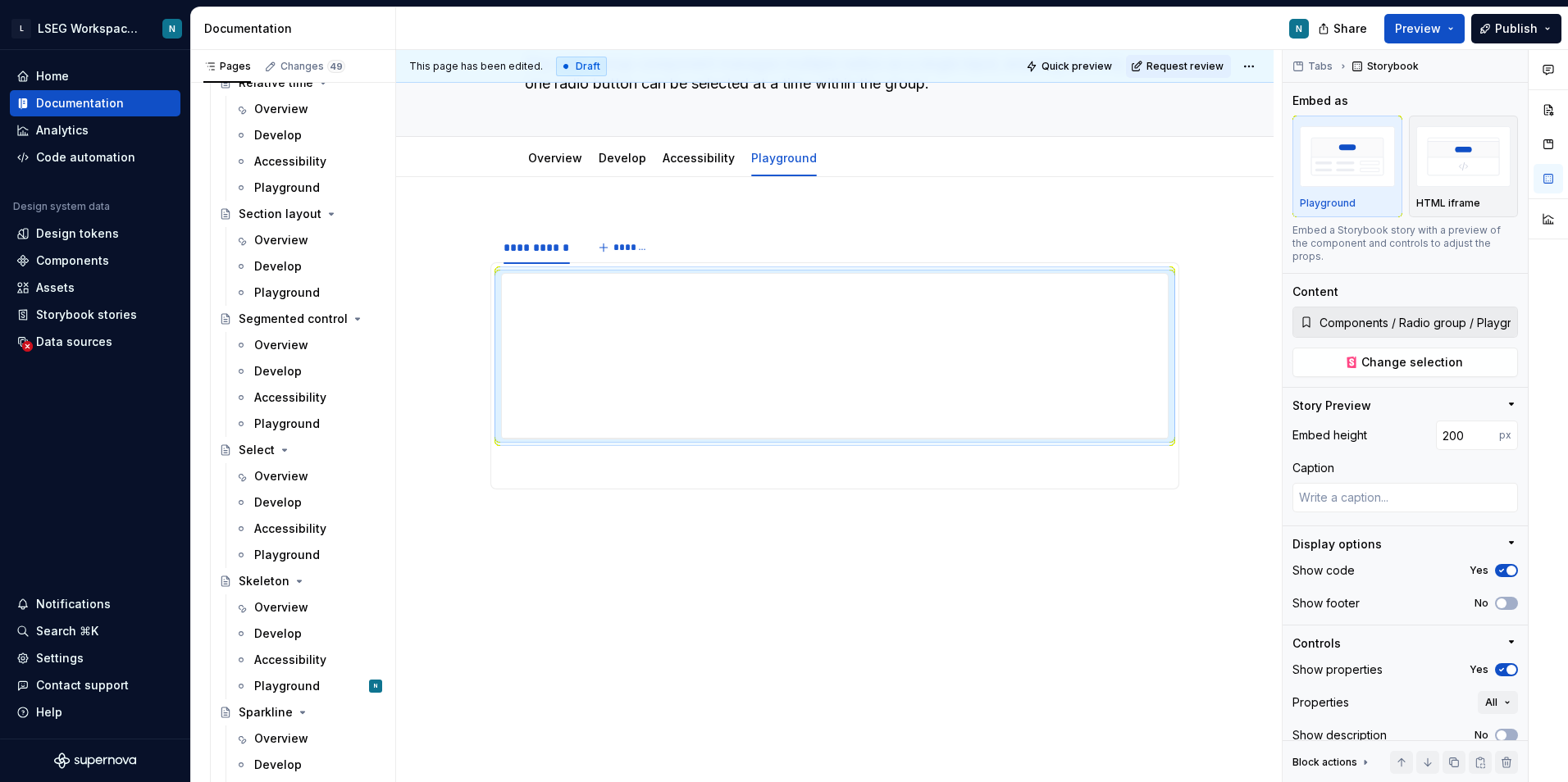
scroll to position [127, 0]
click at [617, 254] on span "*******" at bounding box center [631, 247] width 37 height 13
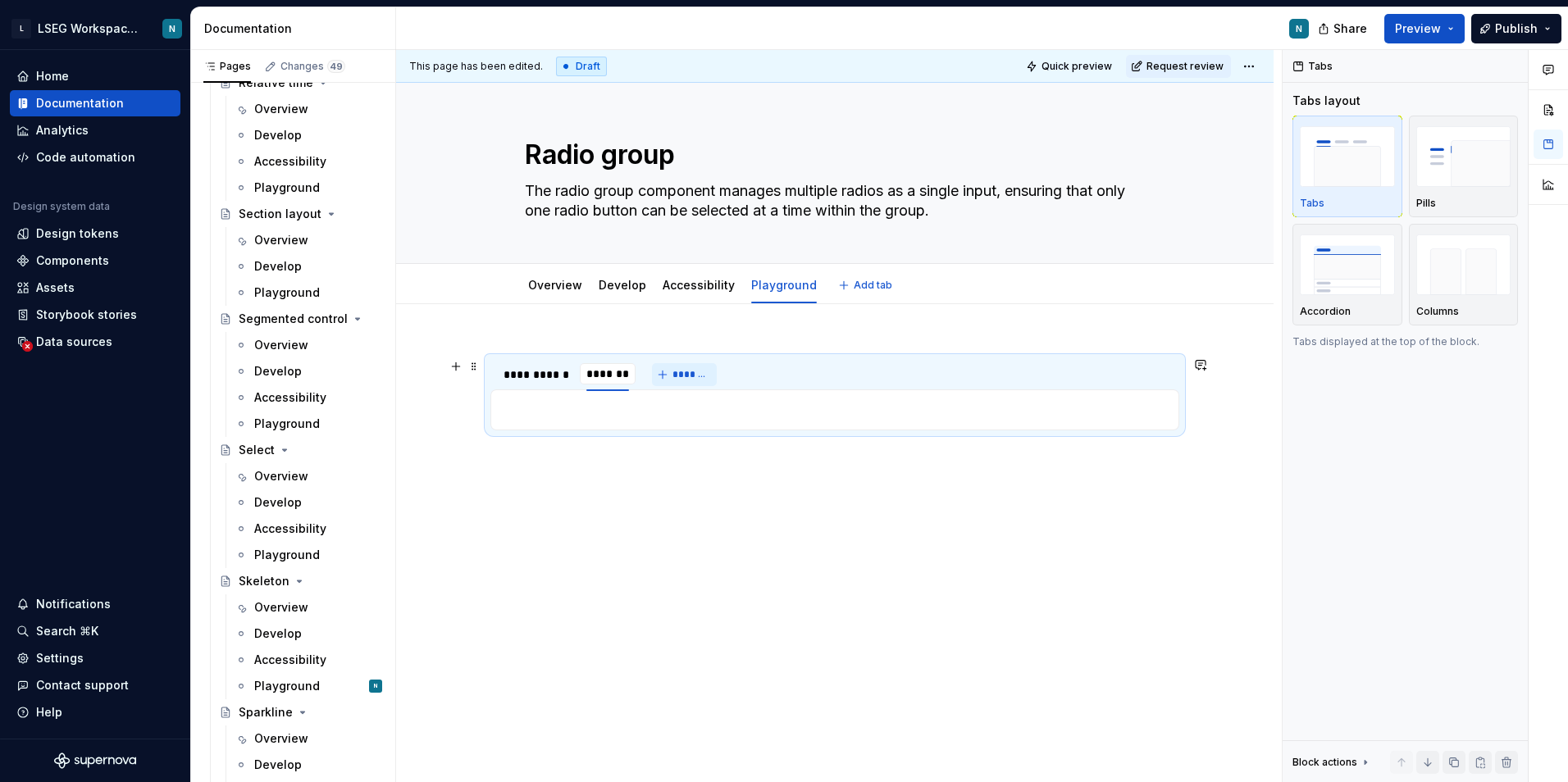
scroll to position [0, 0]
type textarea "*"
type input "*****"
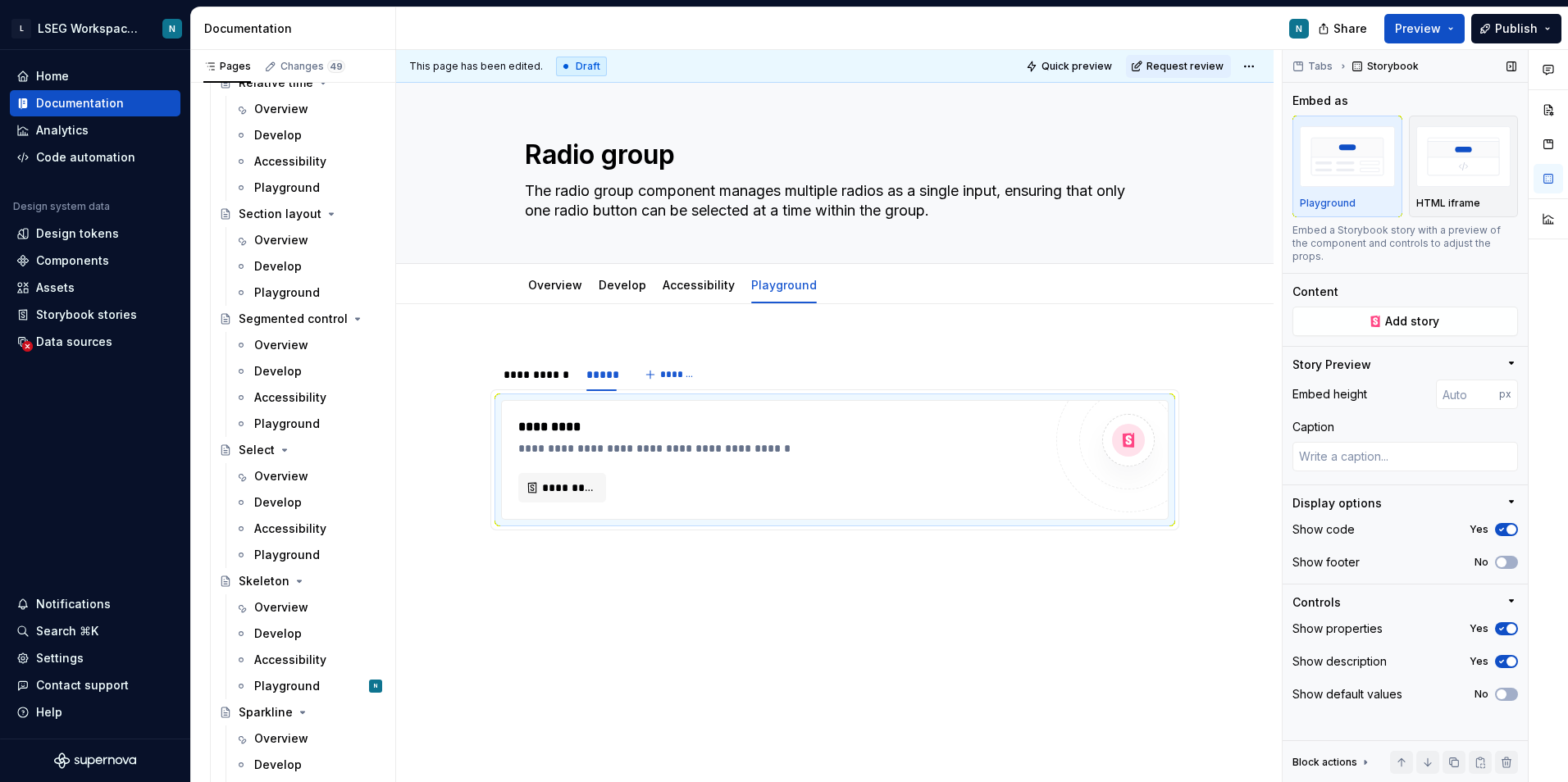
click at [1499, 622] on div "Show properties Yes" at bounding box center [1405, 629] width 226 height 23
click at [1506, 624] on span "button" at bounding box center [1511, 628] width 10 height 10
click at [551, 380] on div "**********" at bounding box center [537, 375] width 66 height 16
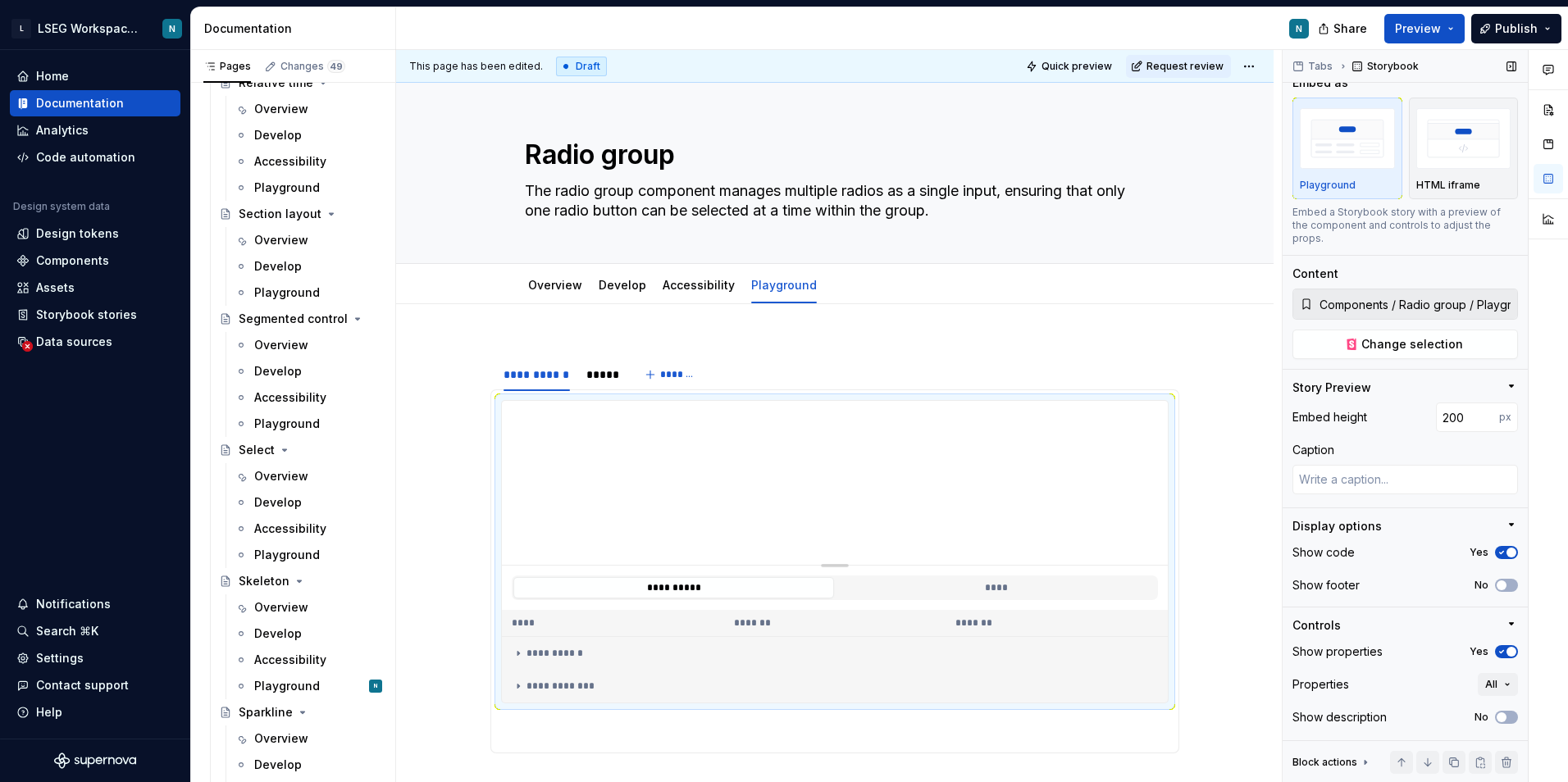
scroll to position [49, 0]
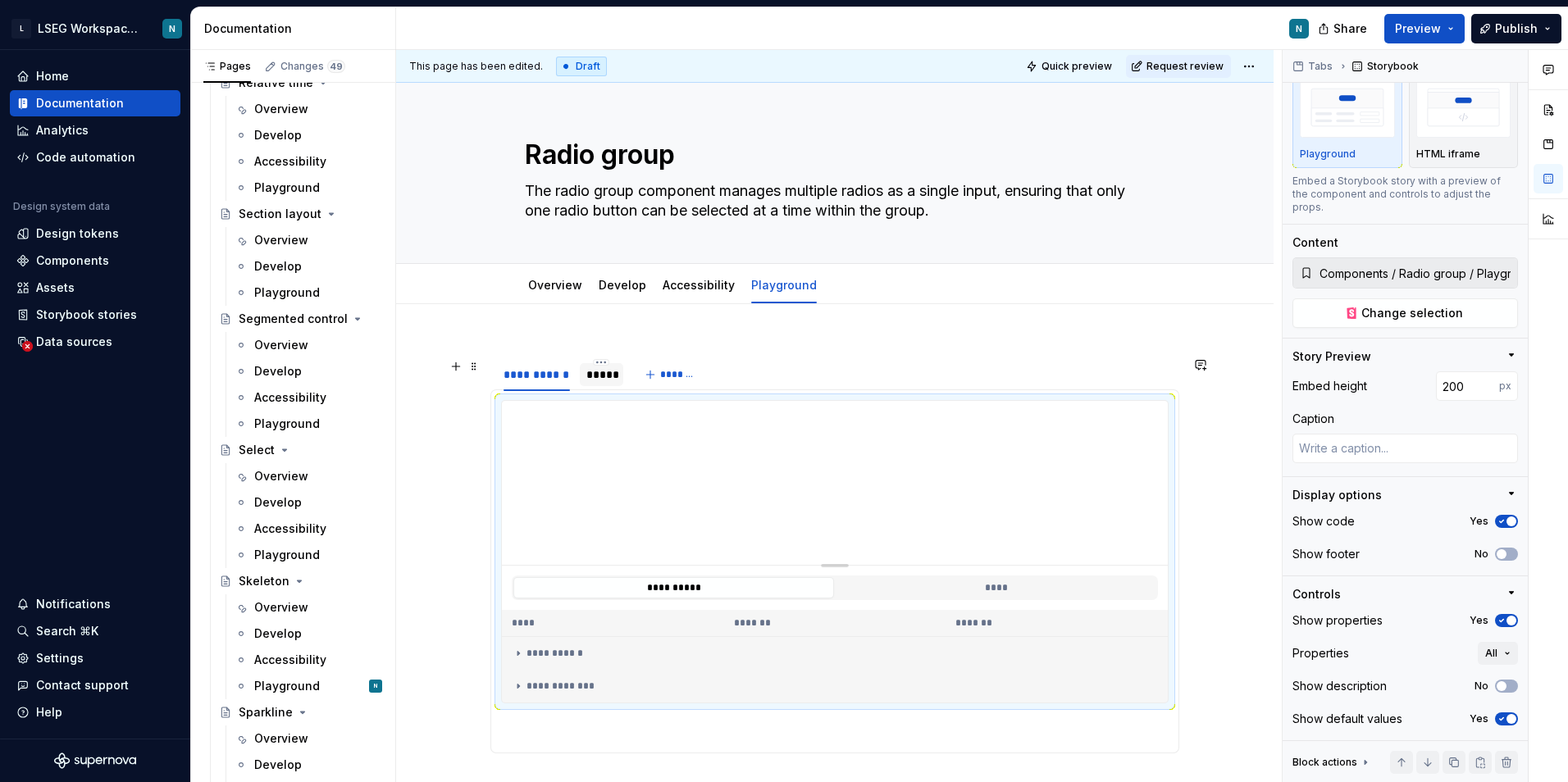
click at [611, 383] on div "*****" at bounding box center [602, 375] width 45 height 23
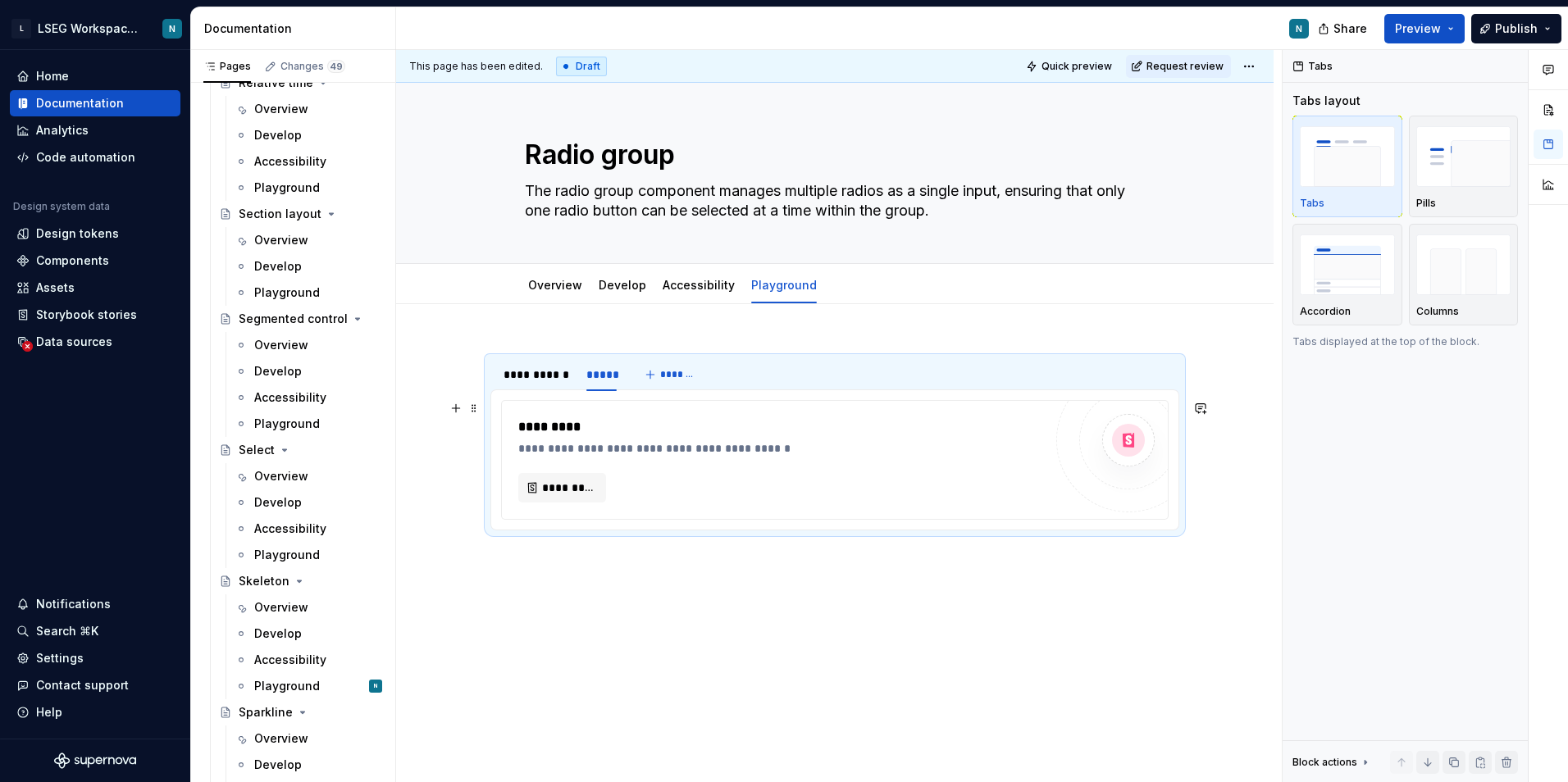
click at [664, 437] on div "**********" at bounding box center [780, 437] width 525 height 39
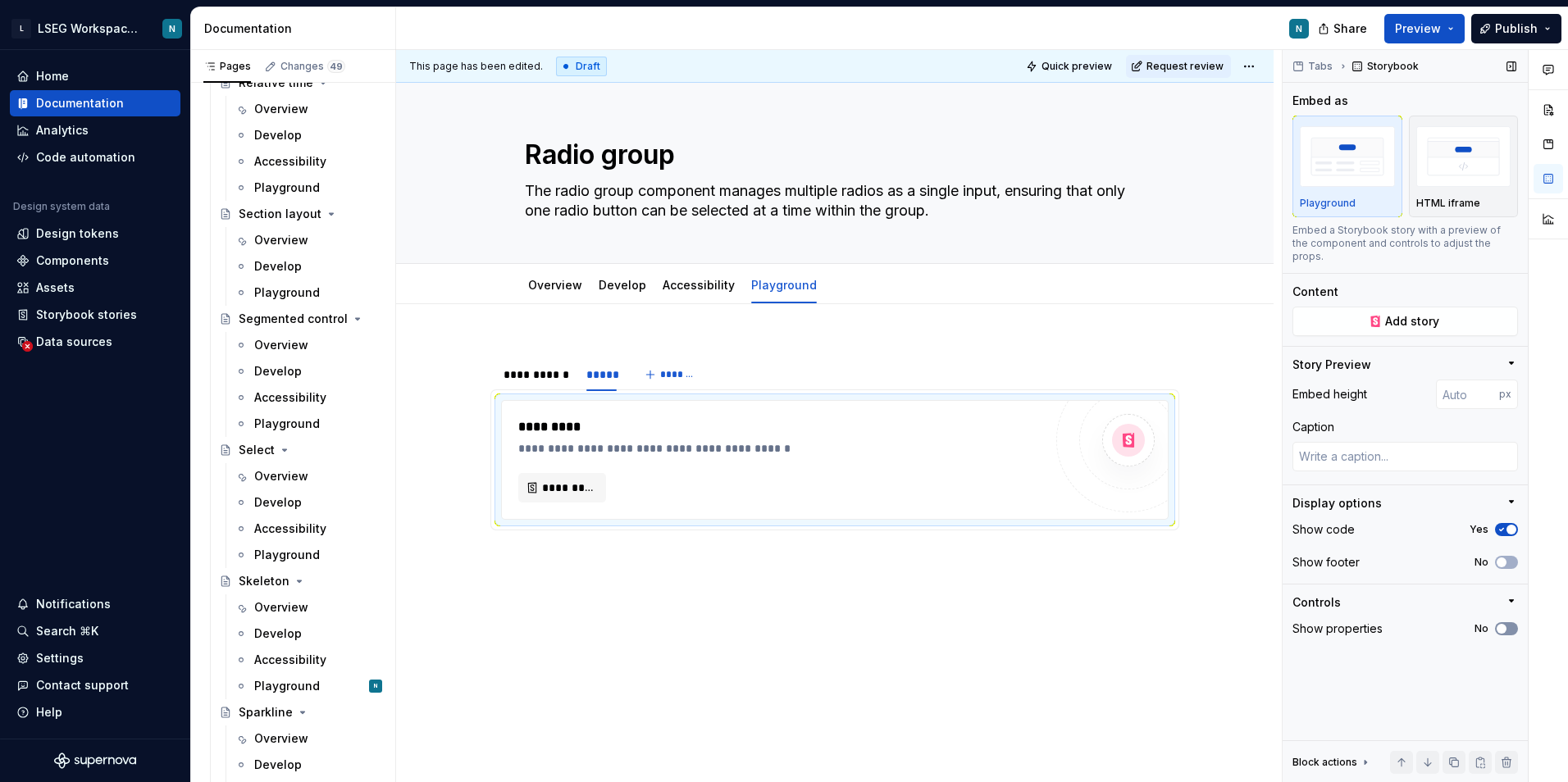
click at [1505, 624] on span "button" at bounding box center [1501, 628] width 10 height 10
click at [1508, 688] on button "No" at bounding box center [1506, 695] width 23 height 13
click at [1505, 657] on icon "button" at bounding box center [1501, 661] width 13 height 10
click at [1366, 311] on button "Add story" at bounding box center [1405, 320] width 226 height 29
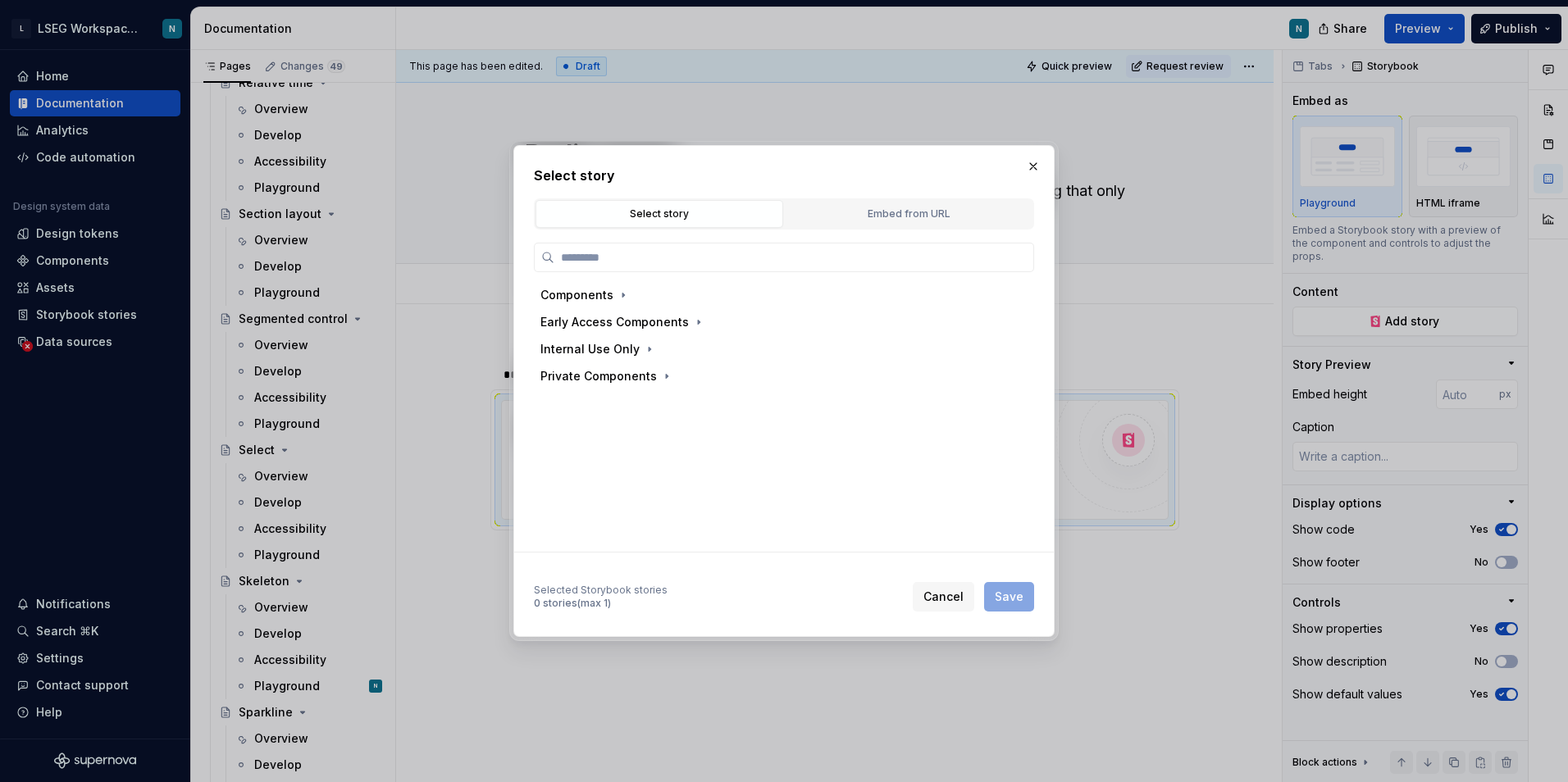
type textarea "*"
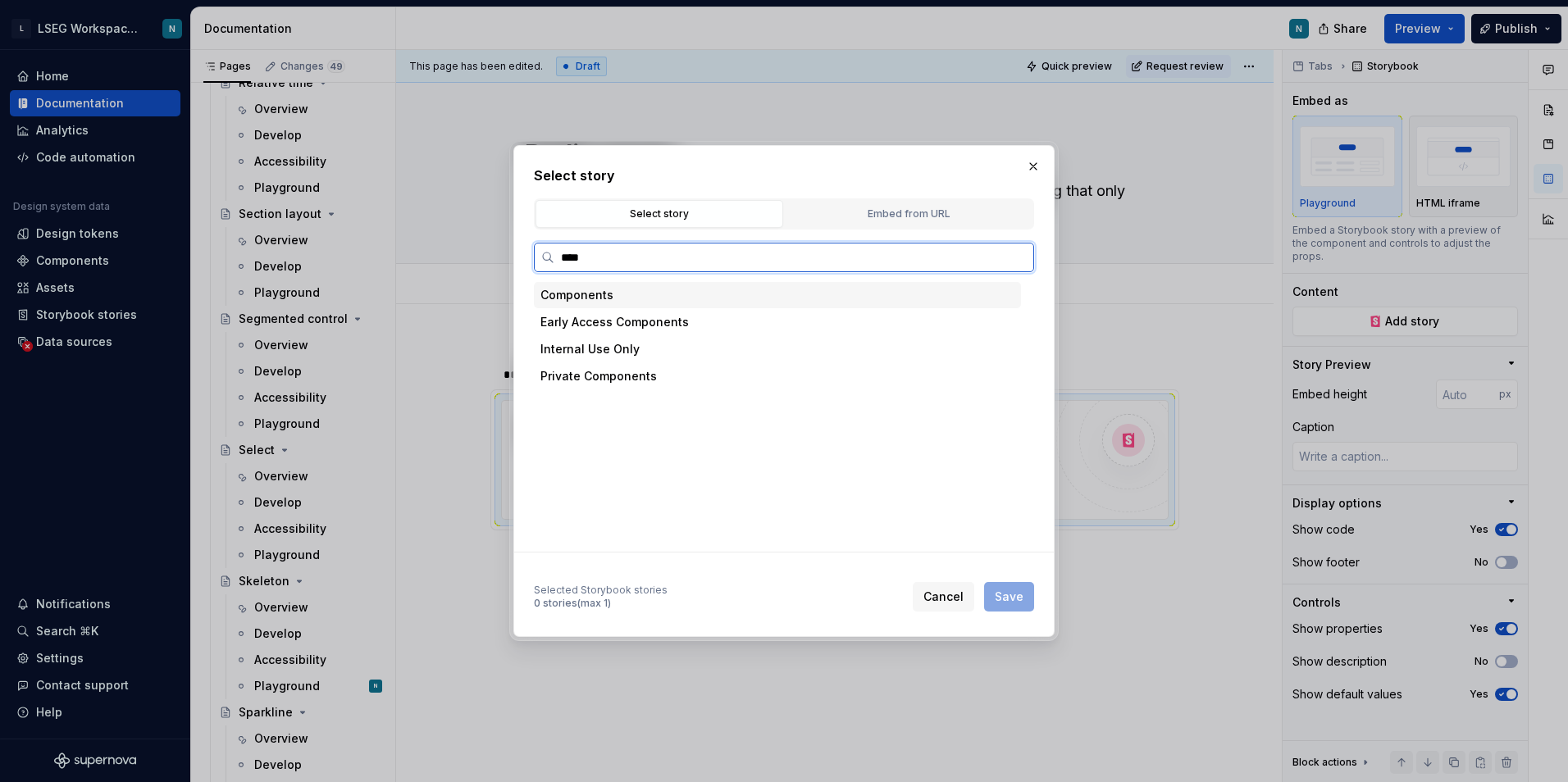
type input "*****"
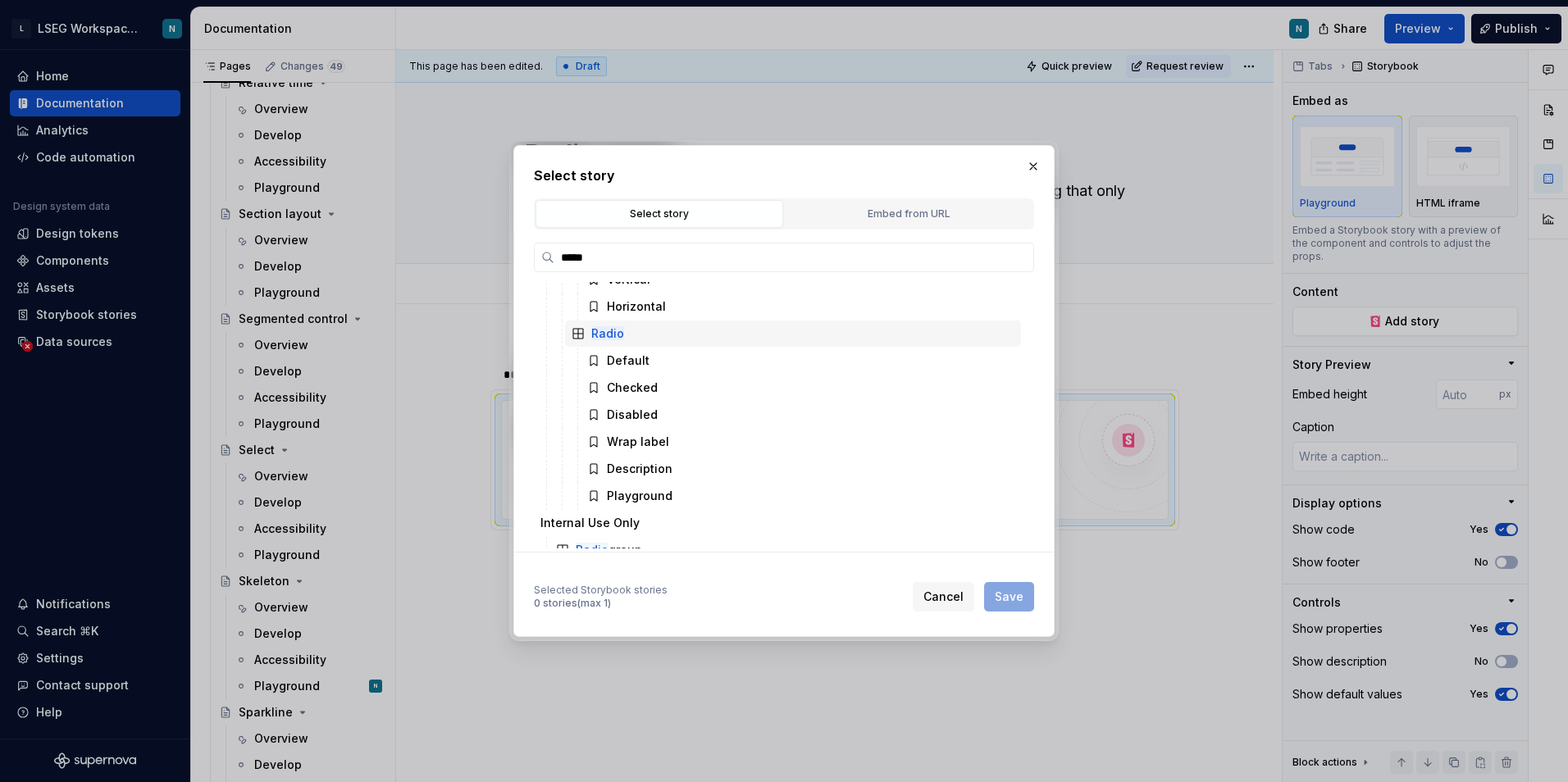
scroll to position [246, 0]
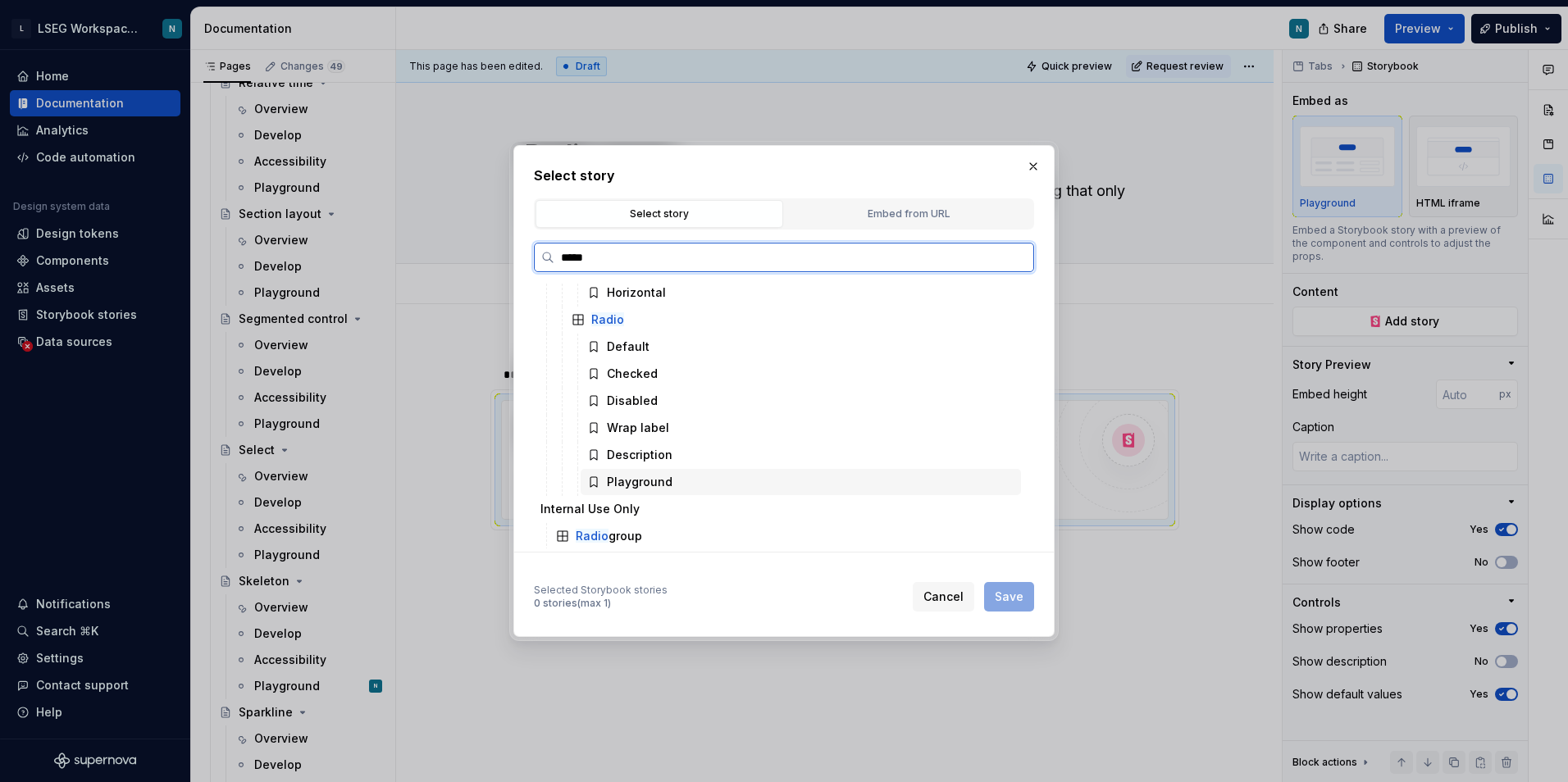
click at [650, 477] on div "Playground" at bounding box center [639, 482] width 65 height 16
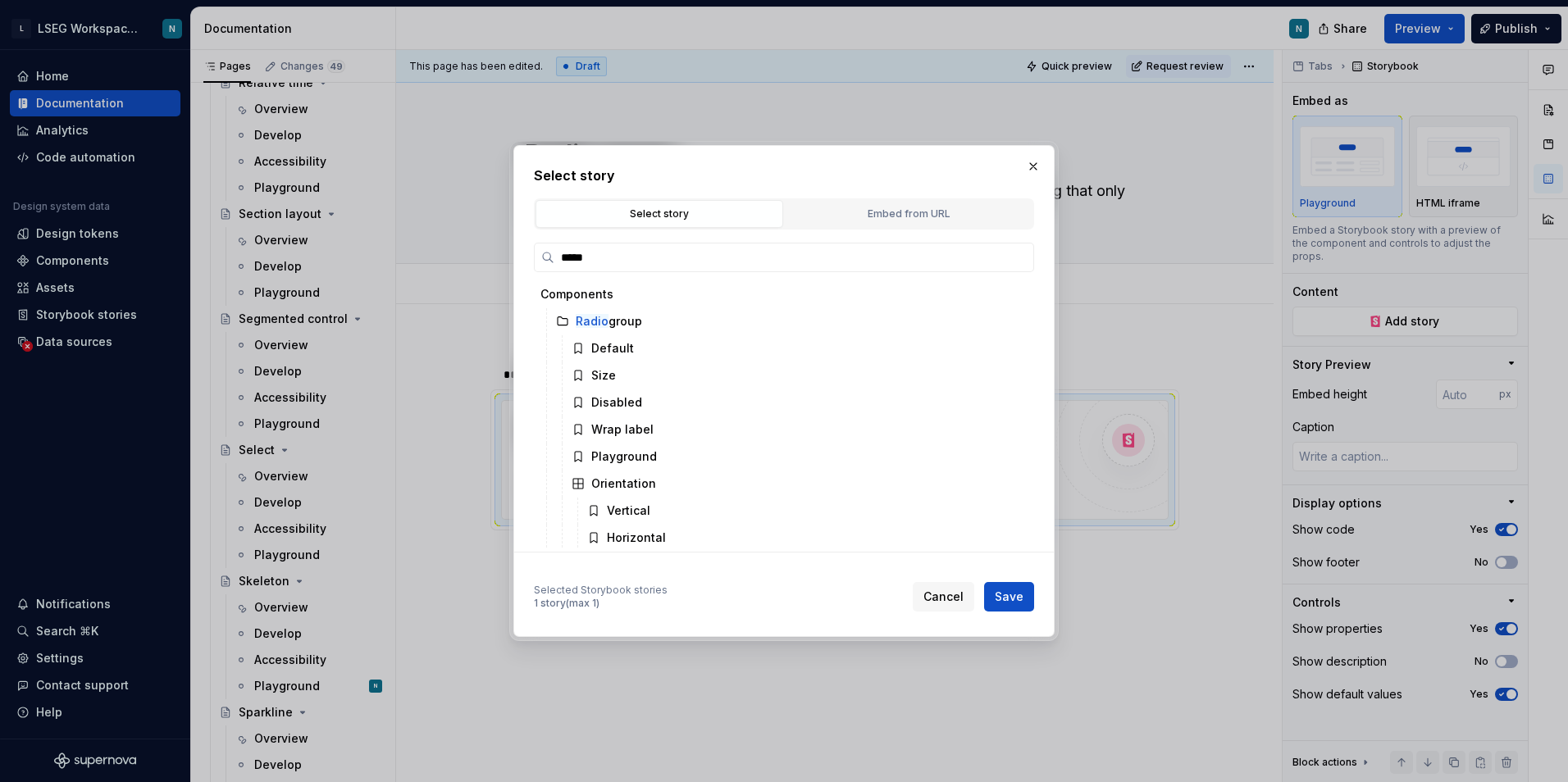
scroll to position [0, 0]
click at [1016, 598] on span "Save" at bounding box center [1009, 596] width 29 height 16
type textarea "*"
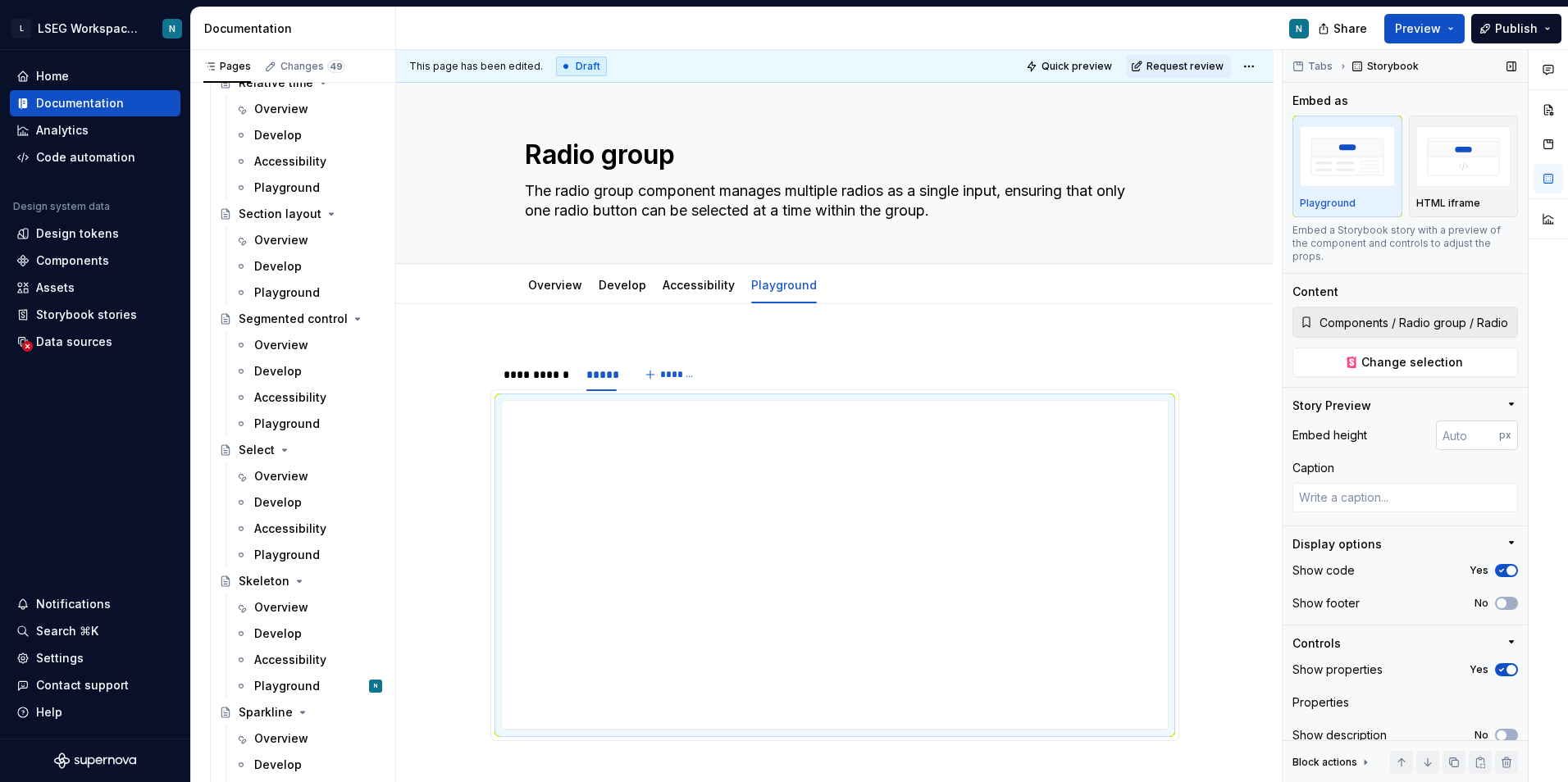
click at [1441, 438] on input "number" at bounding box center [1467, 435] width 63 height 29
type input "200"
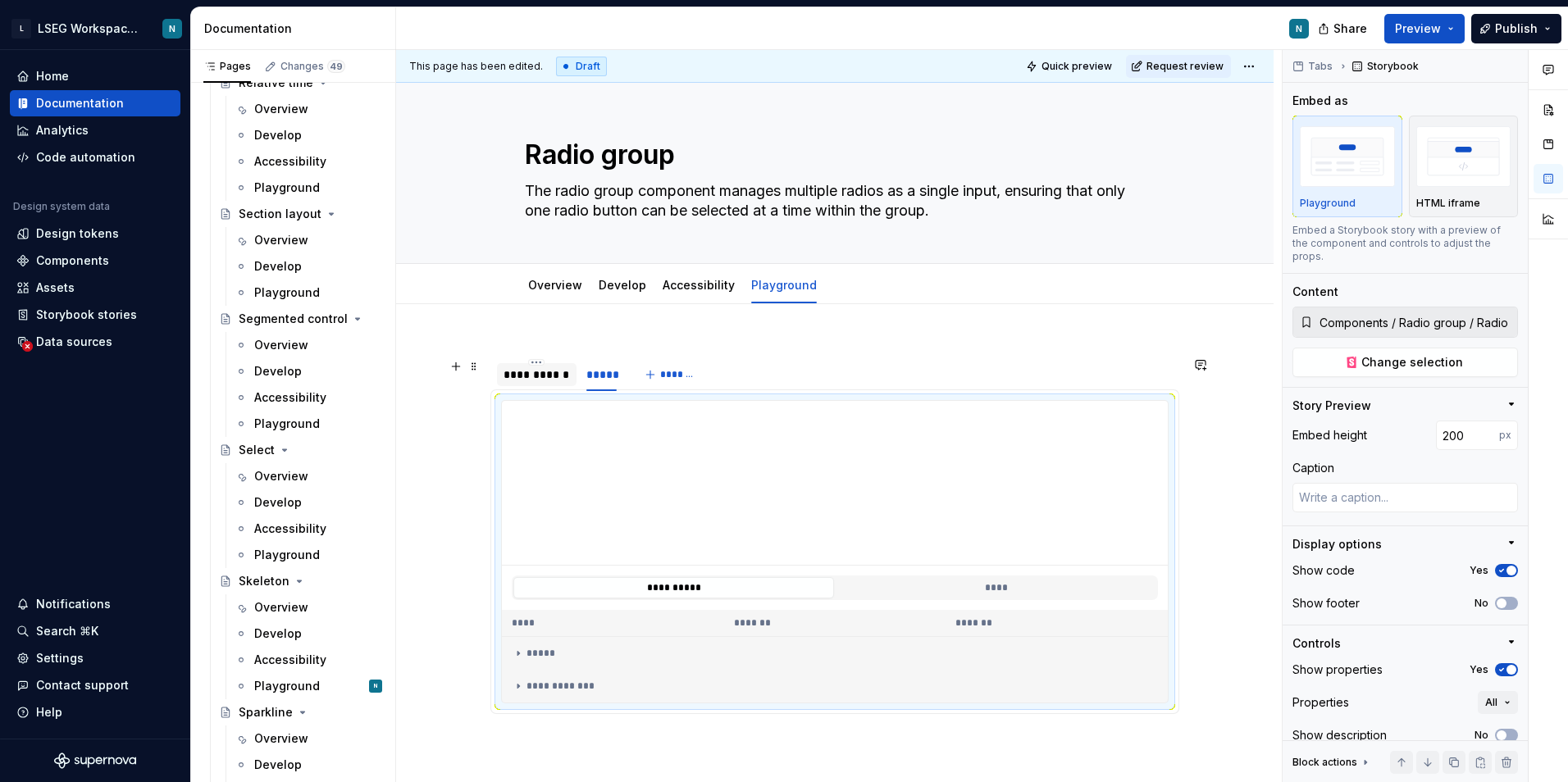
click at [552, 379] on div "**********" at bounding box center [537, 375] width 66 height 16
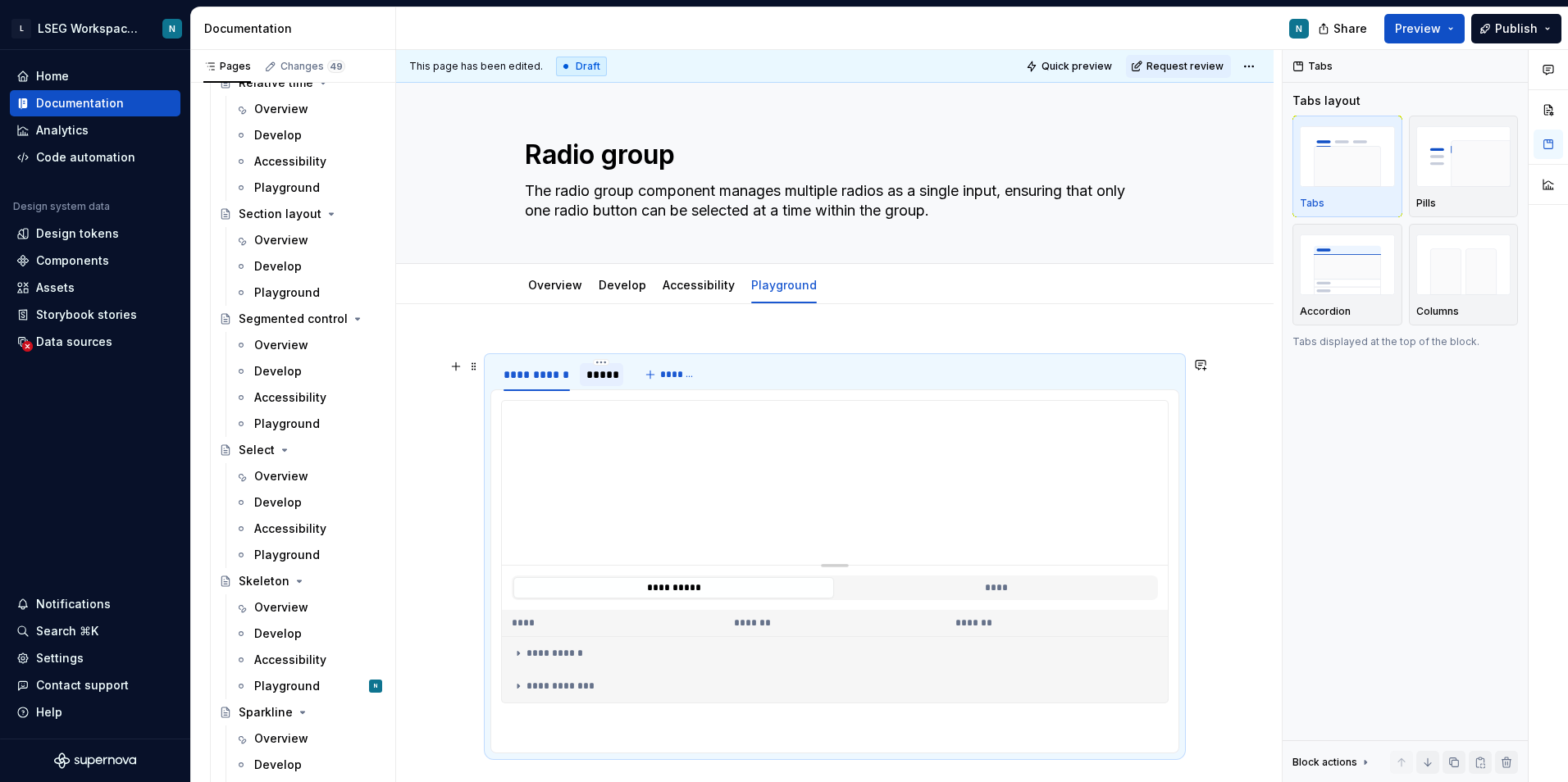
click at [613, 382] on div "*****" at bounding box center [602, 375] width 31 height 16
click at [521, 363] on div "**********" at bounding box center [537, 375] width 79 height 23
click at [604, 377] on div "*****" at bounding box center [602, 375] width 31 height 16
click at [671, 321] on div "**********" at bounding box center [835, 656] width 878 height 703
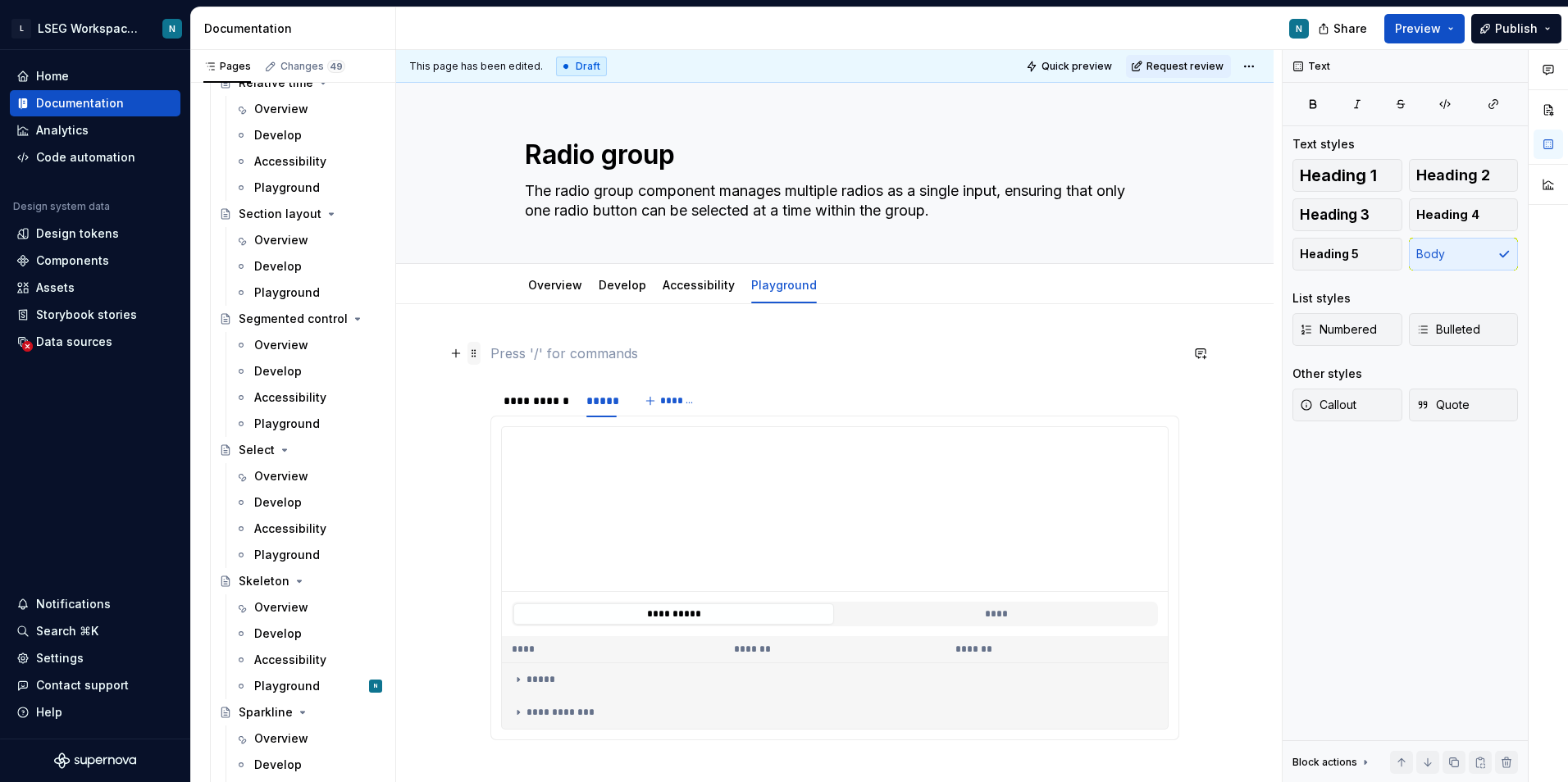
click at [480, 359] on span at bounding box center [473, 354] width 13 height 23
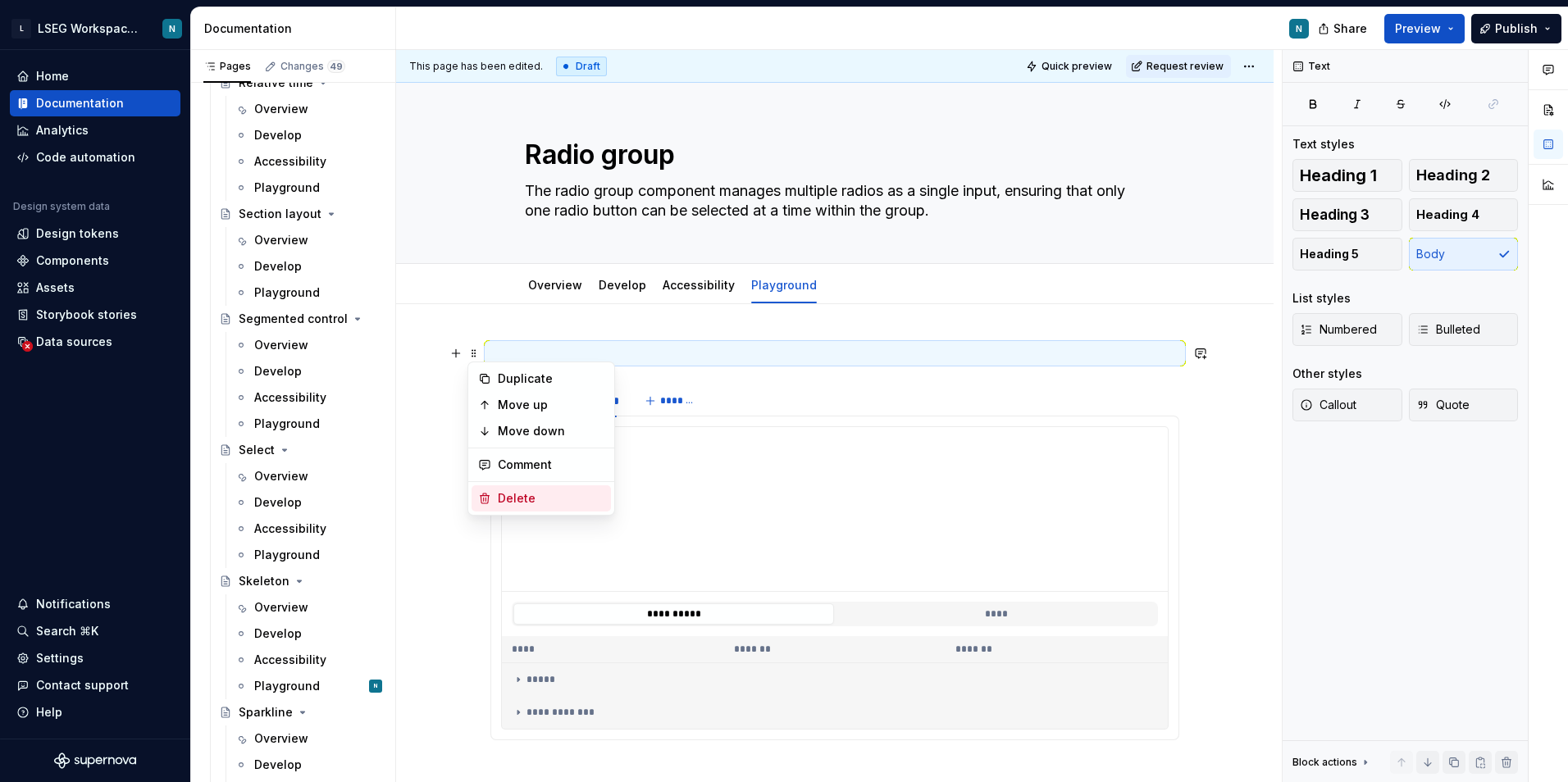
click at [521, 495] on div "Delete" at bounding box center [550, 498] width 106 height 16
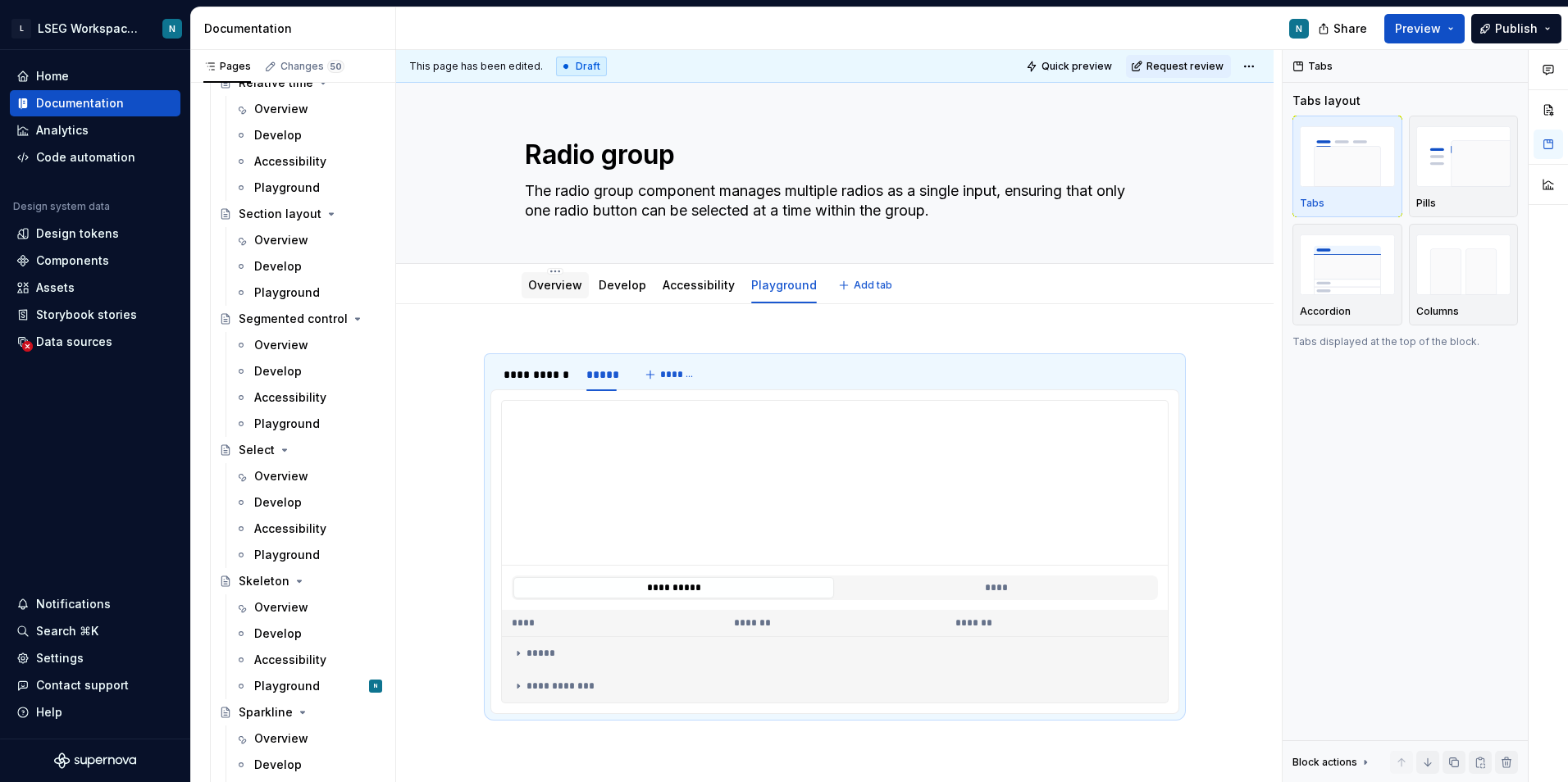
click at [555, 279] on link "Overview" at bounding box center [555, 285] width 54 height 14
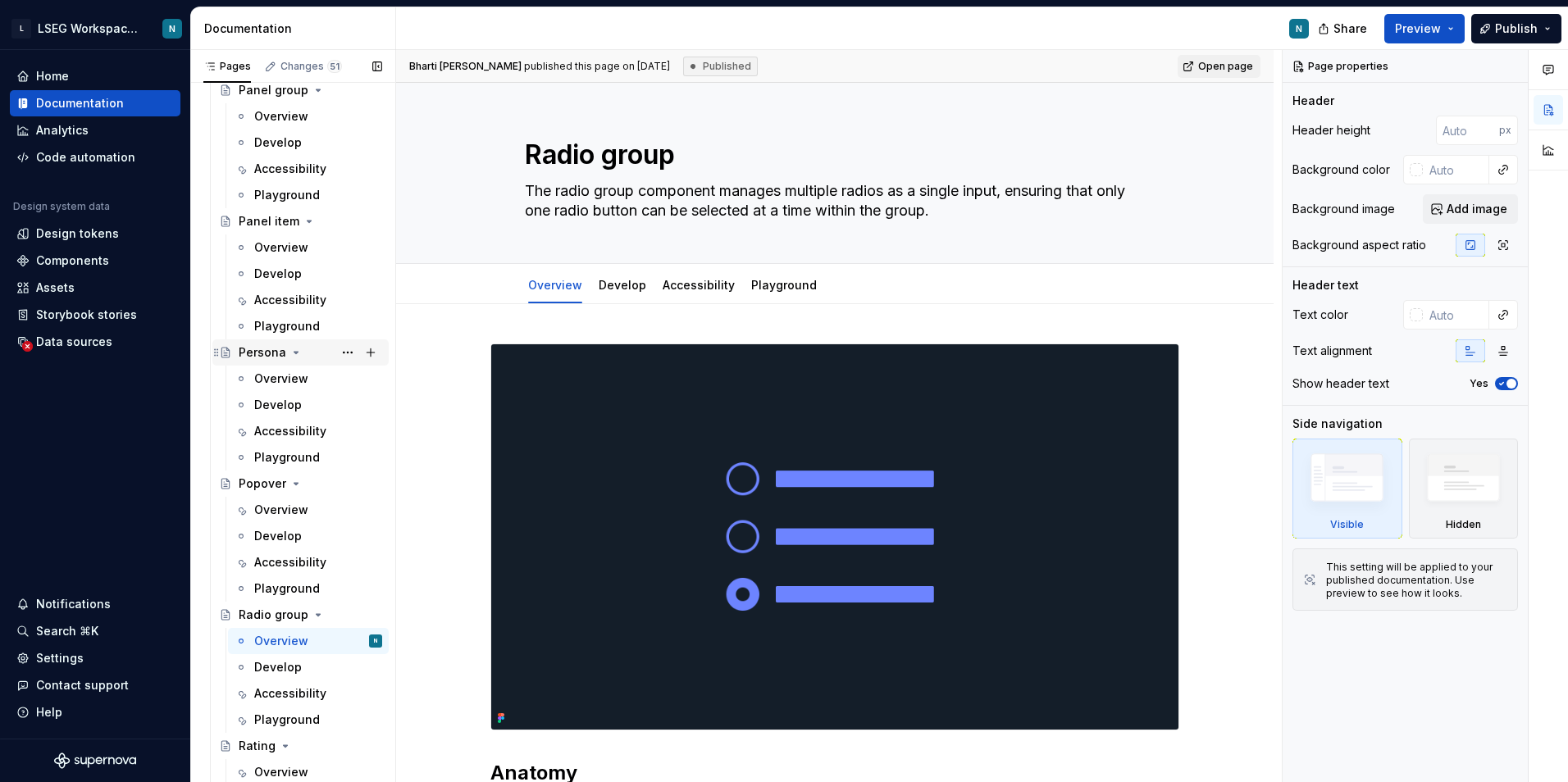
scroll to position [5657, 0]
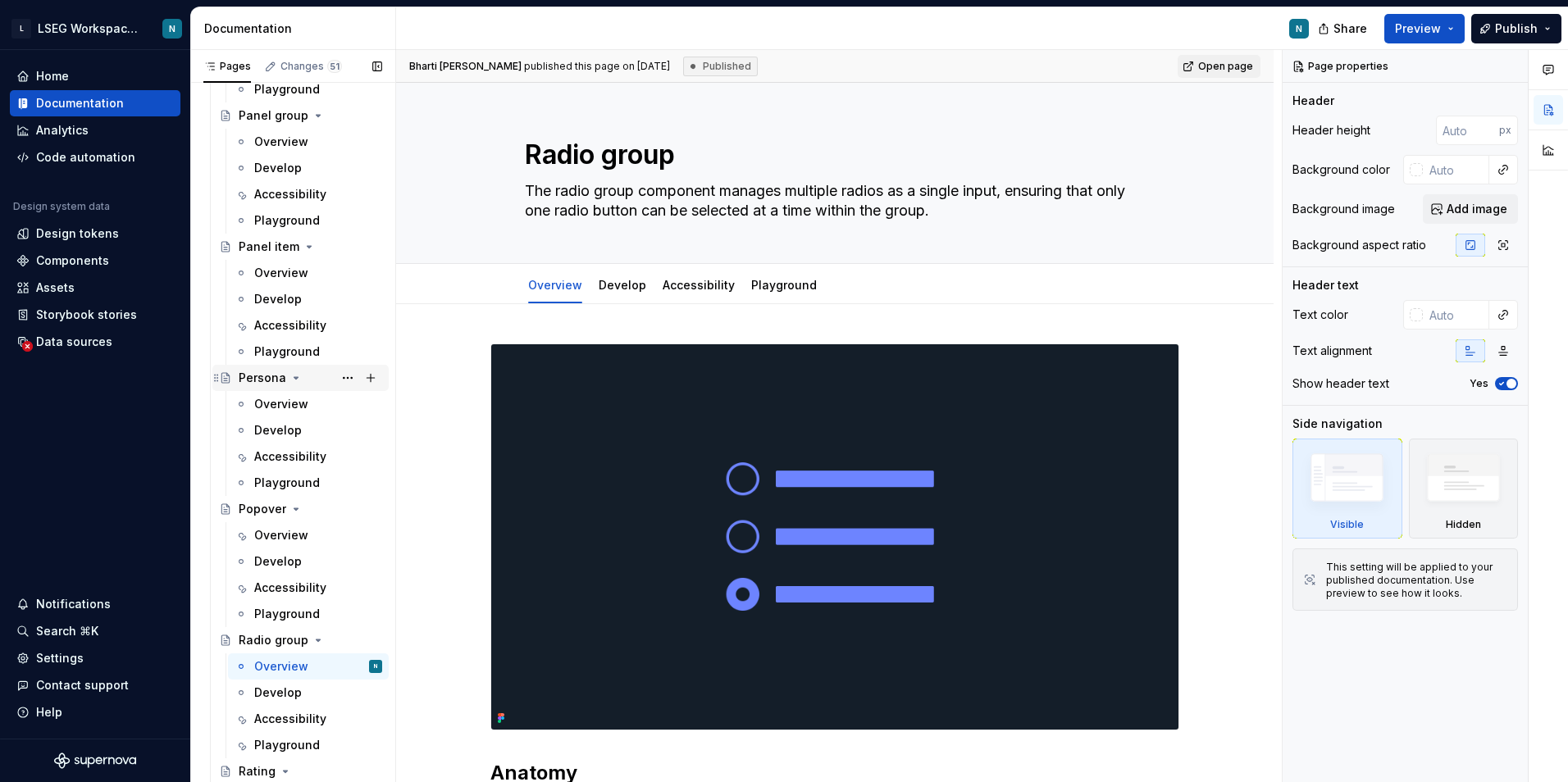
click at [244, 373] on div "Persona" at bounding box center [262, 378] width 47 height 16
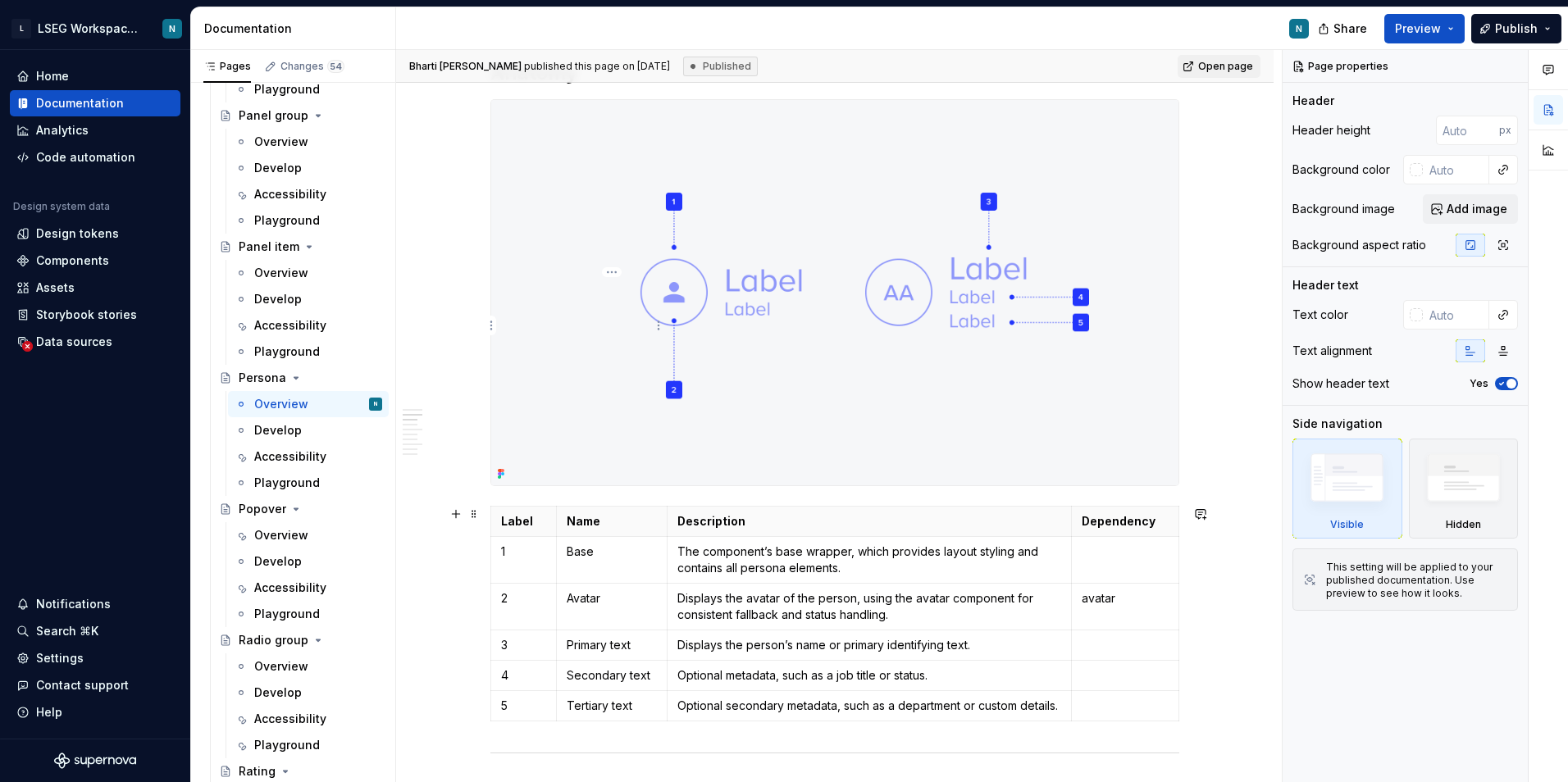
scroll to position [1230, 0]
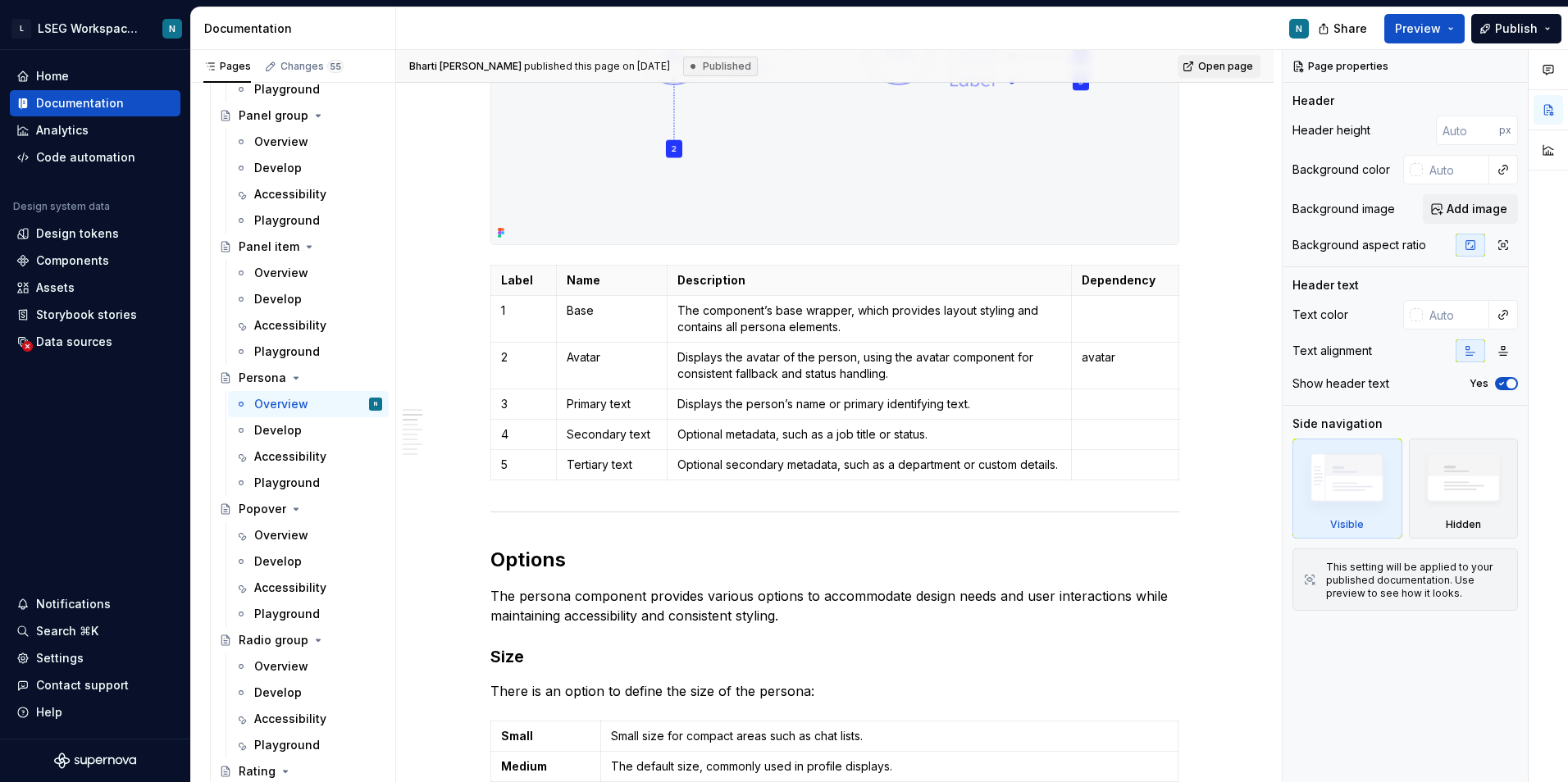
type textarea "*"
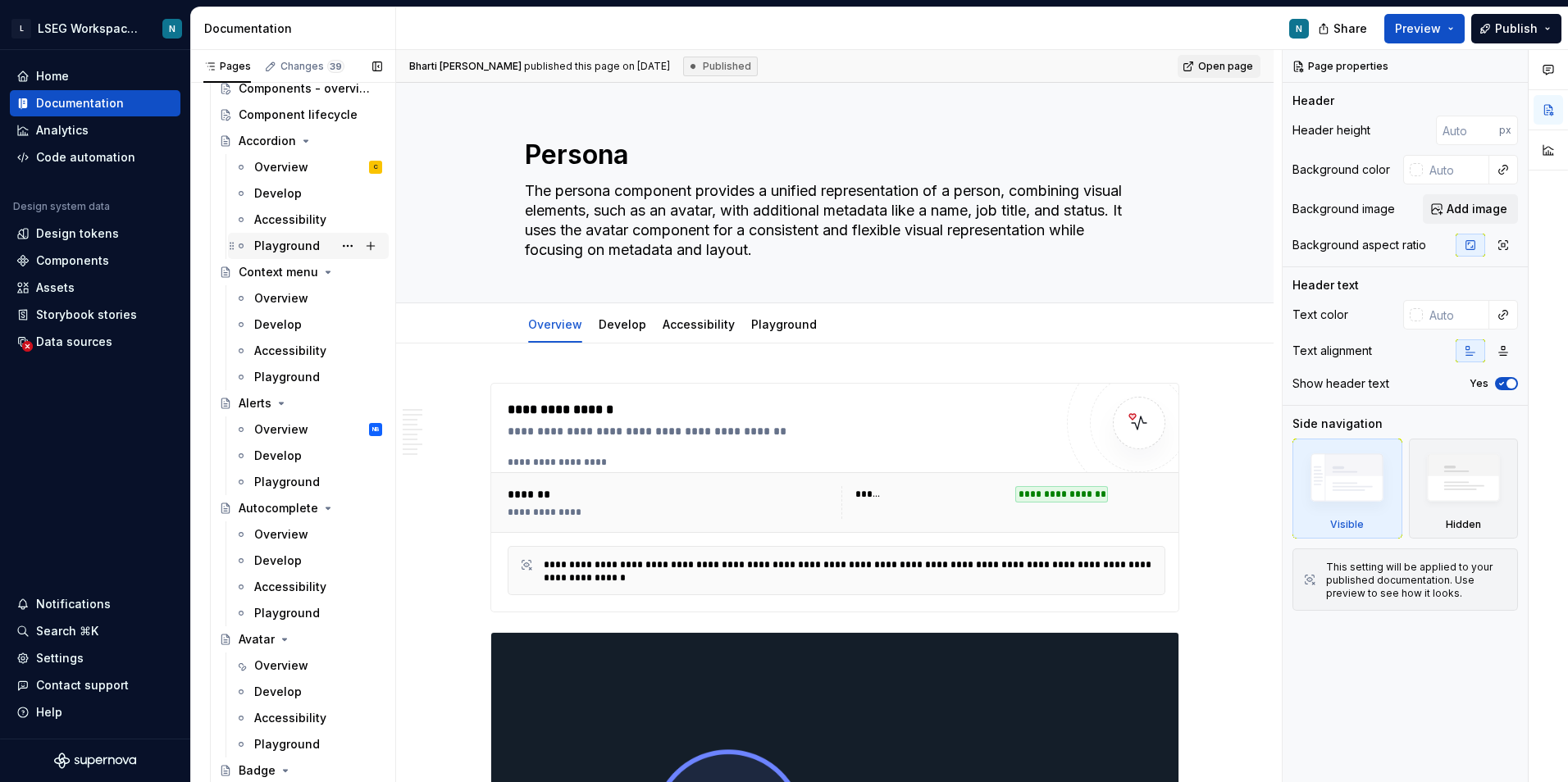
scroll to position [1311, 0]
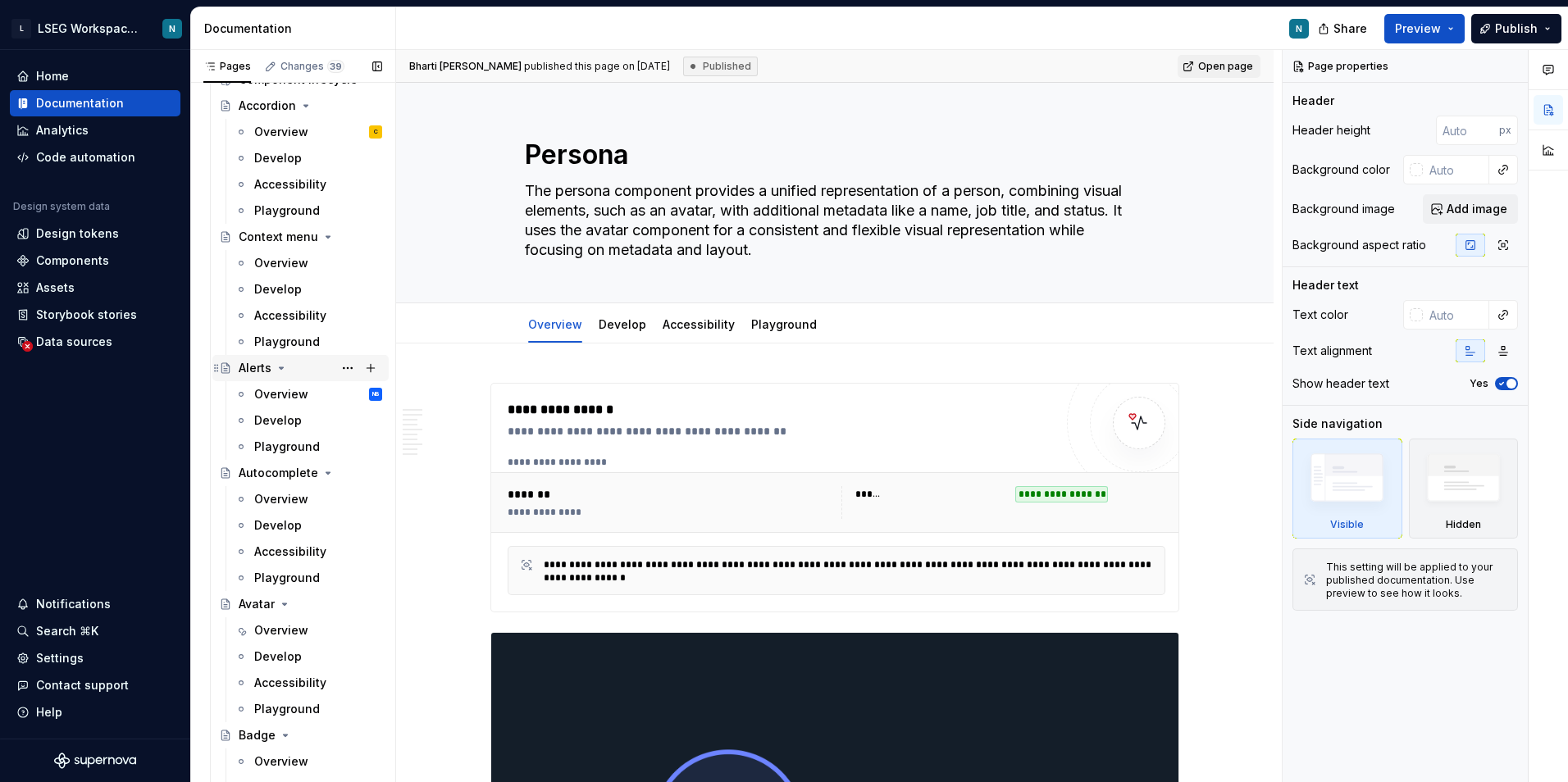
click at [256, 366] on div "Alerts" at bounding box center [254, 368] width 33 height 16
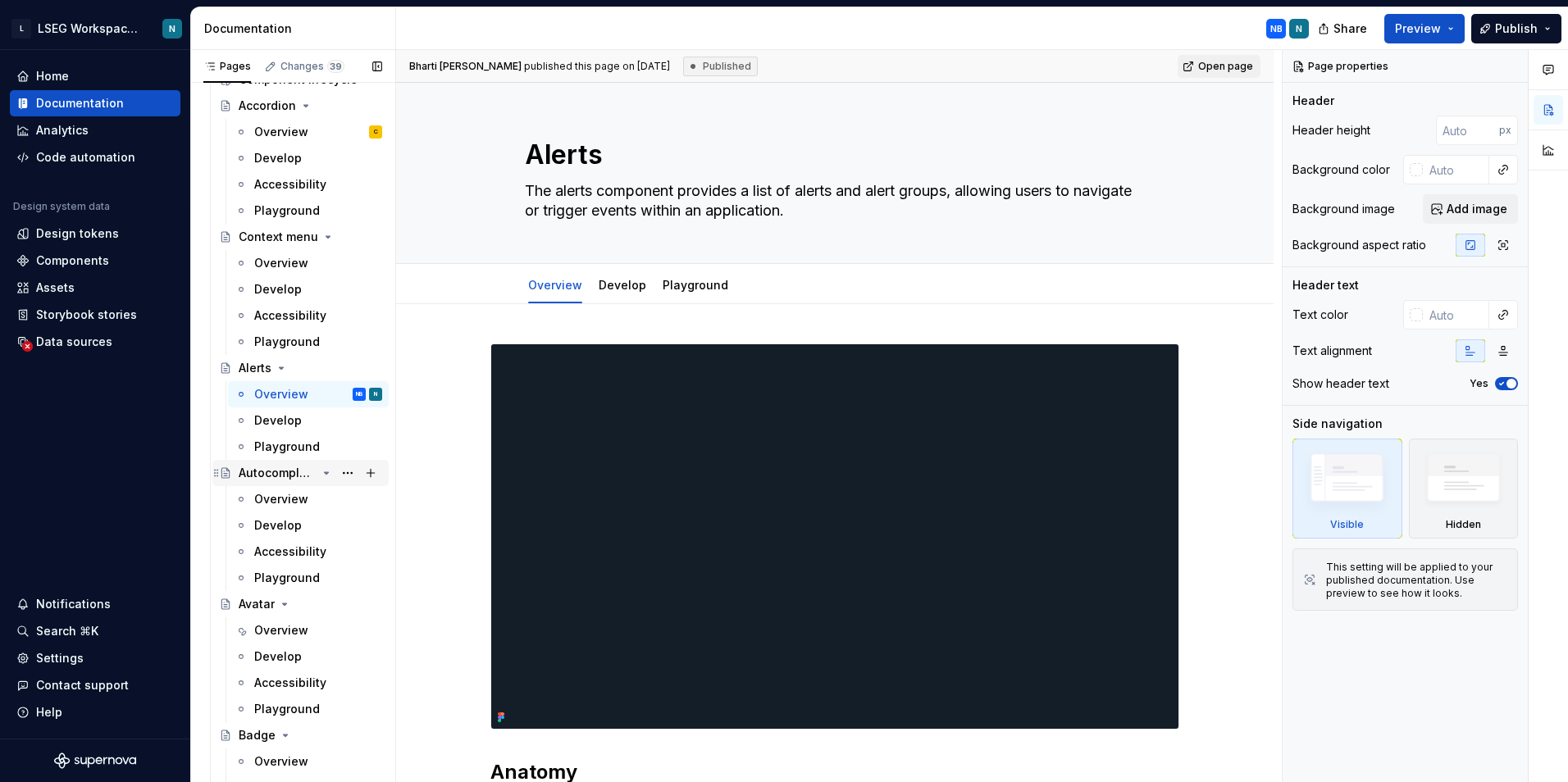
click at [259, 473] on div "Autocomplete" at bounding box center [277, 473] width 78 height 16
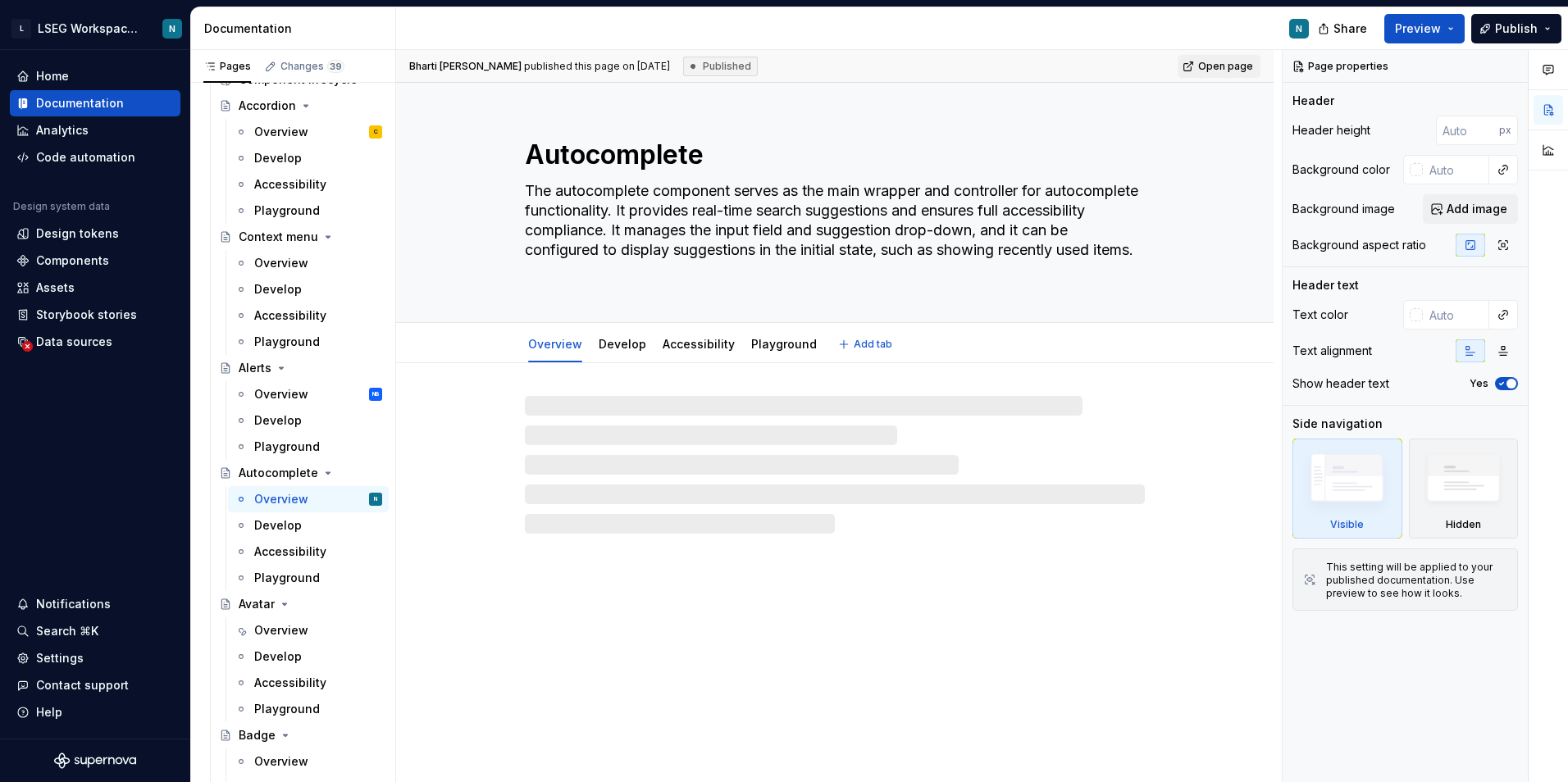
click at [694, 367] on div at bounding box center [835, 448] width 878 height 171
click at [709, 353] on div "Accessibility" at bounding box center [698, 345] width 72 height 20
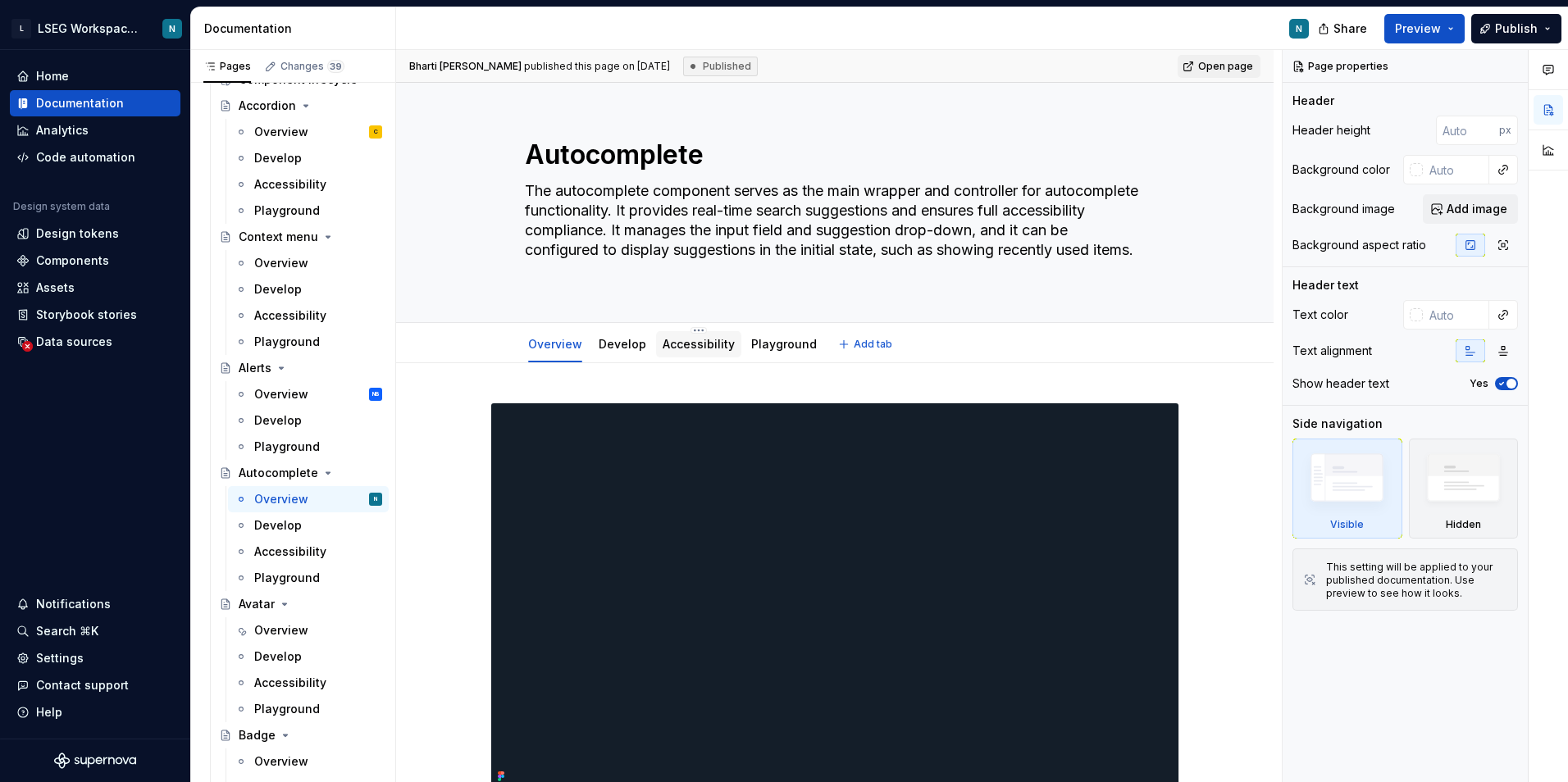
click at [707, 354] on div "Accessibility" at bounding box center [699, 344] width 86 height 26
click at [687, 337] on div "Accessibility" at bounding box center [698, 345] width 72 height 16
drag, startPoint x: 687, startPoint y: 337, endPoint x: 723, endPoint y: 357, distance: 41.2
click at [723, 357] on div "Accessibility" at bounding box center [699, 344] width 86 height 29
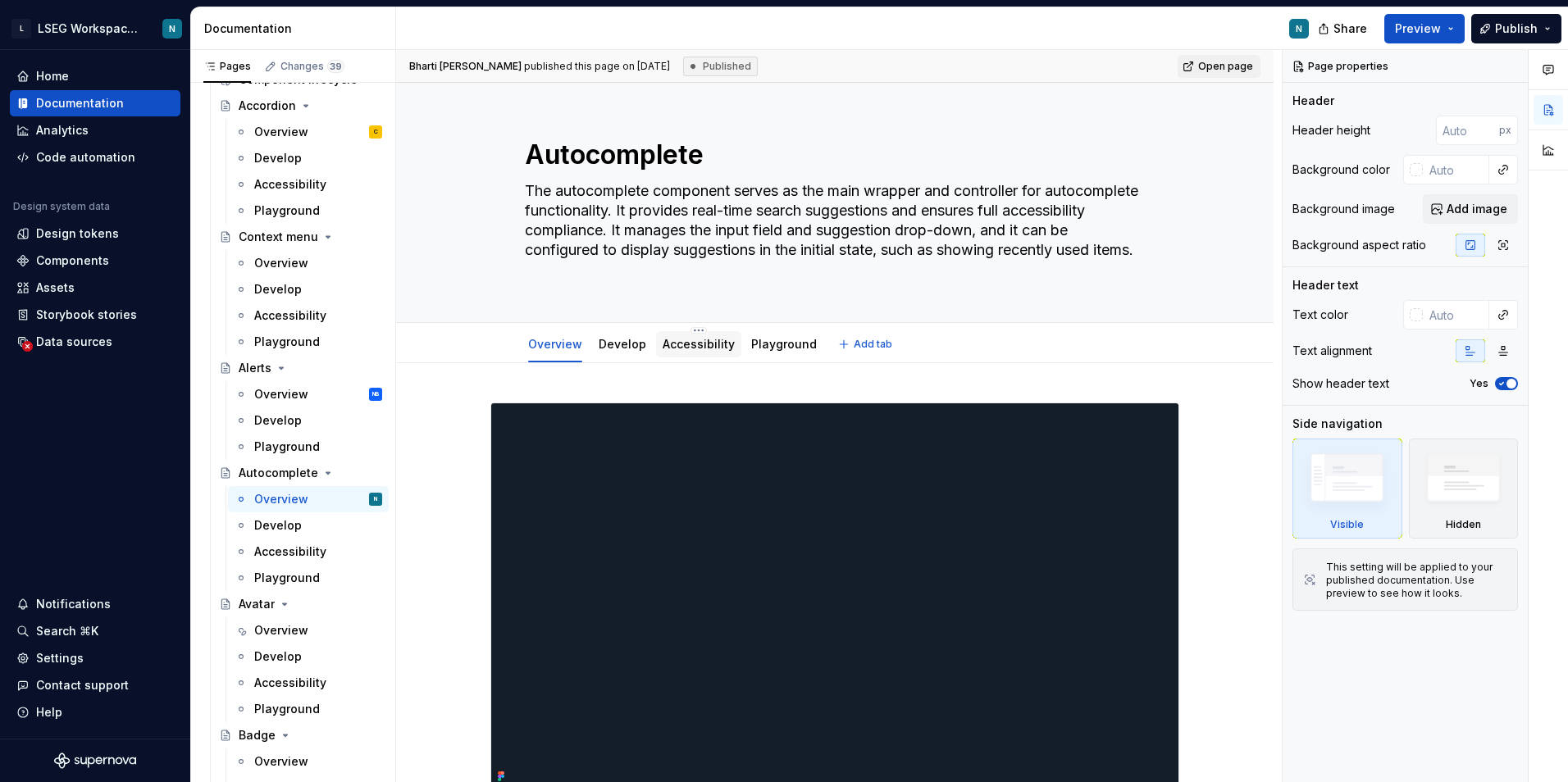
click at [726, 355] on div "Accessibility" at bounding box center [699, 344] width 86 height 26
click at [663, 337] on link "Accessibility" at bounding box center [698, 344] width 72 height 14
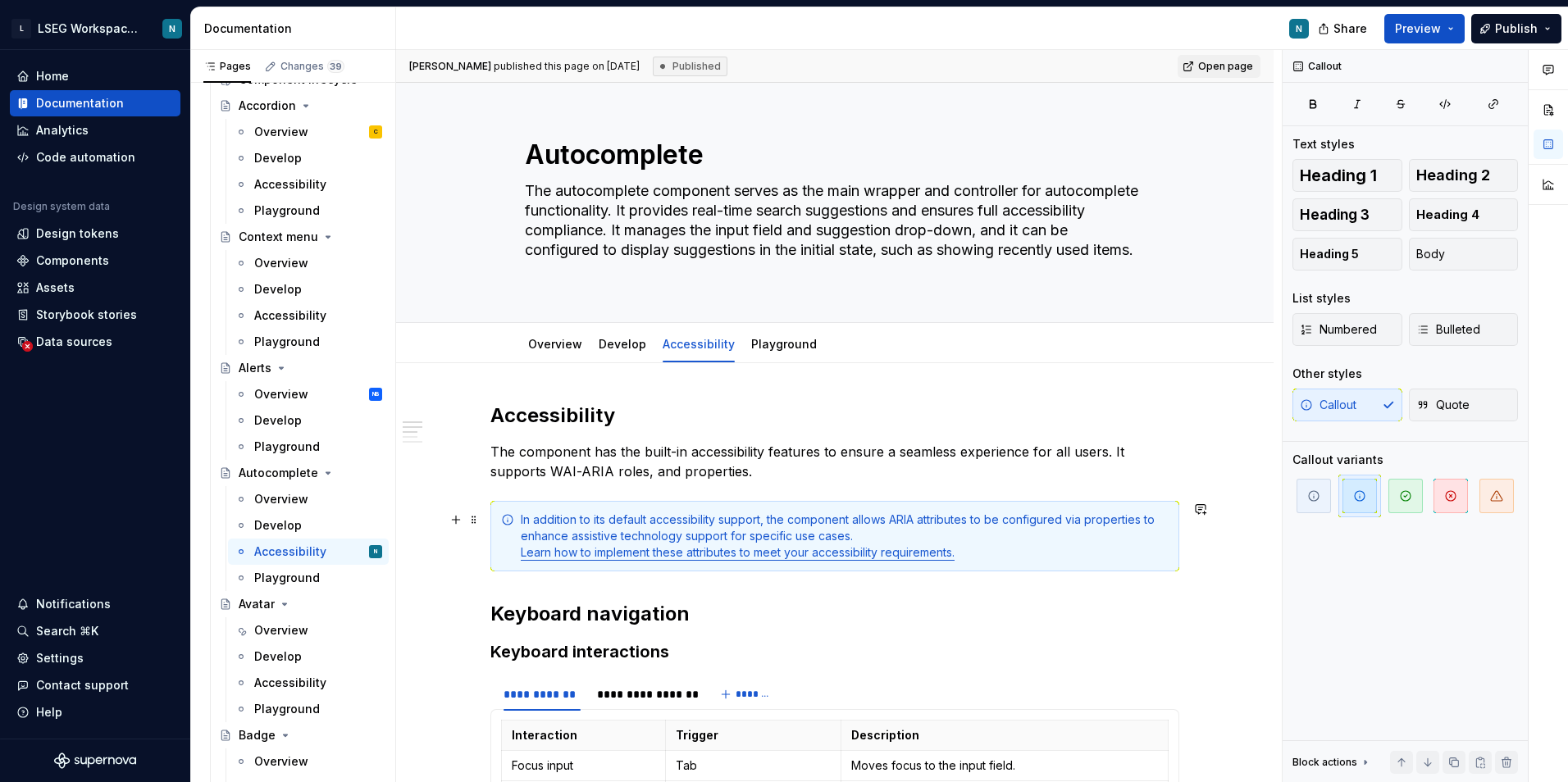
click at [975, 546] on div "In addition to its default accessibility support, the component allows ARIA att…" at bounding box center [845, 536] width 648 height 49
click at [602, 548] on link "Learn how to implement these attributes to meet your accessibility requirements." at bounding box center [738, 553] width 434 height 14
click at [992, 547] on div "In addition to its default accessibility support, the component allows ARIA att…" at bounding box center [845, 536] width 648 height 49
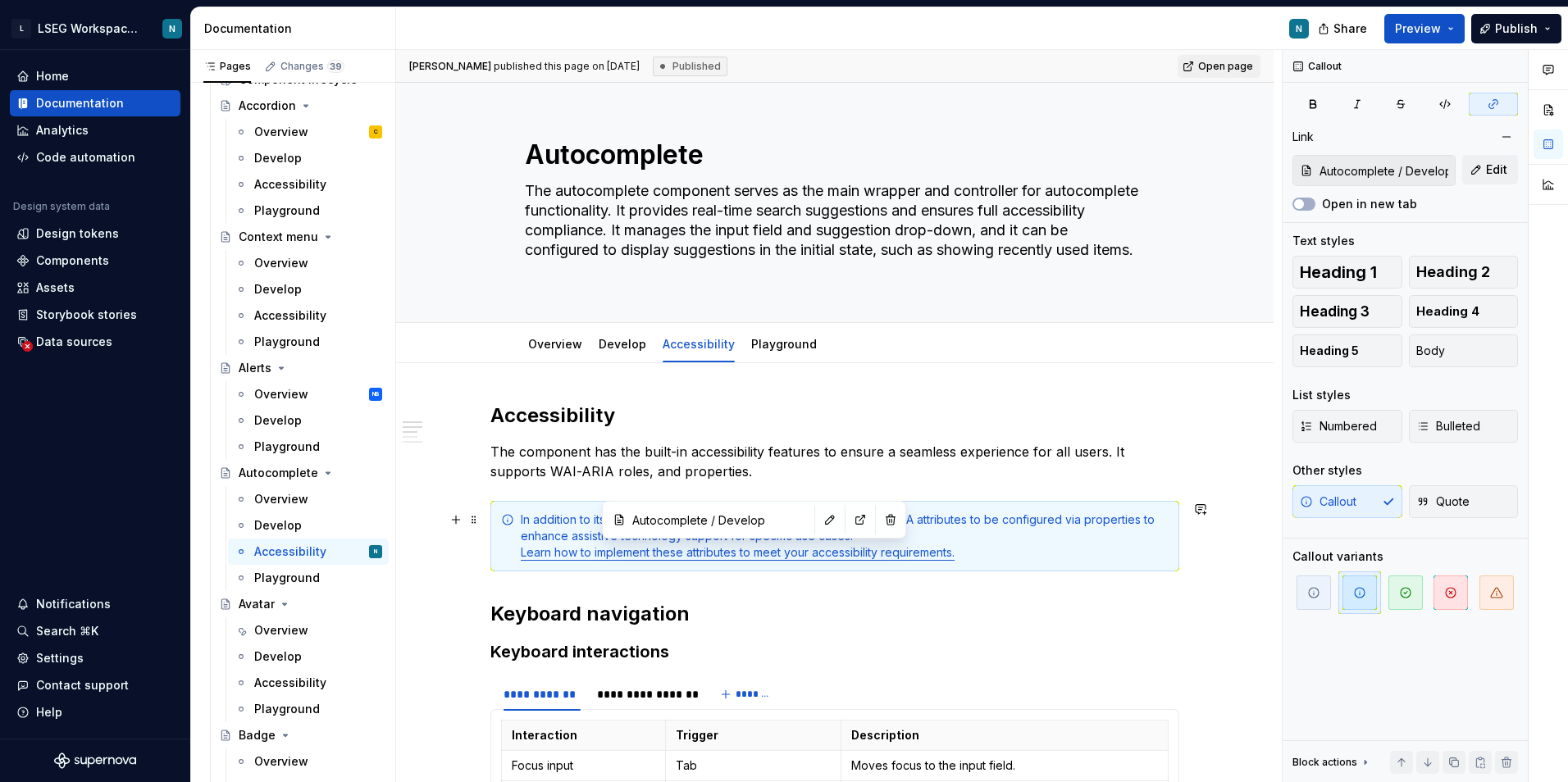
click at [748, 568] on div "In addition to its default accessibility support, the component allows ARIA att…" at bounding box center [834, 536] width 688 height 71
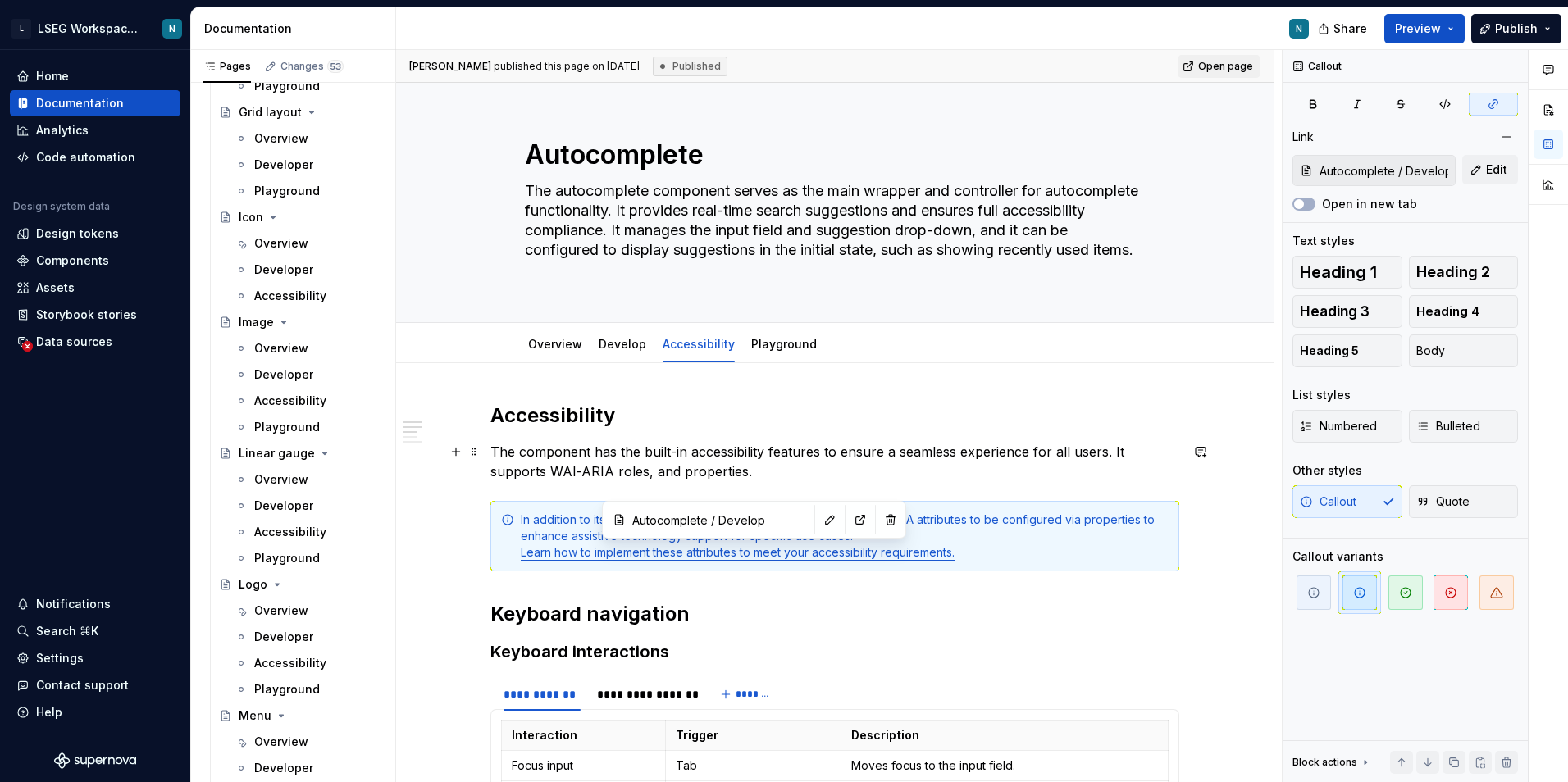
click at [766, 472] on p "The component has the built-in accessibility features to ensure a seamless expe…" at bounding box center [834, 462] width 688 height 39
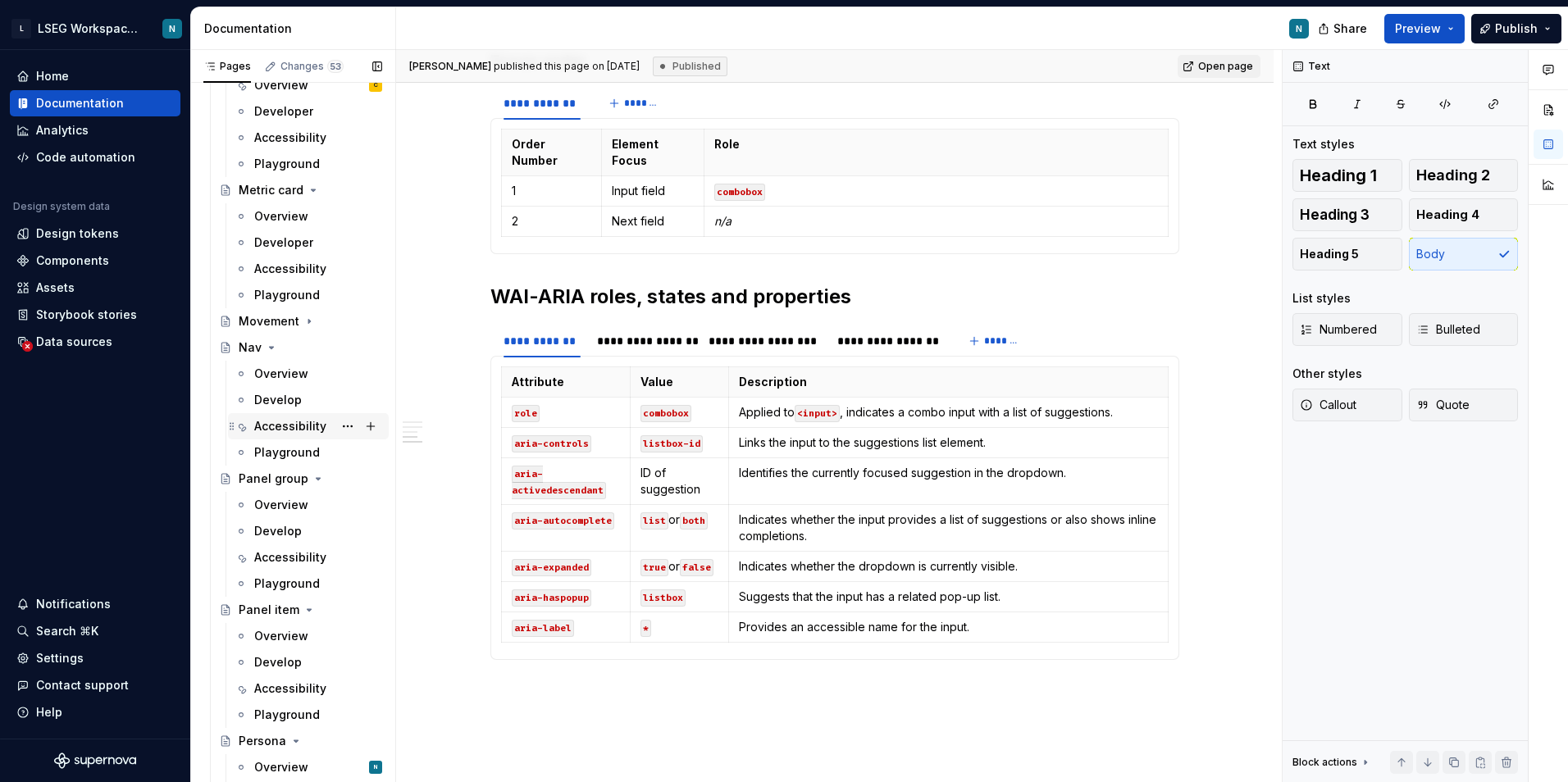
scroll to position [5493, 0]
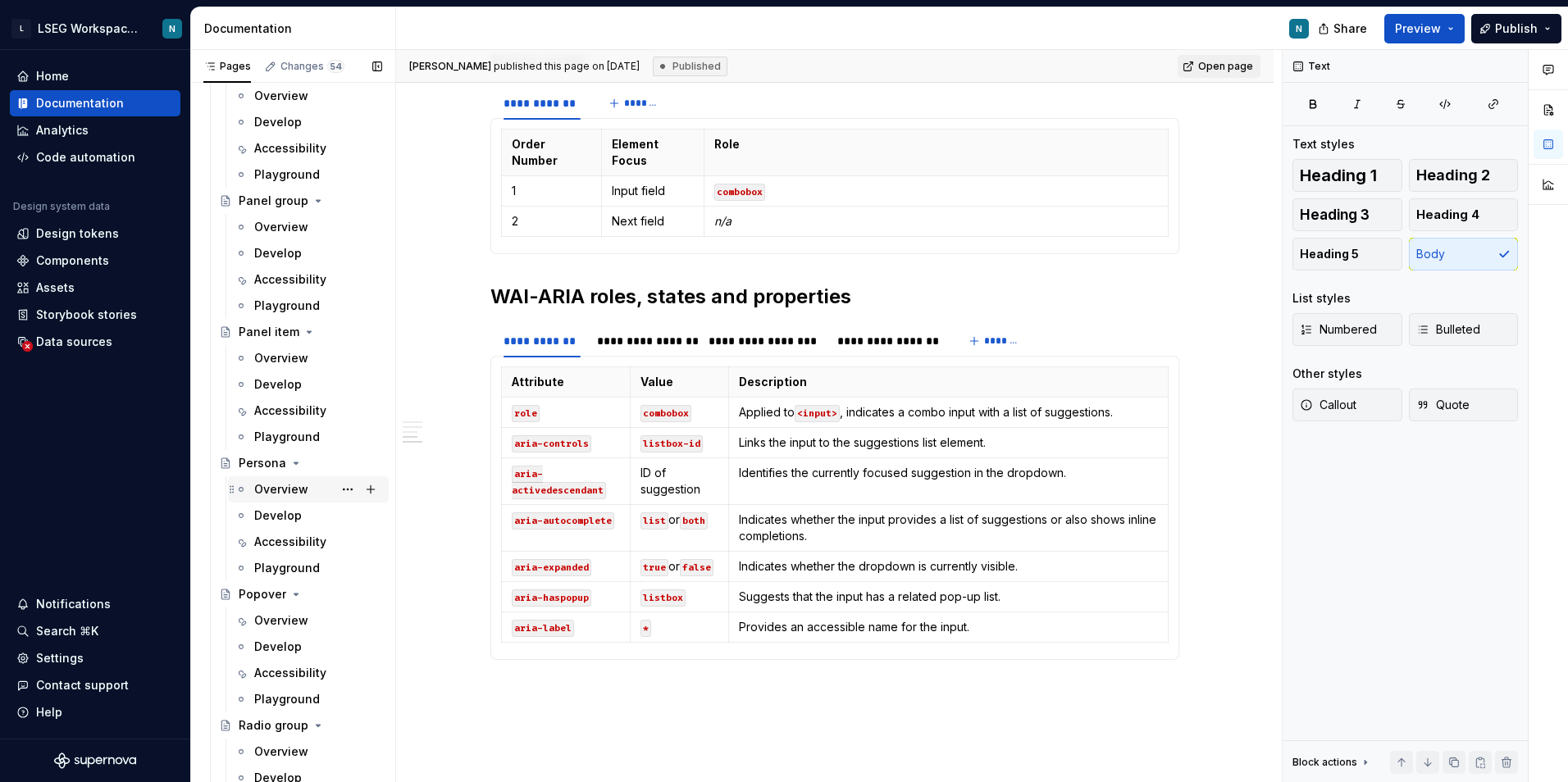
click at [273, 489] on div "Overview" at bounding box center [281, 489] width 54 height 16
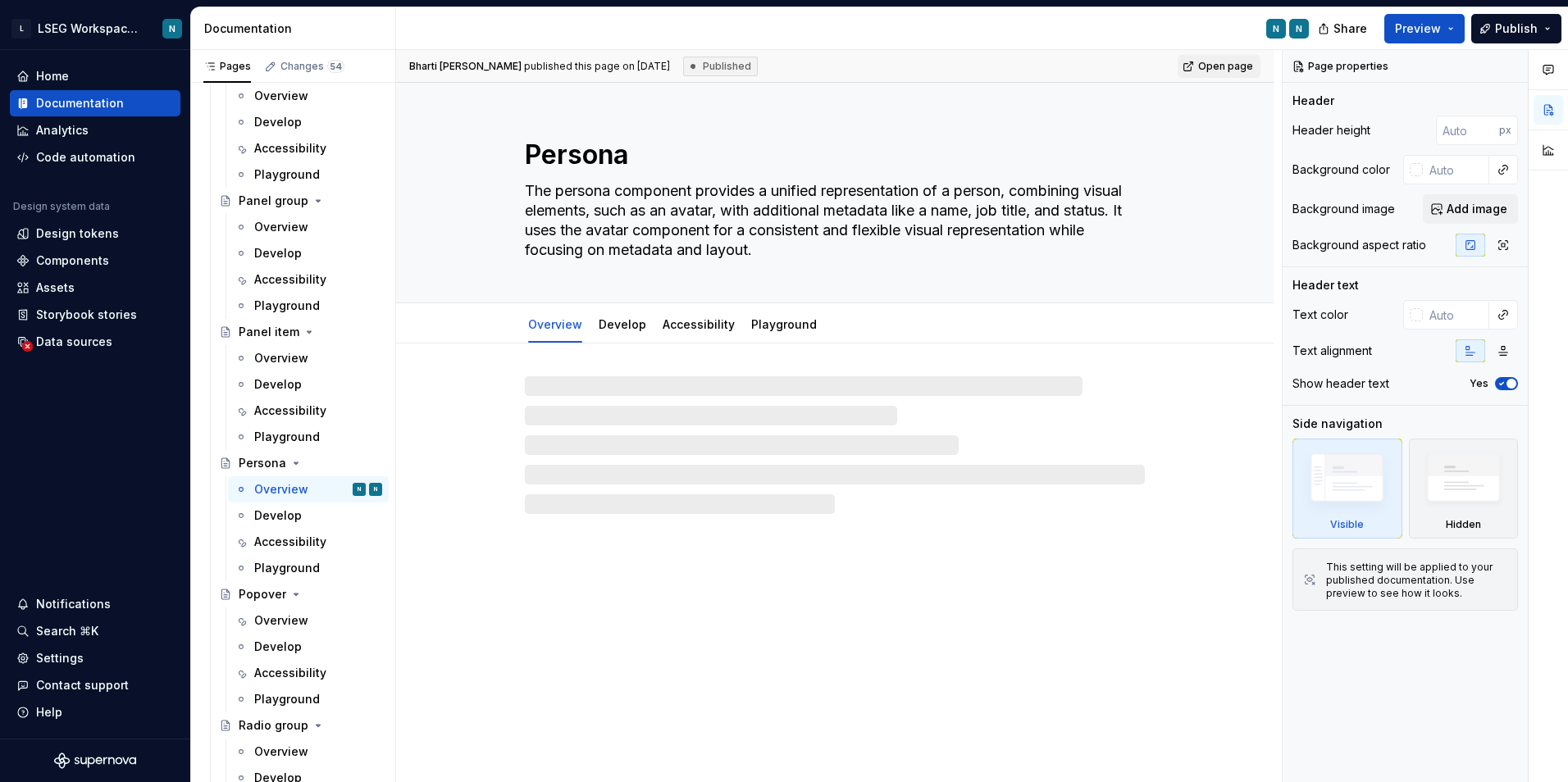
type textarea "*"
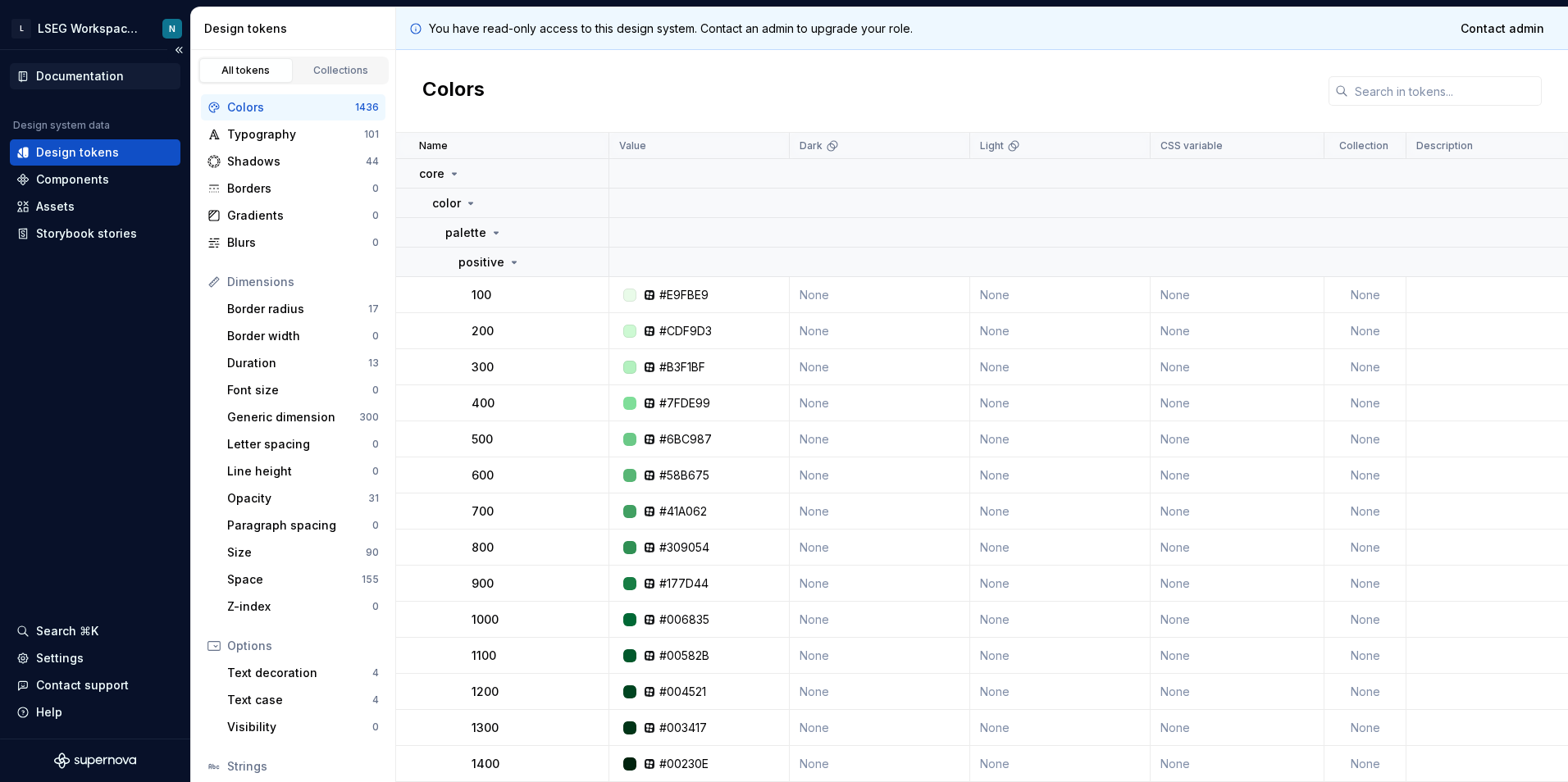
click at [80, 69] on div "Documentation" at bounding box center [79, 76] width 88 height 16
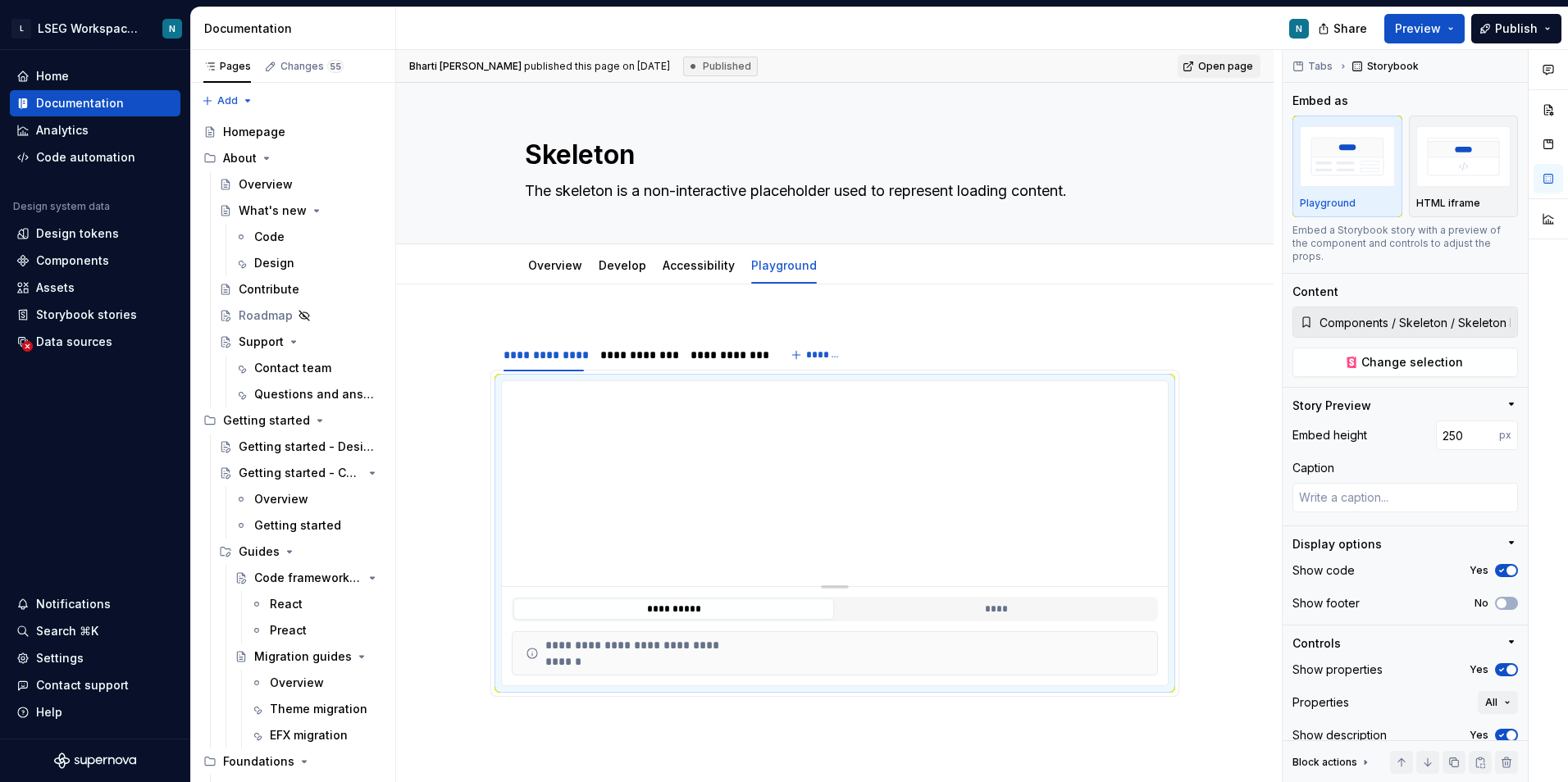
type textarea "*"
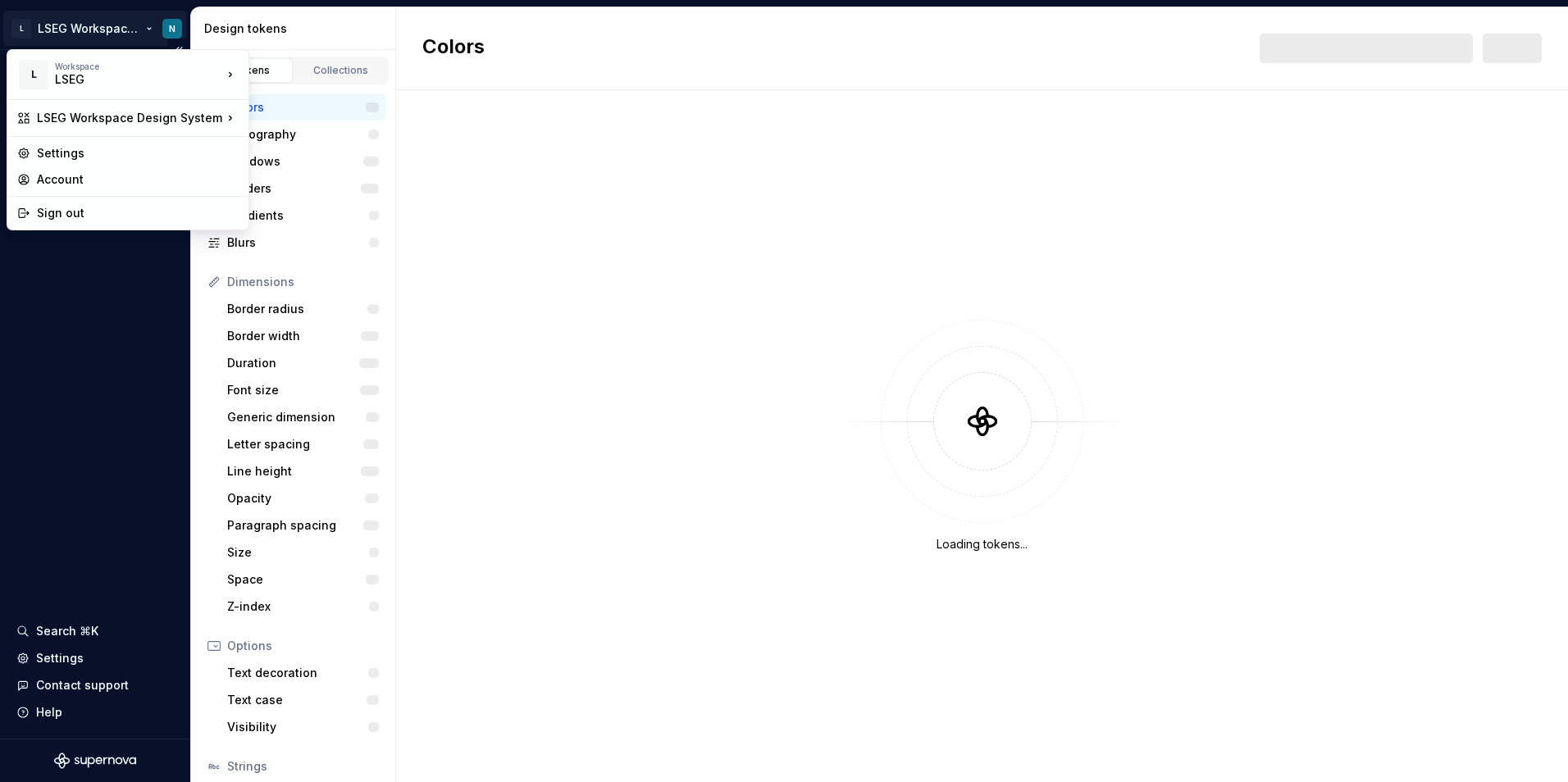
click at [88, 20] on html "L LSEG Workspace Design System N Design system data Design tokens Components As…" at bounding box center [784, 391] width 1568 height 782
click at [101, 179] on div "Account" at bounding box center [138, 179] width 202 height 16
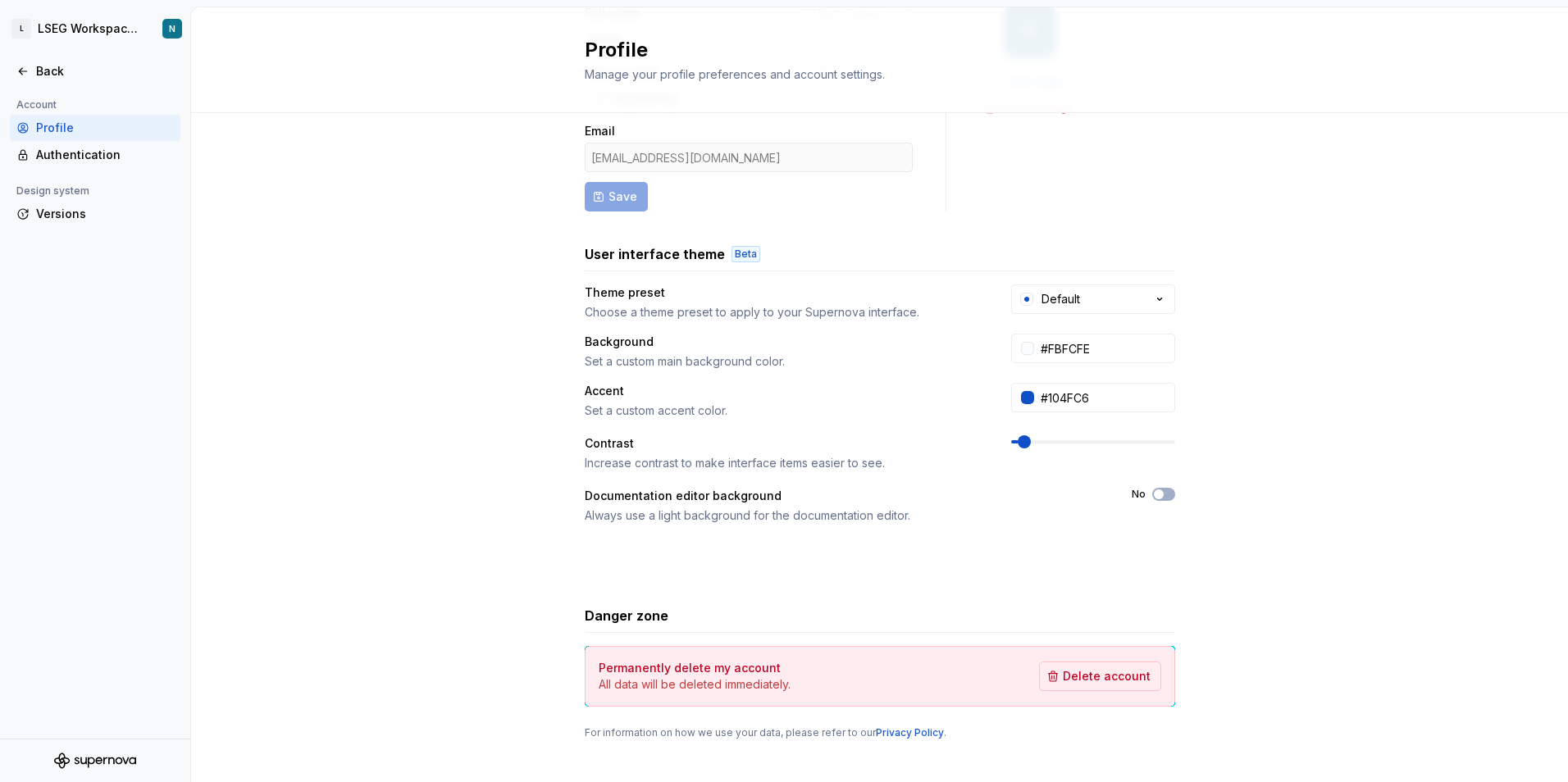
scroll to position [157, 0]
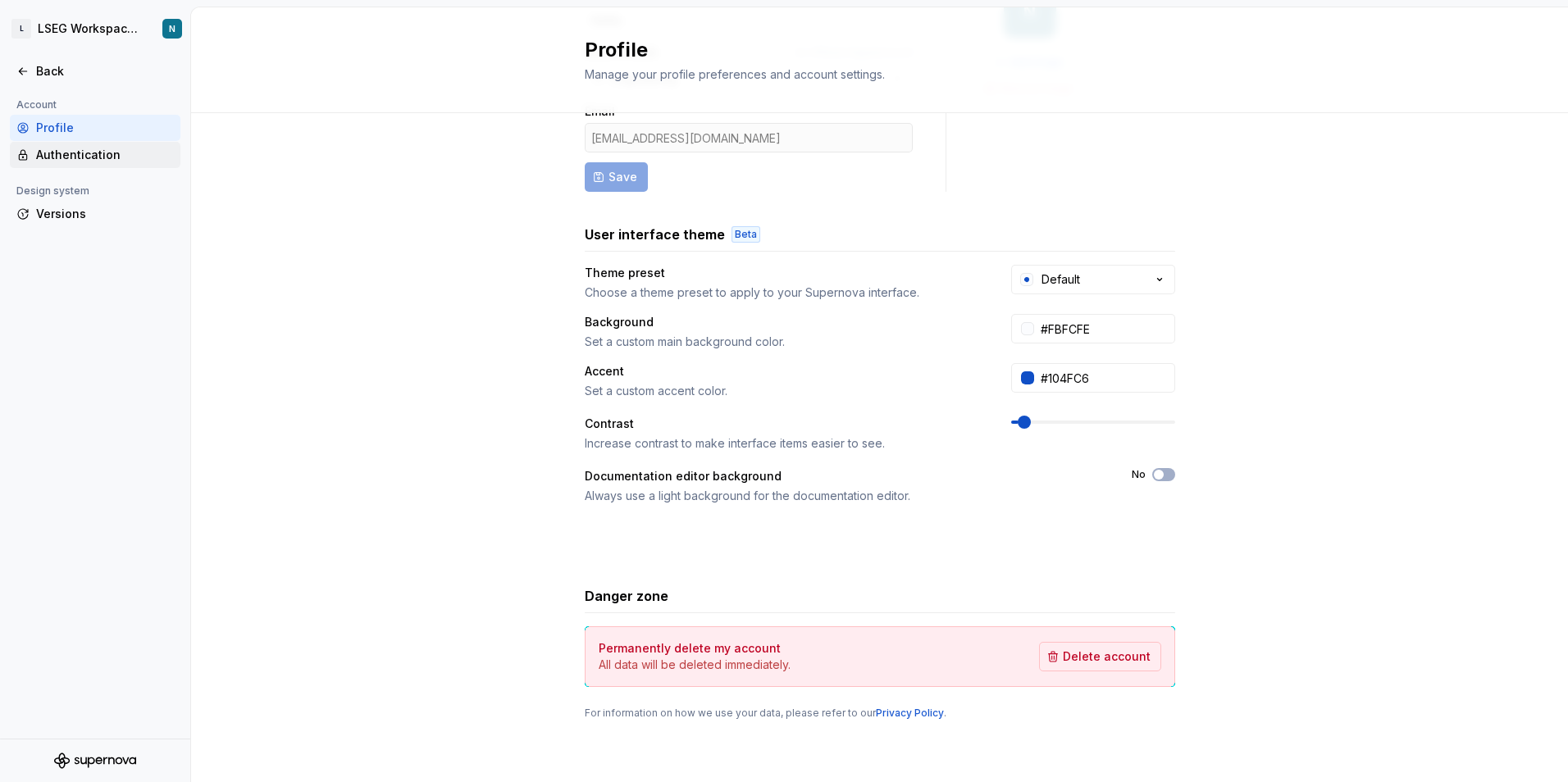
click at [108, 151] on div "Authentication" at bounding box center [104, 154] width 138 height 16
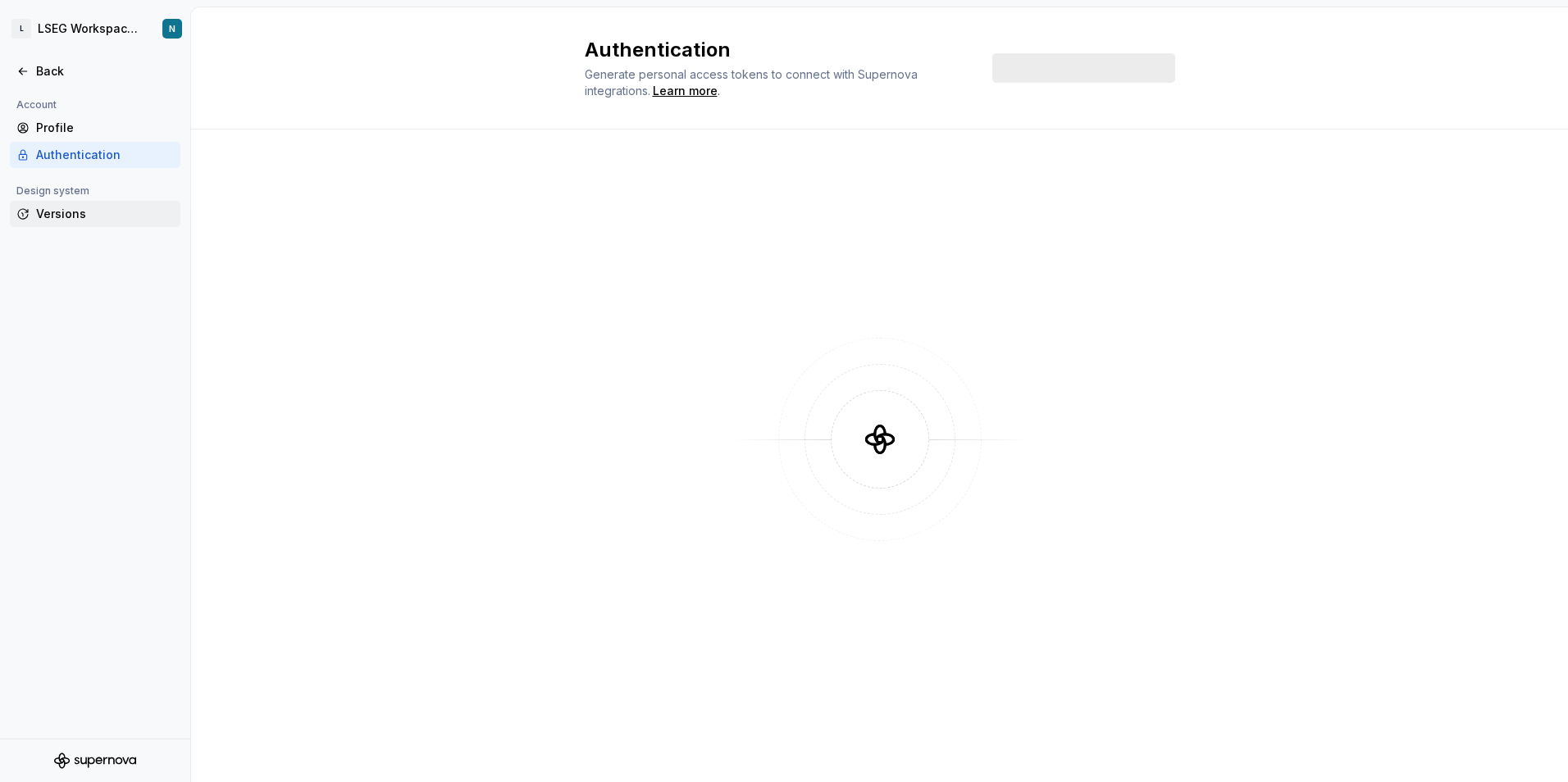
click at [64, 216] on div "Versions" at bounding box center [104, 214] width 138 height 16
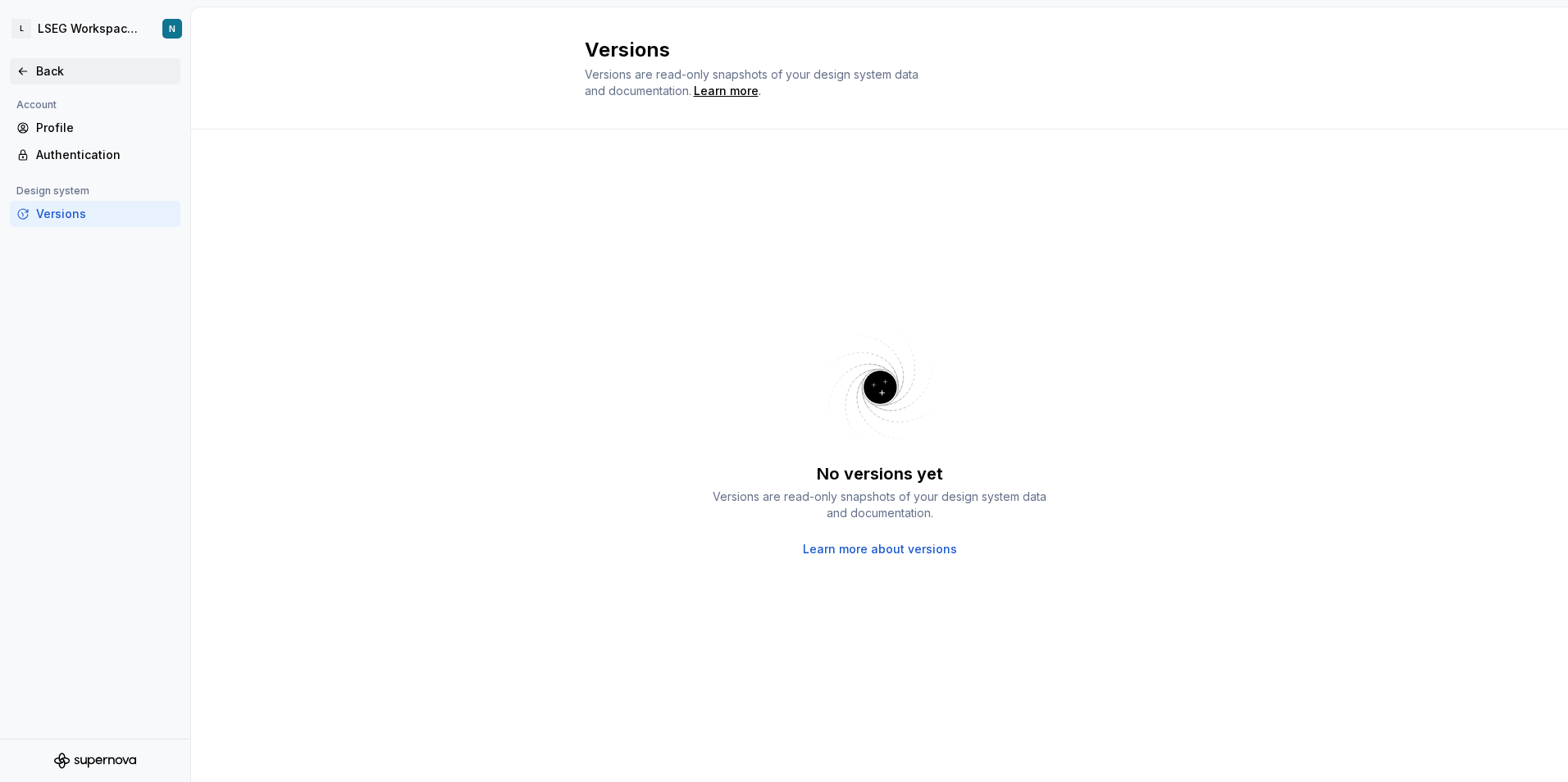
click at [56, 80] on div "Back" at bounding box center [95, 71] width 171 height 26
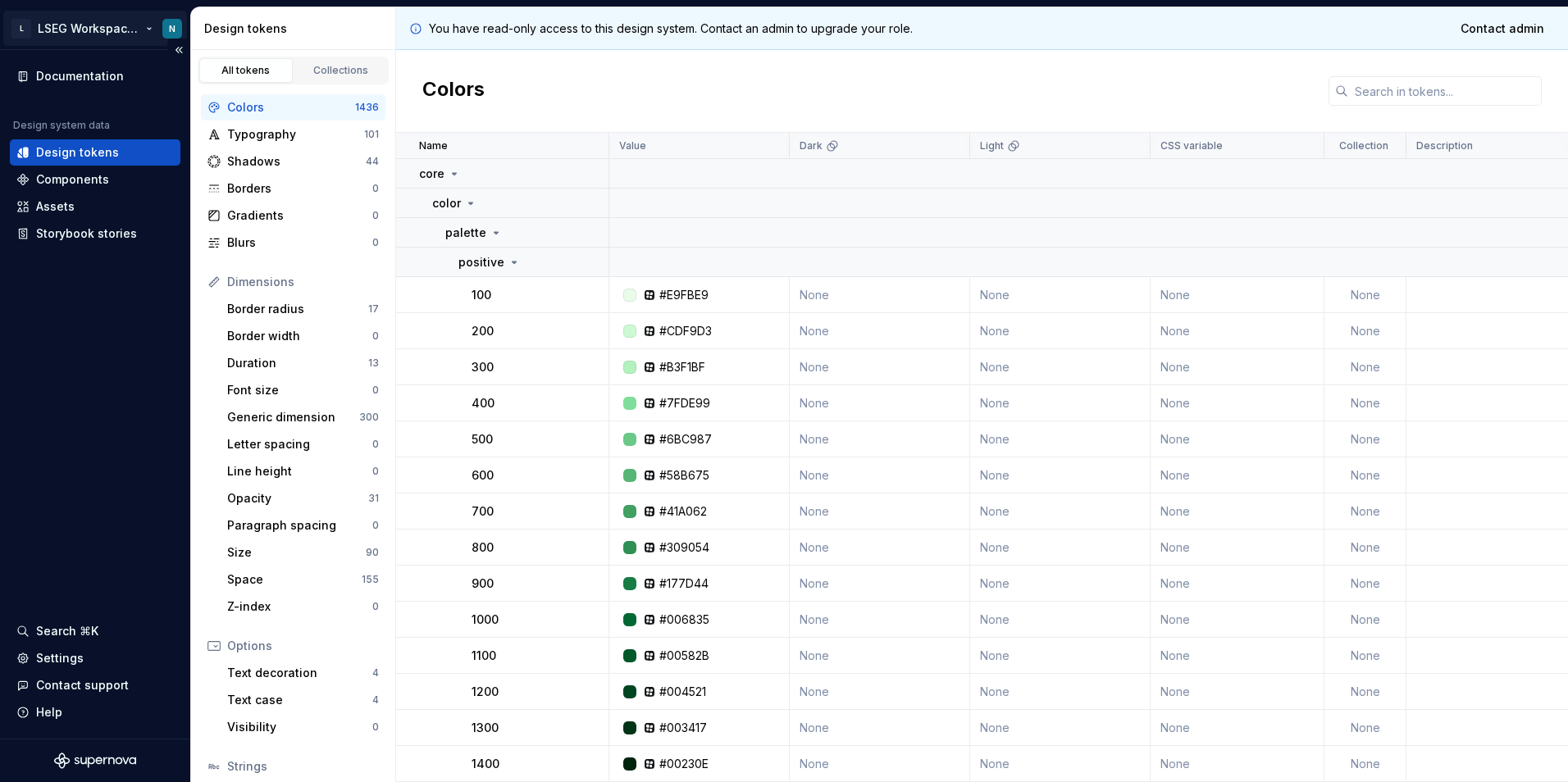
click at [148, 34] on html "L LSEG Workspace Design System N Documentation Design system data Design tokens…" at bounding box center [784, 391] width 1568 height 782
click at [118, 347] on html "L LSEG Workspace Design System N Documentation Design system data Design tokens…" at bounding box center [784, 391] width 1568 height 782
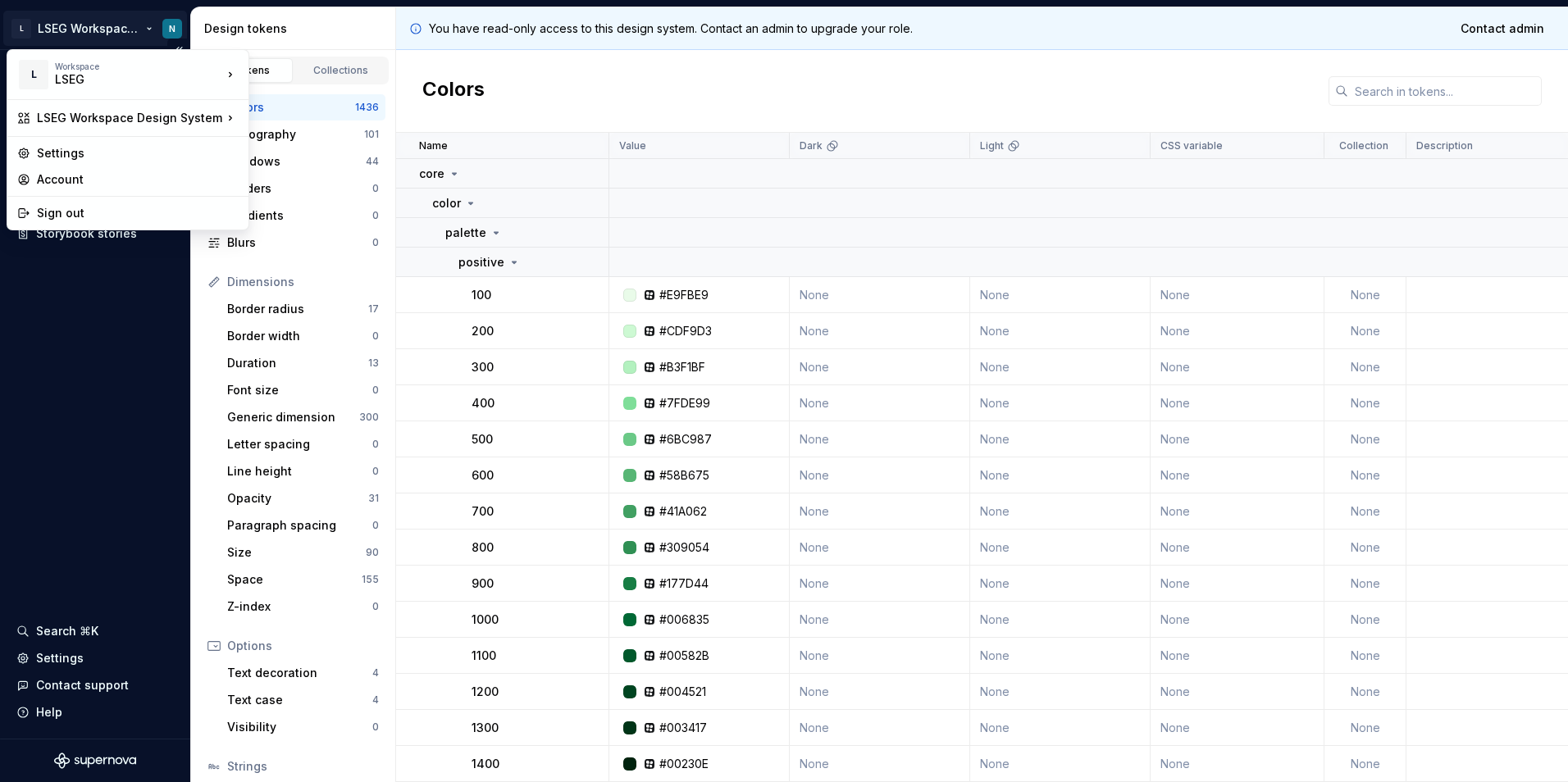
click at [177, 26] on html "L LSEG Workspace Design System N Documentation Design system data Design tokens…" at bounding box center [784, 391] width 1568 height 782
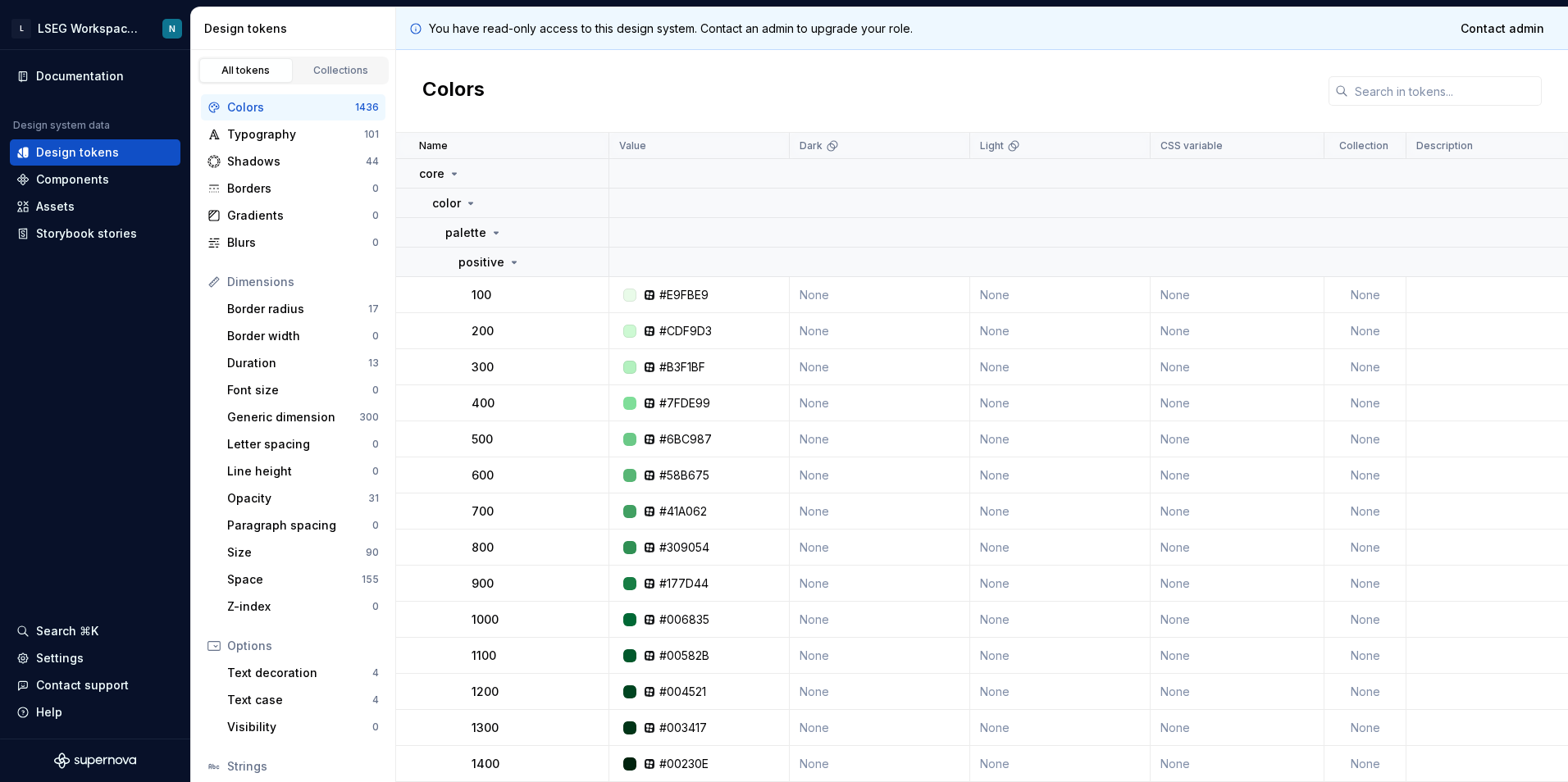
click at [54, 368] on html "L LSEG Workspace Design System N Documentation Design system data Design tokens…" at bounding box center [784, 391] width 1568 height 782
click at [88, 653] on div "Settings" at bounding box center [95, 658] width 157 height 16
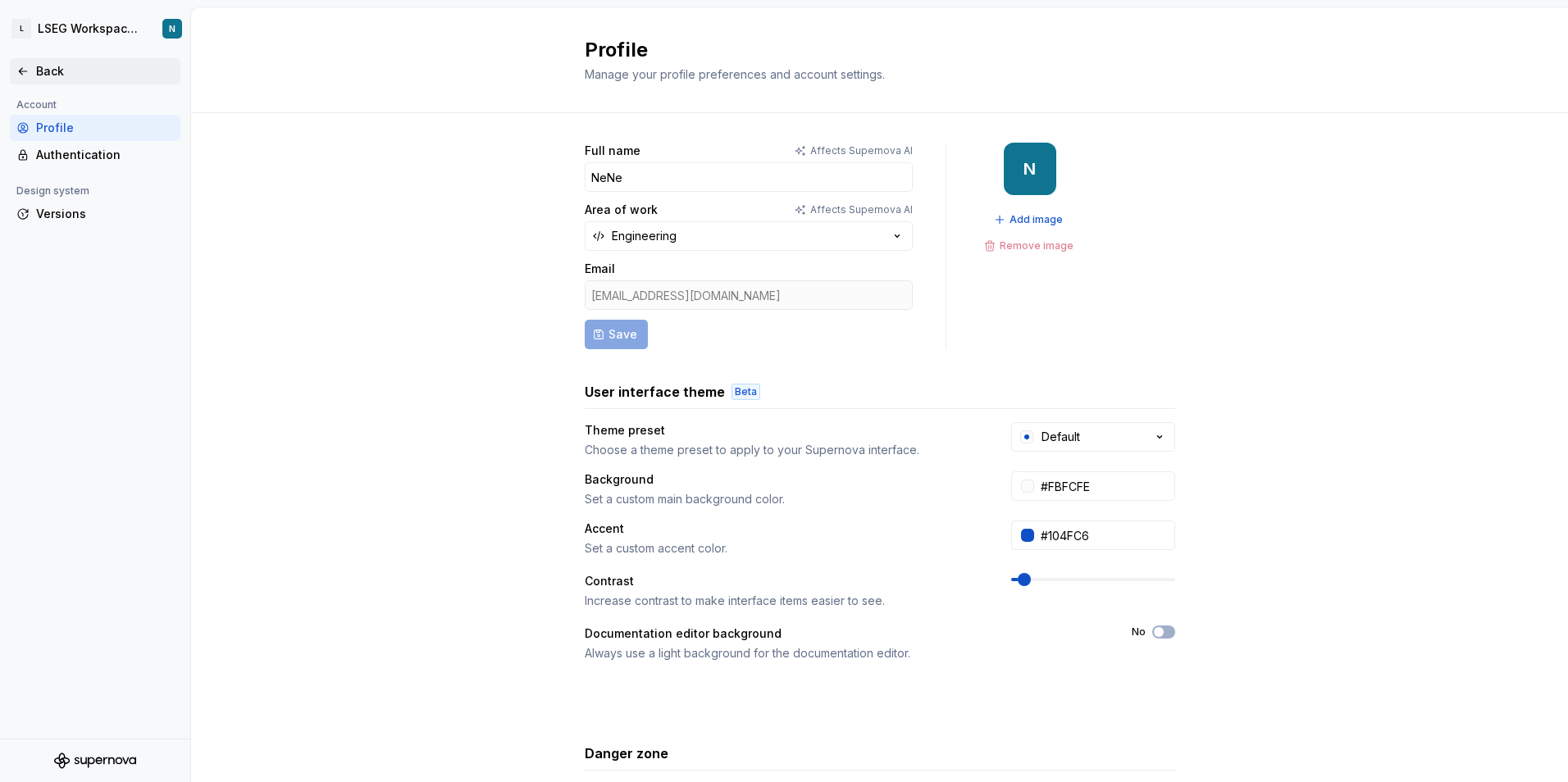
click at [44, 84] on div "Back" at bounding box center [95, 71] width 171 height 26
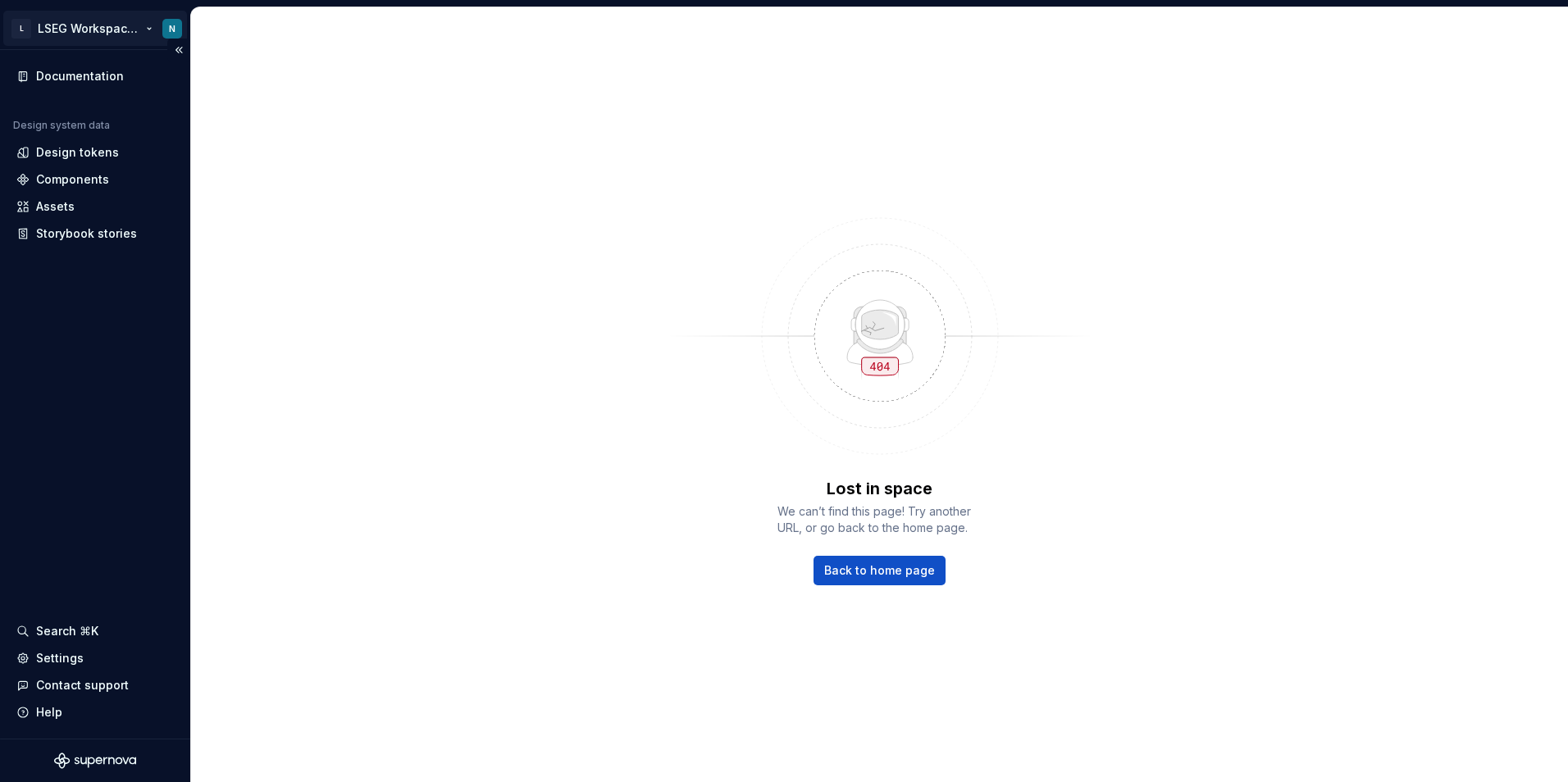
click at [115, 39] on html "L LSEG Workspace Design System N Documentation Design system data Design tokens…" at bounding box center [784, 391] width 1568 height 782
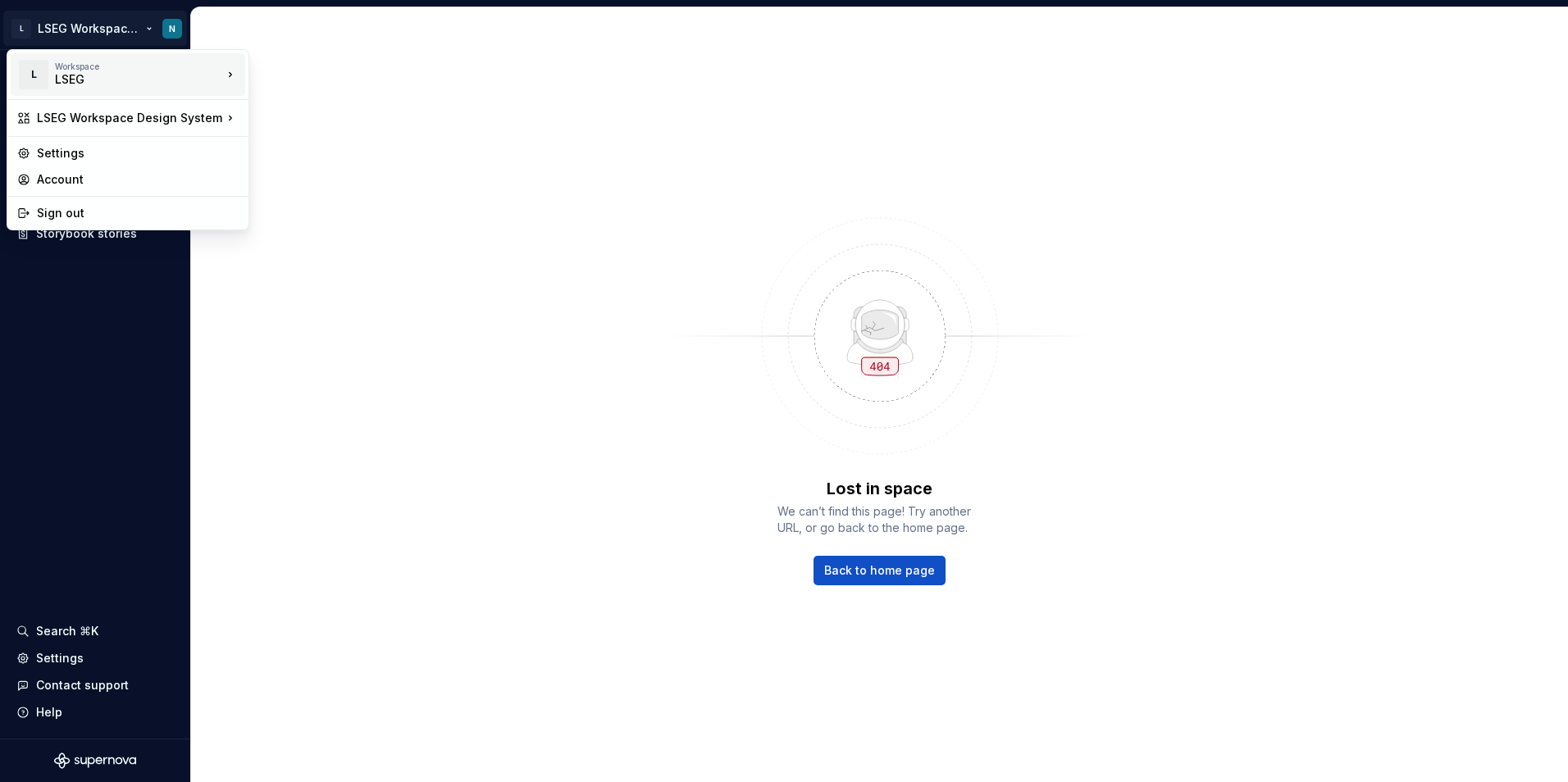
click at [134, 87] on div "L Workspace LSEG" at bounding box center [120, 75] width 205 height 43
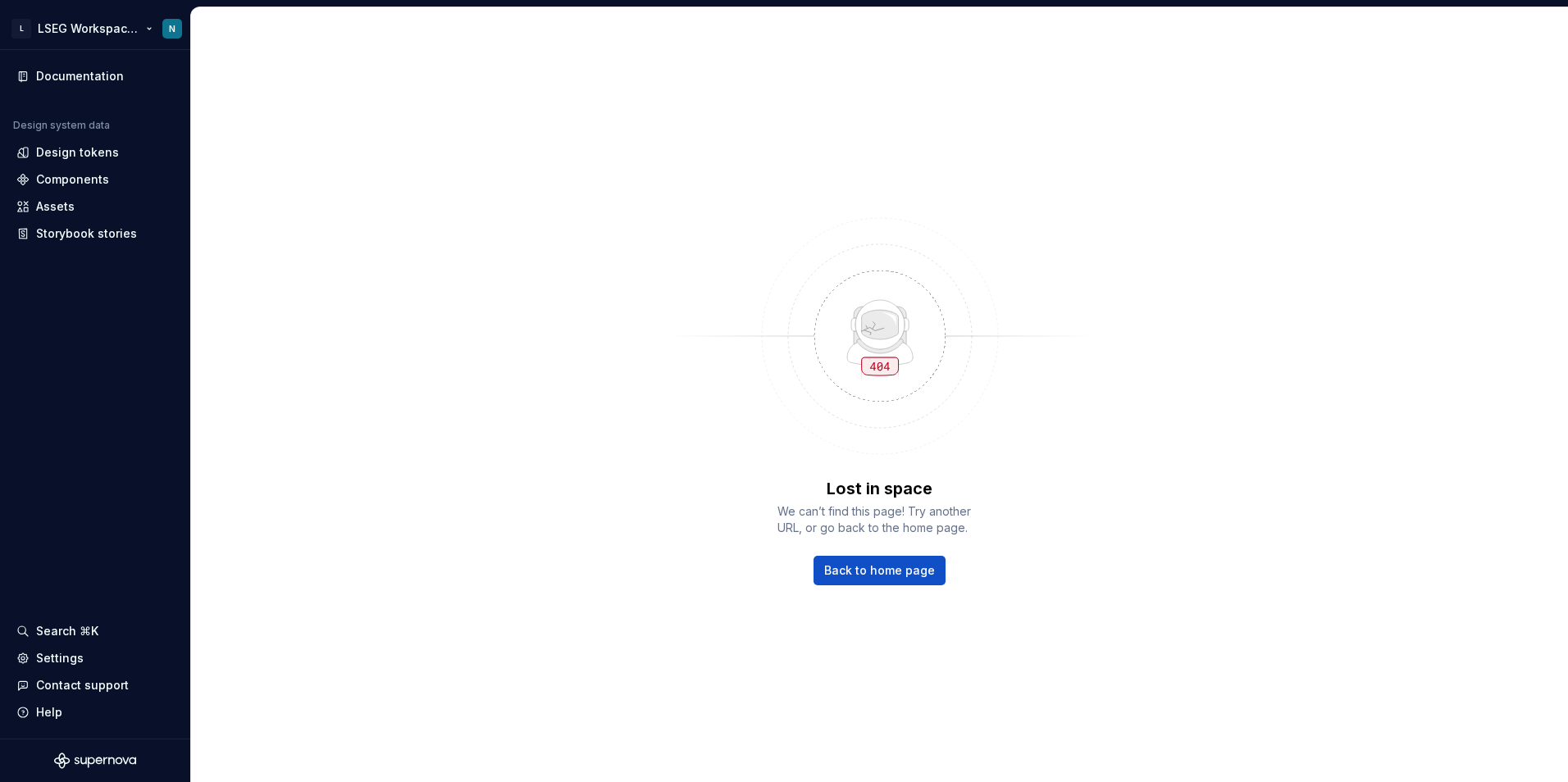
click at [176, 29] on html "L LSEG Workspace Design System N Documentation Design system data Design tokens…" at bounding box center [784, 391] width 1568 height 782
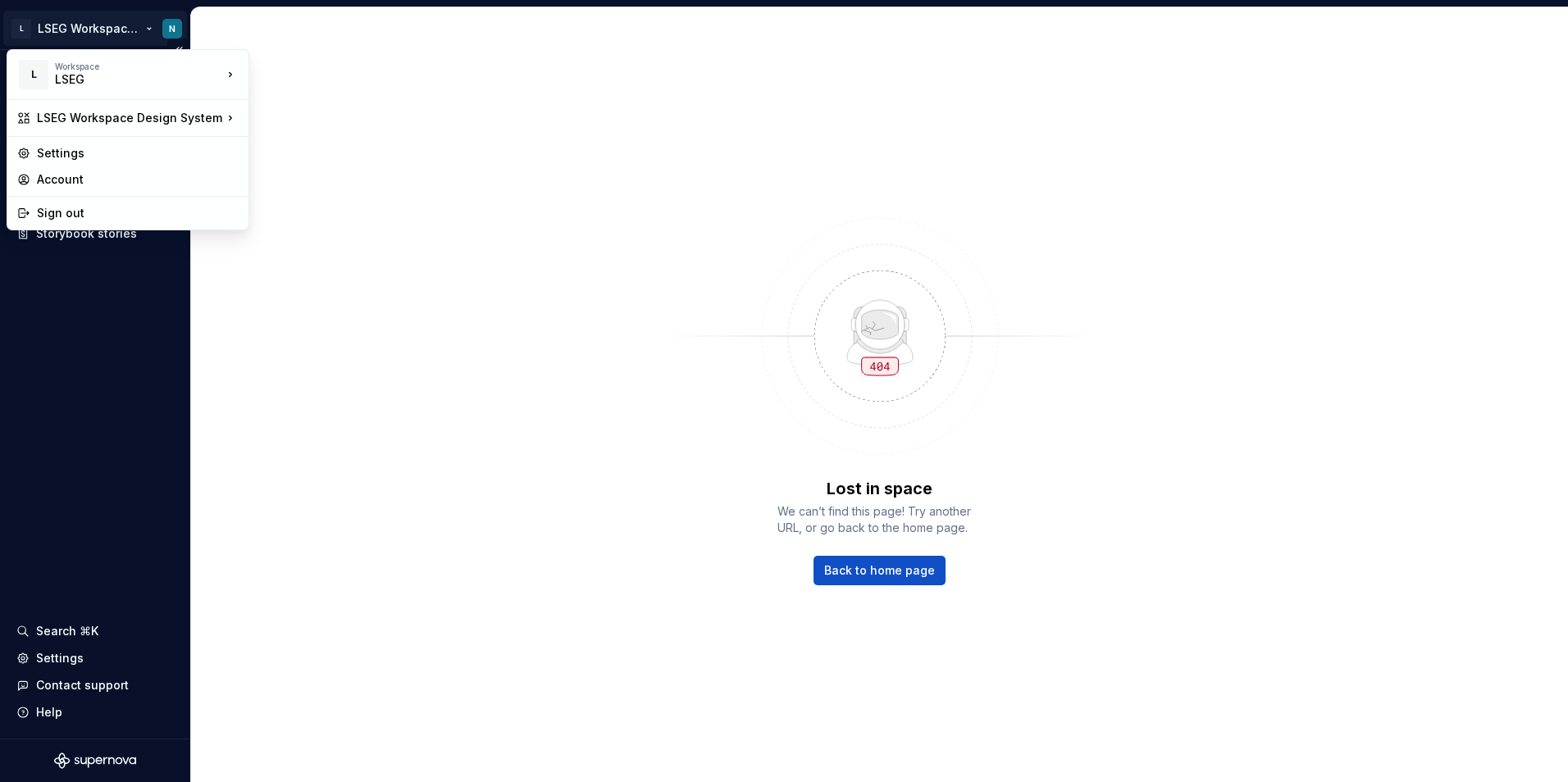
click at [170, 29] on html "L LSEG Workspace Design System N Documentation Design system data Design tokens…" at bounding box center [784, 391] width 1568 height 782
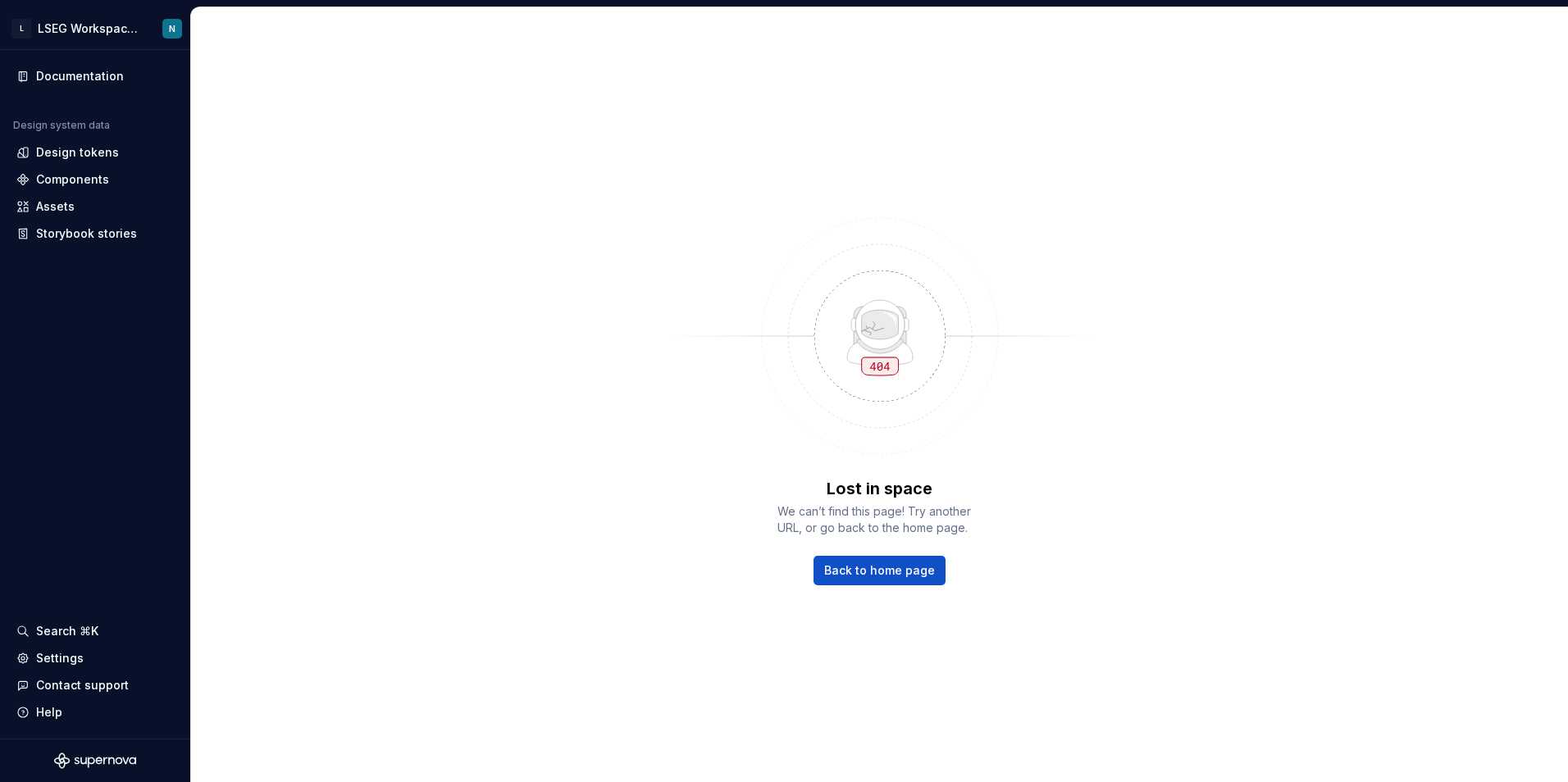
drag, startPoint x: 0, startPoint y: 392, endPoint x: 13, endPoint y: 279, distance: 113.7
click at [0, 391] on html "L LSEG Workspace Design System N Documentation Design system data Design tokens…" at bounding box center [784, 391] width 1568 height 782
click at [79, 174] on div "Components" at bounding box center [72, 179] width 73 height 16
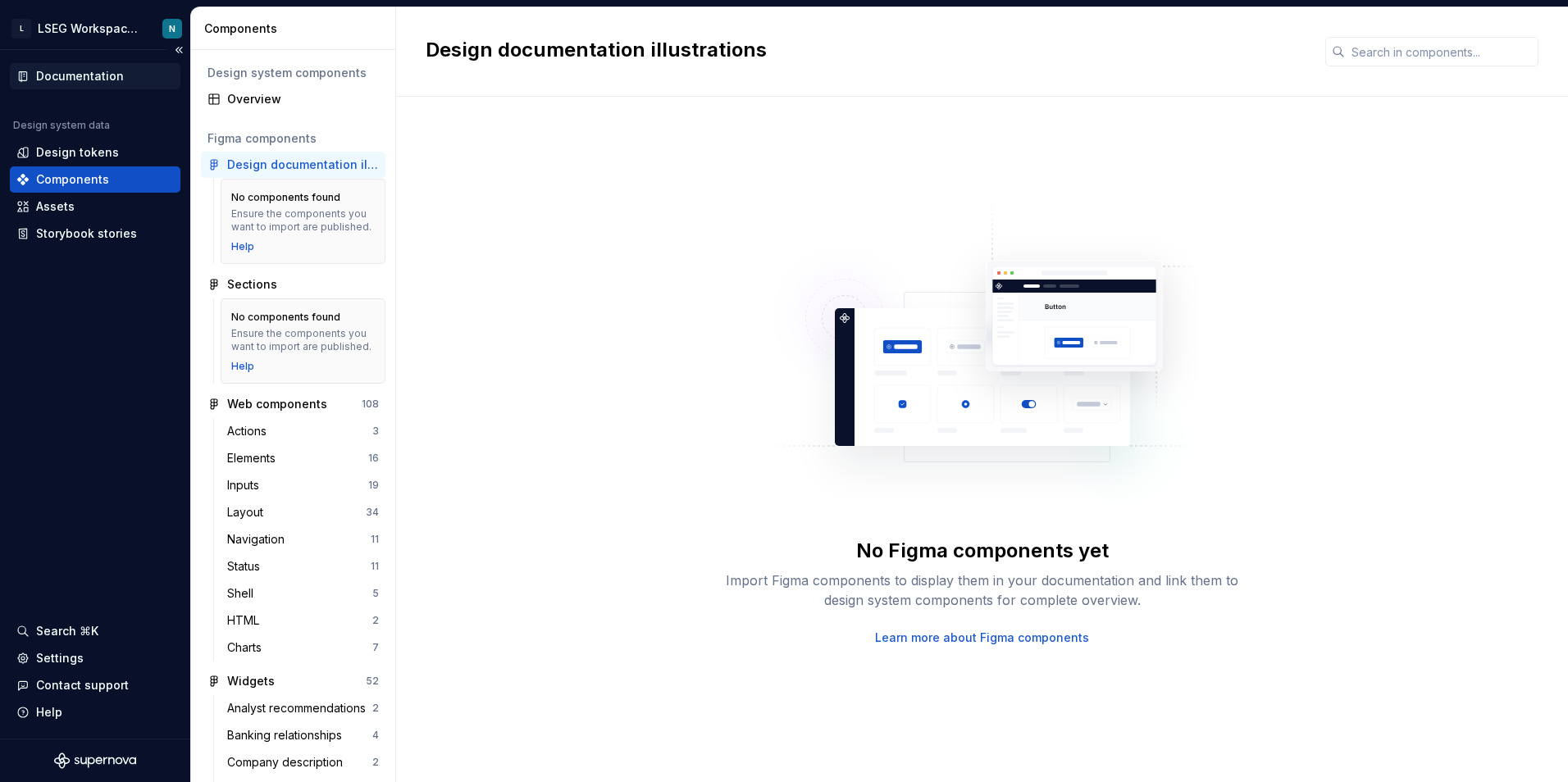
click at [87, 74] on div "Documentation" at bounding box center [79, 76] width 88 height 16
